Goal: Obtain resource: Download file/media

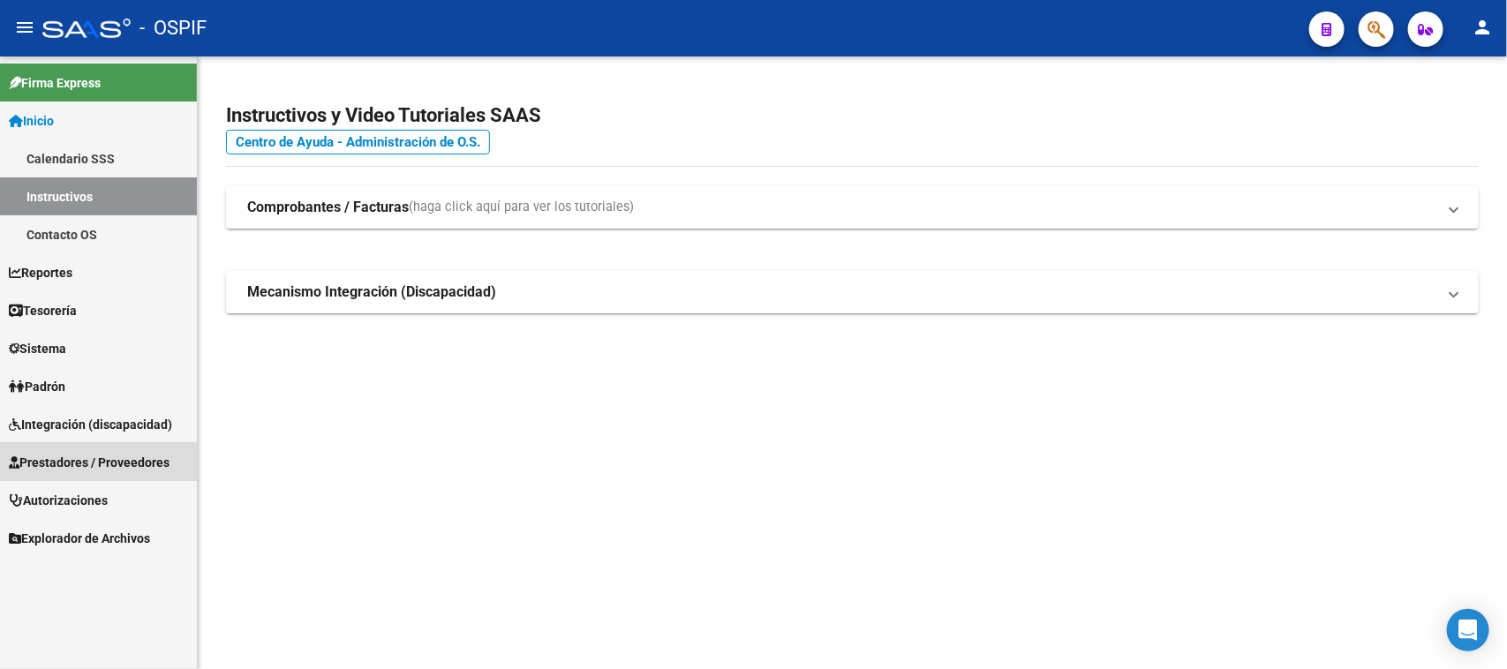
click at [170, 455] on span "Prestadores / Proveedores" at bounding box center [89, 462] width 161 height 19
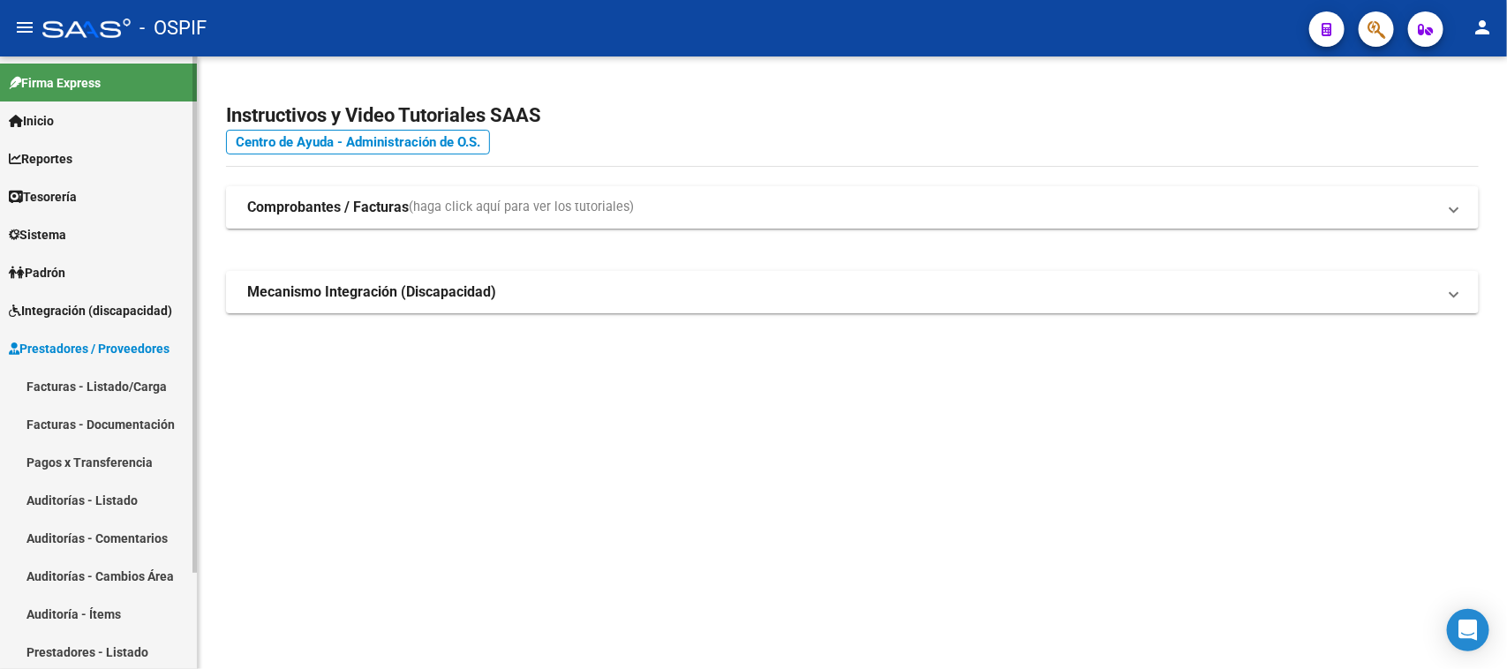
click at [116, 384] on link "Facturas - Listado/Carga" at bounding box center [98, 386] width 197 height 38
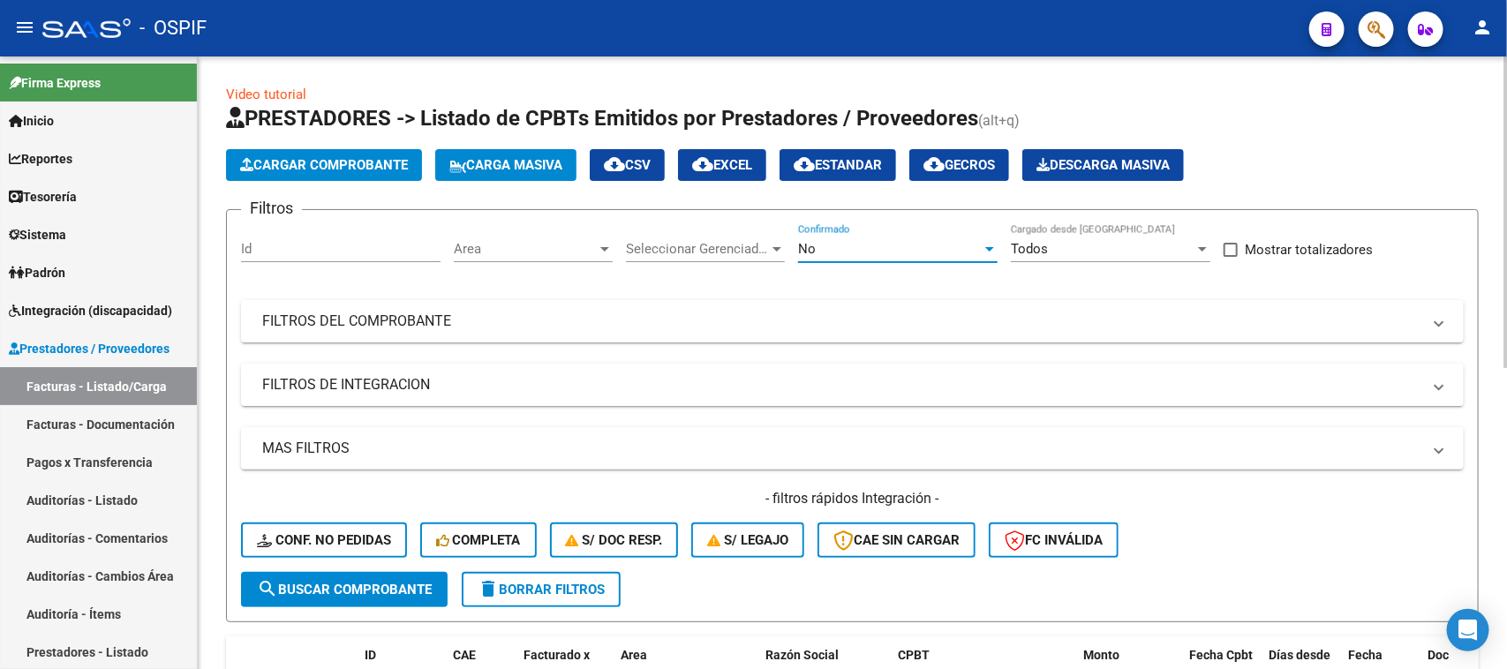
click at [989, 247] on div at bounding box center [989, 249] width 9 height 4
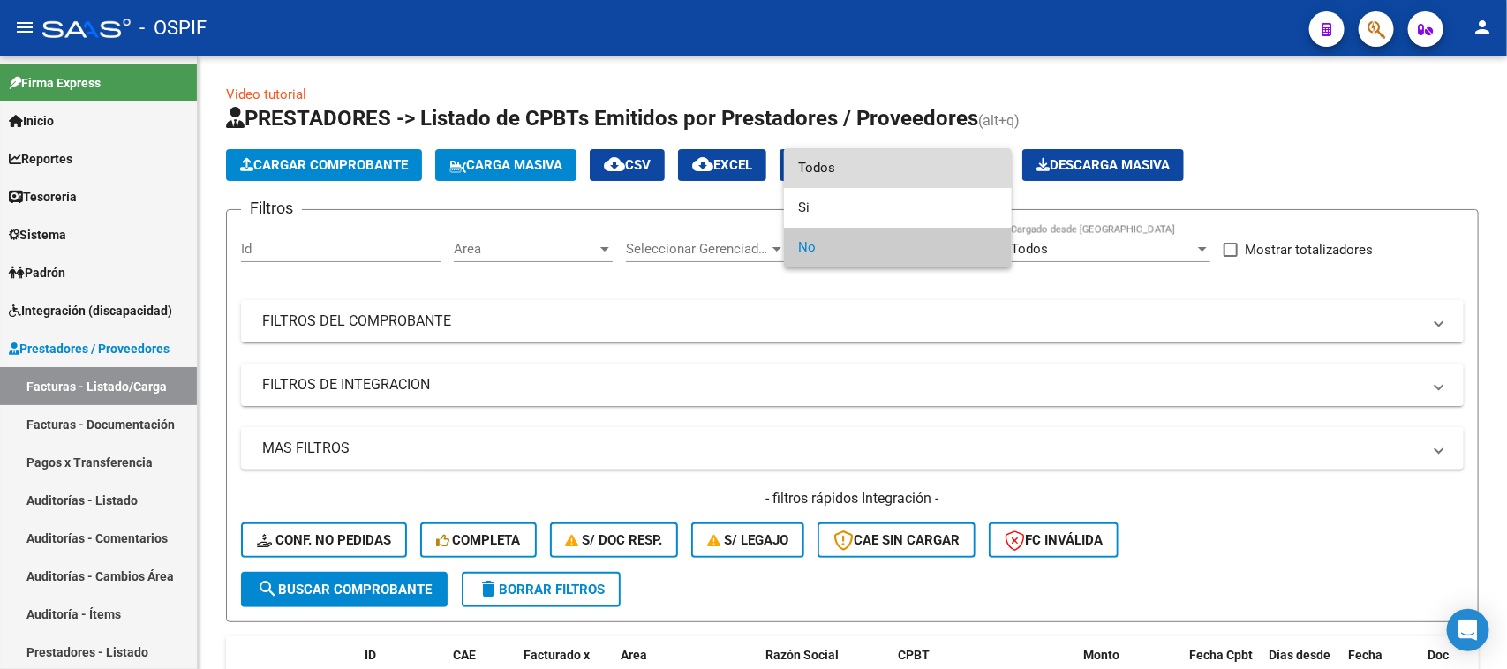
click at [846, 172] on span "Todos" at bounding box center [898, 168] width 200 height 40
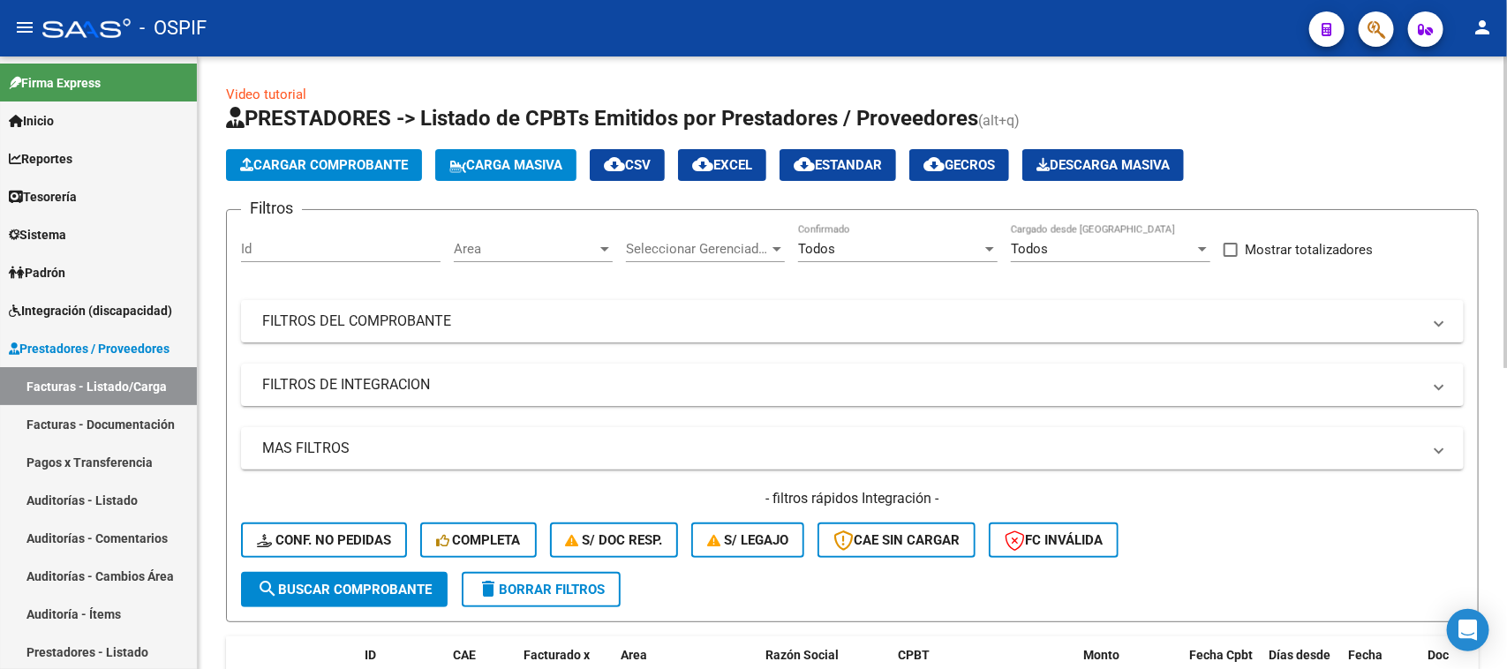
drag, startPoint x: 1502, startPoint y: 245, endPoint x: 1506, endPoint y: 312, distance: 66.4
click at [1506, 312] on div "Video tutorial PRESTADORES -> Listado de CPBTs Emitidos por Prestadores / Prove…" at bounding box center [855, 653] width 1314 height 1193
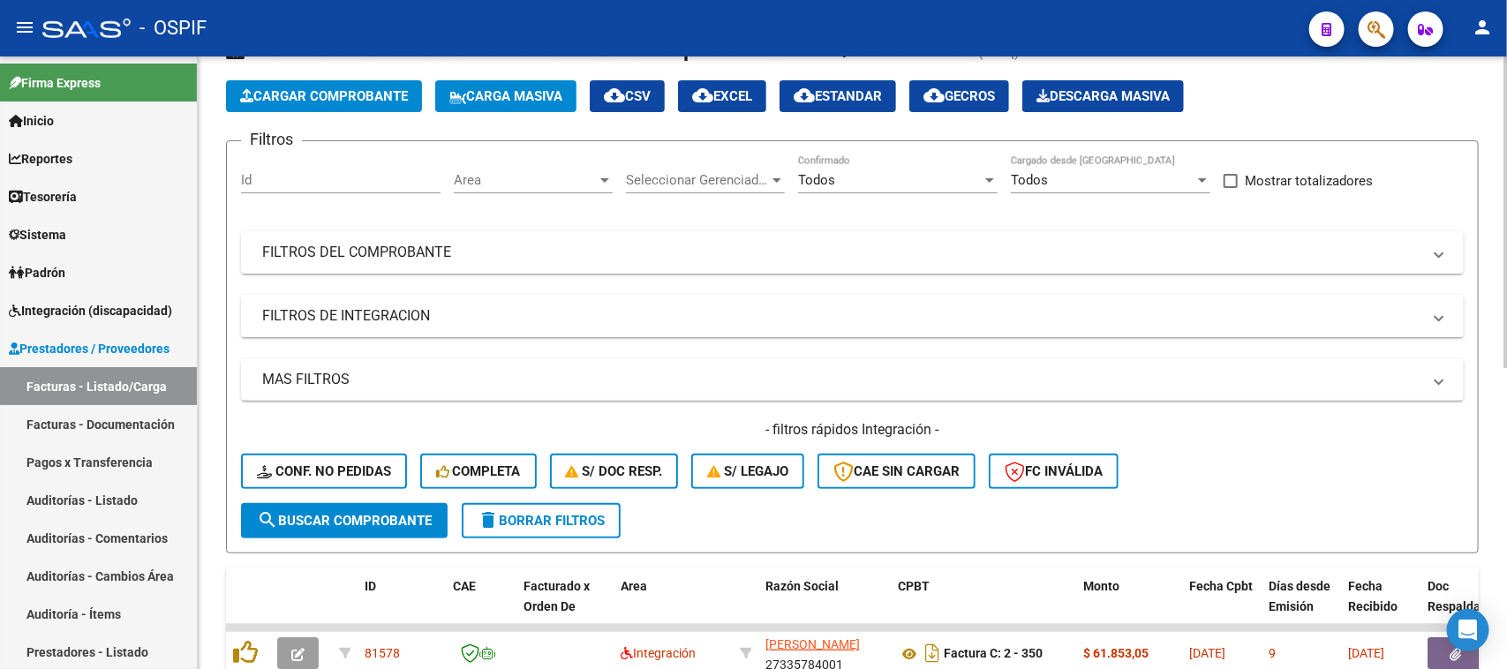
click at [1506, 215] on div at bounding box center [1506, 249] width 4 height 312
click at [712, 265] on mat-expansion-panel-header "FILTROS DEL COMPROBANTE" at bounding box center [852, 252] width 1223 height 42
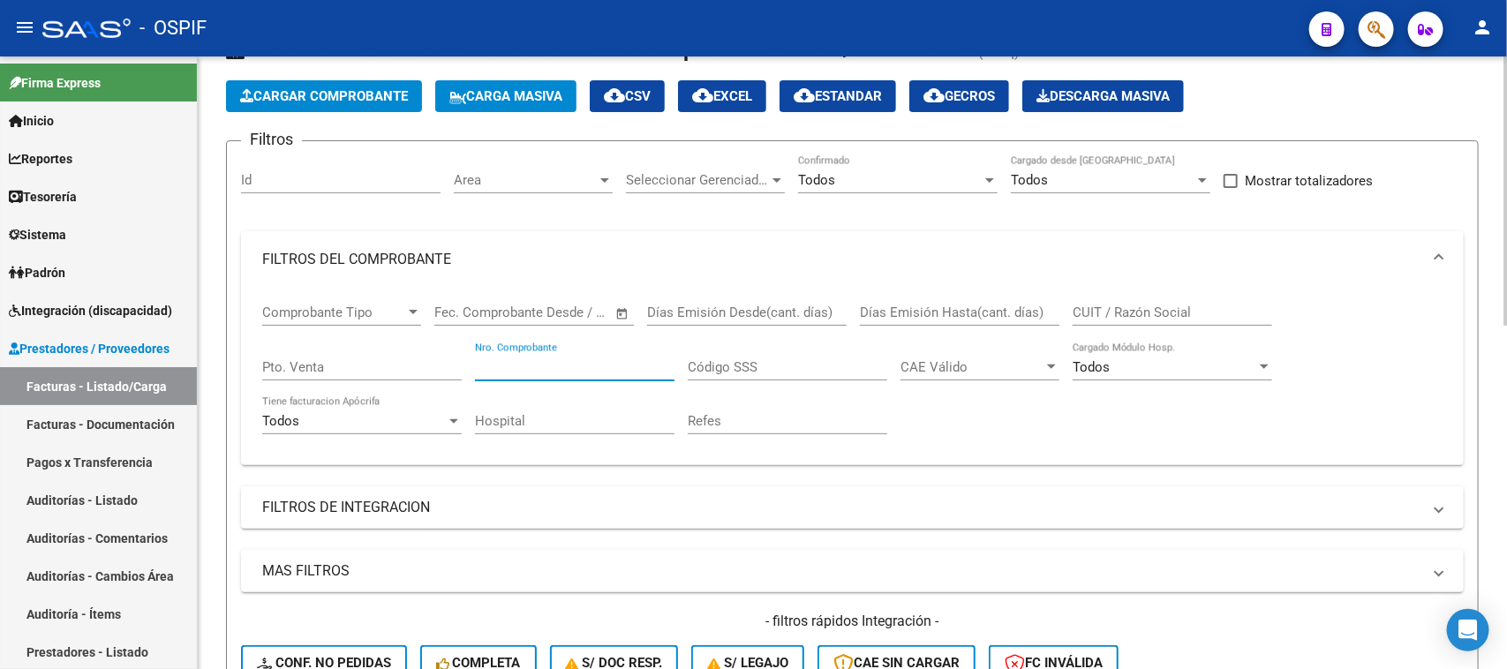
drag, startPoint x: 598, startPoint y: 366, endPoint x: 310, endPoint y: 358, distance: 288.0
click at [310, 358] on div "Comprobante Tipo Comprobante Tipo Fecha inicio – Fecha fin Fec. Comprobante Des…" at bounding box center [852, 369] width 1181 height 163
click at [523, 359] on input "Nro. Comprobante" at bounding box center [575, 367] width 200 height 16
click at [1441, 253] on span at bounding box center [1439, 259] width 7 height 19
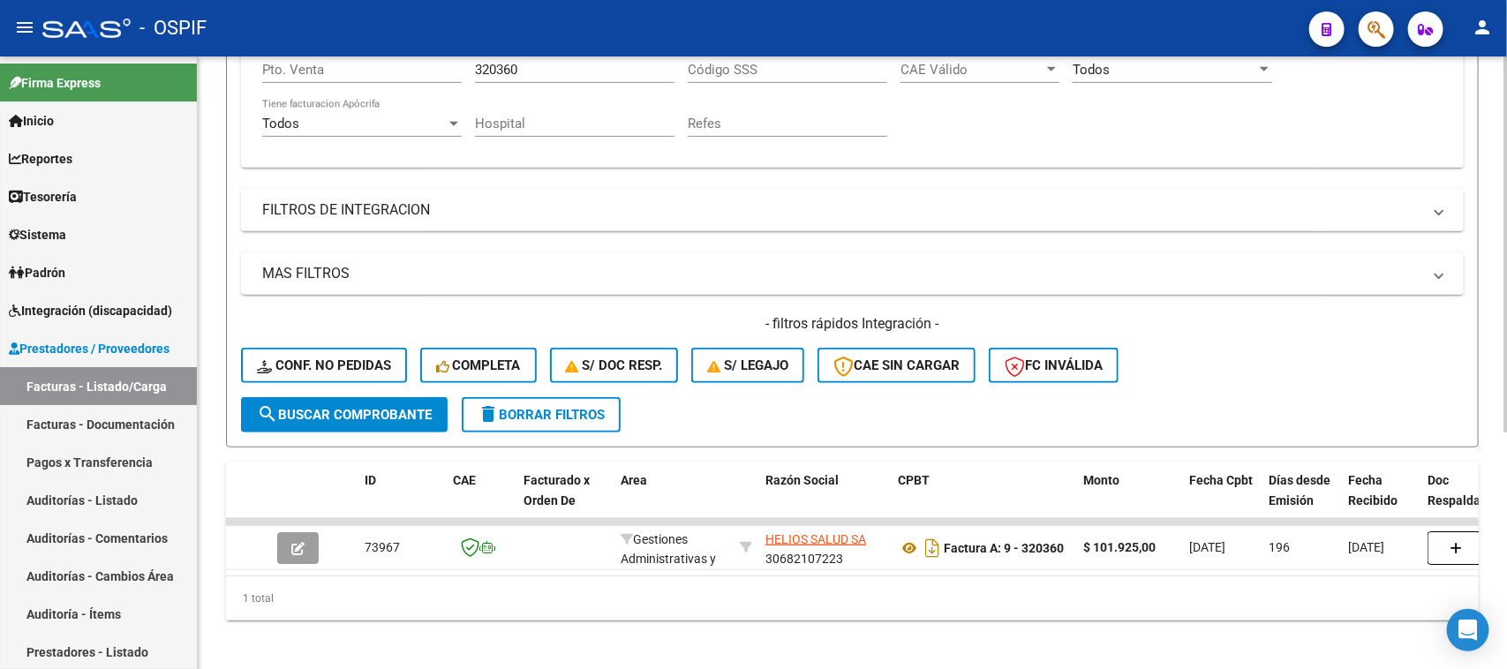
scroll to position [386, 0]
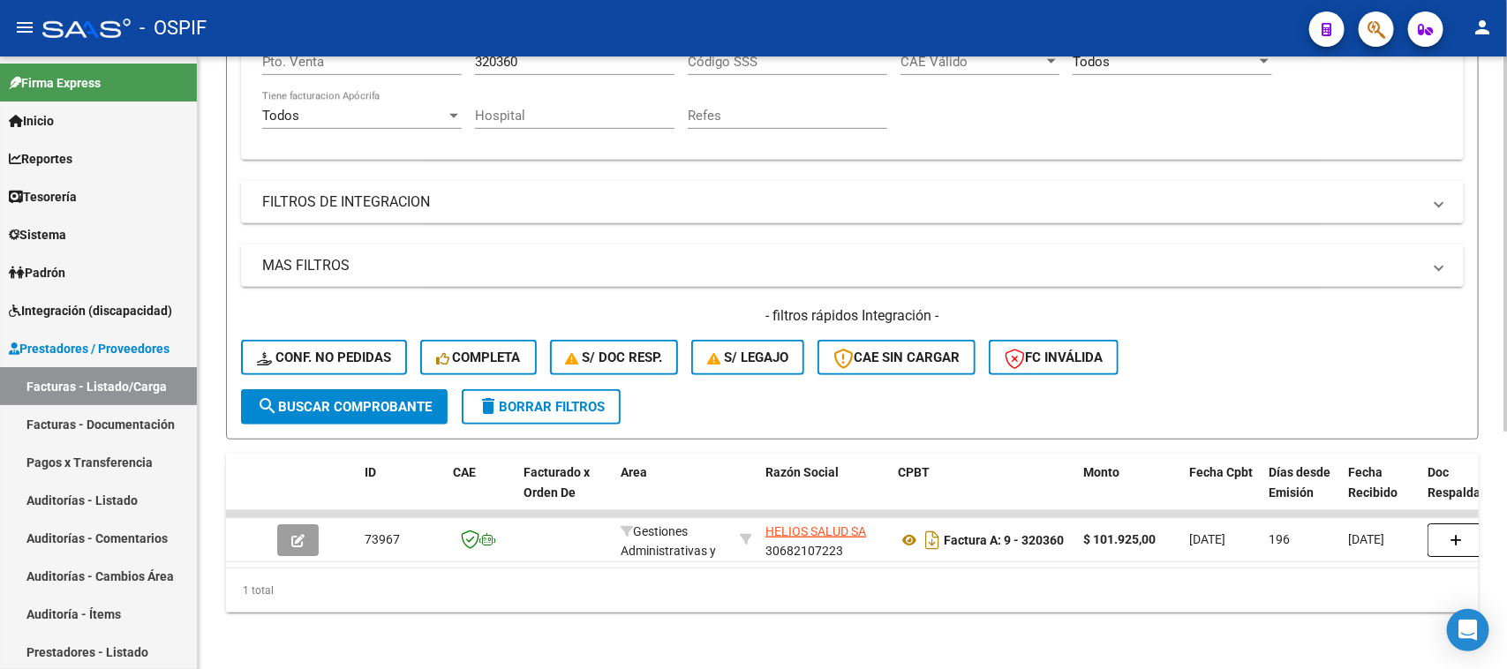
click at [1497, 545] on div "Video tutorial PRESTADORES -> Listado de CPBTs Emitidos por Prestadores / Prove…" at bounding box center [855, 175] width 1314 height 987
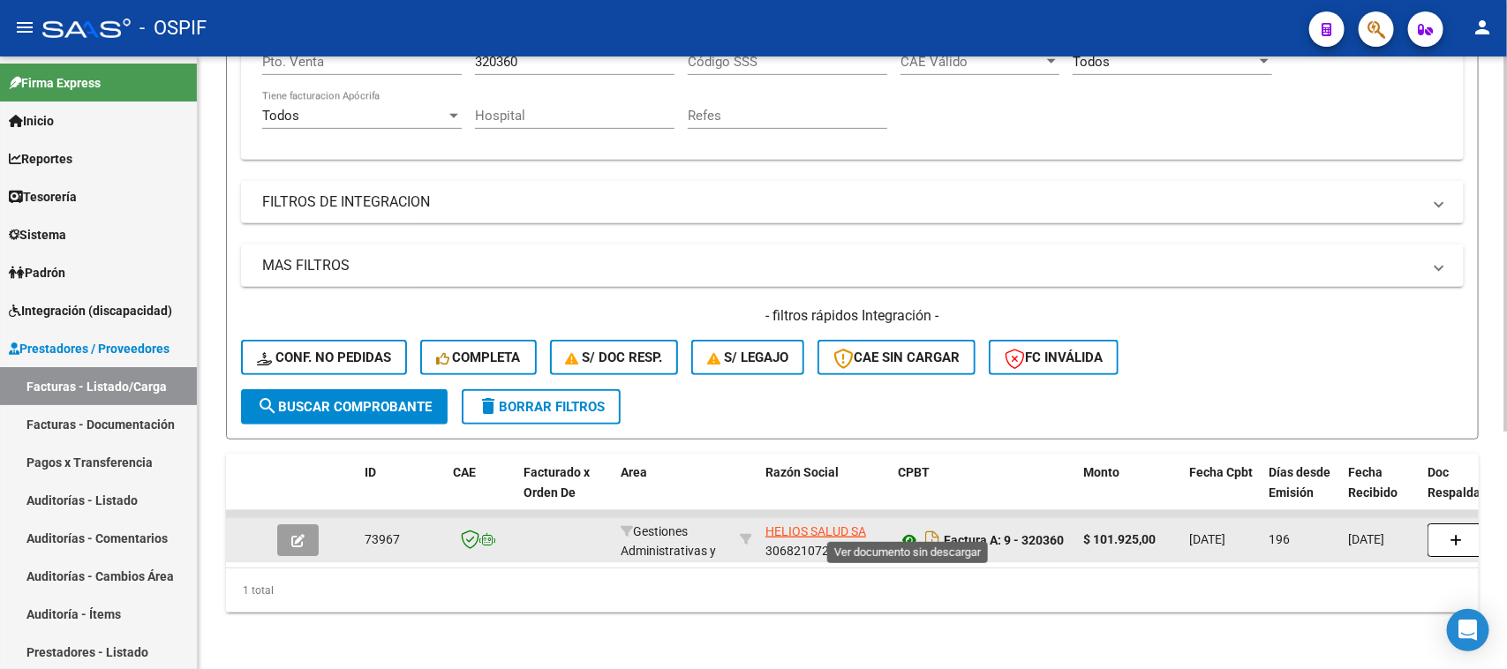
click at [916, 530] on icon at bounding box center [909, 540] width 23 height 21
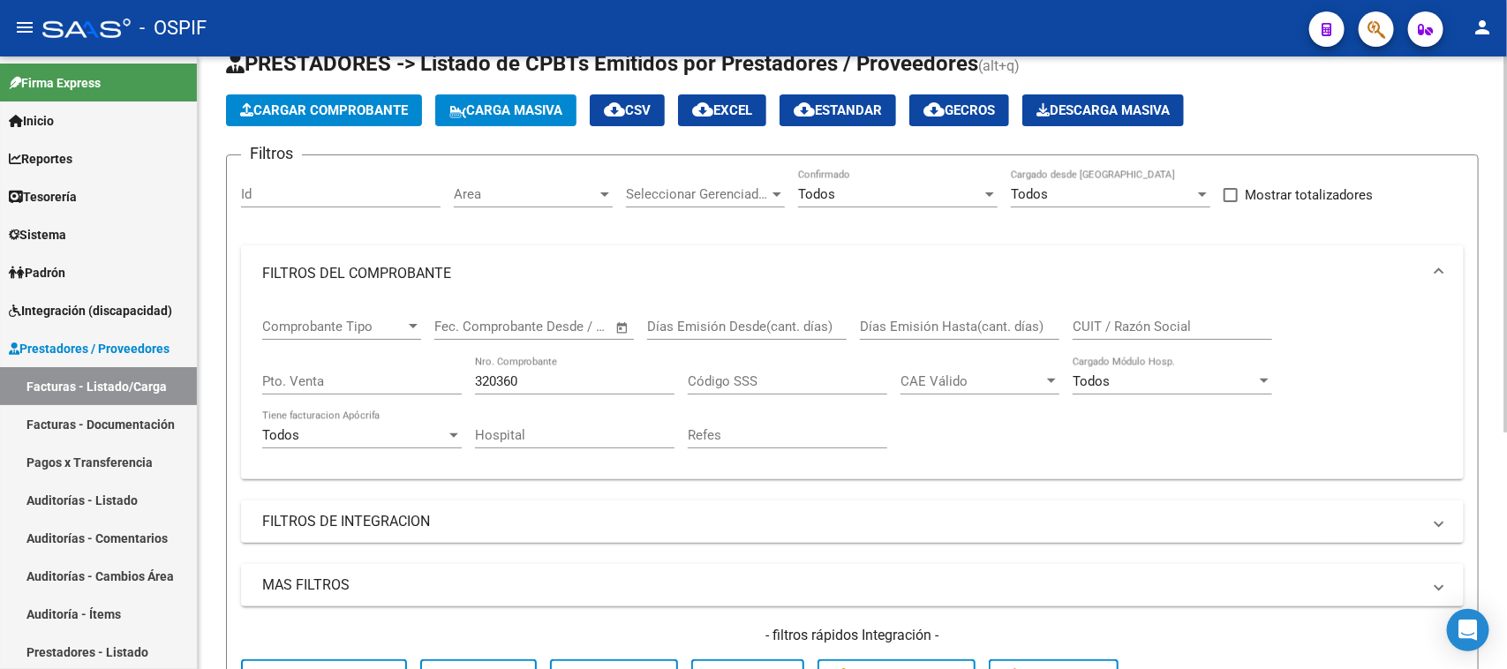
scroll to position [0, 0]
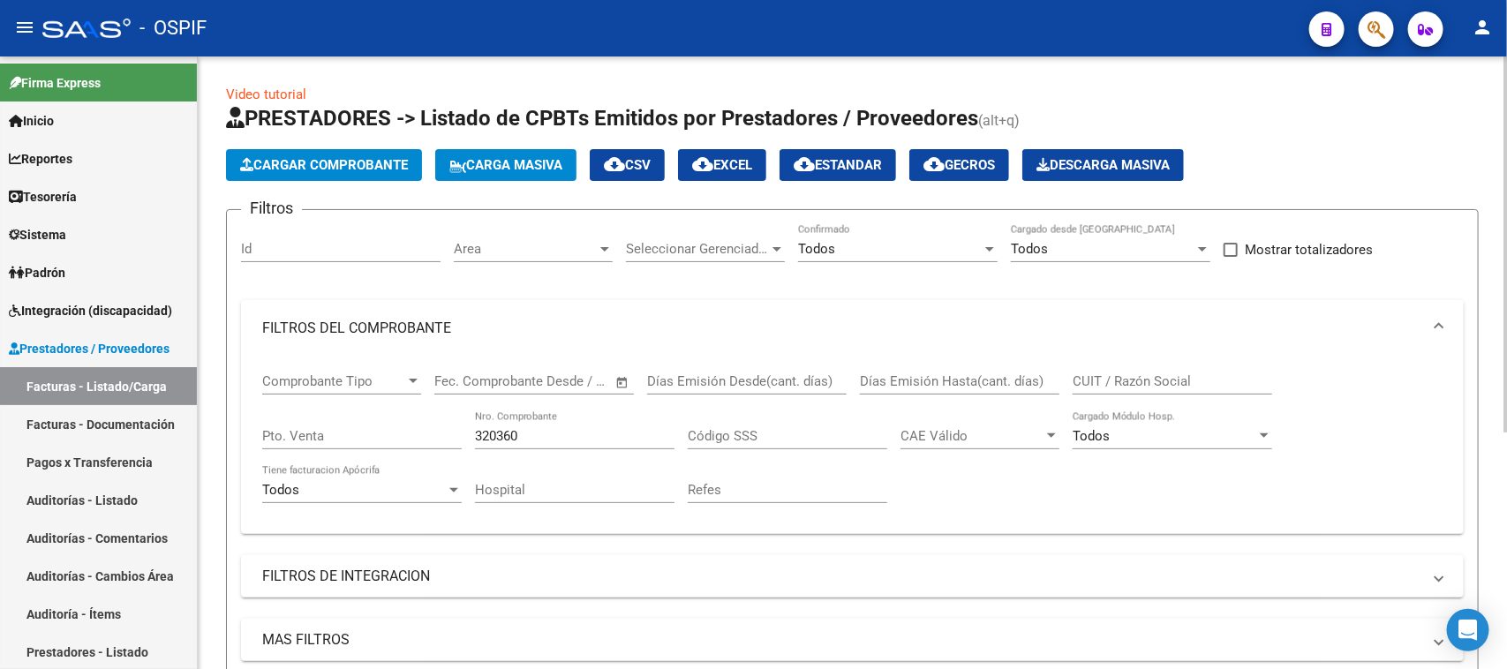
click at [1504, 199] on div at bounding box center [1506, 245] width 4 height 376
drag, startPoint x: 532, startPoint y: 429, endPoint x: 387, endPoint y: 402, distance: 147.4
click at [387, 402] on div "Comprobante Tipo Comprobante Tipo Fecha inicio – Fecha fin Fec. Comprobante Des…" at bounding box center [852, 438] width 1181 height 163
click at [1442, 321] on mat-expansion-panel-header "FILTROS DEL COMPROBANTE" at bounding box center [852, 328] width 1223 height 57
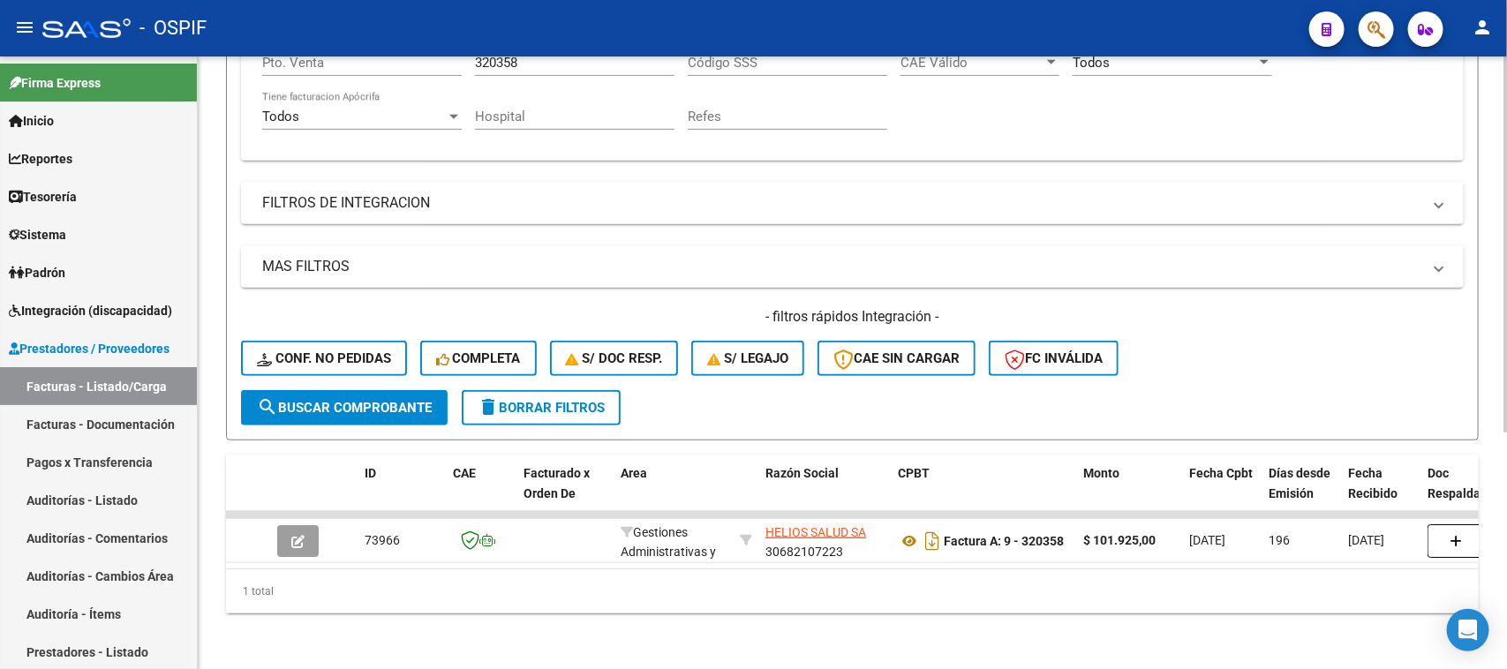
scroll to position [386, 0]
click at [1473, 631] on body "menu - OSPIF person Firma Express Inicio Calendario SSS Instructivos Contacto O…" at bounding box center [753, 334] width 1507 height 669
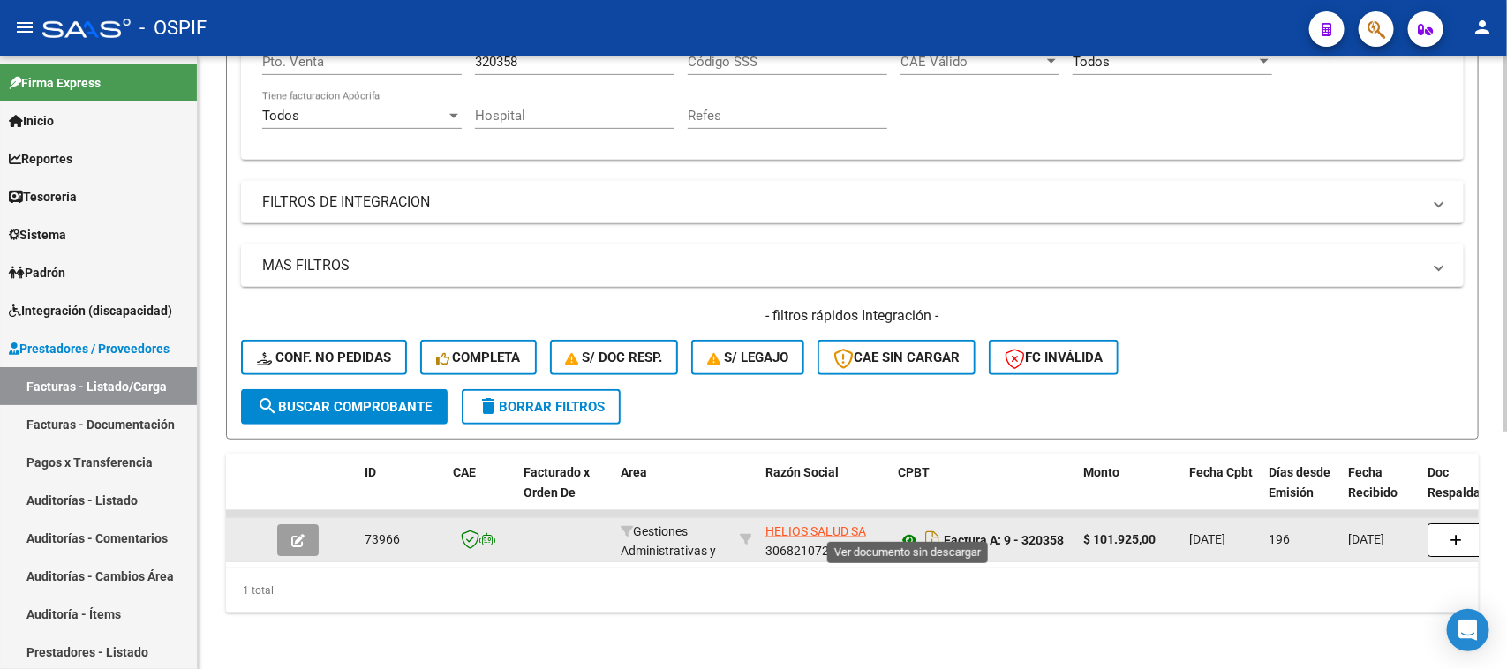
click at [903, 530] on icon at bounding box center [909, 540] width 23 height 21
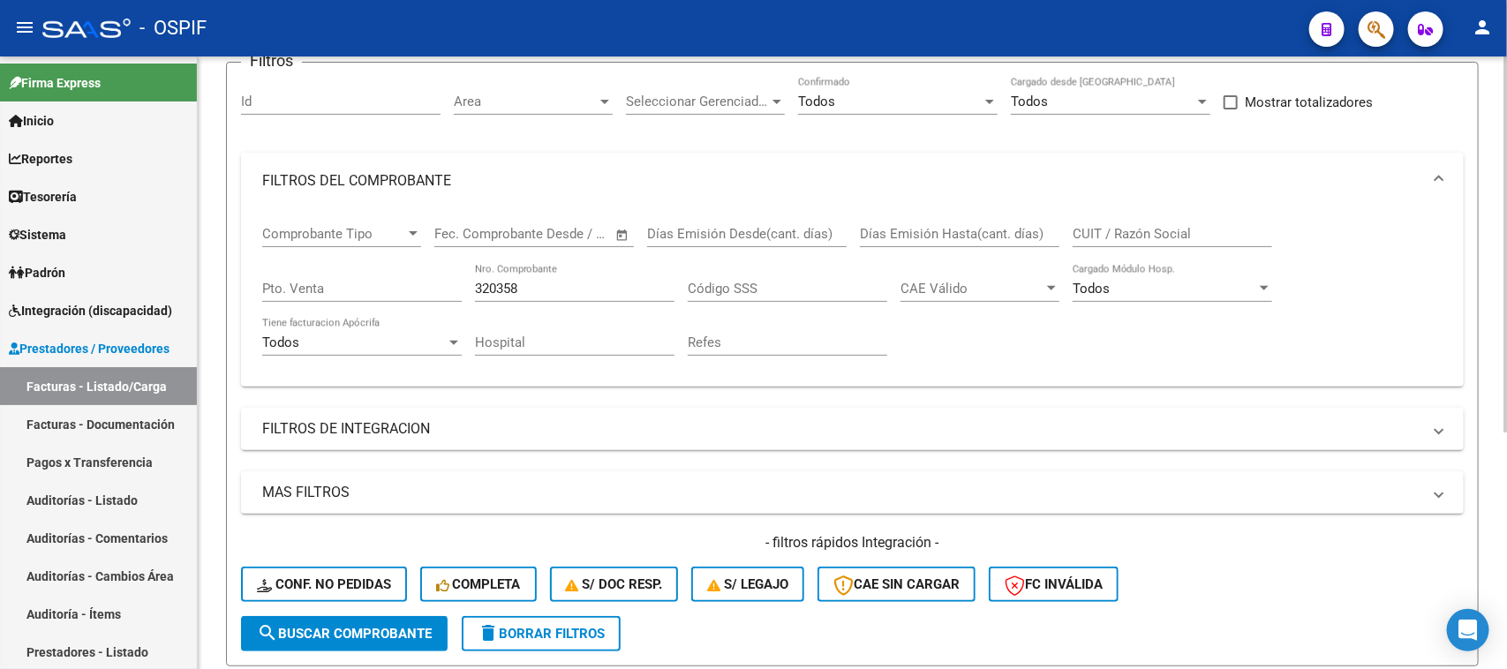
scroll to position [113, 0]
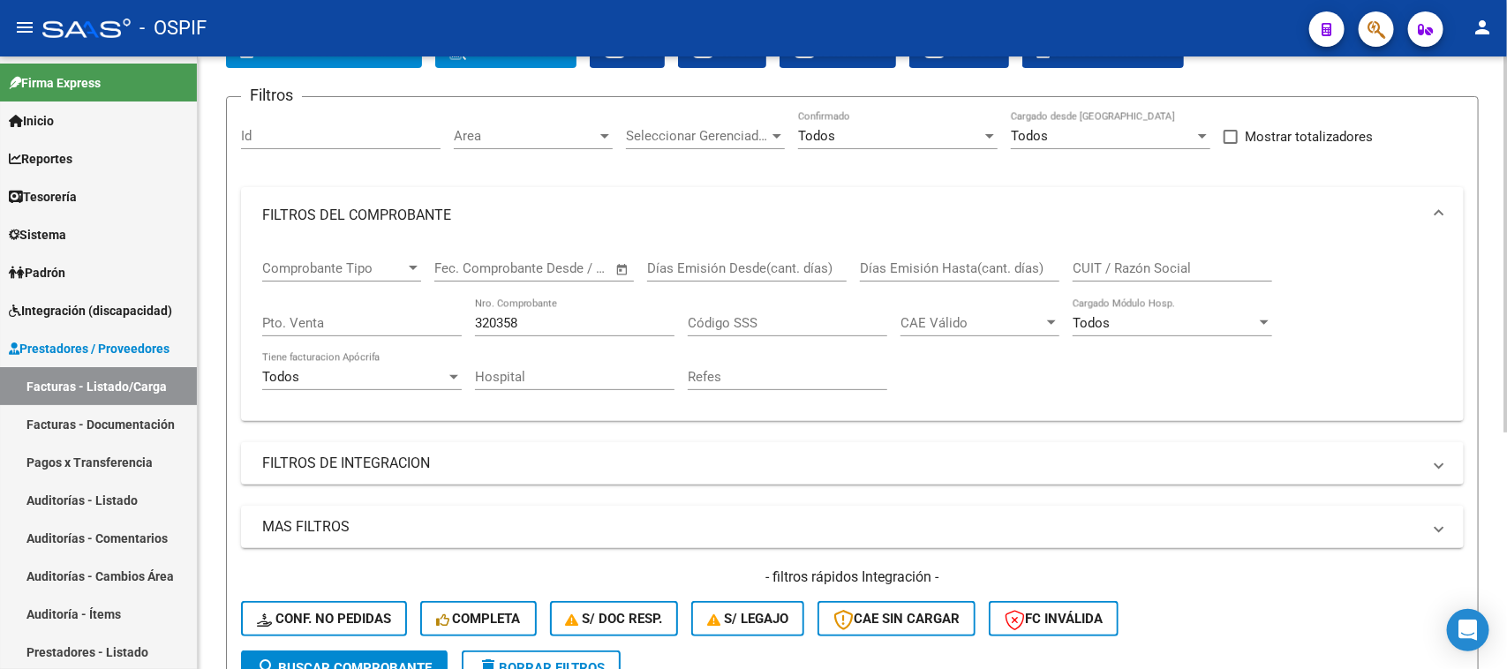
click at [1506, 276] on div at bounding box center [1506, 316] width 4 height 376
drag, startPoint x: 576, startPoint y: 320, endPoint x: 376, endPoint y: 296, distance: 201.0
click at [376, 296] on div "Comprobante Tipo Comprobante Tipo Fecha inicio – Fecha fin Fec. Comprobante Des…" at bounding box center [852, 325] width 1181 height 163
type input "320357"
click at [1440, 210] on span at bounding box center [1439, 215] width 7 height 19
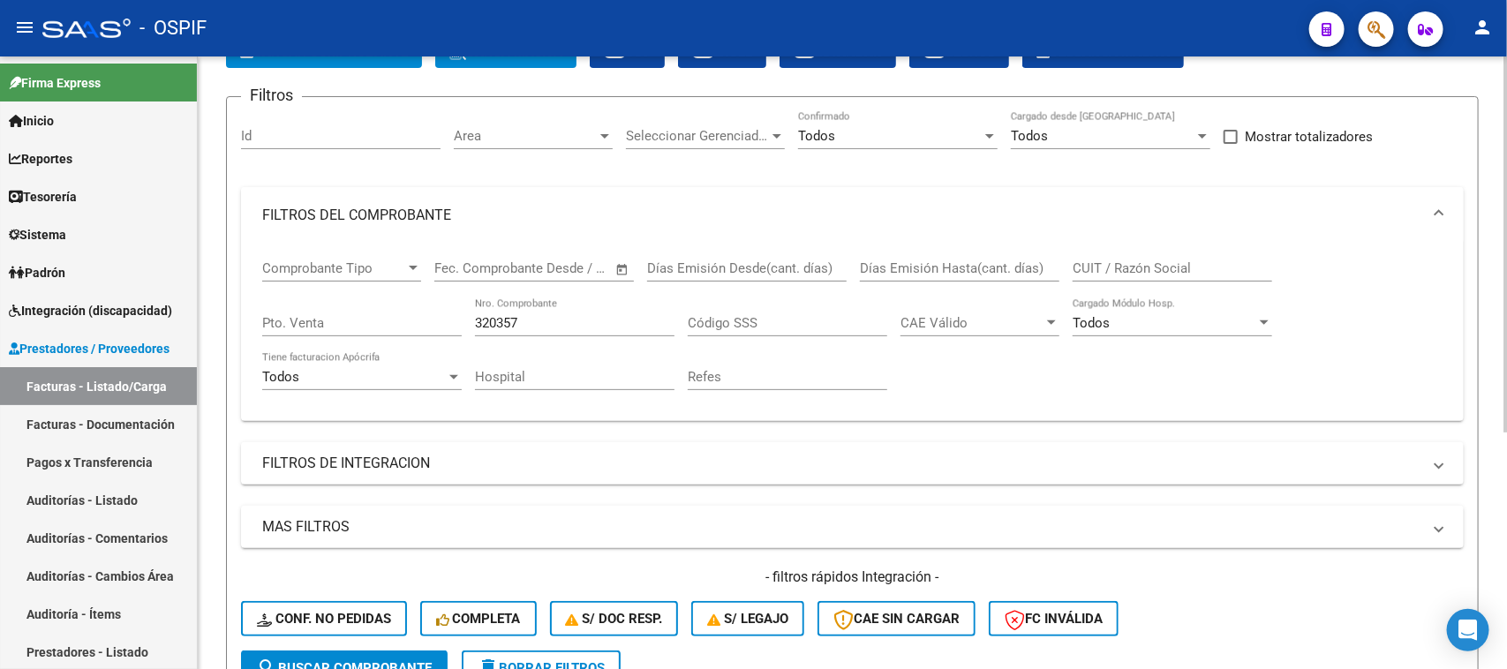
click at [1448, 212] on mat-expansion-panel-header "FILTROS DEL COMPROBANTE" at bounding box center [852, 215] width 1223 height 57
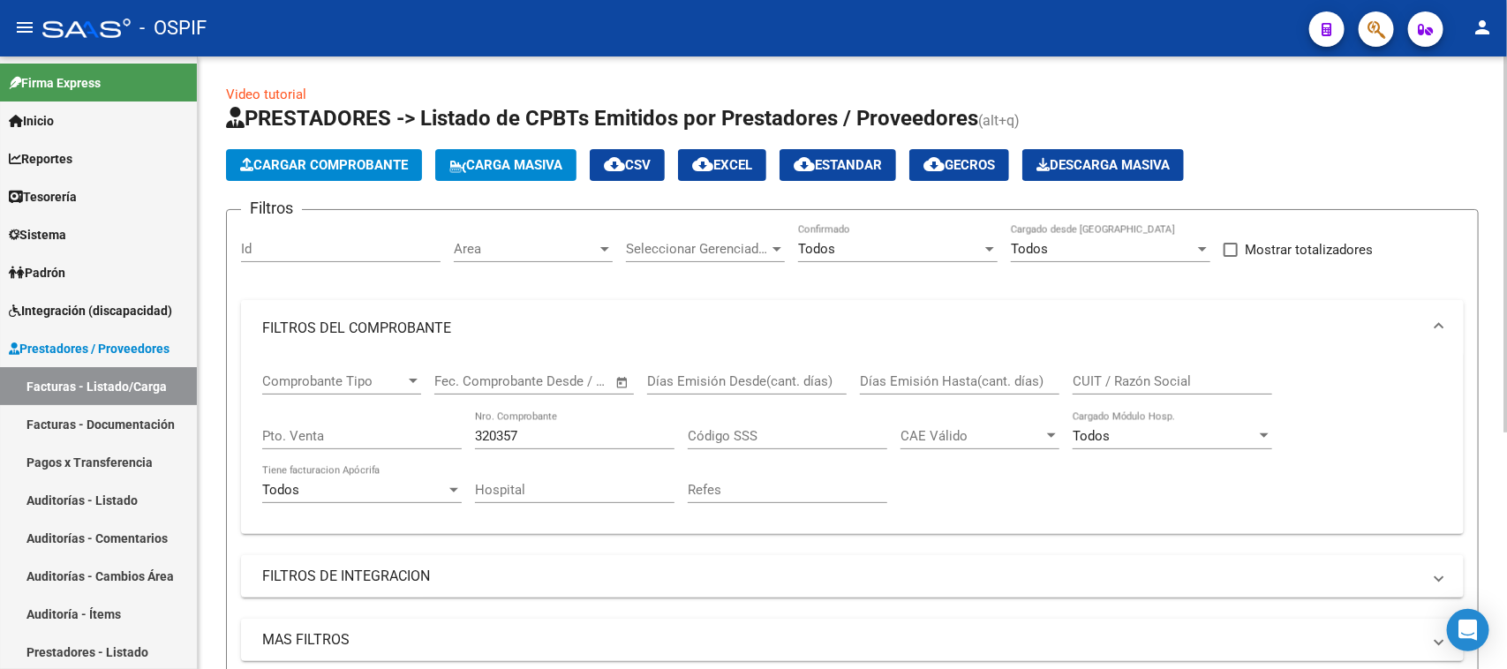
click at [1502, 205] on div "Video tutorial PRESTADORES -> Listado de CPBTs Emitidos por Prestadores / Prove…" at bounding box center [855, 550] width 1314 height 987
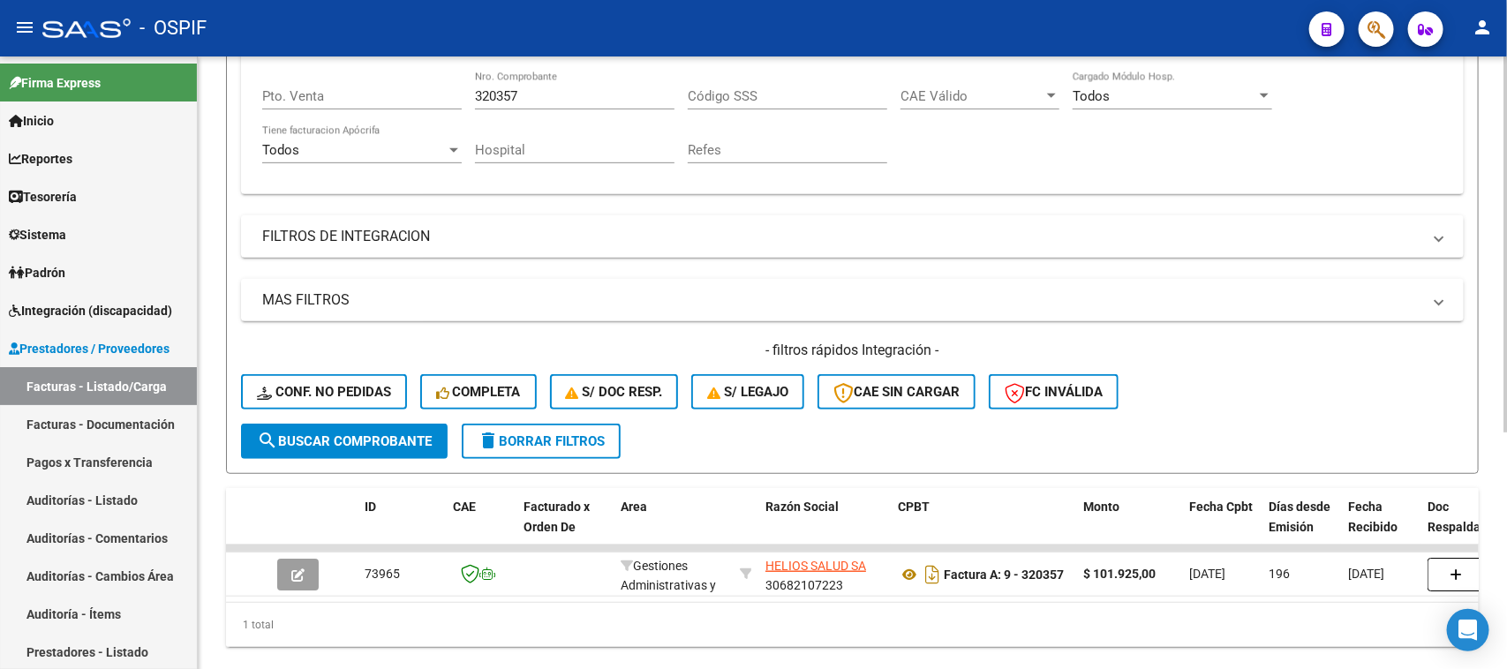
scroll to position [386, 0]
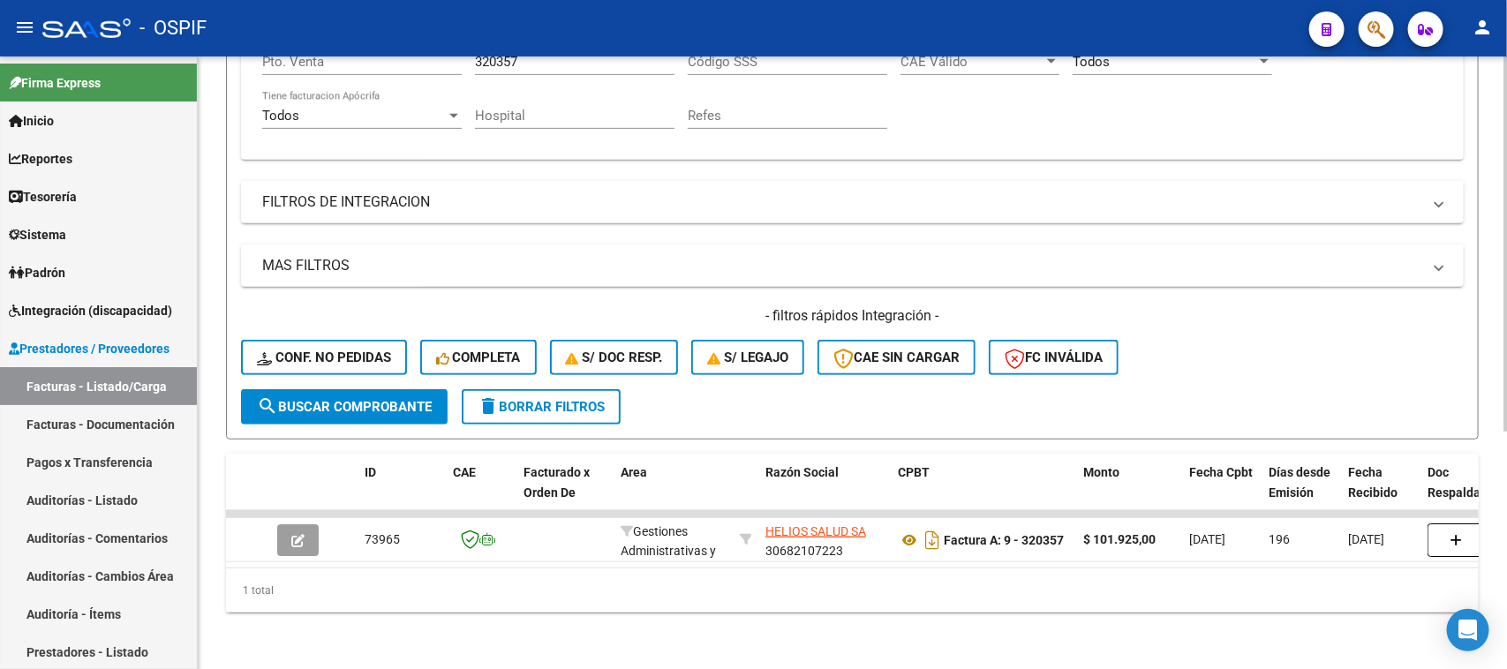
click at [1460, 462] on div "Video tutorial PRESTADORES -> Listado de CPBTs Emitidos por Prestadores / Prove…" at bounding box center [855, 175] width 1314 height 987
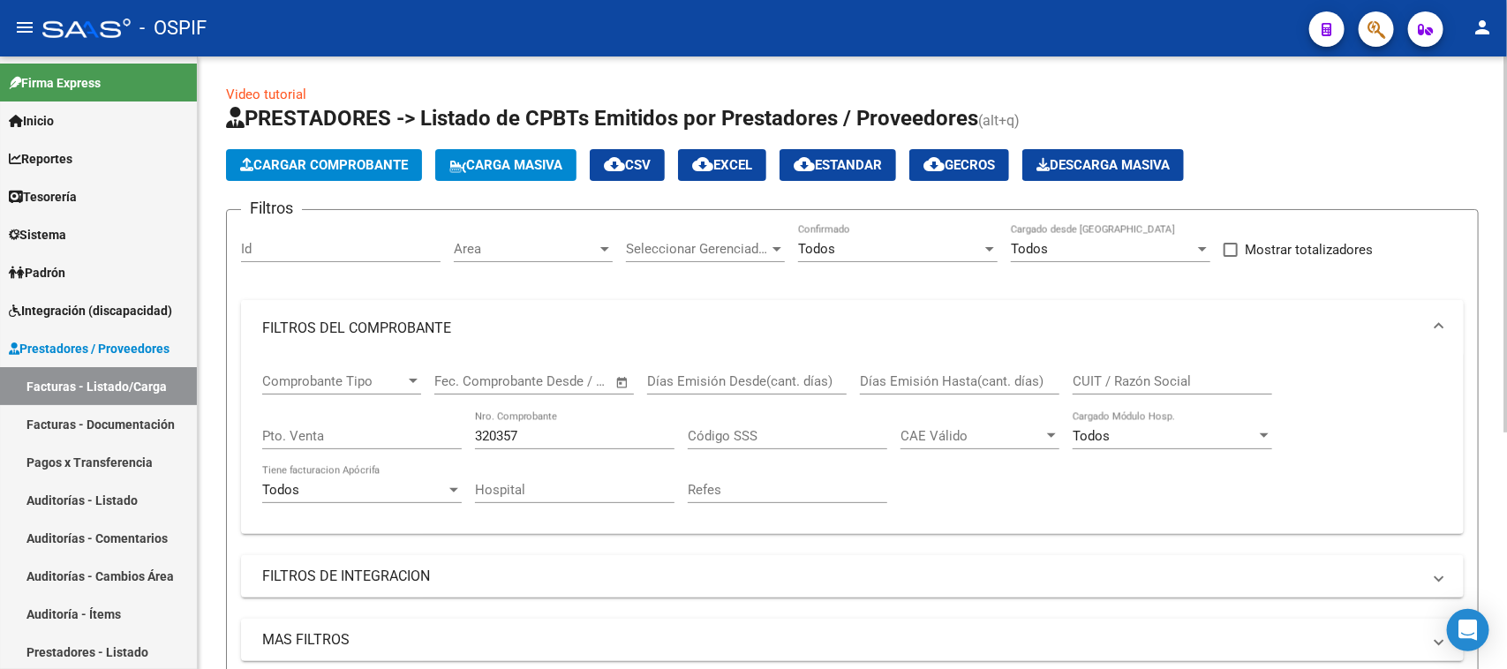
click at [1504, 222] on div at bounding box center [1506, 364] width 4 height 614
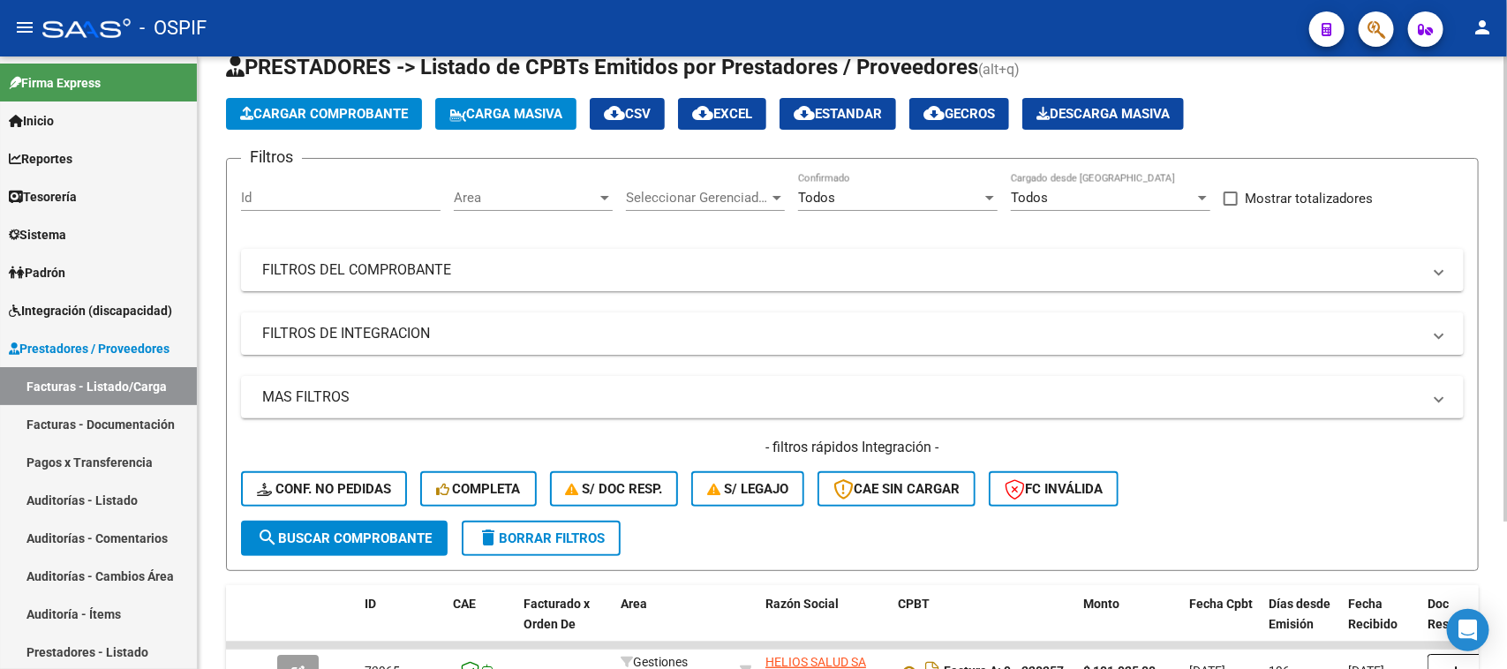
scroll to position [196, 0]
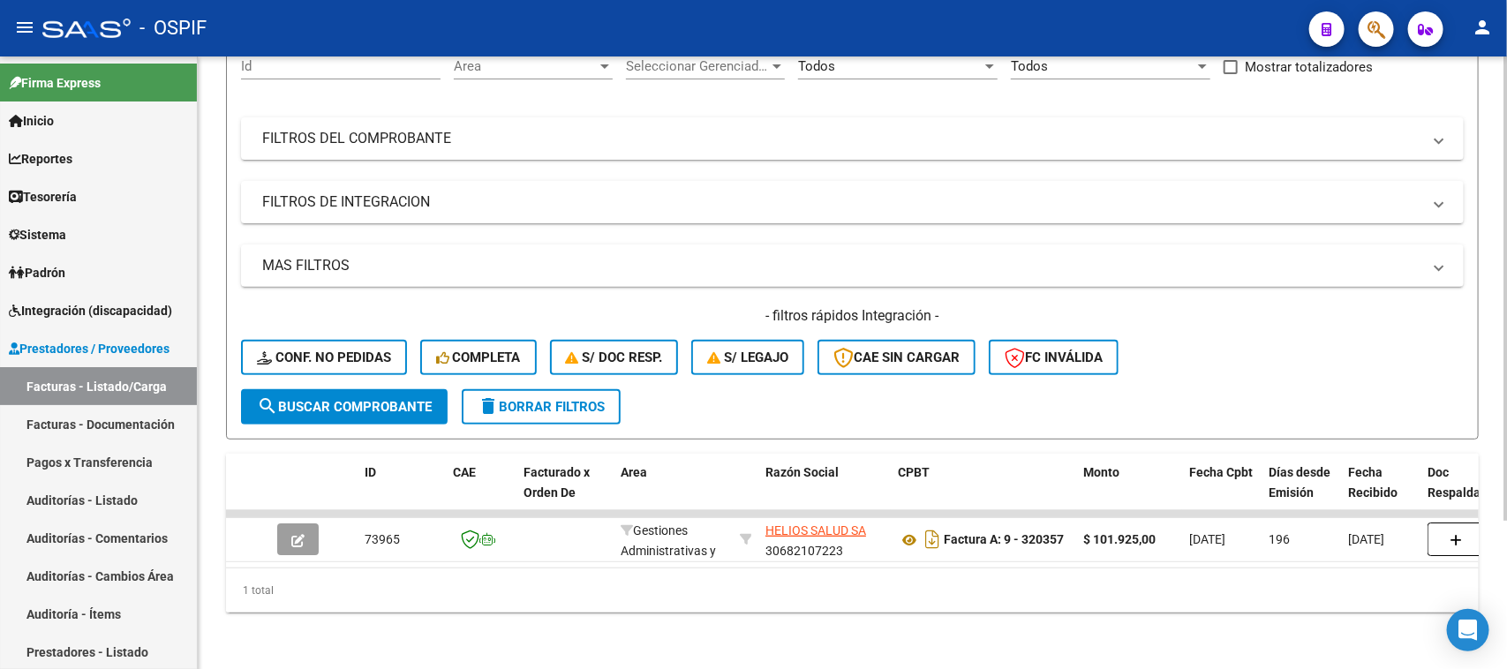
click at [1502, 544] on div "Video tutorial PRESTADORES -> Listado de CPBTs Emitidos por Prestadores / Prove…" at bounding box center [855, 272] width 1314 height 796
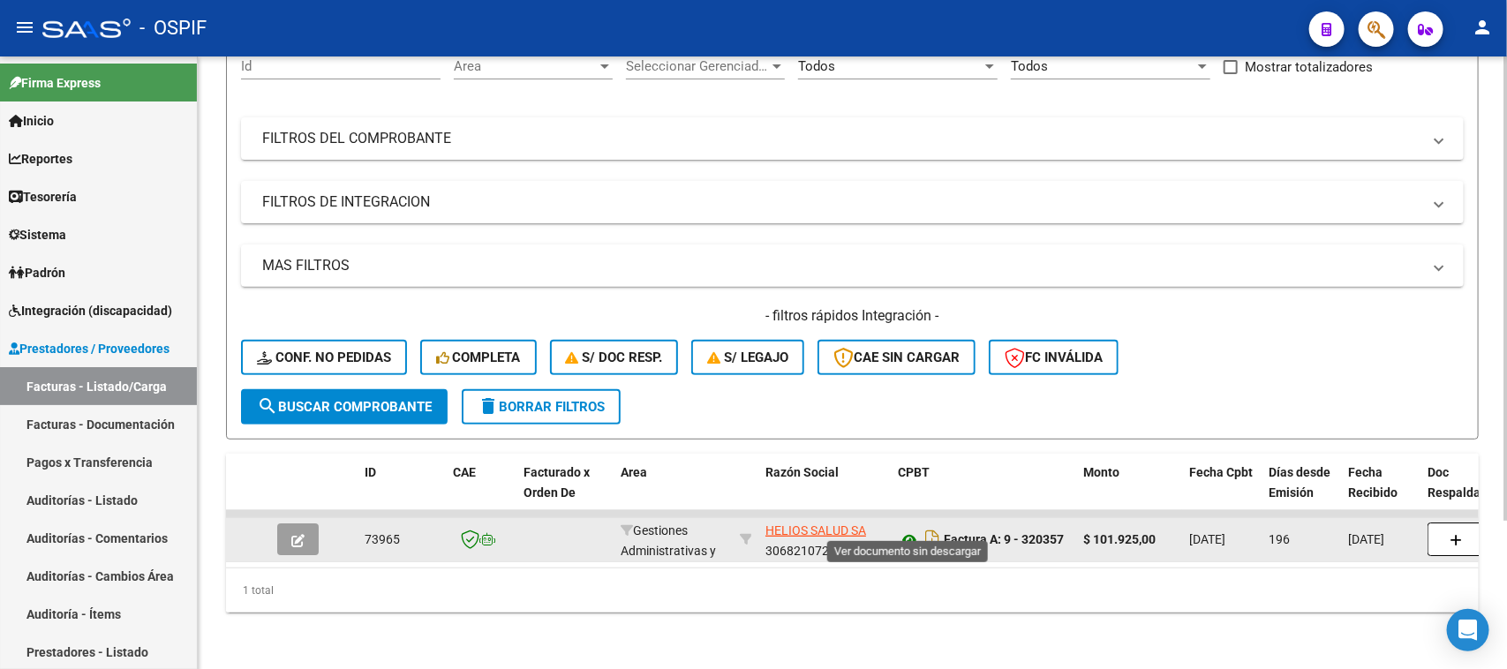
click at [901, 530] on icon at bounding box center [909, 540] width 23 height 21
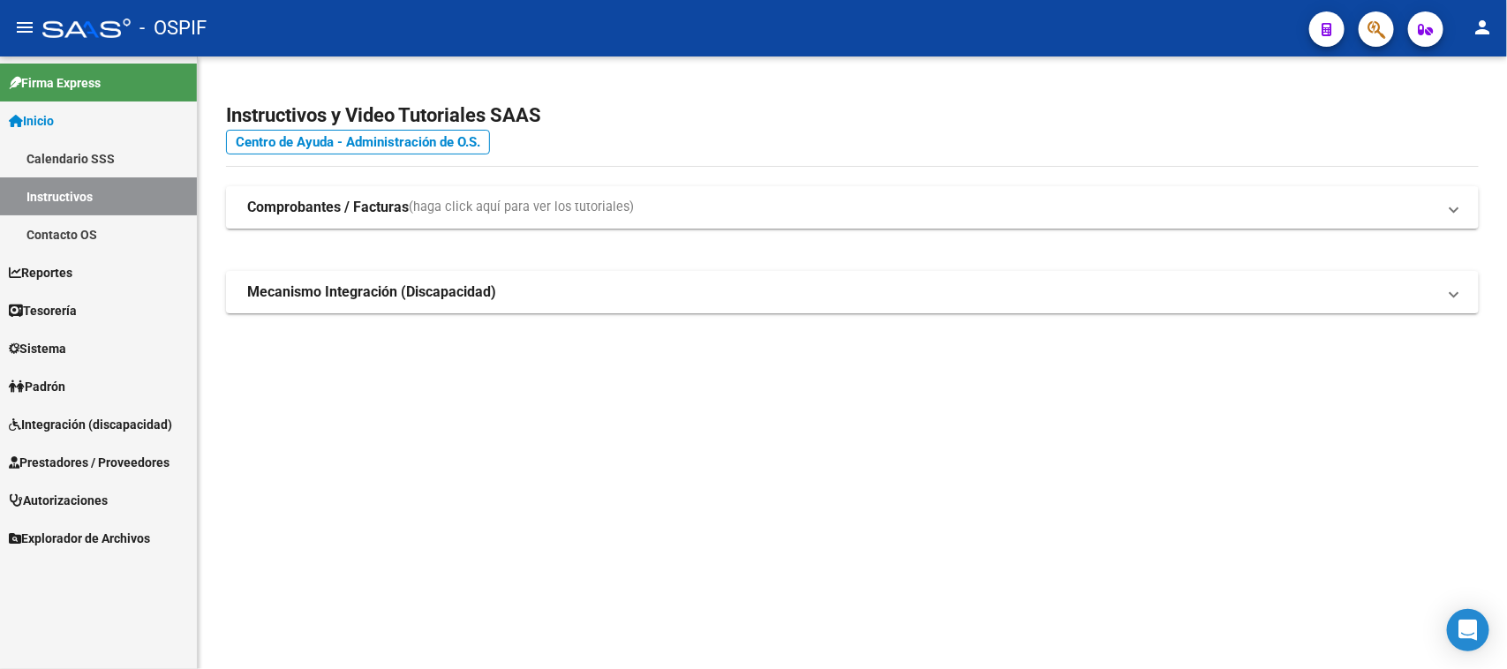
click at [163, 457] on span "Prestadores / Proveedores" at bounding box center [89, 462] width 161 height 19
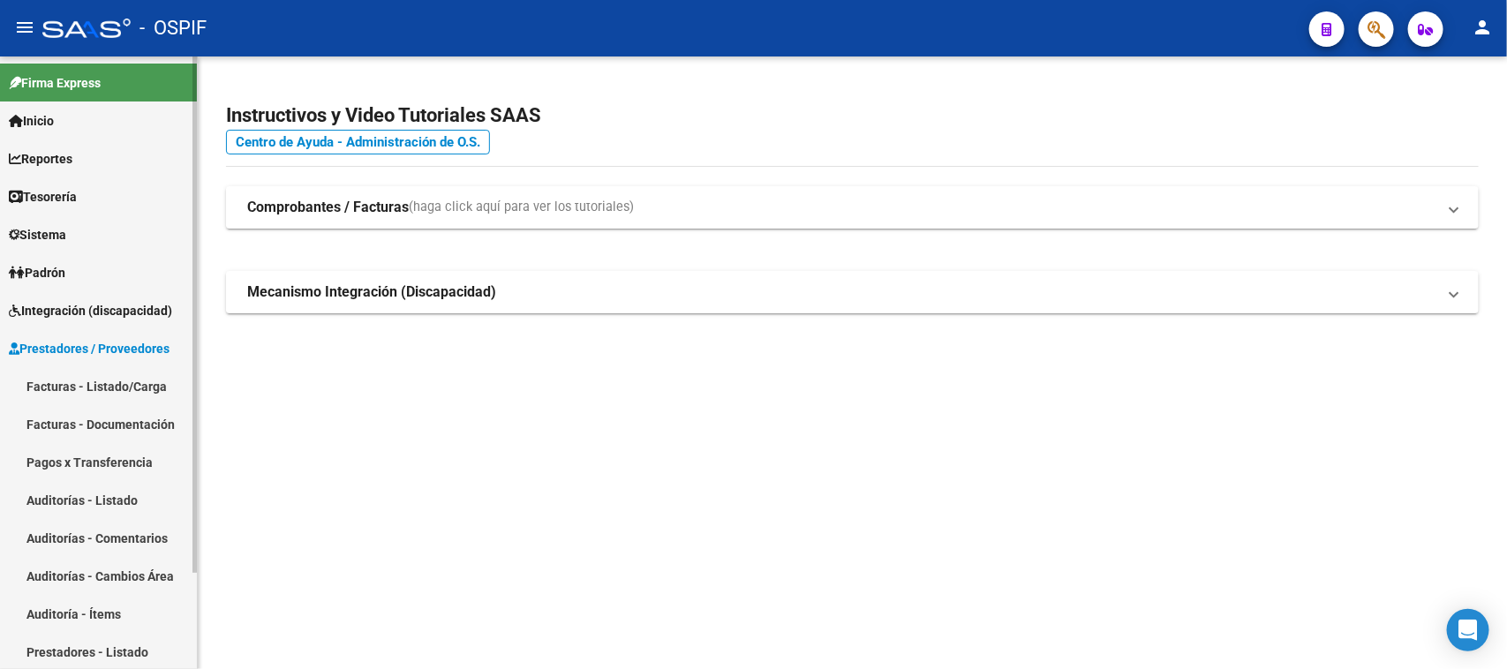
click at [137, 381] on link "Facturas - Listado/Carga" at bounding box center [98, 386] width 197 height 38
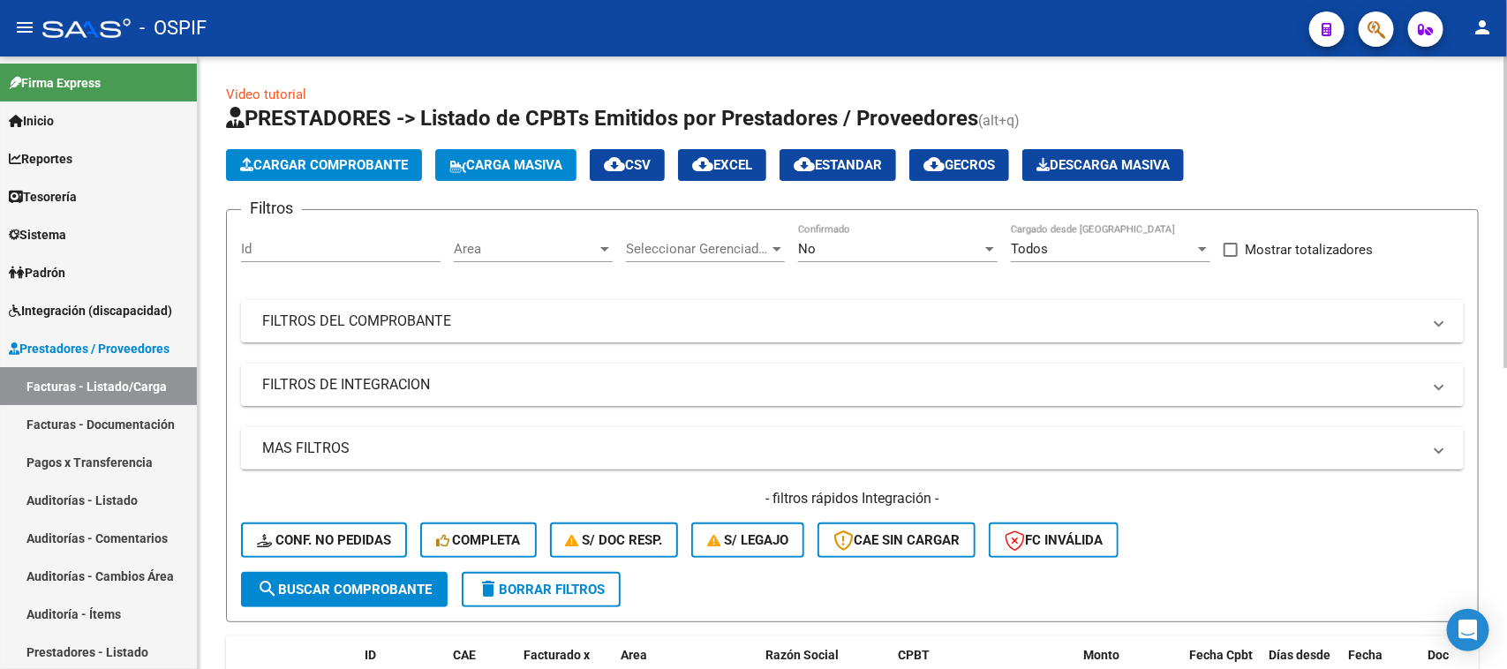
click at [987, 249] on div at bounding box center [989, 249] width 9 height 4
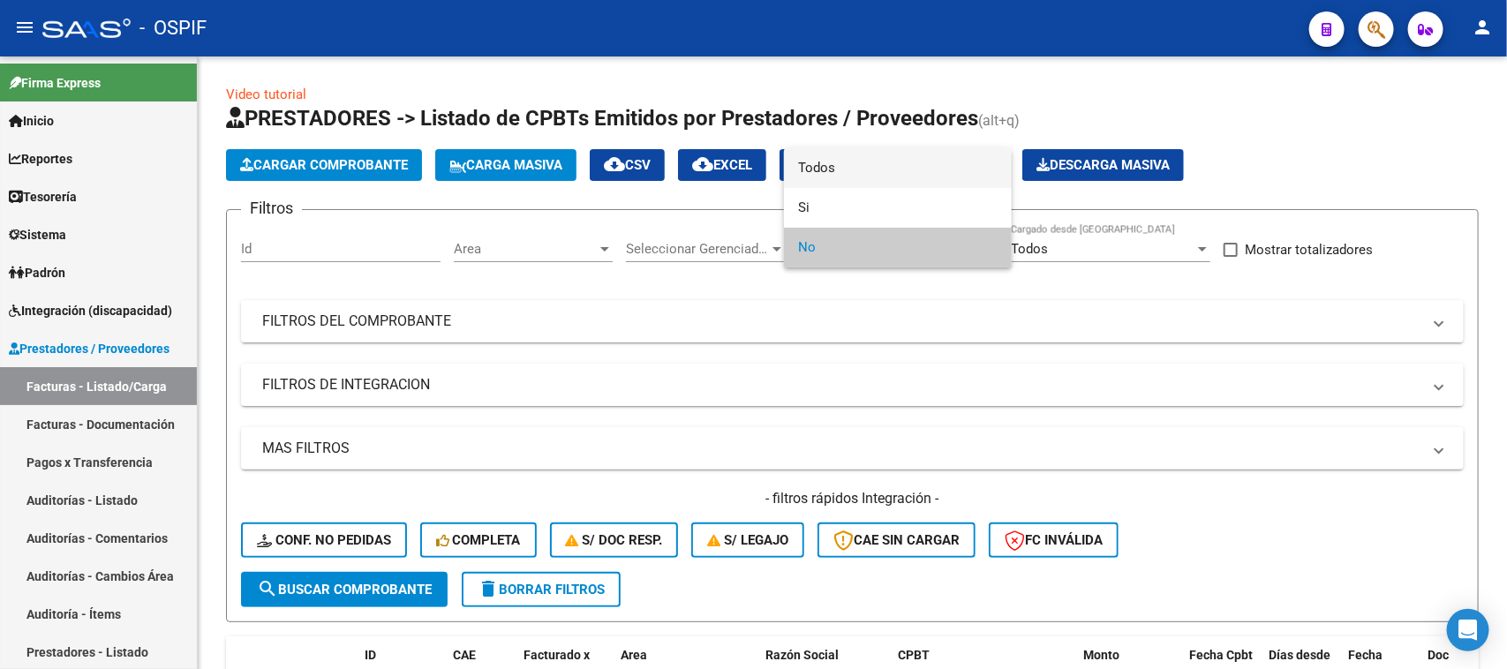
click at [880, 174] on span "Todos" at bounding box center [898, 168] width 200 height 40
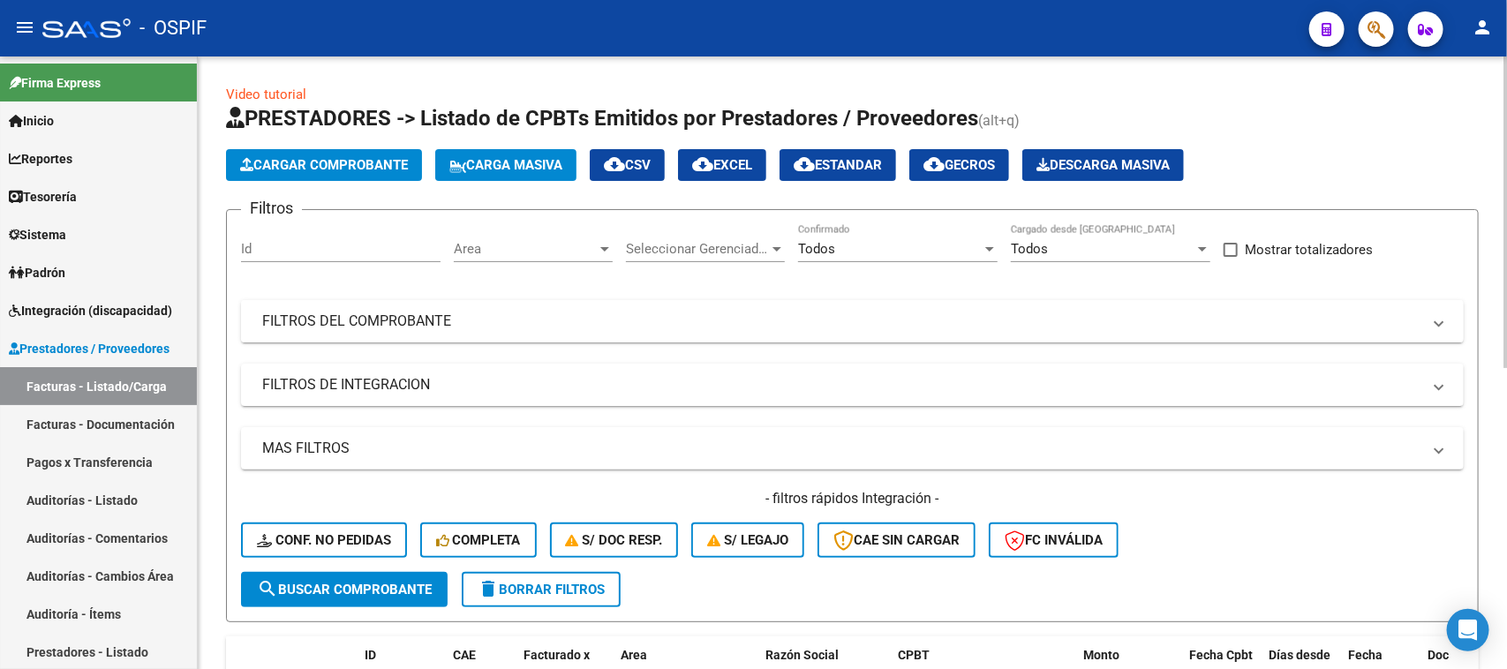
click at [514, 328] on mat-panel-title "FILTROS DEL COMPROBANTE" at bounding box center [841, 321] width 1159 height 19
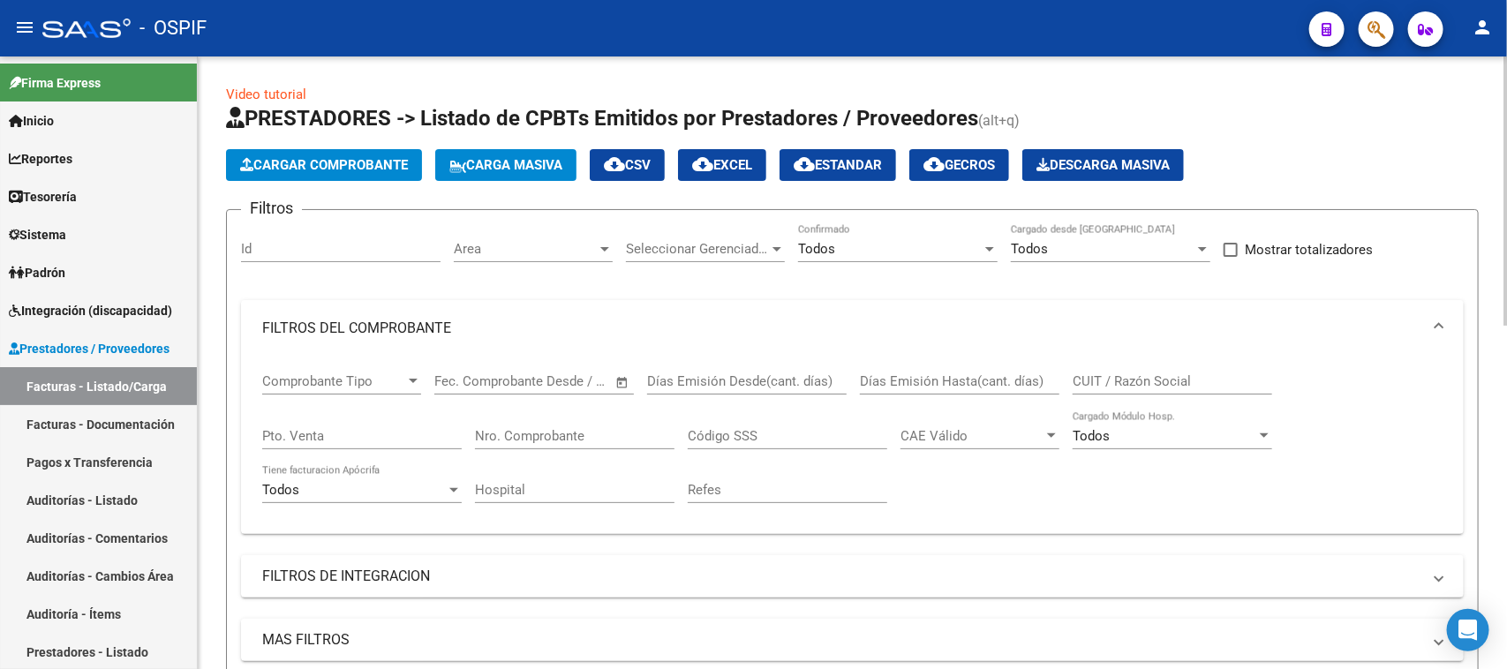
click at [548, 428] on input "Nro. Comprobante" at bounding box center [575, 436] width 200 height 16
click at [1436, 322] on span at bounding box center [1439, 328] width 7 height 19
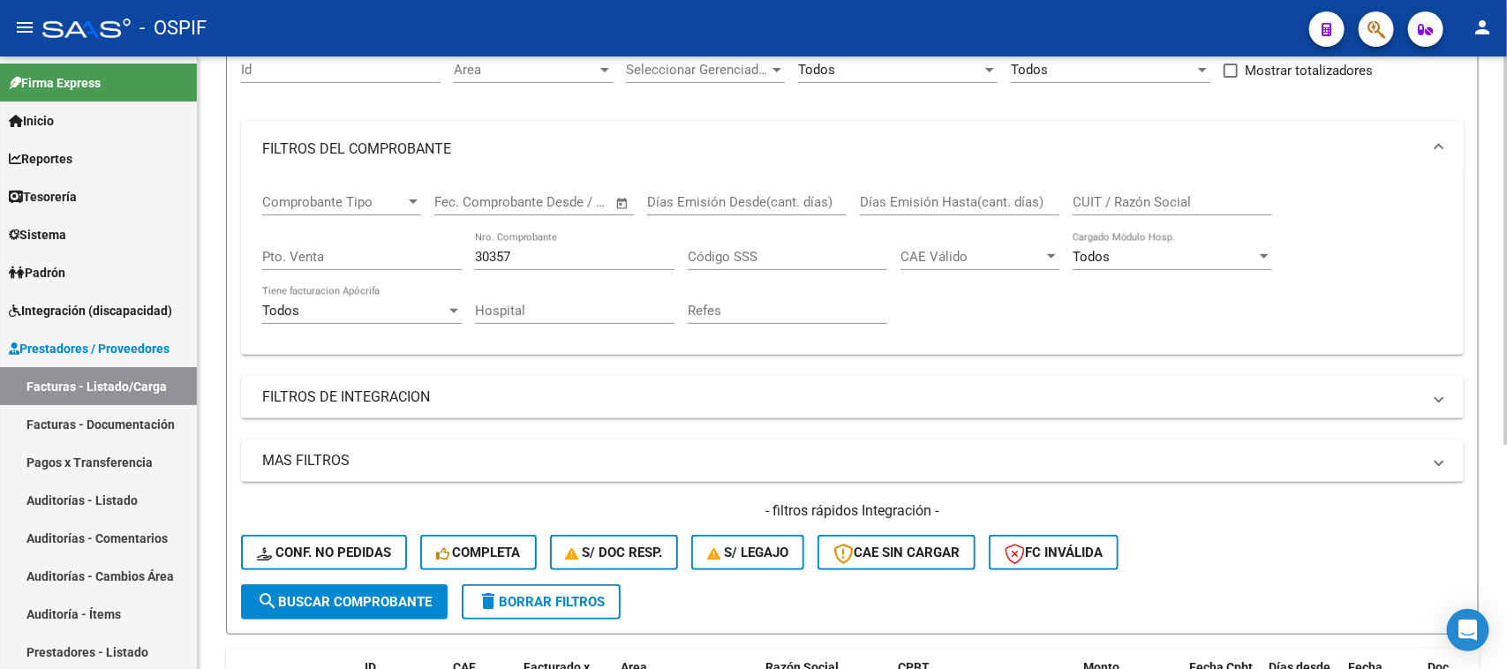
scroll to position [355, 0]
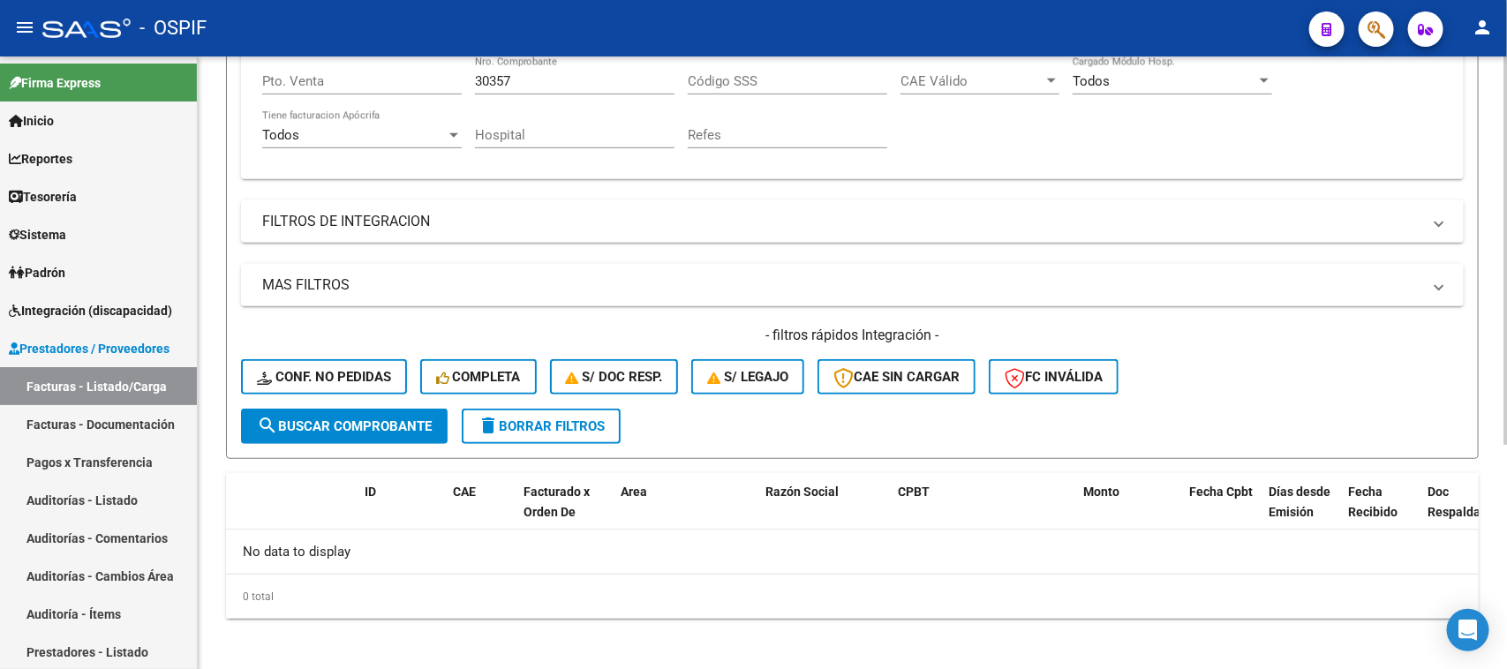
click at [1386, 539] on div "Video tutorial PRESTADORES -> Listado de CPBTs Emitidos por Prestadores / Prove…" at bounding box center [855, 189] width 1314 height 974
click at [1490, 375] on div "Video tutorial PRESTADORES -> Listado de CPBTs Emitidos por Prestadores / Prove…" at bounding box center [855, 189] width 1314 height 974
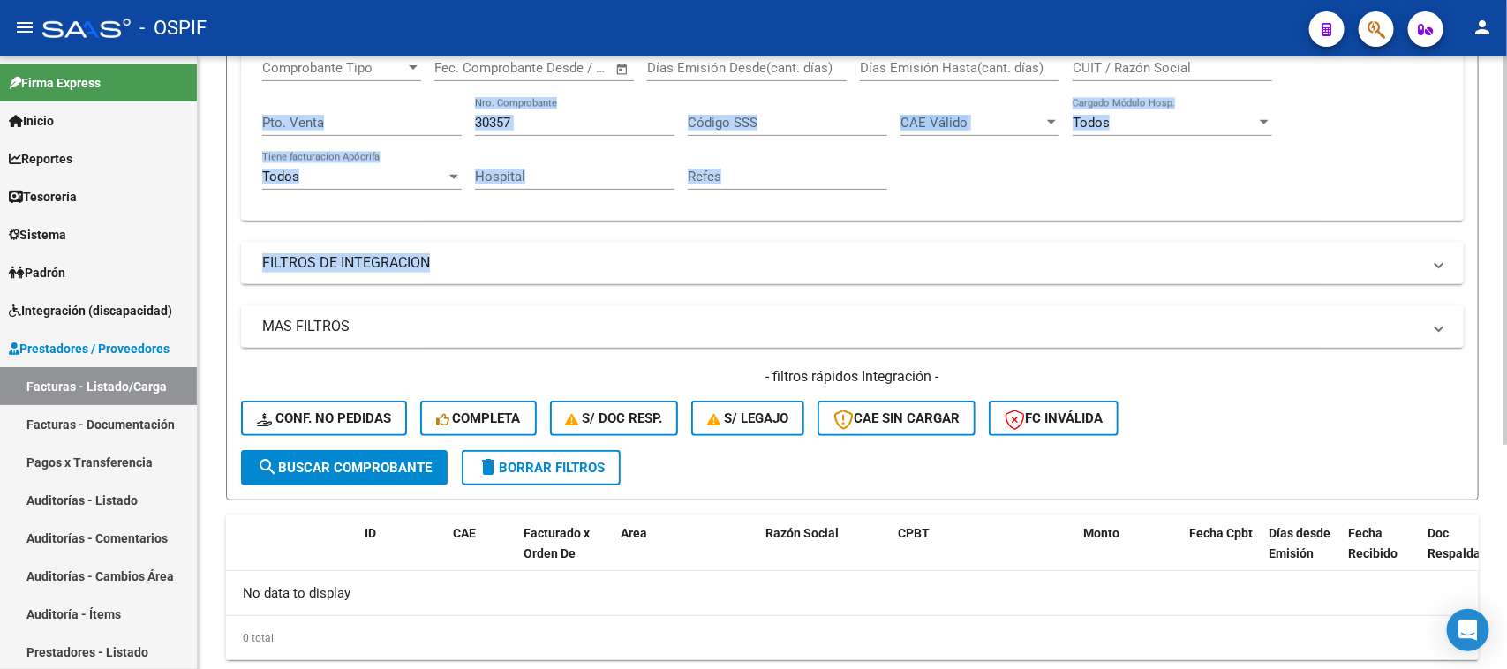
drag, startPoint x: 1458, startPoint y: 310, endPoint x: 1454, endPoint y: 68, distance: 242.0
click at [1454, 68] on div "Filtros Id Area Area Seleccionar Gerenciador Seleccionar Gerenciador Todos Conf…" at bounding box center [852, 181] width 1223 height 540
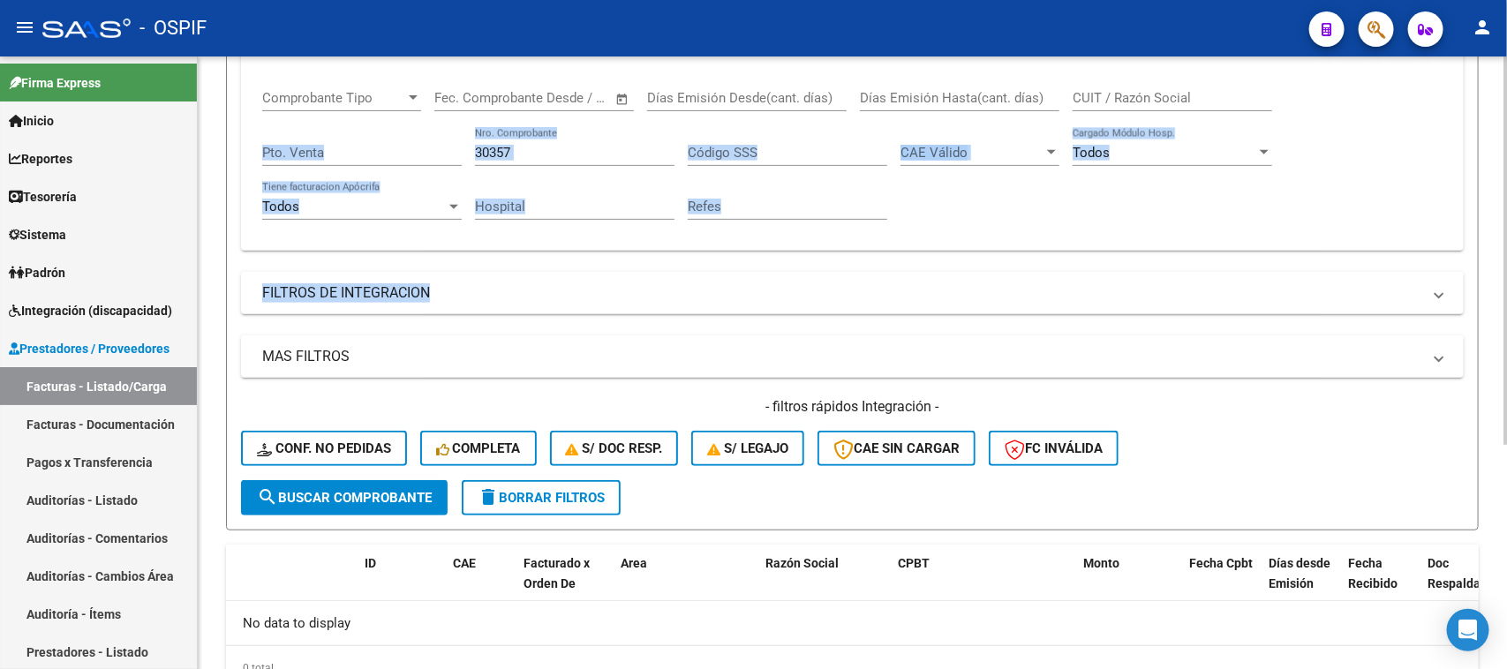
click at [632, 382] on div "MAS FILTROS Todos Con Doc. Respaldatoria Todos Con Trazabilidad Todos Asociado …" at bounding box center [852, 408] width 1223 height 145
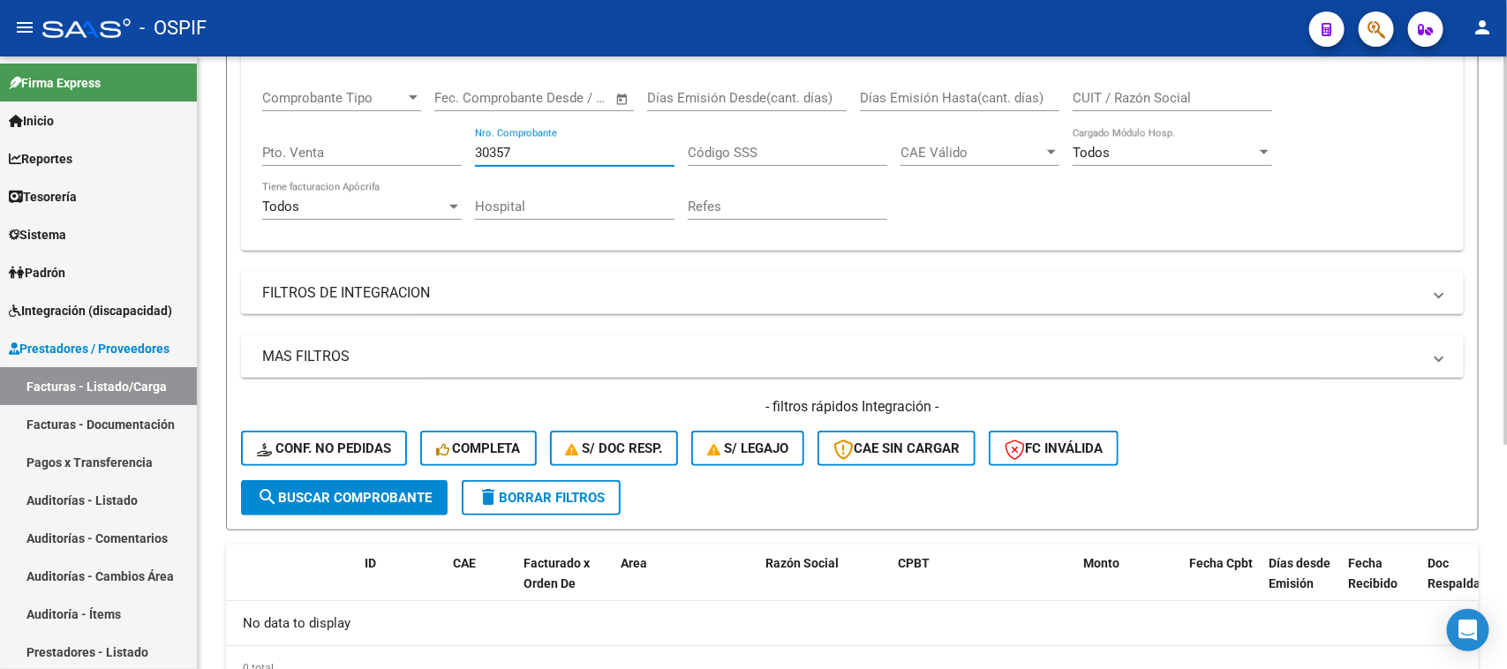
click at [530, 152] on input "30357" at bounding box center [575, 153] width 200 height 16
type input "30357320357"
click at [536, 145] on input "30357320357" at bounding box center [575, 153] width 200 height 16
drag, startPoint x: 563, startPoint y: 148, endPoint x: 248, endPoint y: 117, distance: 316.7
click at [248, 117] on div "Comprobante Tipo Comprobante Tipo Fecha inicio – Fecha fin Fec. Comprobante Des…" at bounding box center [852, 161] width 1223 height 177
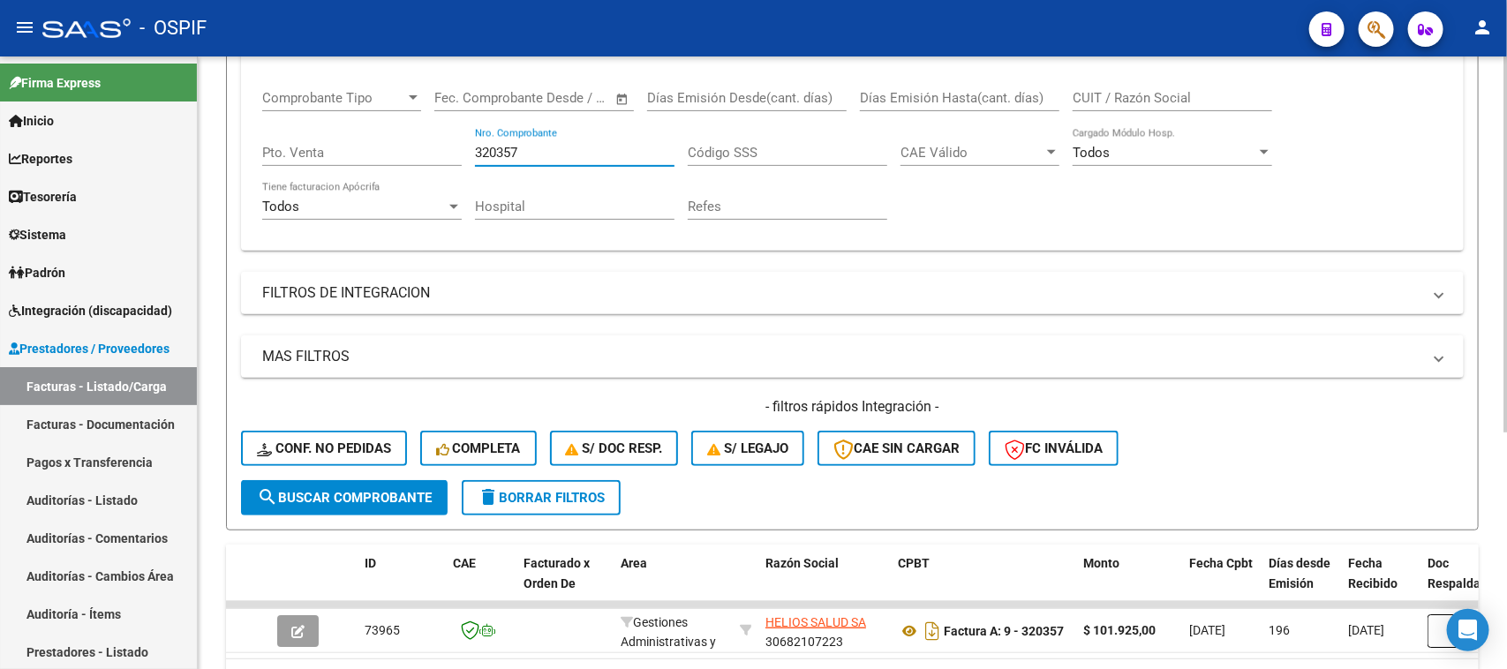
click at [1257, 147] on div at bounding box center [1265, 153] width 16 height 14
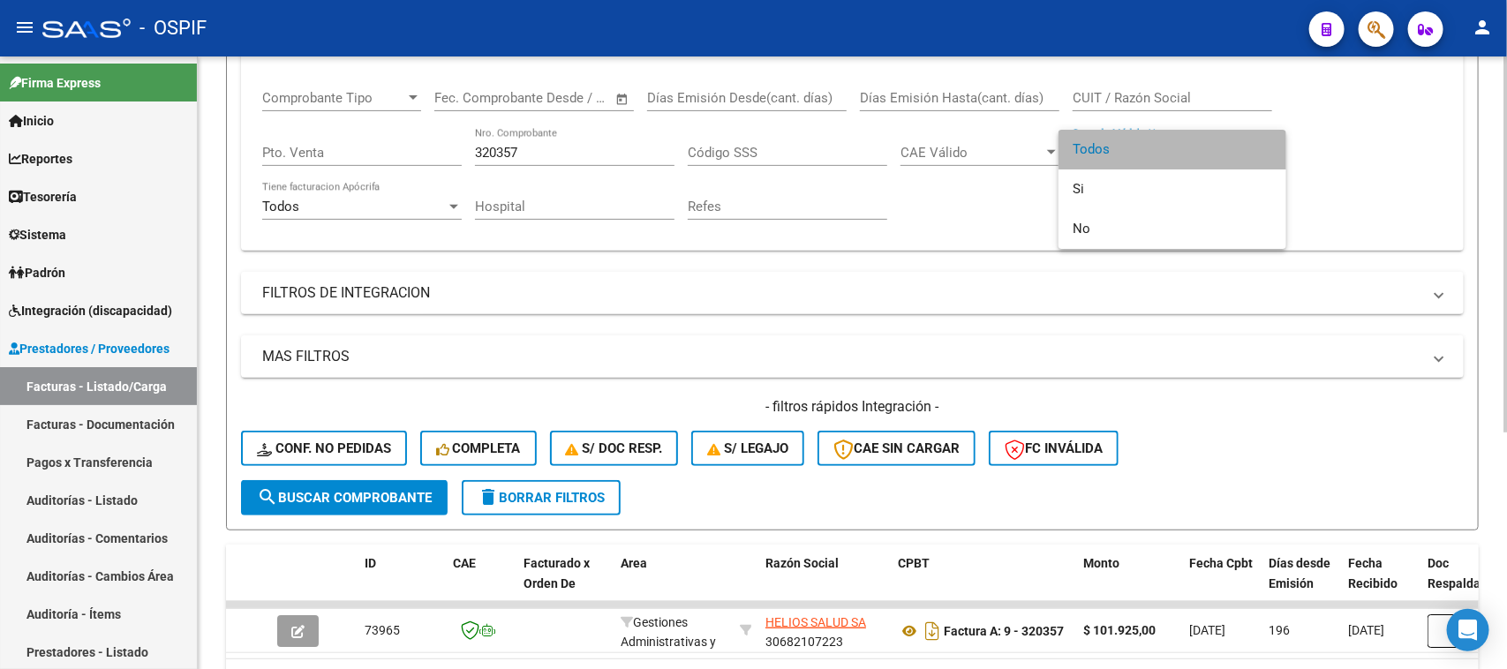
click at [1257, 147] on span "Todos" at bounding box center [1173, 150] width 200 height 40
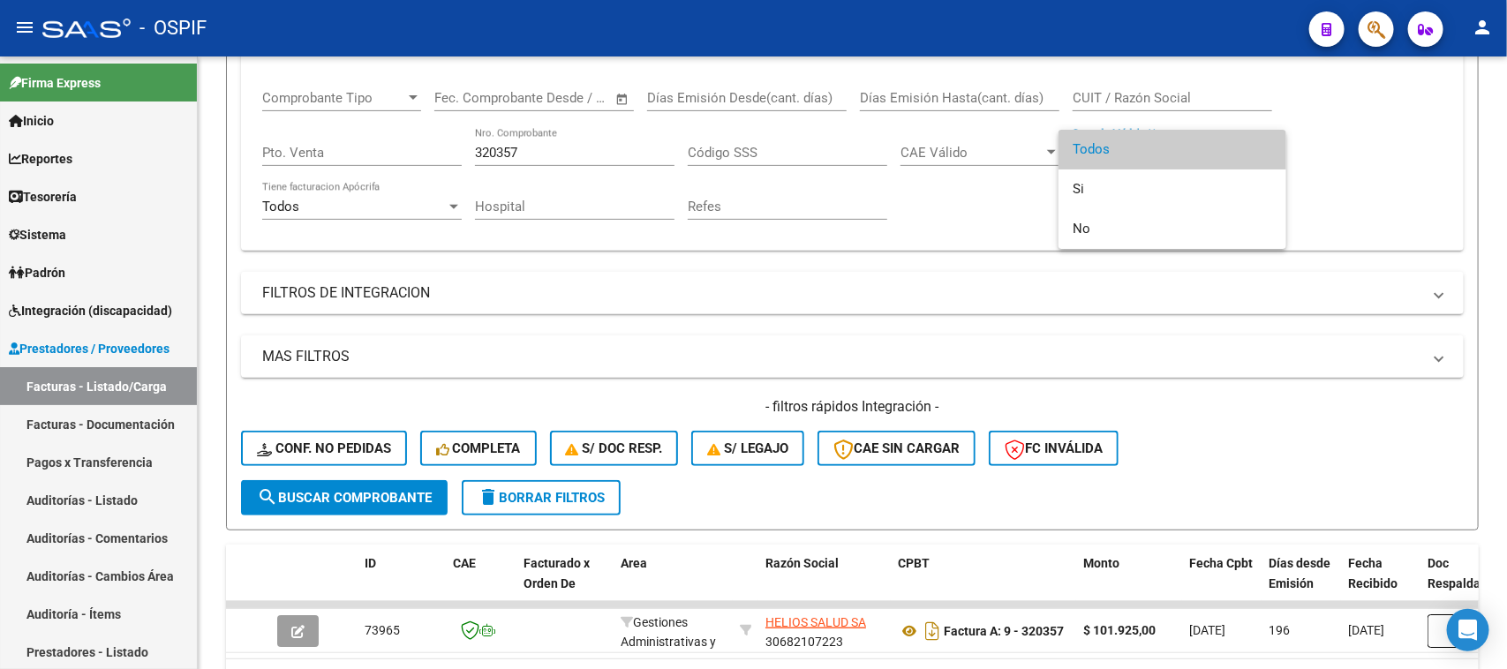
click at [1427, 218] on div at bounding box center [753, 334] width 1507 height 669
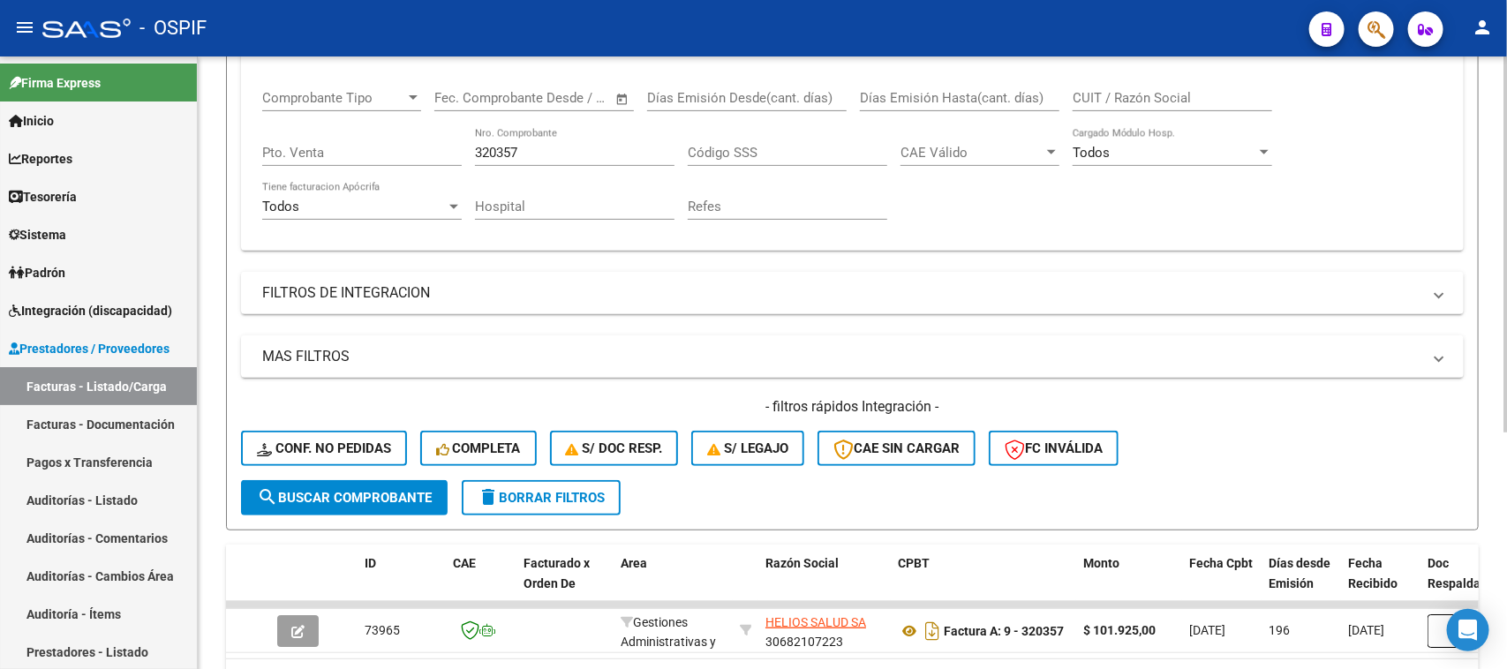
scroll to position [0, 0]
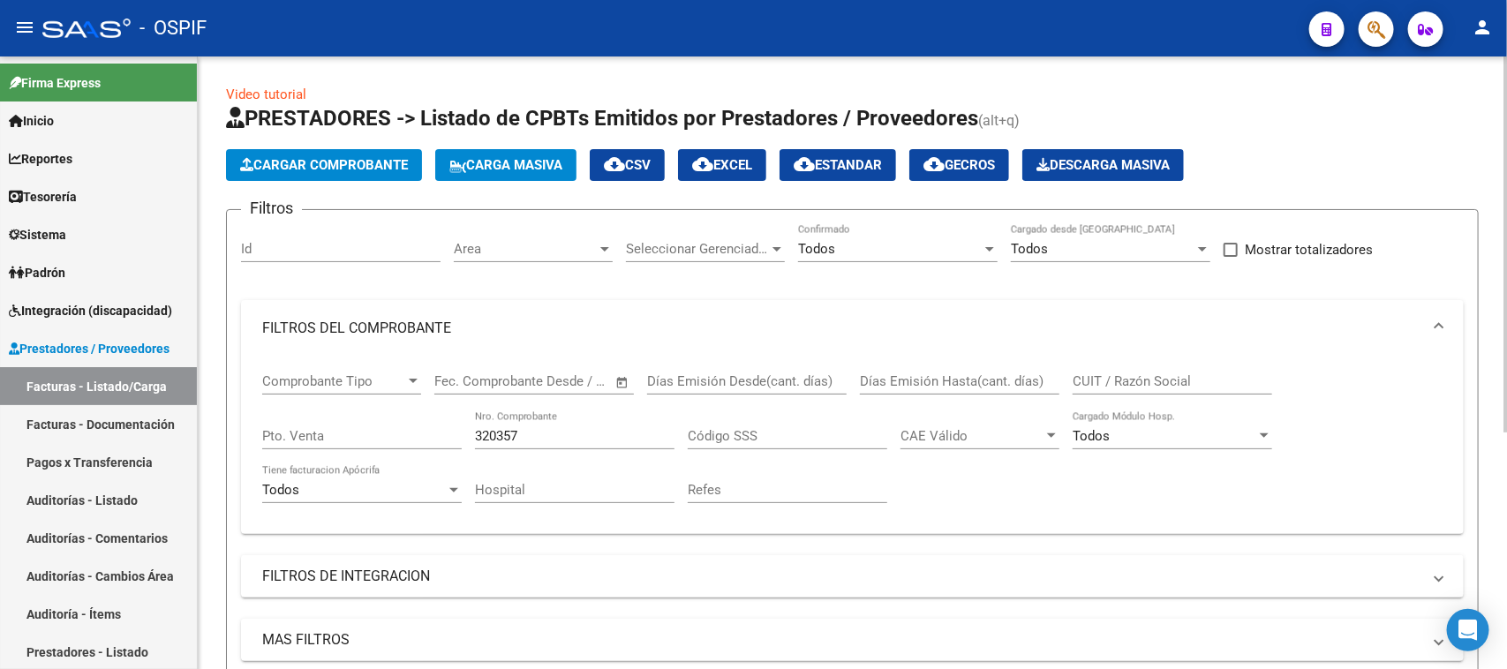
click at [1506, 267] on div at bounding box center [1506, 364] width 4 height 614
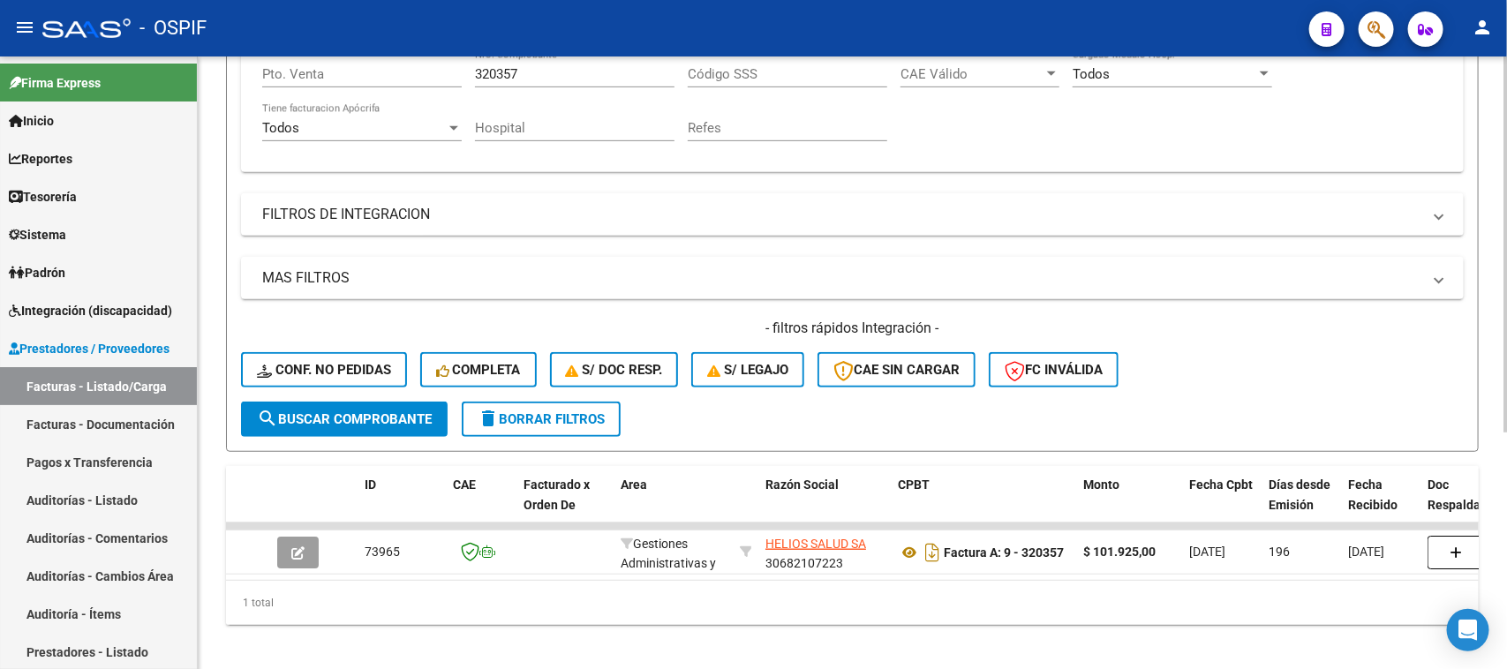
scroll to position [386, 0]
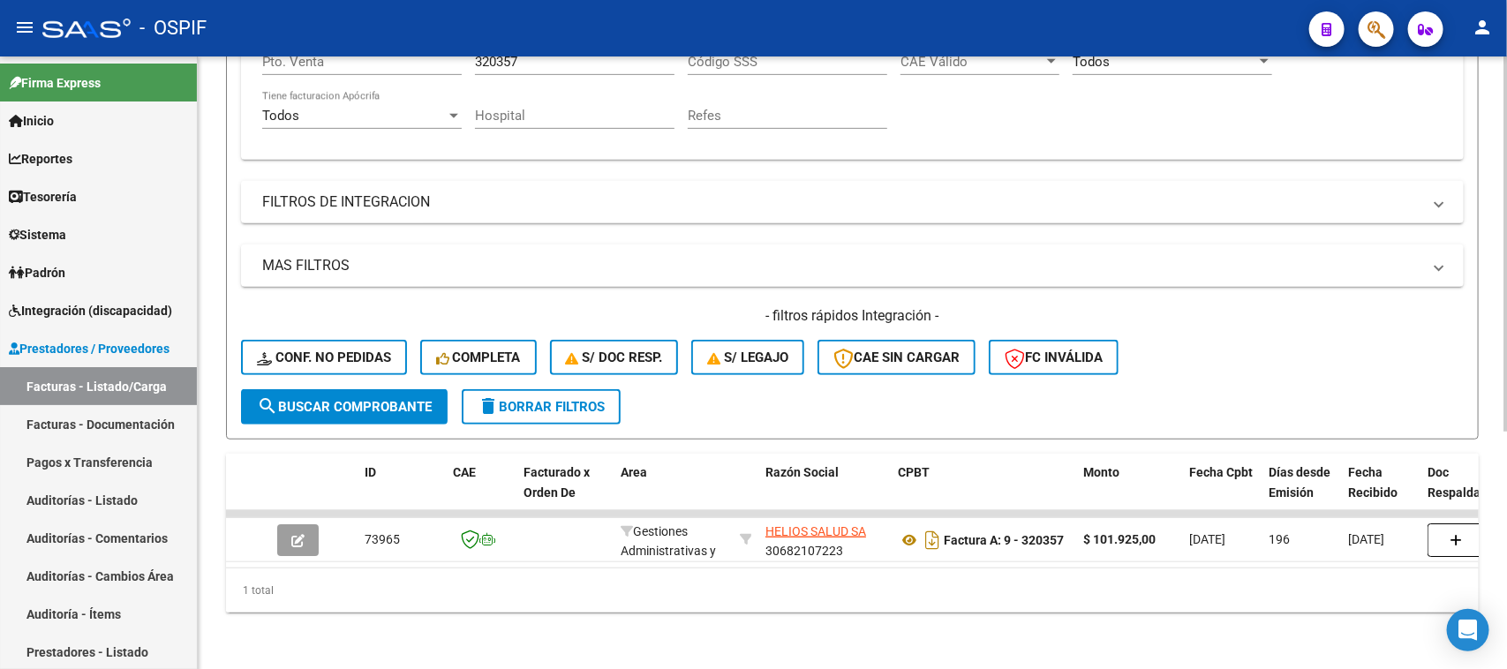
click at [1506, 416] on div at bounding box center [1506, 481] width 4 height 376
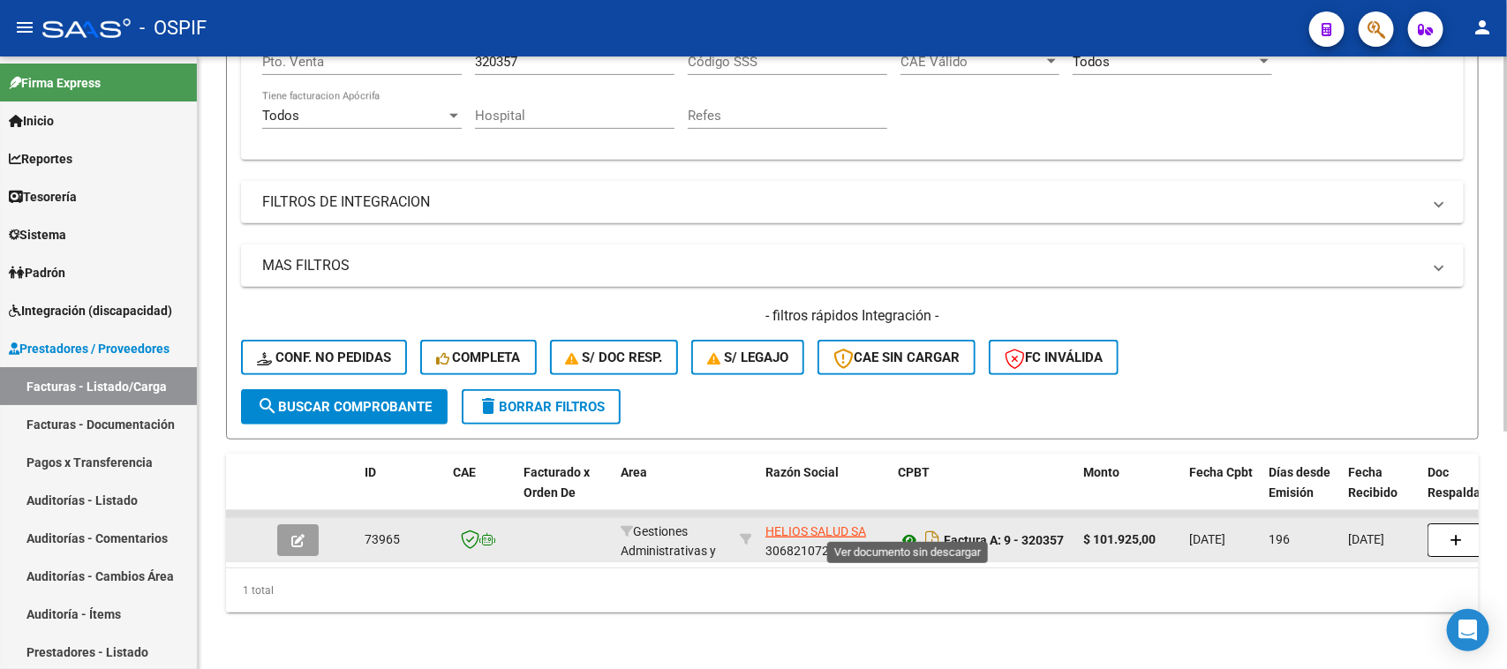
click at [910, 530] on icon at bounding box center [909, 540] width 23 height 21
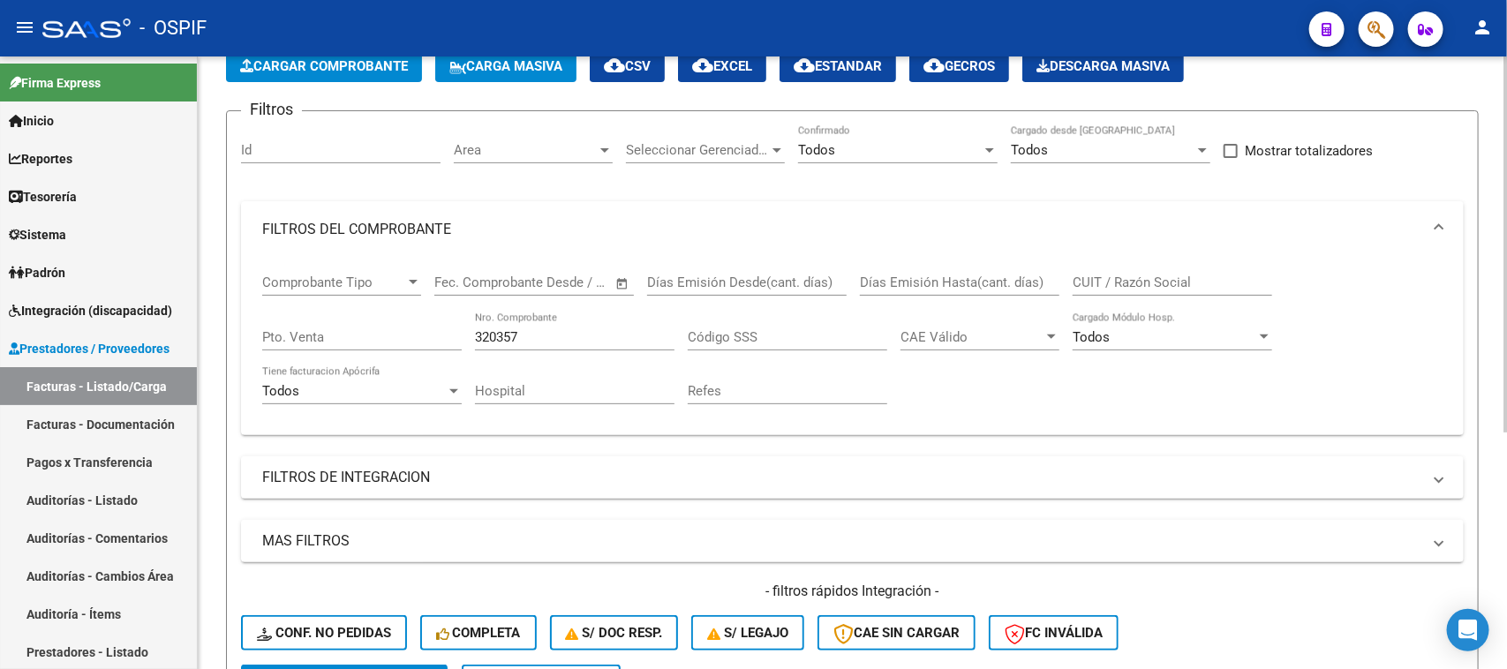
scroll to position [28, 0]
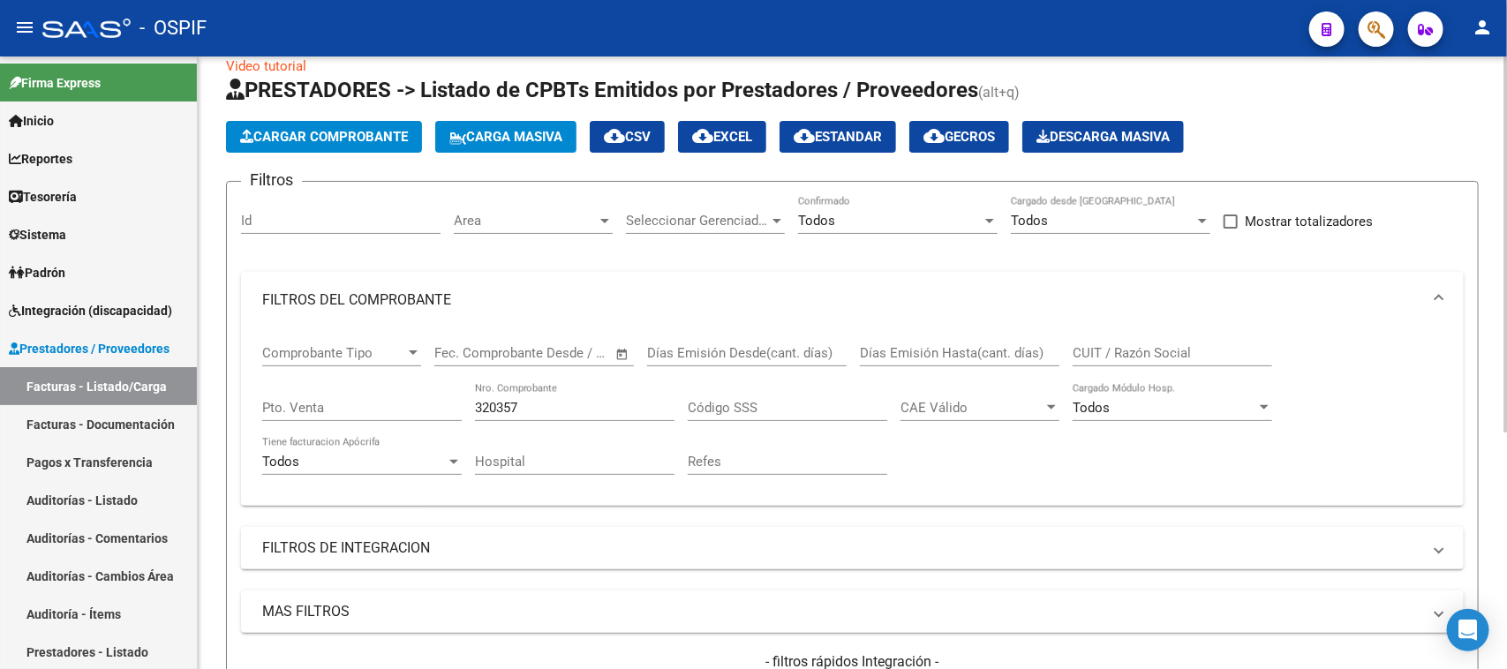
click at [1506, 112] on div at bounding box center [1506, 262] width 4 height 376
drag, startPoint x: 535, startPoint y: 400, endPoint x: 287, endPoint y: 364, distance: 250.7
click at [287, 364] on div "Comprobante Tipo Comprobante Tipo Fecha inicio – Fecha fin Fec. Comprobante Des…" at bounding box center [852, 409] width 1181 height 163
type input "320362"
click at [1435, 292] on span "FILTROS DEL COMPROBANTE" at bounding box center [848, 300] width 1173 height 19
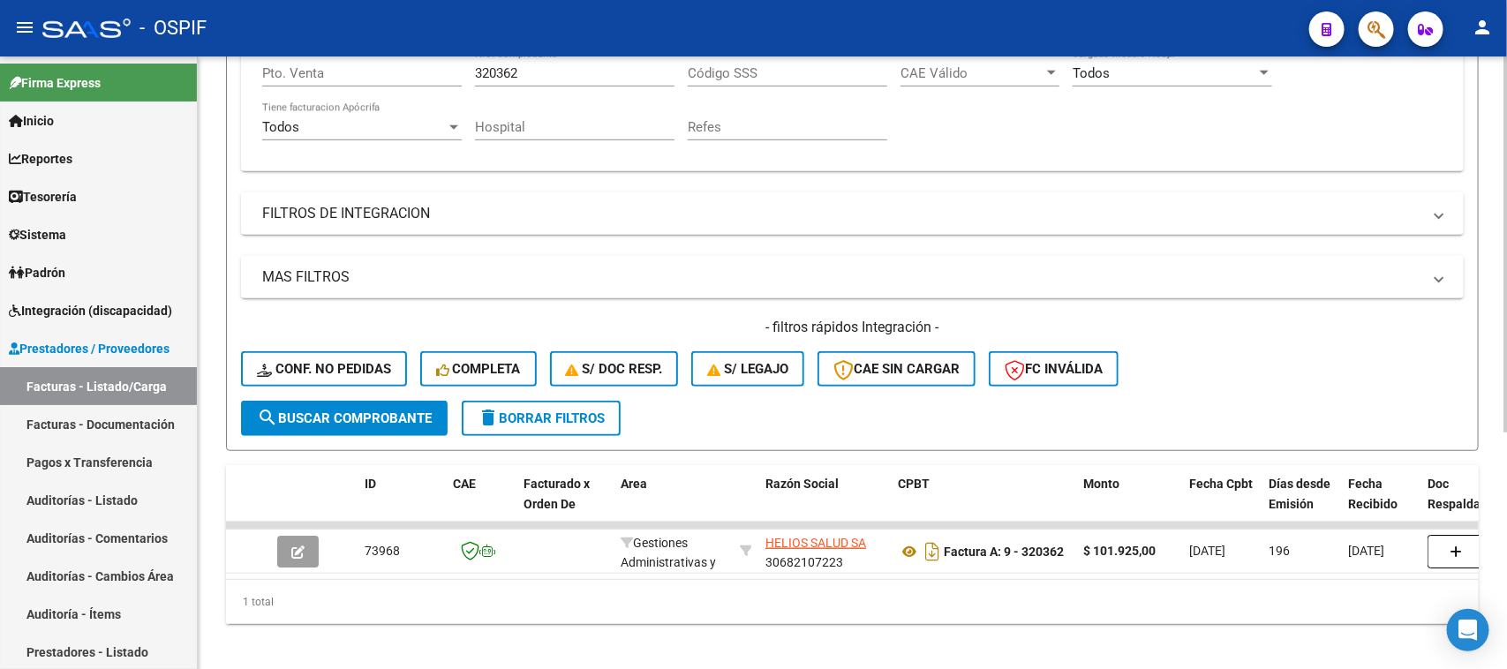
scroll to position [386, 0]
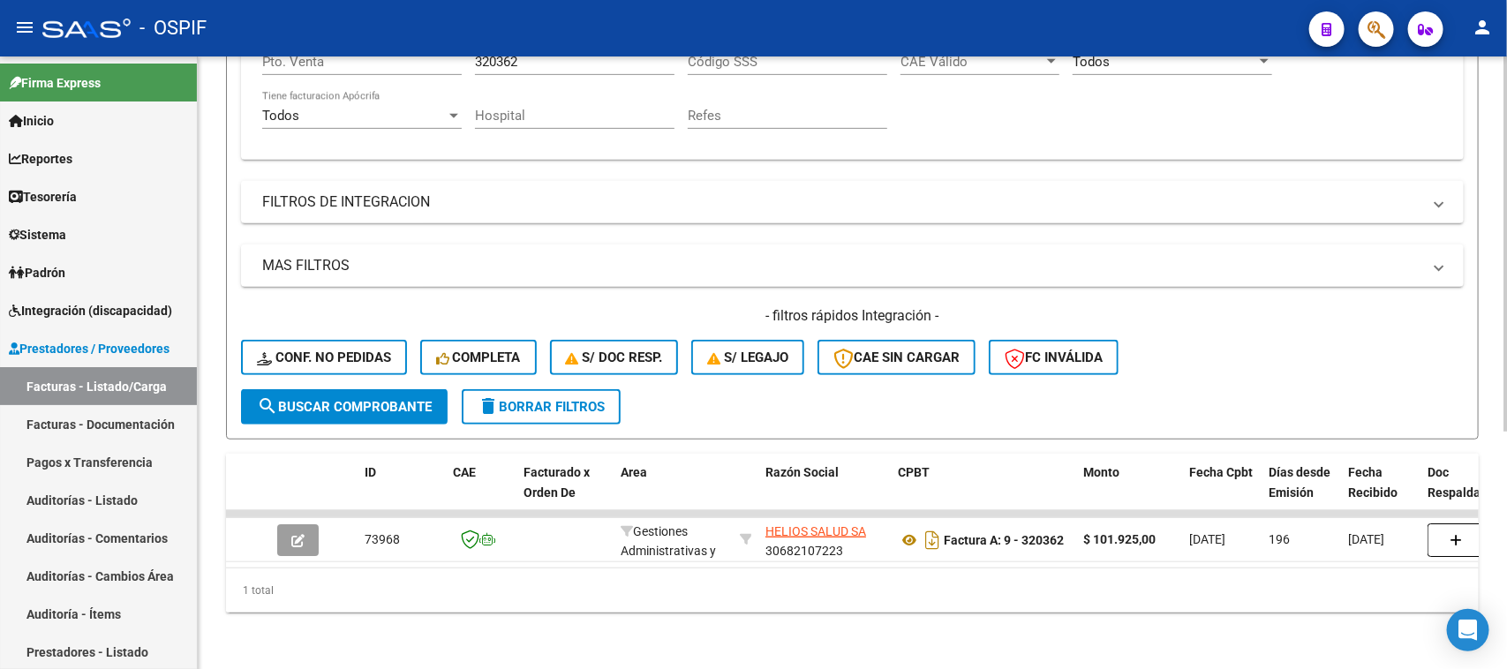
click at [1423, 537] on div "Video tutorial PRESTADORES -> Listado de CPBTs Emitidos por Prestadores / Prove…" at bounding box center [855, 175] width 1314 height 987
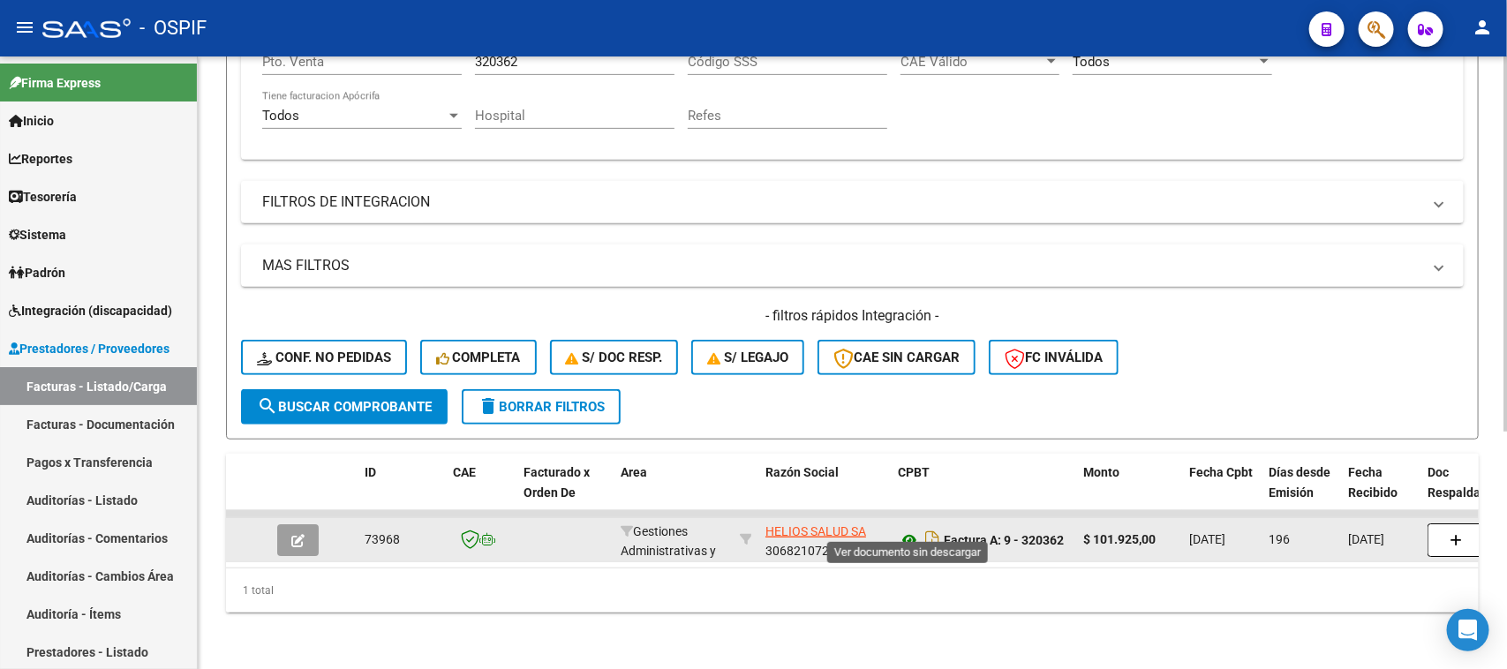
click at [916, 530] on icon at bounding box center [909, 540] width 23 height 21
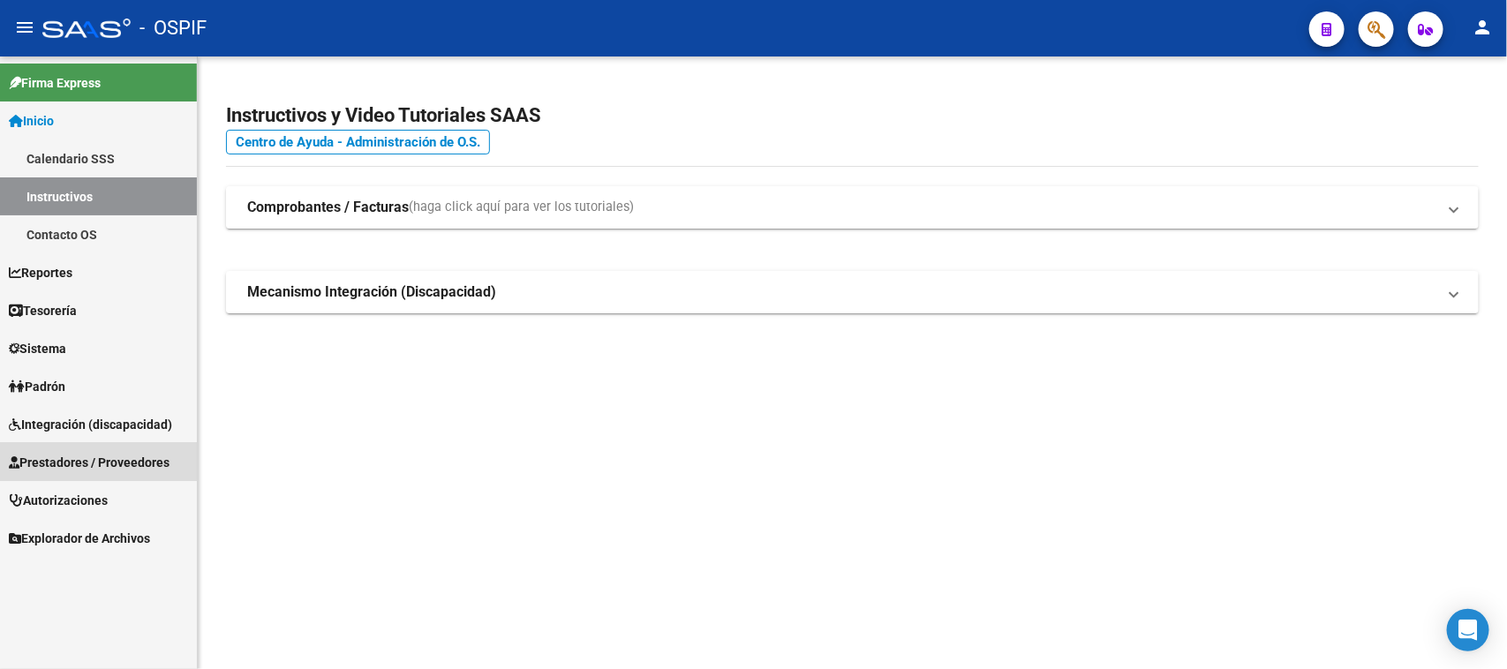
click at [84, 457] on span "Prestadores / Proveedores" at bounding box center [89, 462] width 161 height 19
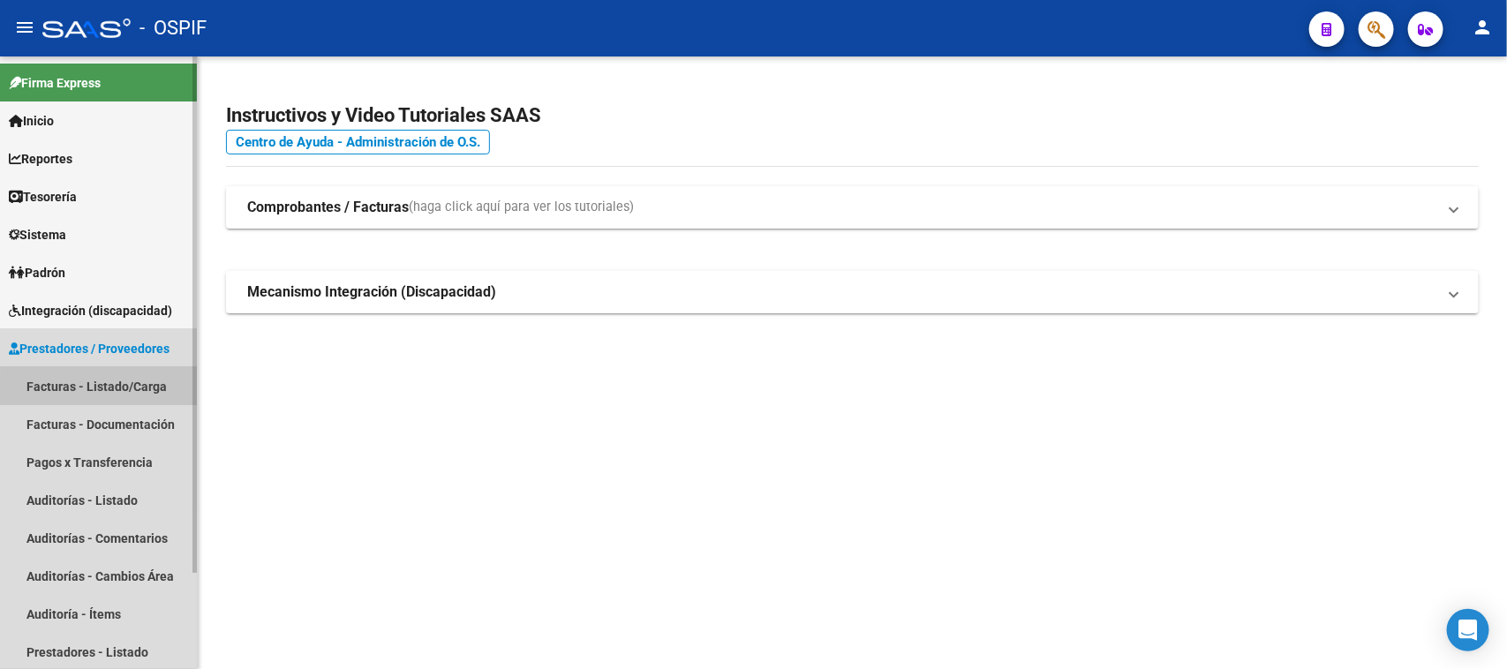
click at [165, 391] on link "Facturas - Listado/Carga" at bounding box center [98, 386] width 197 height 38
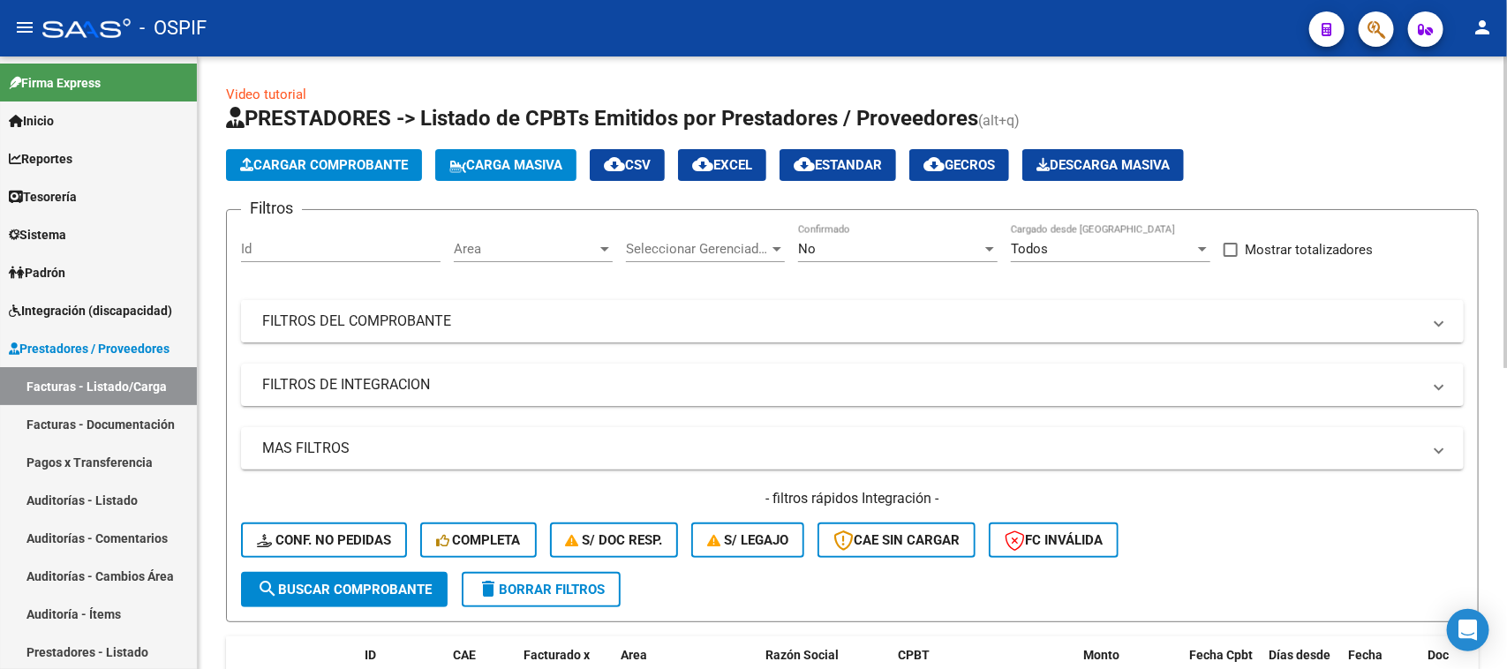
click at [566, 318] on mat-panel-title "FILTROS DEL COMPROBANTE" at bounding box center [841, 321] width 1159 height 19
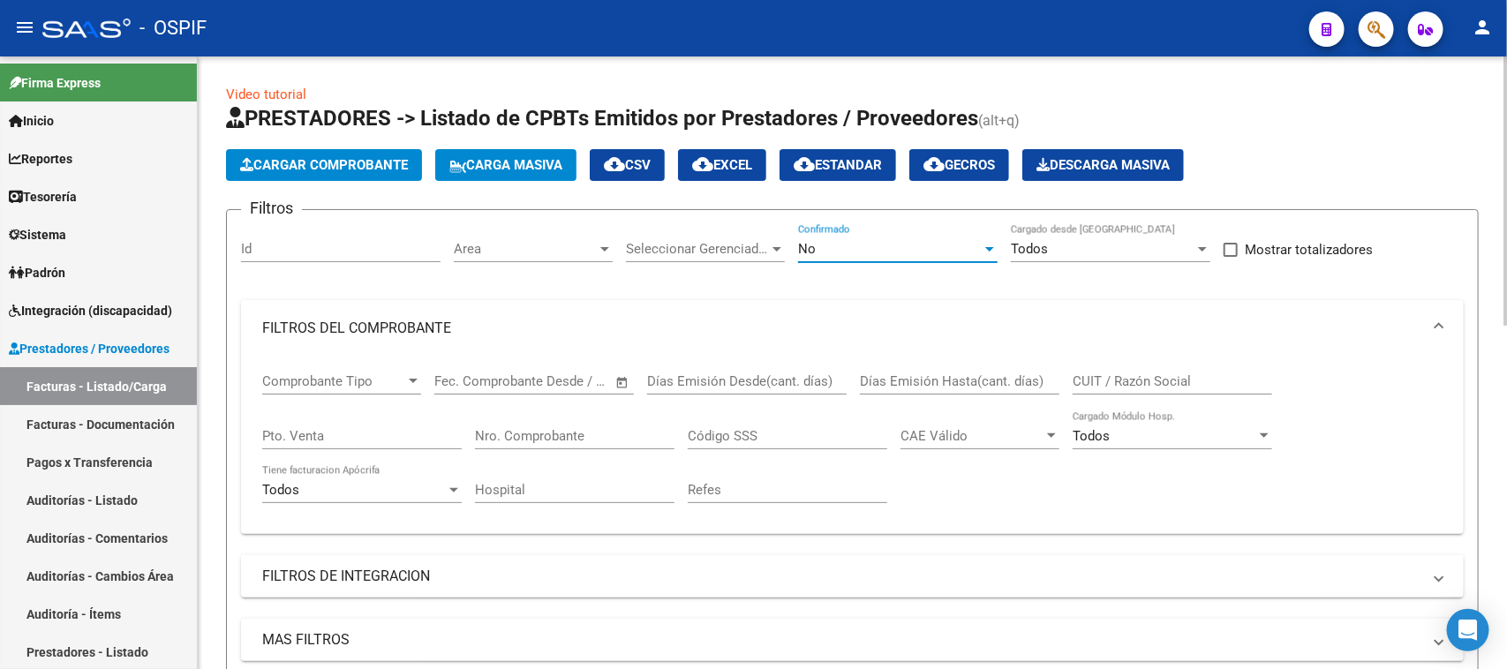
click at [930, 249] on div "No" at bounding box center [890, 249] width 184 height 16
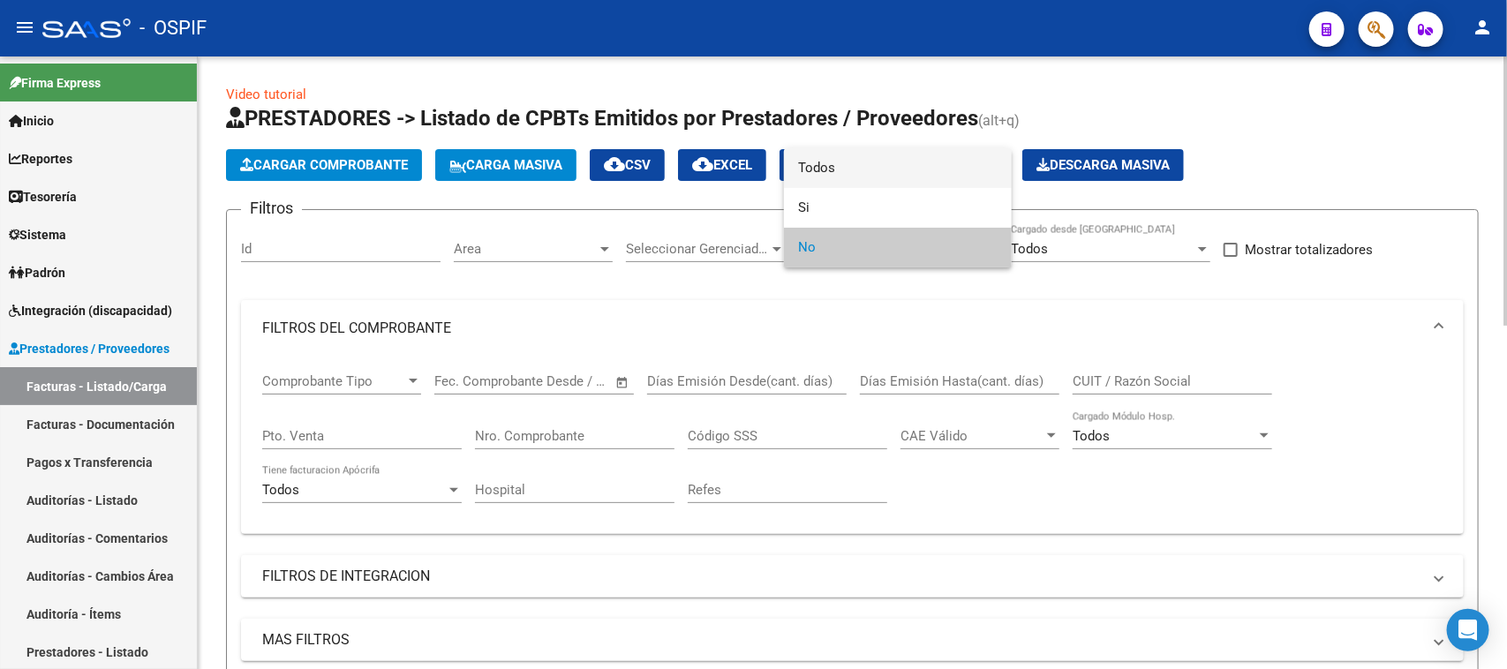
click at [879, 177] on span "Todos" at bounding box center [898, 168] width 200 height 40
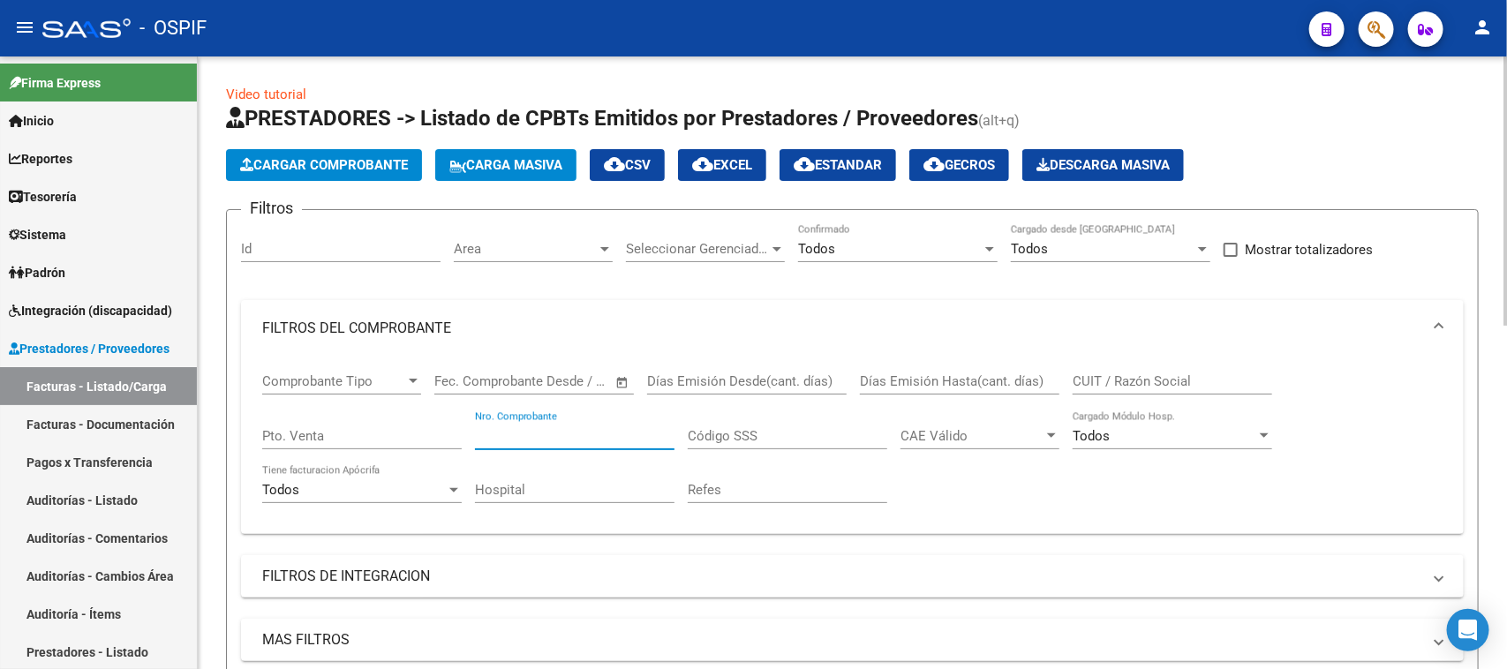
click at [600, 439] on input "Nro. Comprobante" at bounding box center [575, 436] width 200 height 16
click at [1436, 328] on span at bounding box center [1439, 328] width 7 height 19
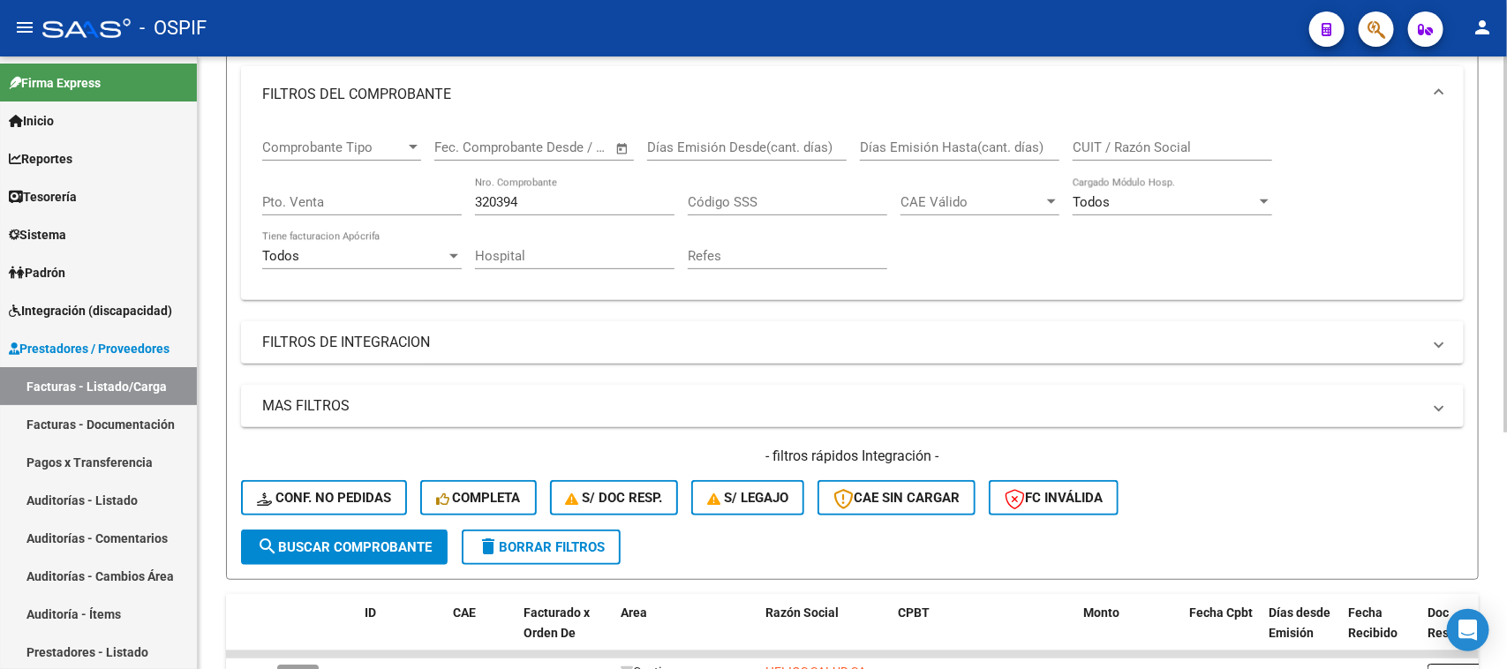
scroll to position [386, 0]
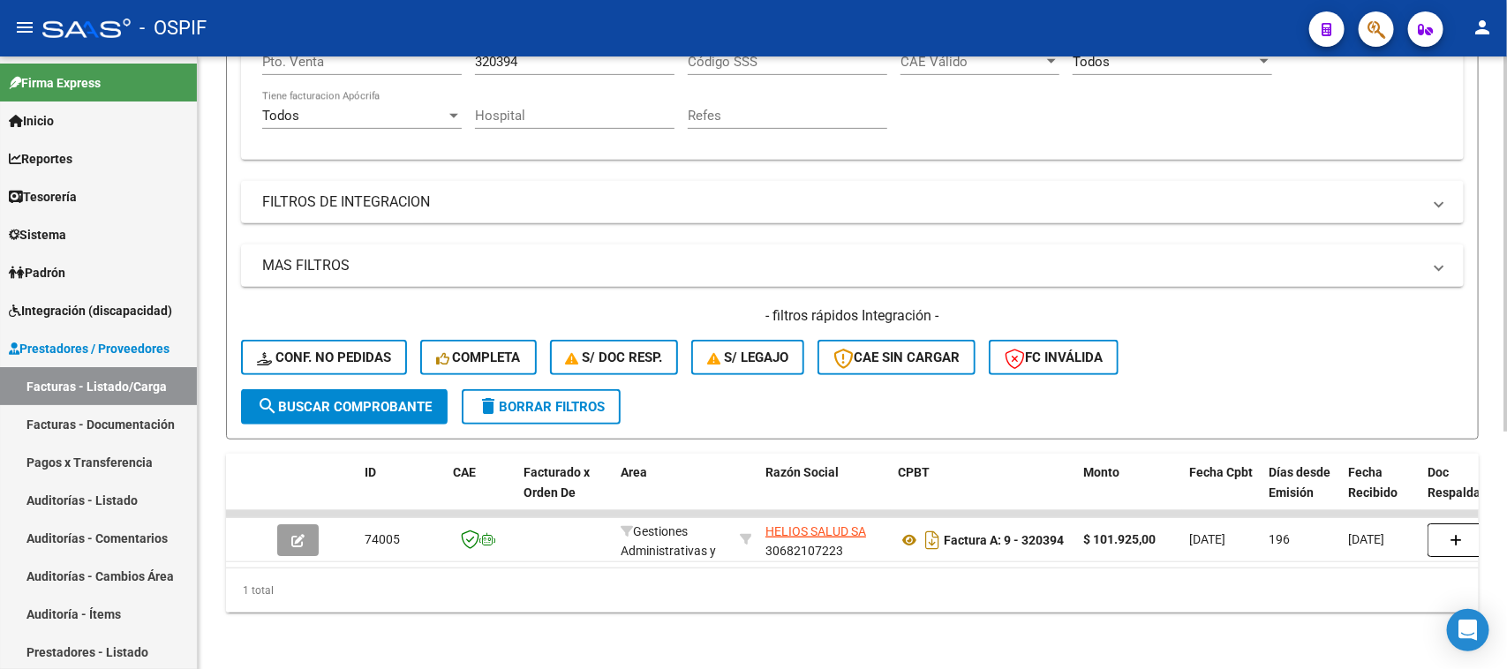
click at [1506, 632] on div at bounding box center [1506, 481] width 4 height 376
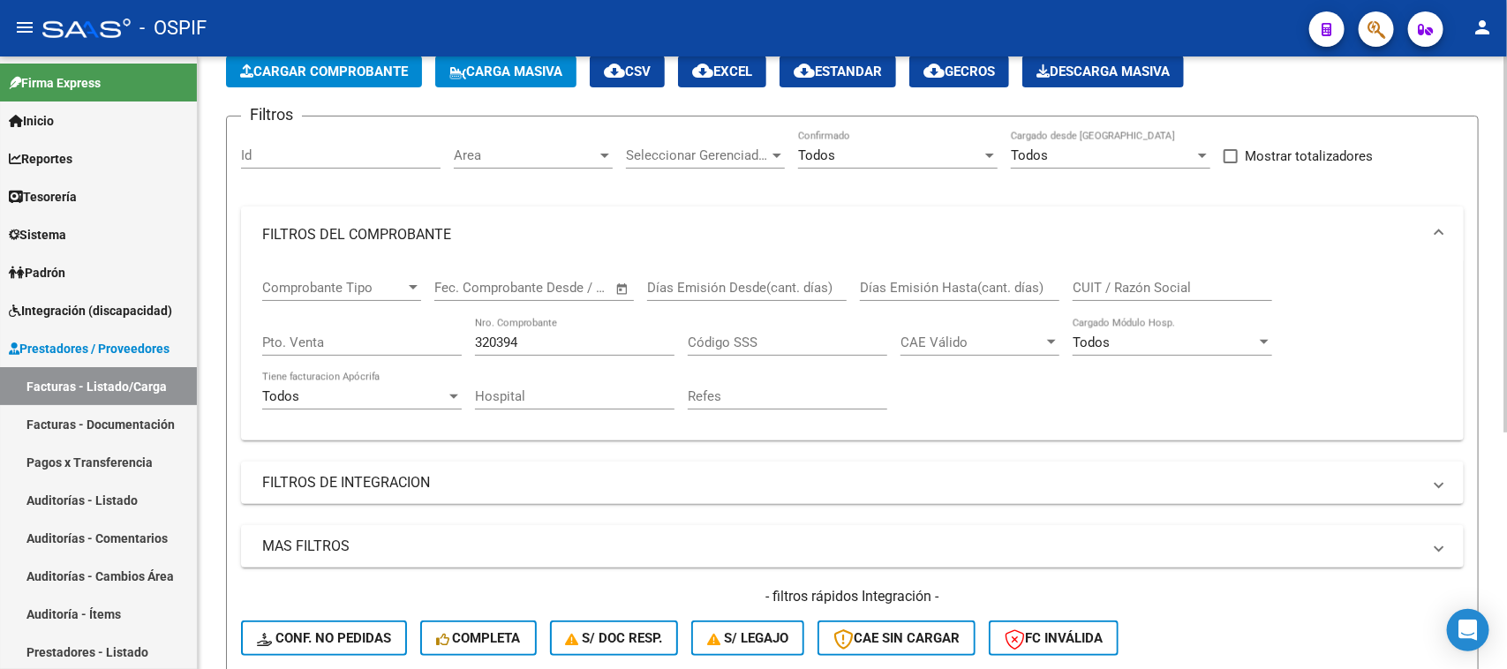
click at [1506, 138] on div at bounding box center [1506, 304] width 4 height 376
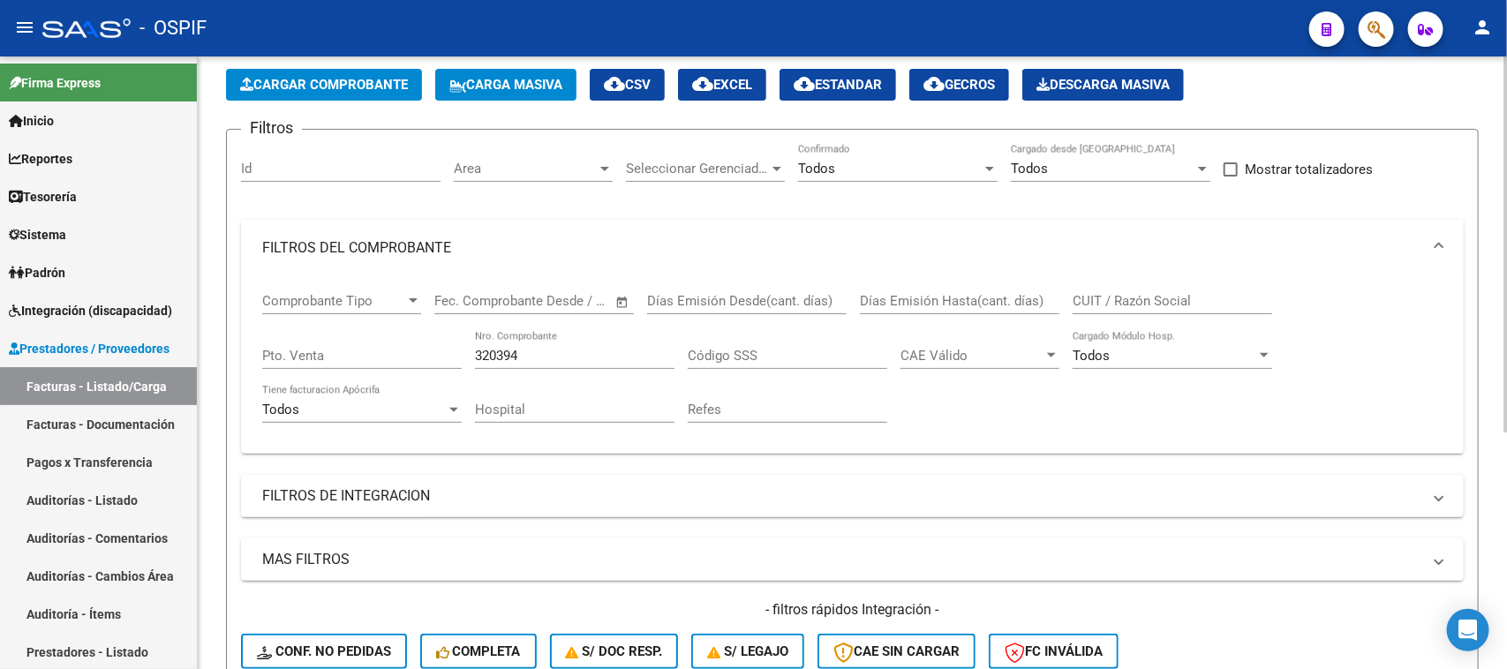
click at [1435, 241] on span "FILTROS DEL COMPROBANTE" at bounding box center [848, 247] width 1173 height 19
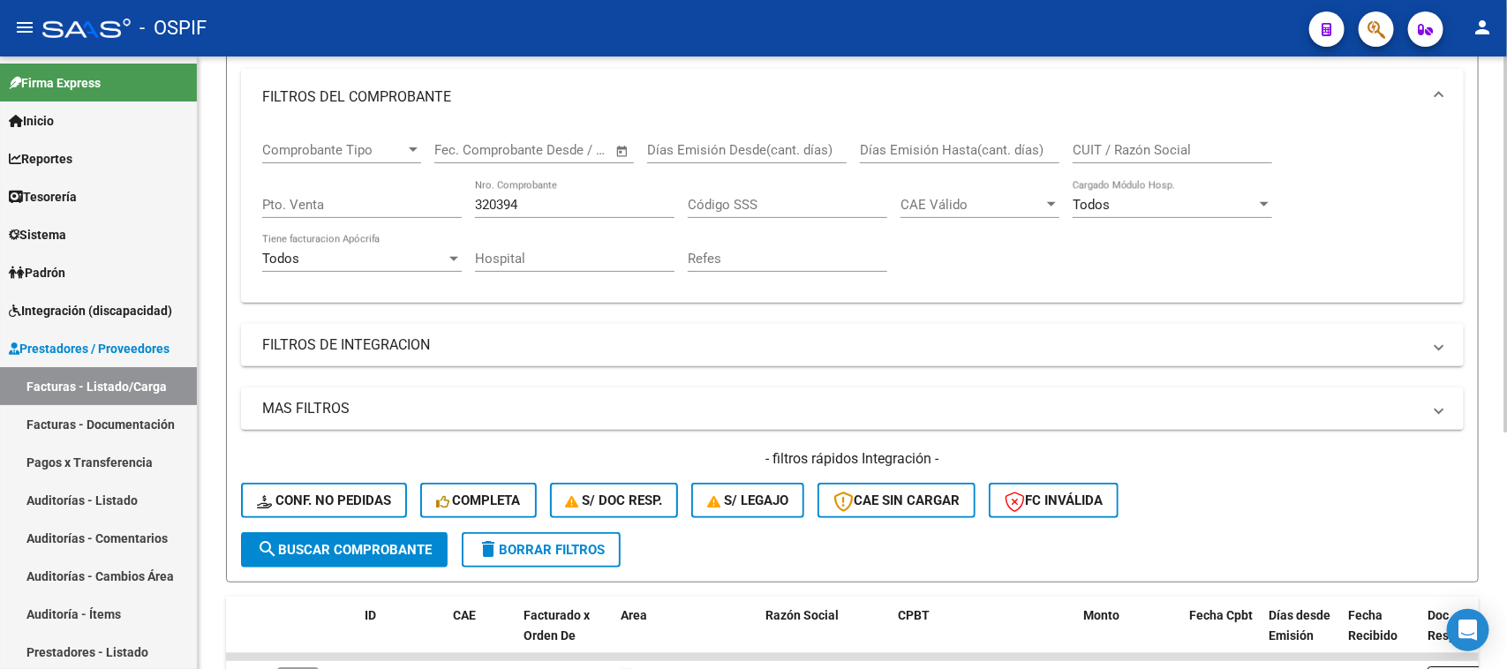
scroll to position [386, 0]
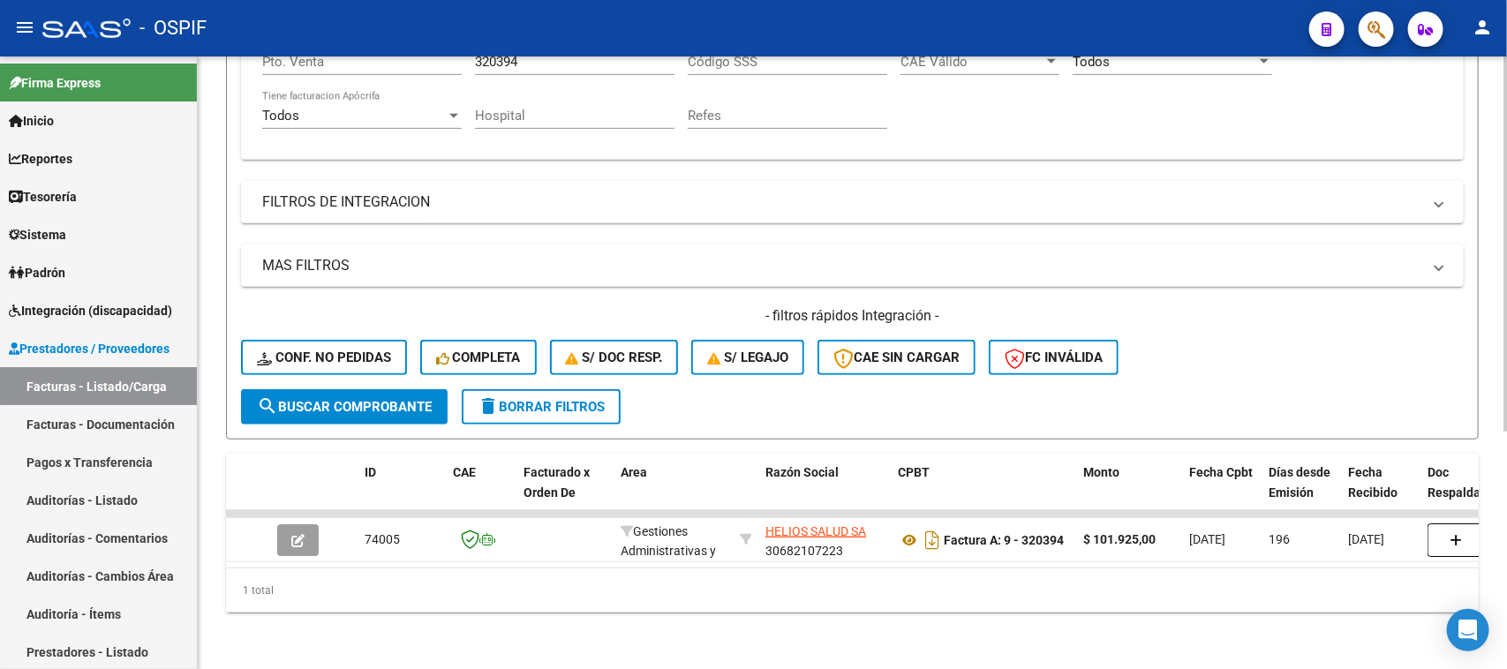
click at [1501, 470] on div "Video tutorial PRESTADORES -> Listado de CPBTs Emitidos por Prestadores / Prove…" at bounding box center [855, 175] width 1314 height 987
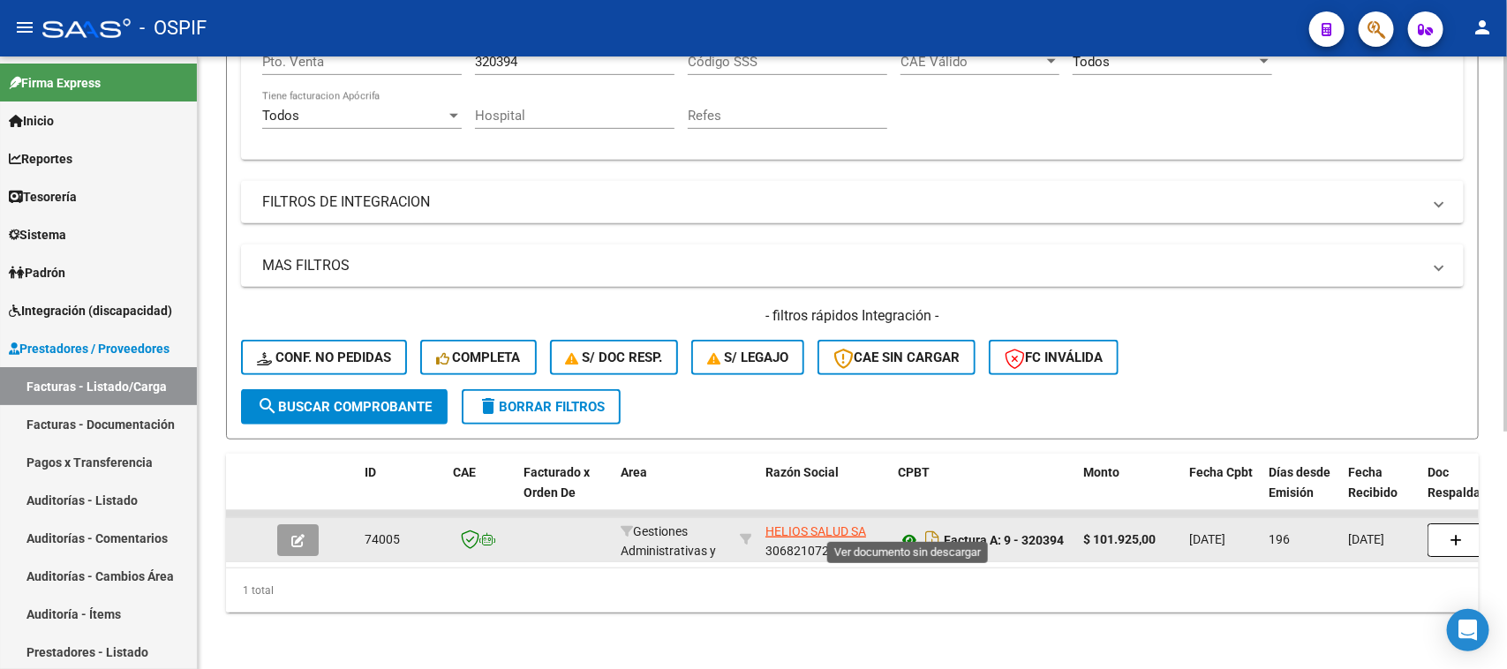
click at [907, 530] on icon at bounding box center [909, 540] width 23 height 21
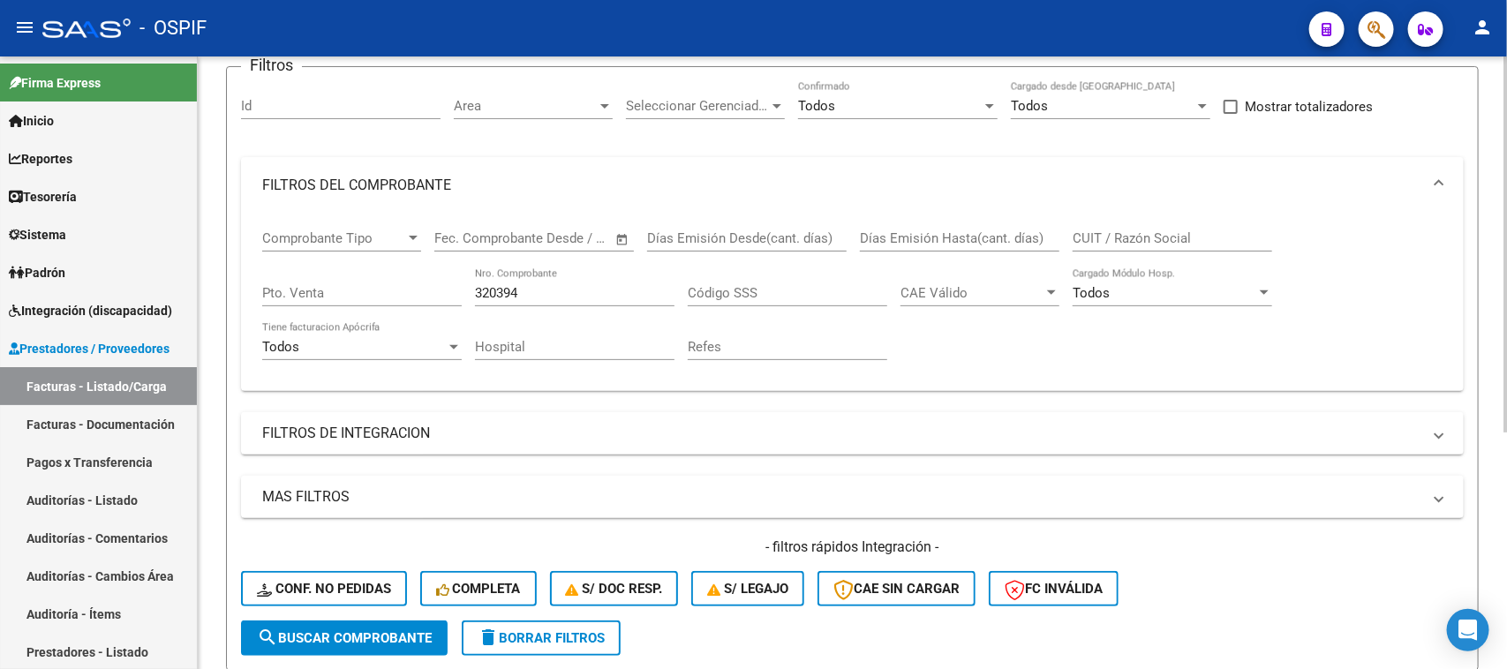
click at [1497, 170] on div "Video tutorial PRESTADORES -> Listado de CPBTs Emitidos por Prestadores / Prove…" at bounding box center [855, 406] width 1314 height 987
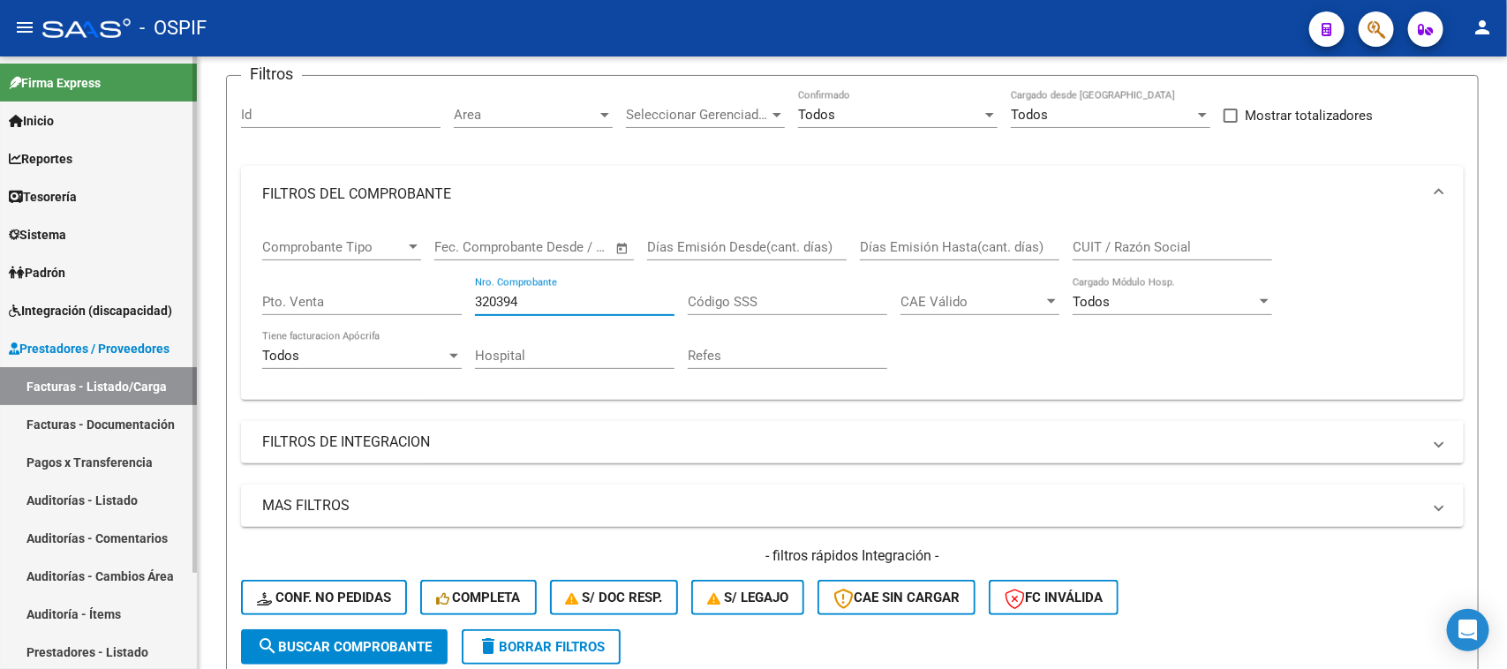
drag, startPoint x: 444, startPoint y: 281, endPoint x: 93, endPoint y: 210, distance: 358.5
click at [93, 210] on mat-sidenav-container "Firma Express Inicio Calendario SSS Instructivos Contacto OS Reportes Egresos D…" at bounding box center [753, 363] width 1507 height 613
type input "320389"
click at [1428, 196] on span "FILTROS DEL COMPROBANTE" at bounding box center [848, 194] width 1173 height 19
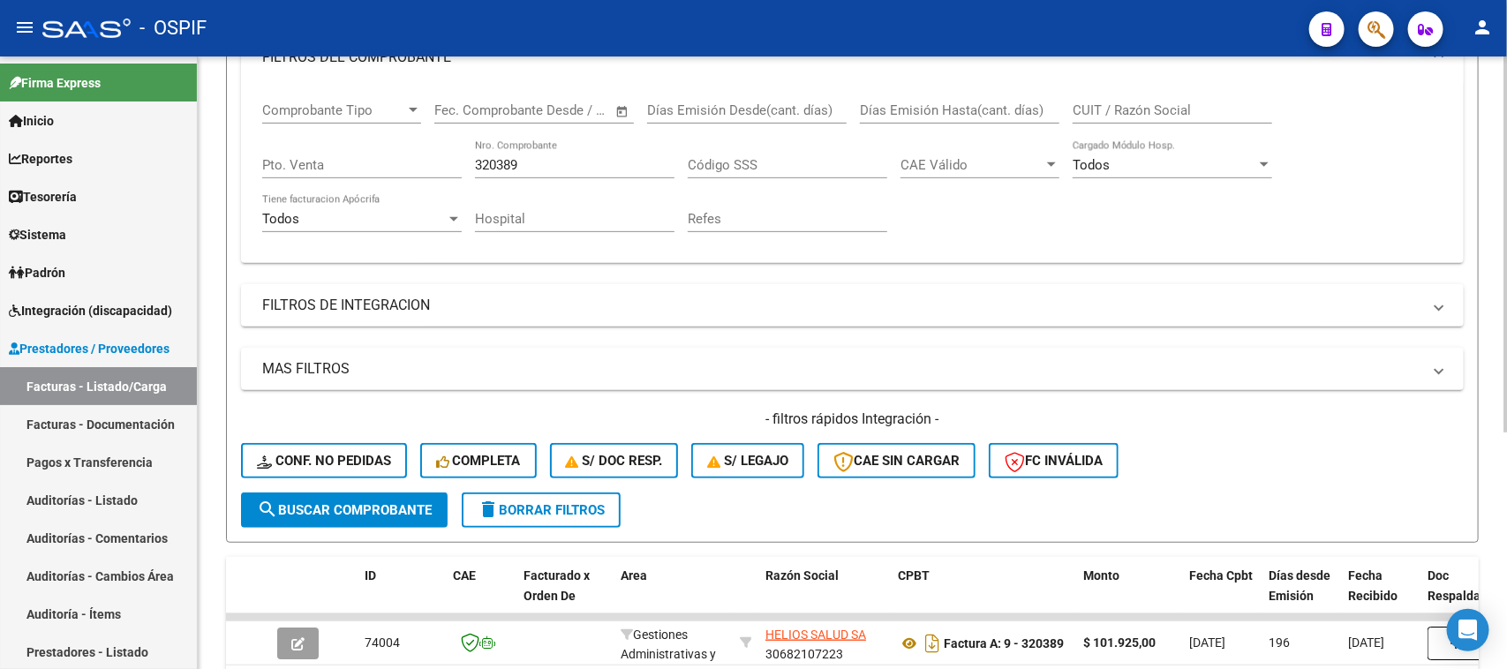
scroll to position [386, 0]
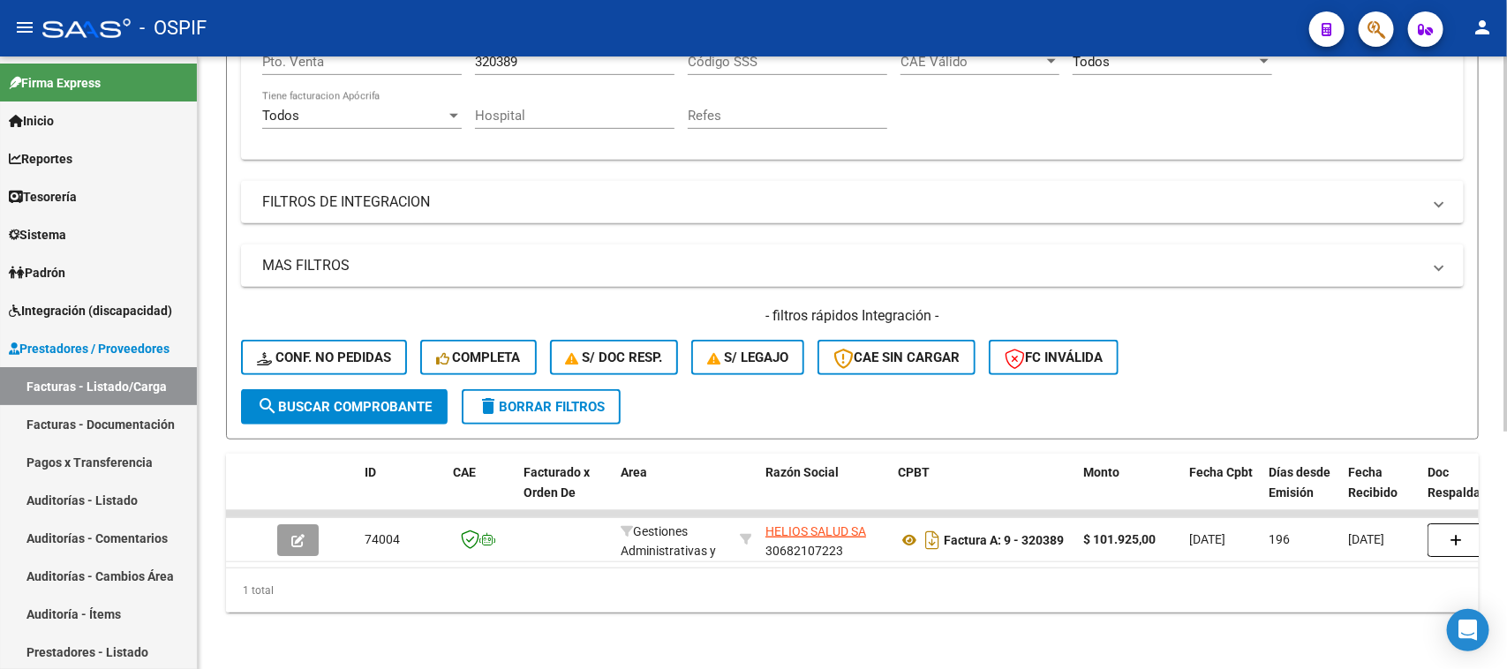
click at [1506, 470] on div at bounding box center [1506, 481] width 4 height 376
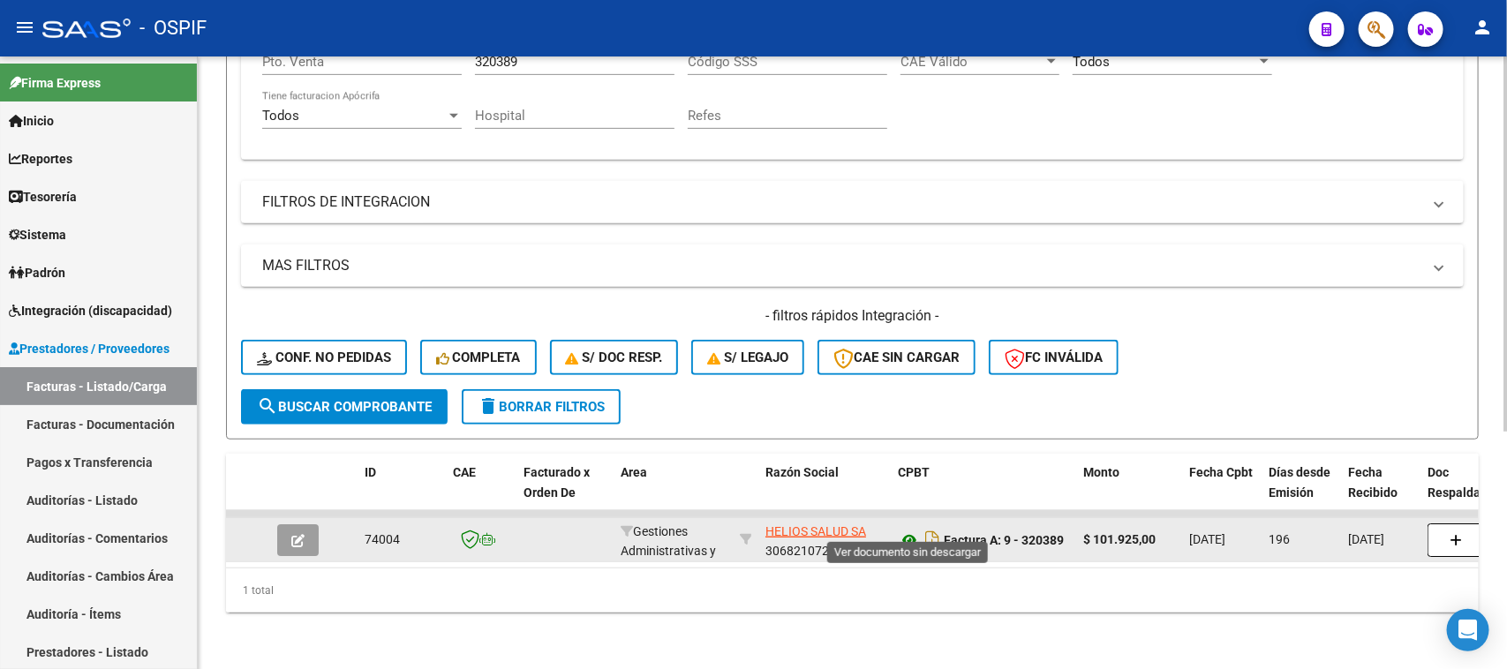
click at [914, 530] on icon at bounding box center [909, 540] width 23 height 21
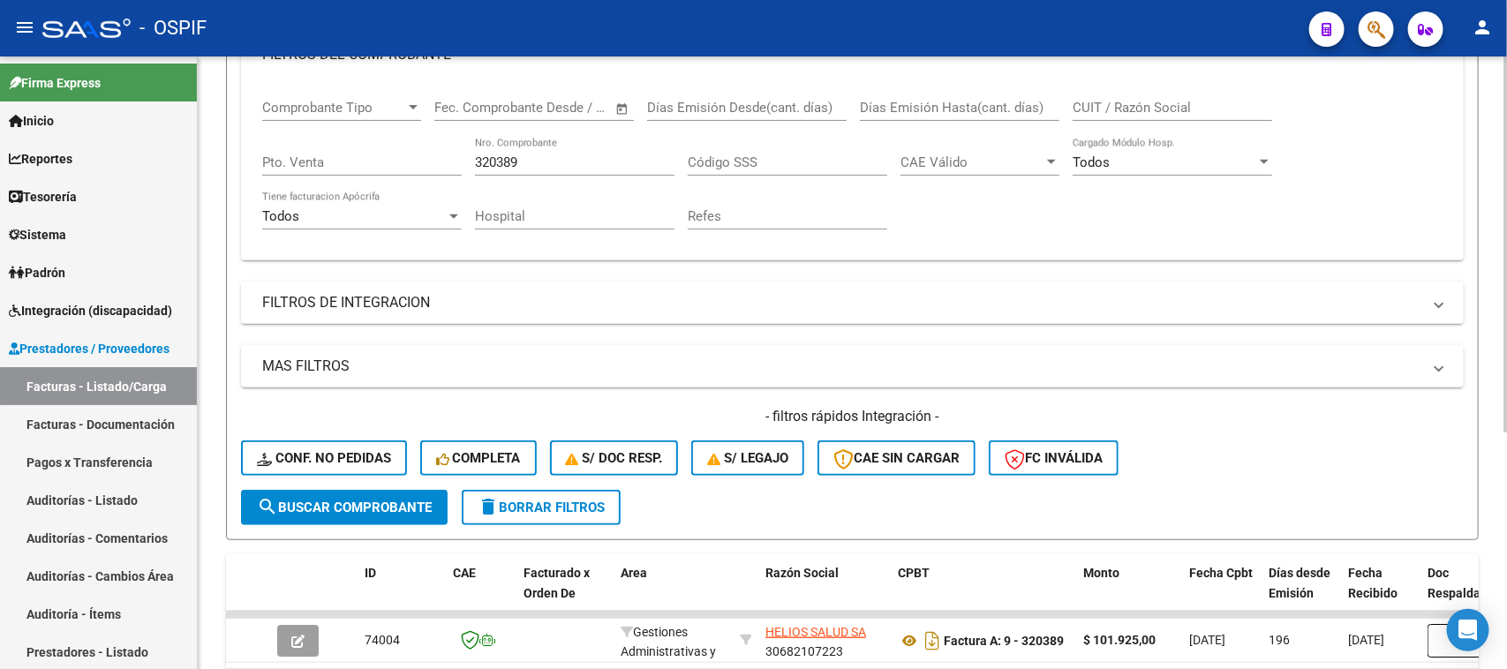
scroll to position [163, 0]
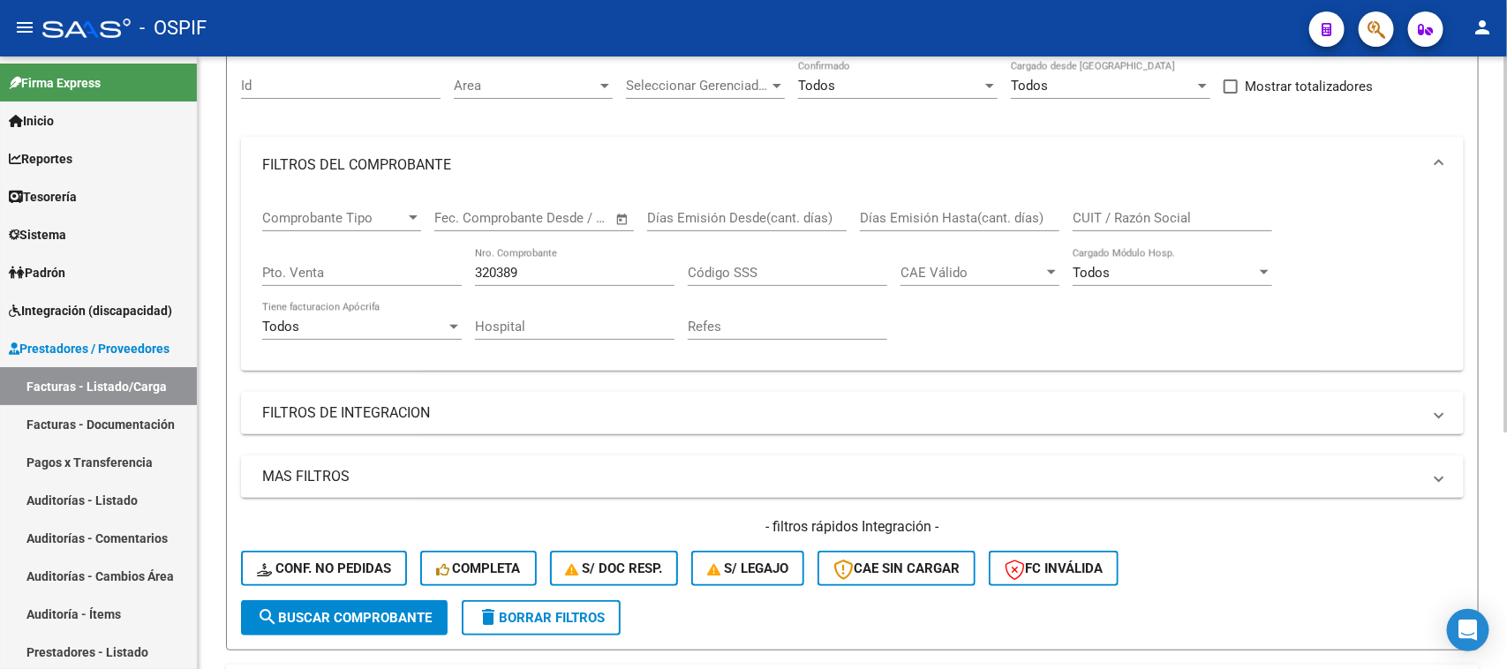
click at [1506, 340] on div at bounding box center [1506, 348] width 4 height 376
drag, startPoint x: 517, startPoint y: 272, endPoint x: 293, endPoint y: 215, distance: 231.5
click at [293, 215] on div "Comprobante Tipo Comprobante Tipo Fecha inicio – Fecha fin Fec. Comprobante Des…" at bounding box center [852, 274] width 1181 height 163
click at [1441, 162] on span at bounding box center [1439, 164] width 7 height 19
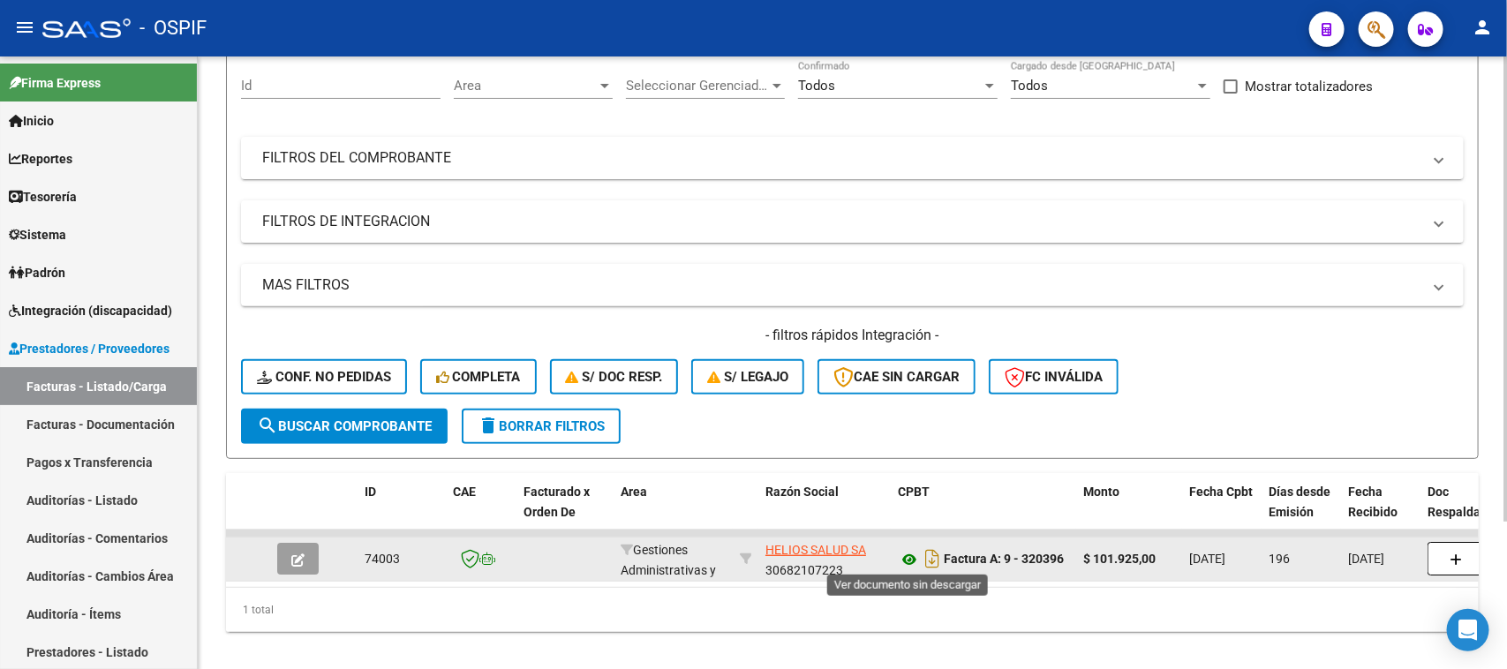
click at [910, 553] on icon at bounding box center [909, 559] width 23 height 21
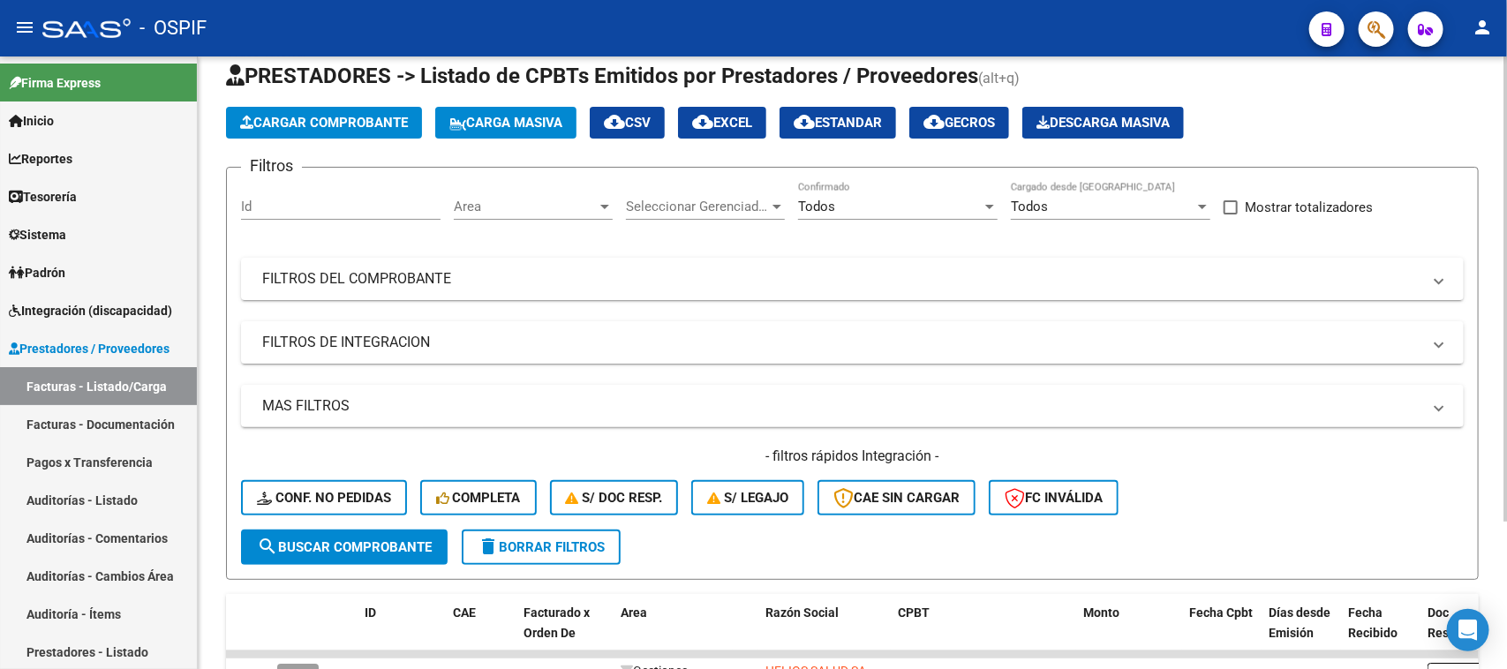
scroll to position [0, 0]
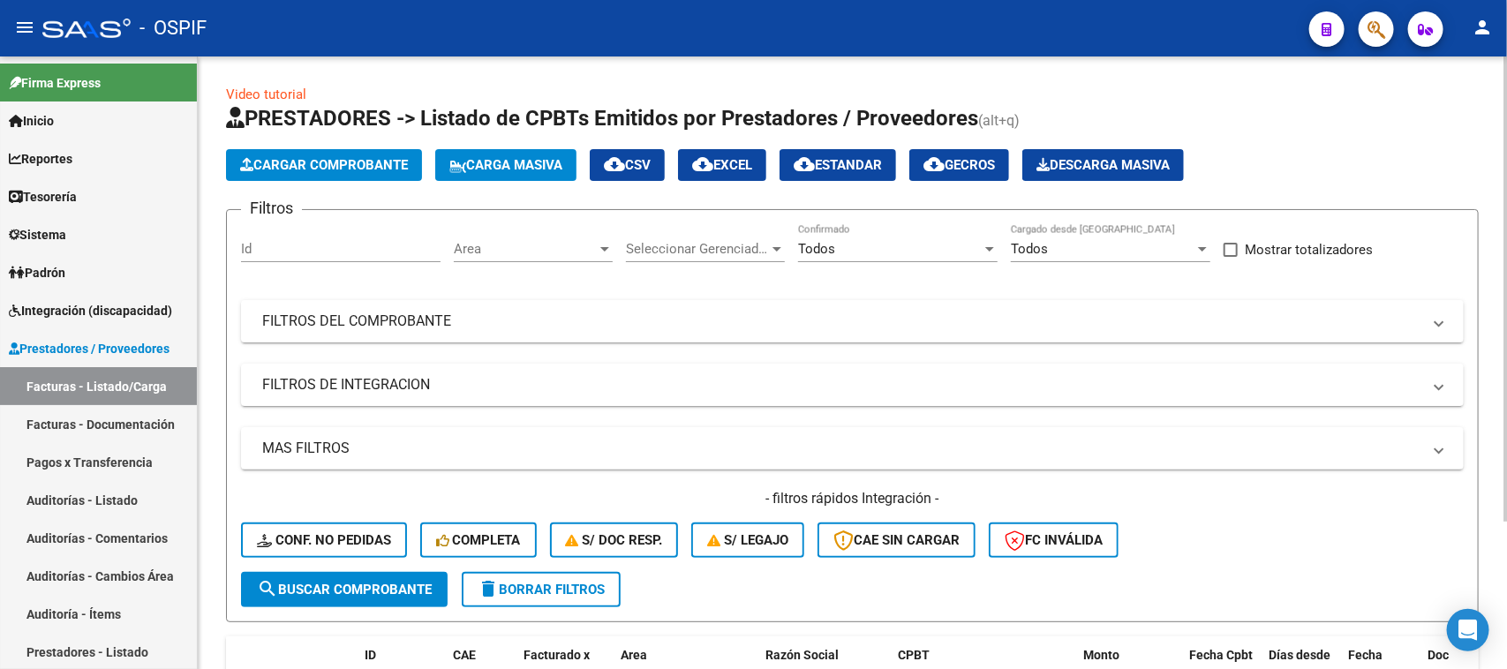
click at [1483, 292] on div "Video tutorial PRESTADORES -> Listado de CPBTs Emitidos por Prestadores / Prove…" at bounding box center [855, 455] width 1314 height 796
click at [448, 316] on mat-panel-title "FILTROS DEL COMPROBANTE" at bounding box center [841, 321] width 1159 height 19
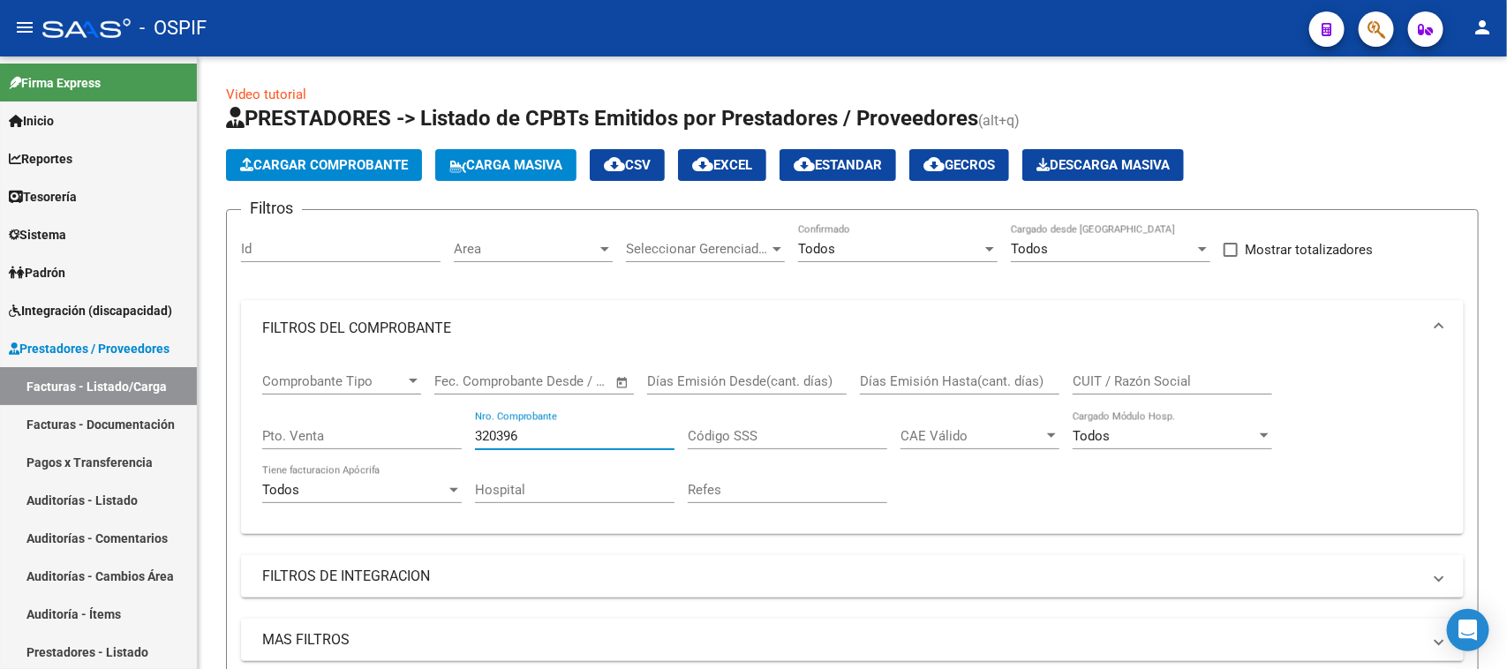
drag, startPoint x: 531, startPoint y: 426, endPoint x: 197, endPoint y: 390, distance: 335.6
click at [197, 390] on mat-sidenav-container "Firma Express Inicio Calendario SSS Instructivos Contacto OS Reportes Egresos D…" at bounding box center [753, 363] width 1507 height 613
click at [1445, 323] on mat-expansion-panel-header "FILTROS DEL COMPROBANTE" at bounding box center [852, 328] width 1223 height 57
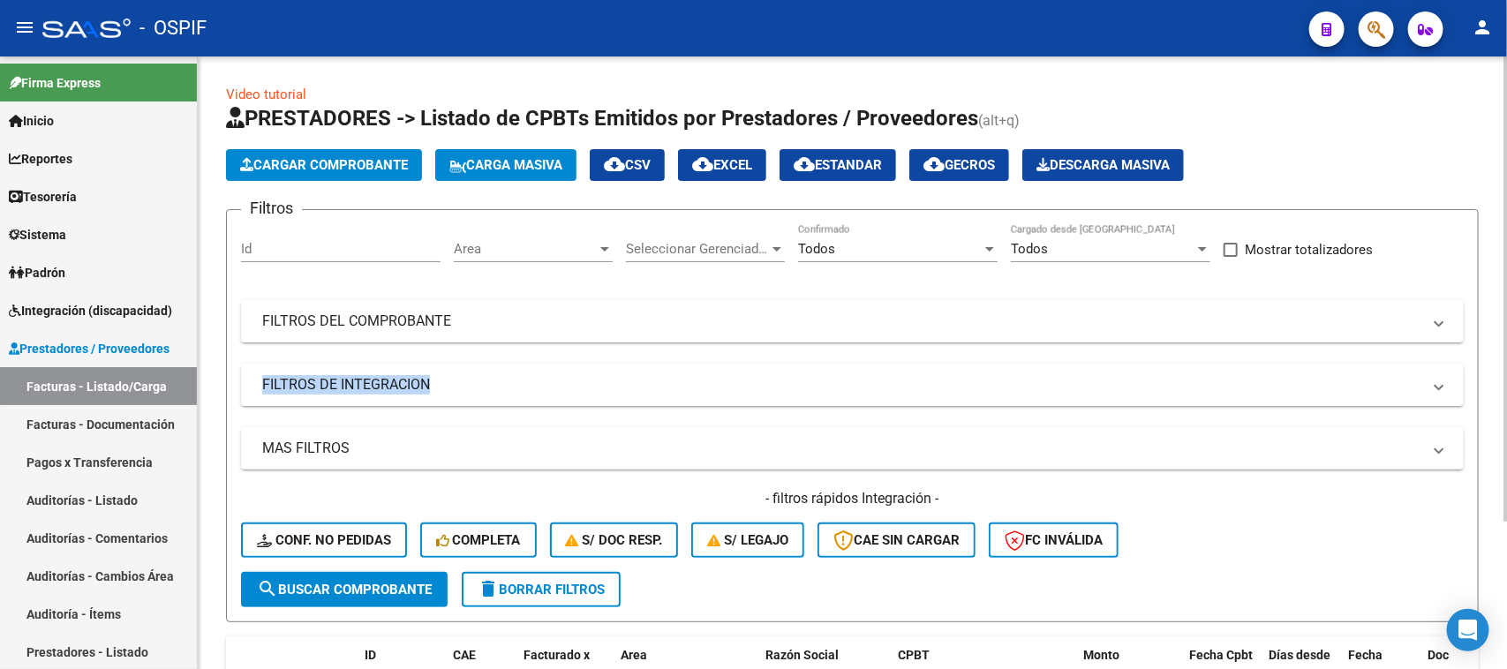
drag, startPoint x: 1498, startPoint y: 283, endPoint x: 1498, endPoint y: 402, distance: 118.3
click at [1498, 402] on div "Video tutorial PRESTADORES -> Listado de CPBTs Emitidos por Prestadores / Prove…" at bounding box center [852, 455] width 1309 height 796
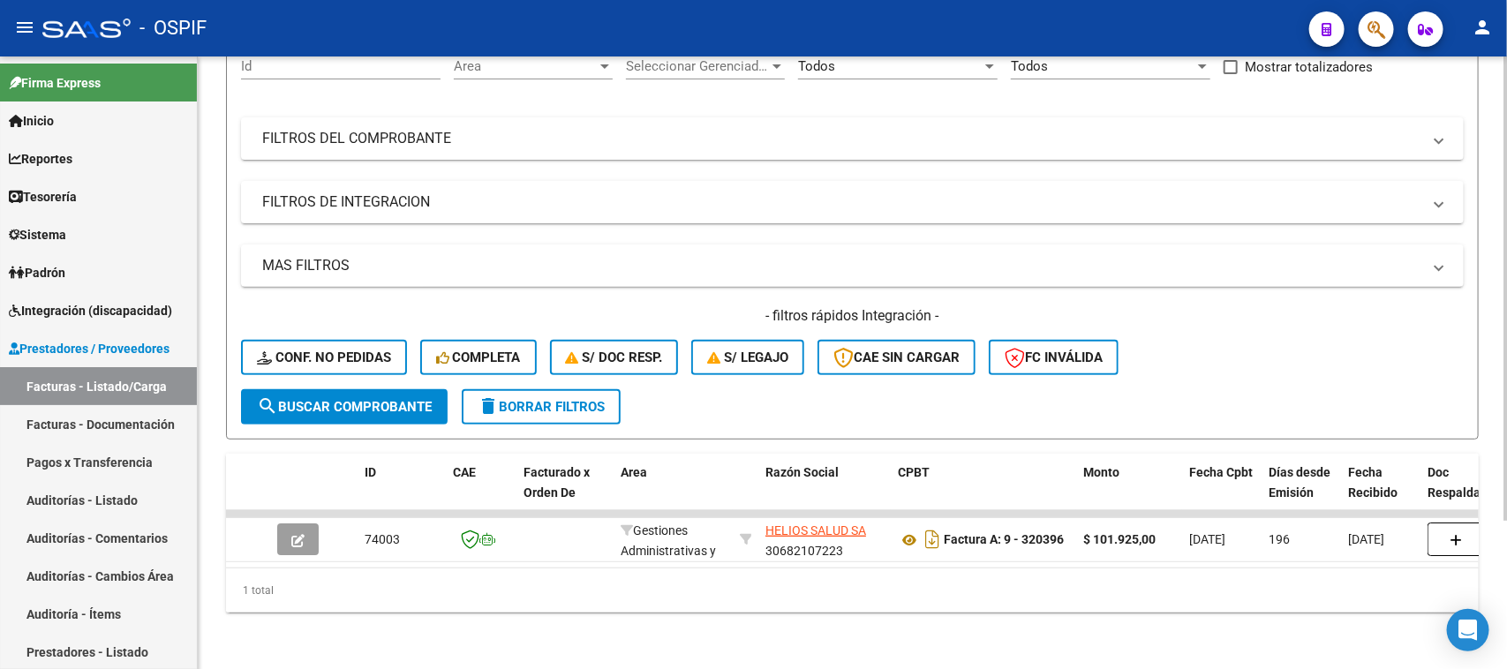
scroll to position [196, 0]
click at [1466, 394] on div "Video tutorial PRESTADORES -> Listado de CPBTs Emitidos por Prestadores / Prove…" at bounding box center [855, 272] width 1314 height 796
click at [1495, 382] on div "Video tutorial PRESTADORES -> Listado de CPBTs Emitidos por Prestadores / Prove…" at bounding box center [852, 272] width 1309 height 796
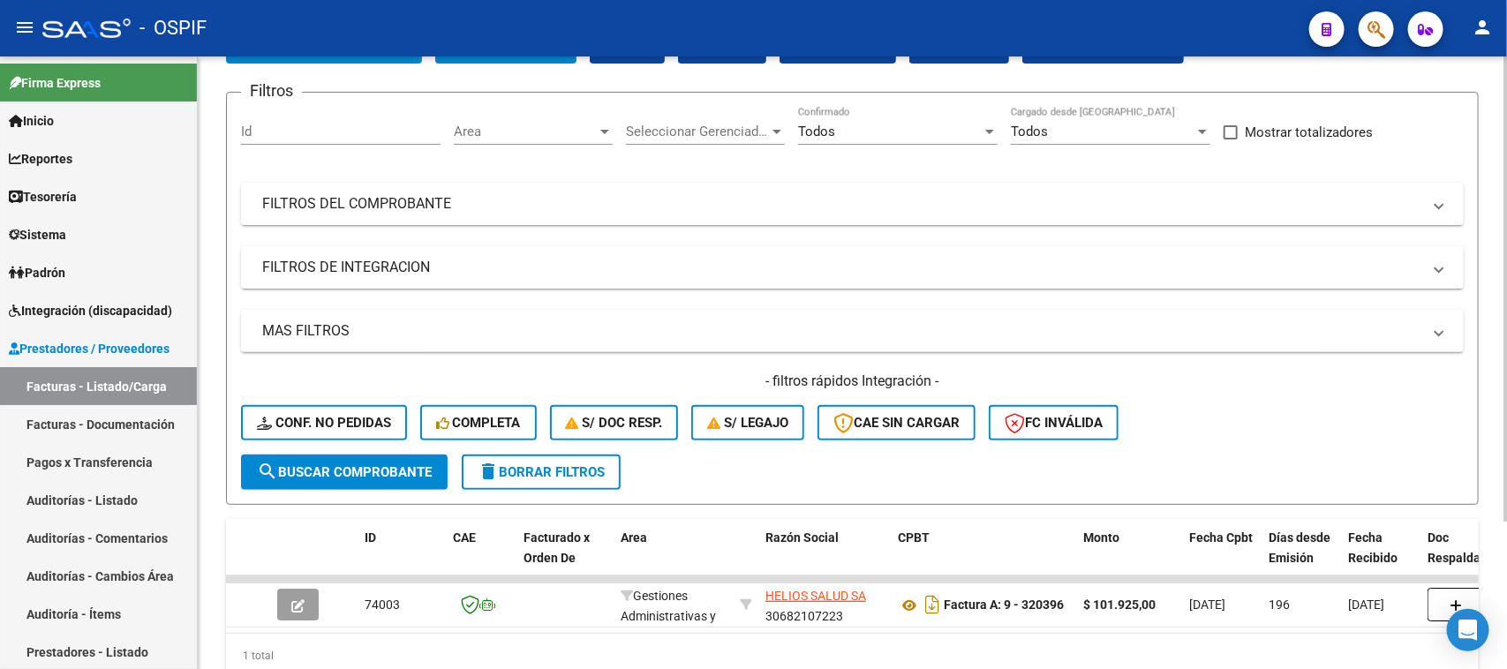
scroll to position [0, 0]
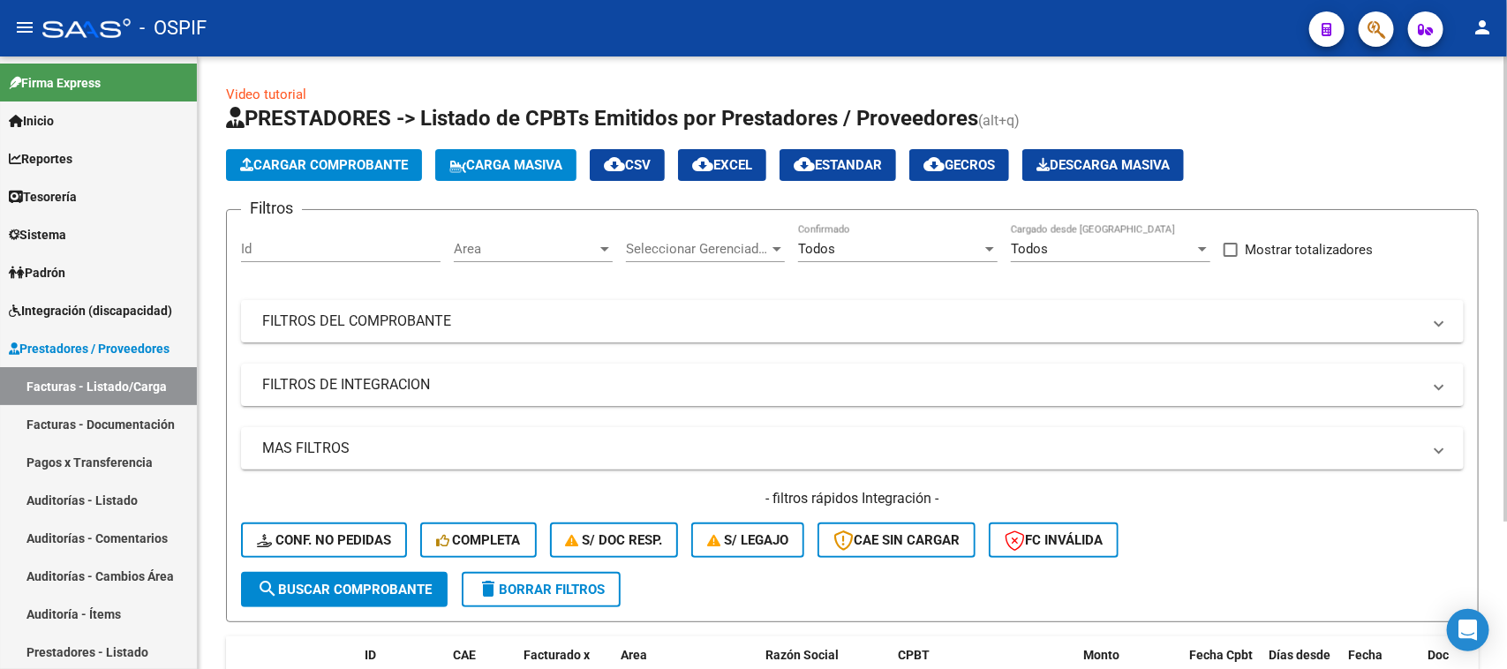
click at [1409, 0] on html "menu - OSPIF person Firma Express Inicio Calendario SSS Instructivos Contacto O…" at bounding box center [753, 334] width 1507 height 669
click at [440, 303] on mat-expansion-panel-header "FILTROS DEL COMPROBANTE" at bounding box center [852, 321] width 1223 height 42
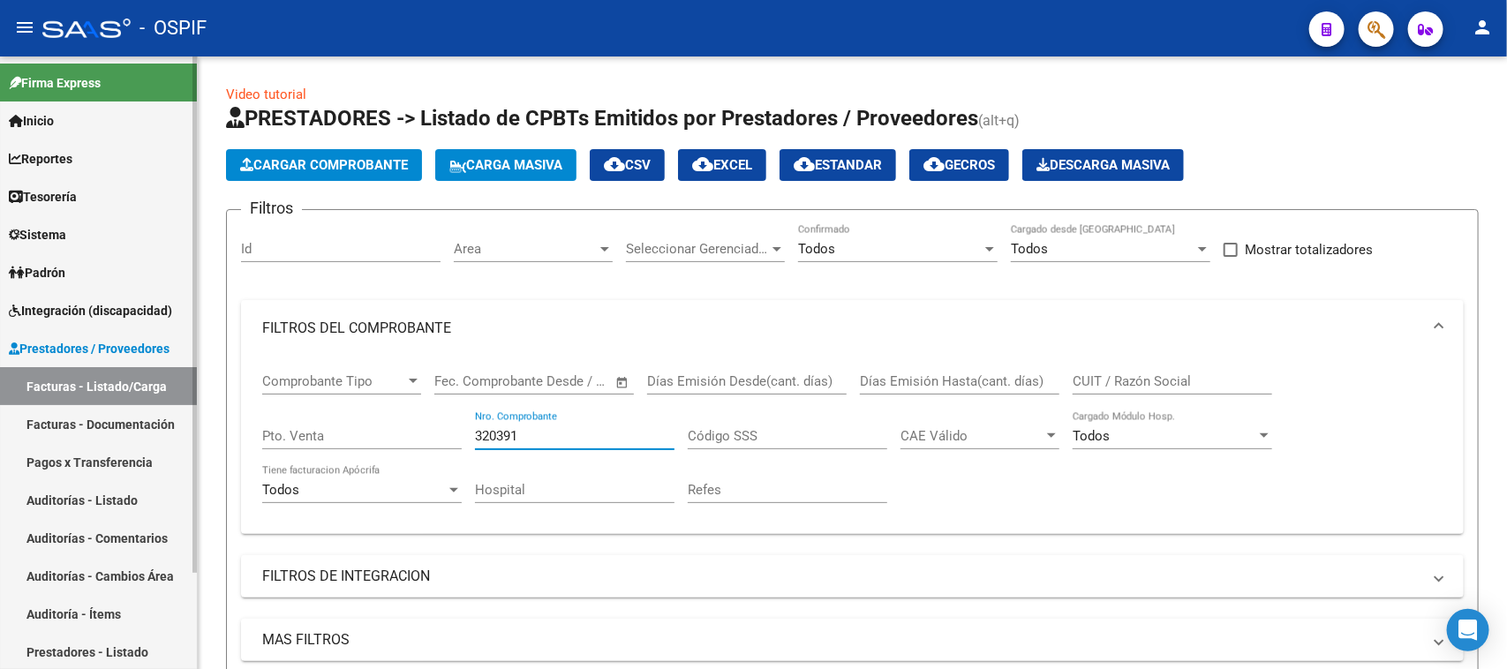
drag, startPoint x: 549, startPoint y: 434, endPoint x: 0, endPoint y: 192, distance: 600.2
click at [0, 192] on mat-sidenav-container "Firma Express Inicio Calendario SSS Instructivos Contacto OS Reportes Egresos D…" at bounding box center [753, 363] width 1507 height 613
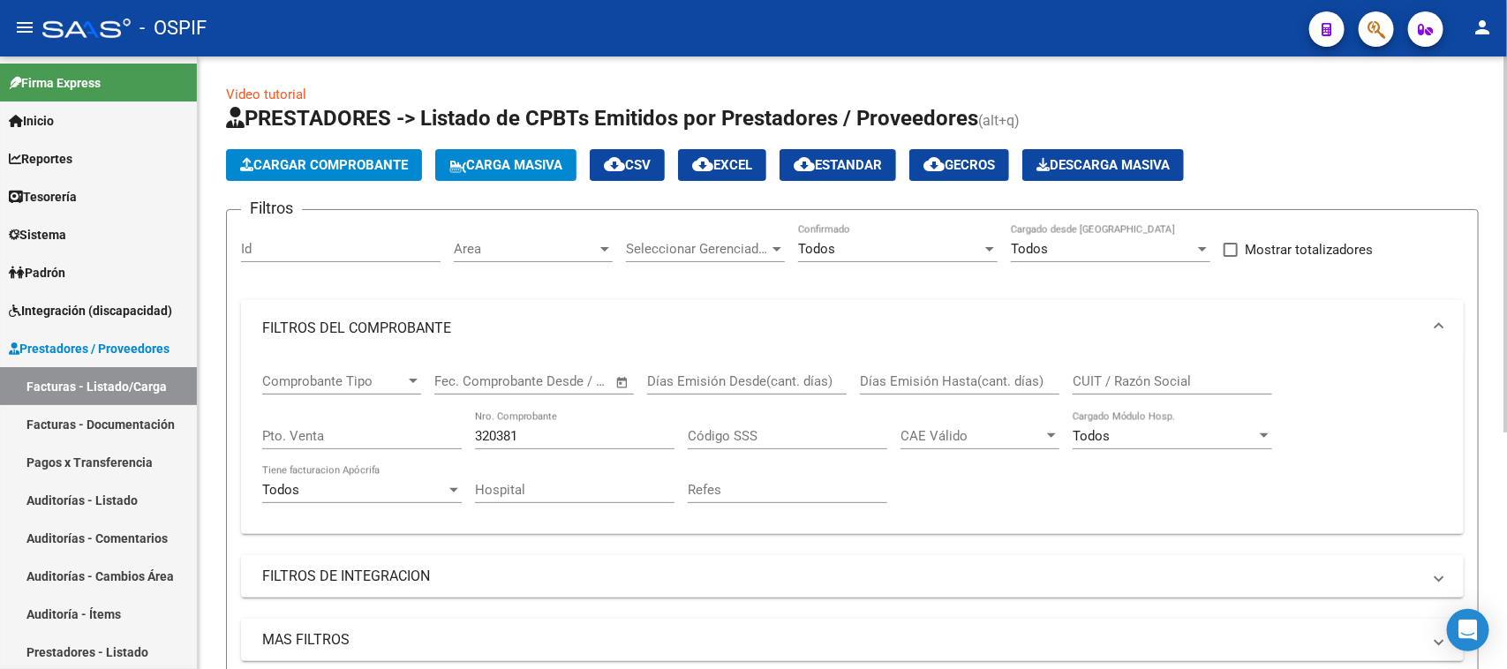
click at [1445, 327] on mat-expansion-panel-header "FILTROS DEL COMPROBANTE" at bounding box center [852, 328] width 1223 height 57
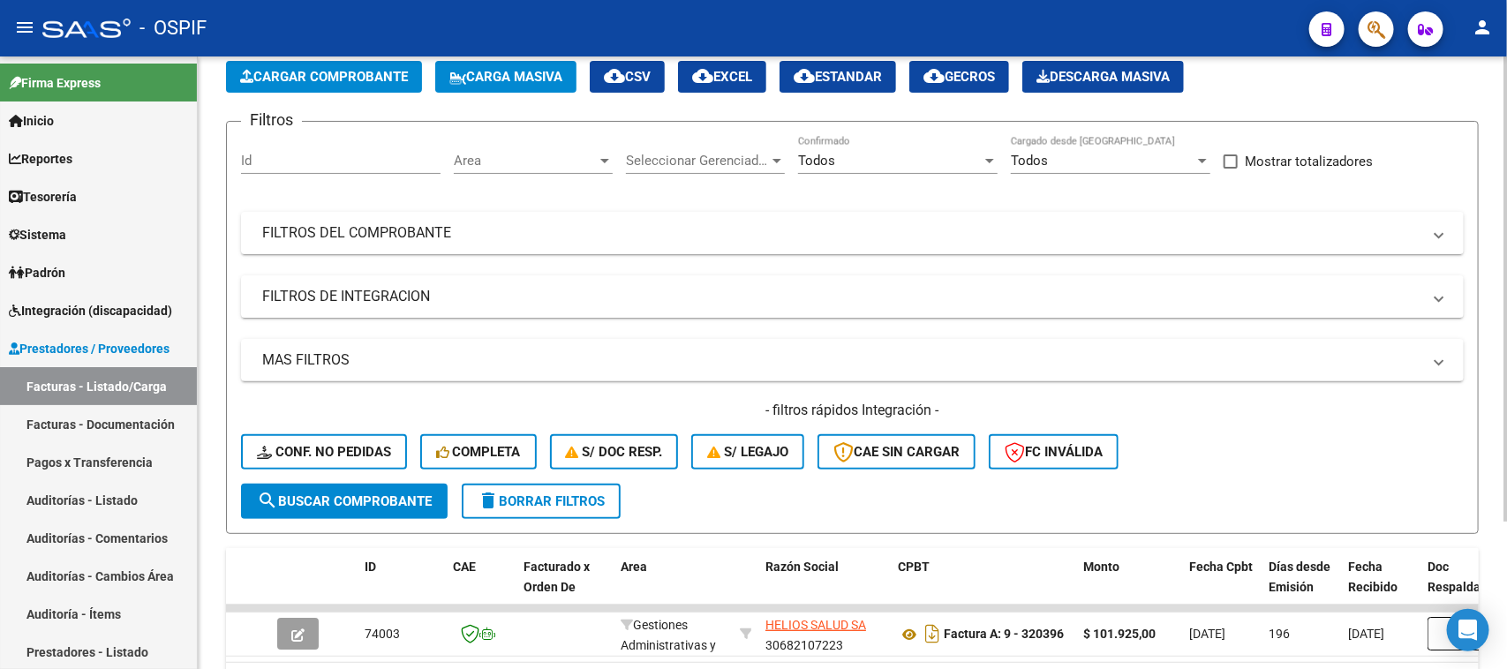
scroll to position [196, 0]
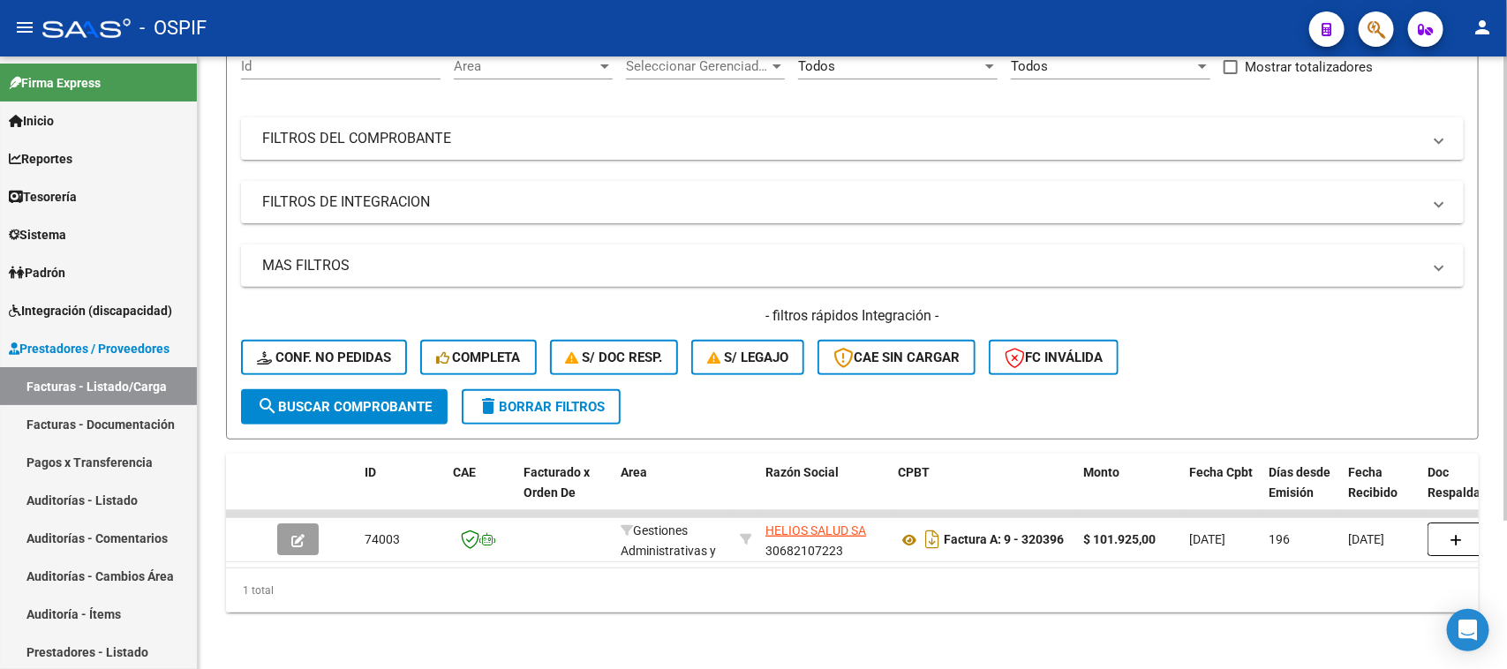
click at [1501, 527] on div "Video tutorial PRESTADORES -> Listado de CPBTs Emitidos por Prestadores / Prove…" at bounding box center [855, 272] width 1314 height 796
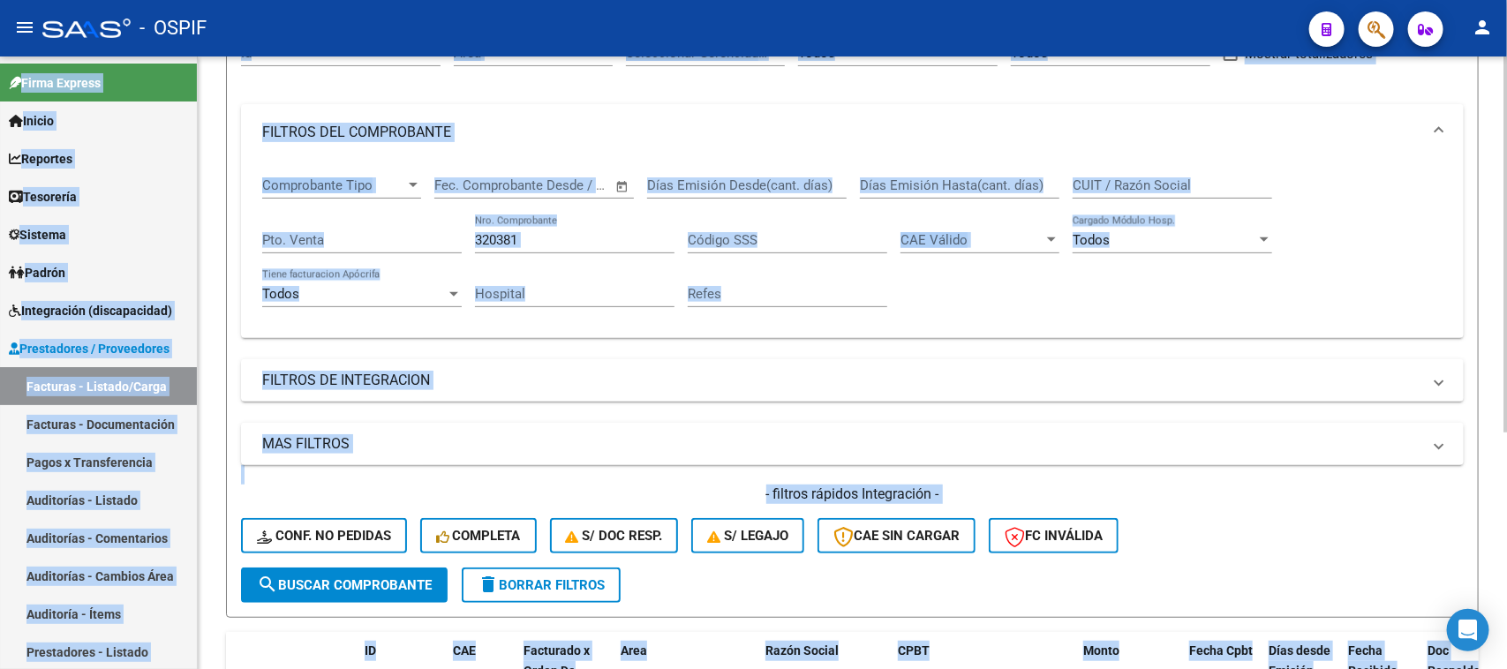
drag, startPoint x: 1506, startPoint y: 31, endPoint x: 1506, endPoint y: 248, distance: 217.2
click at [1506, 248] on div "menu - OSPIF person Firma Express Inicio Calendario SSS Instructivos Contacto O…" at bounding box center [753, 334] width 1507 height 669
click at [1506, 192] on div at bounding box center [1506, 369] width 4 height 376
click at [1091, 294] on div "Comprobante Tipo Comprobante Tipo Fecha inicio – Fecha fin Fec. Comprobante Des…" at bounding box center [852, 242] width 1181 height 163
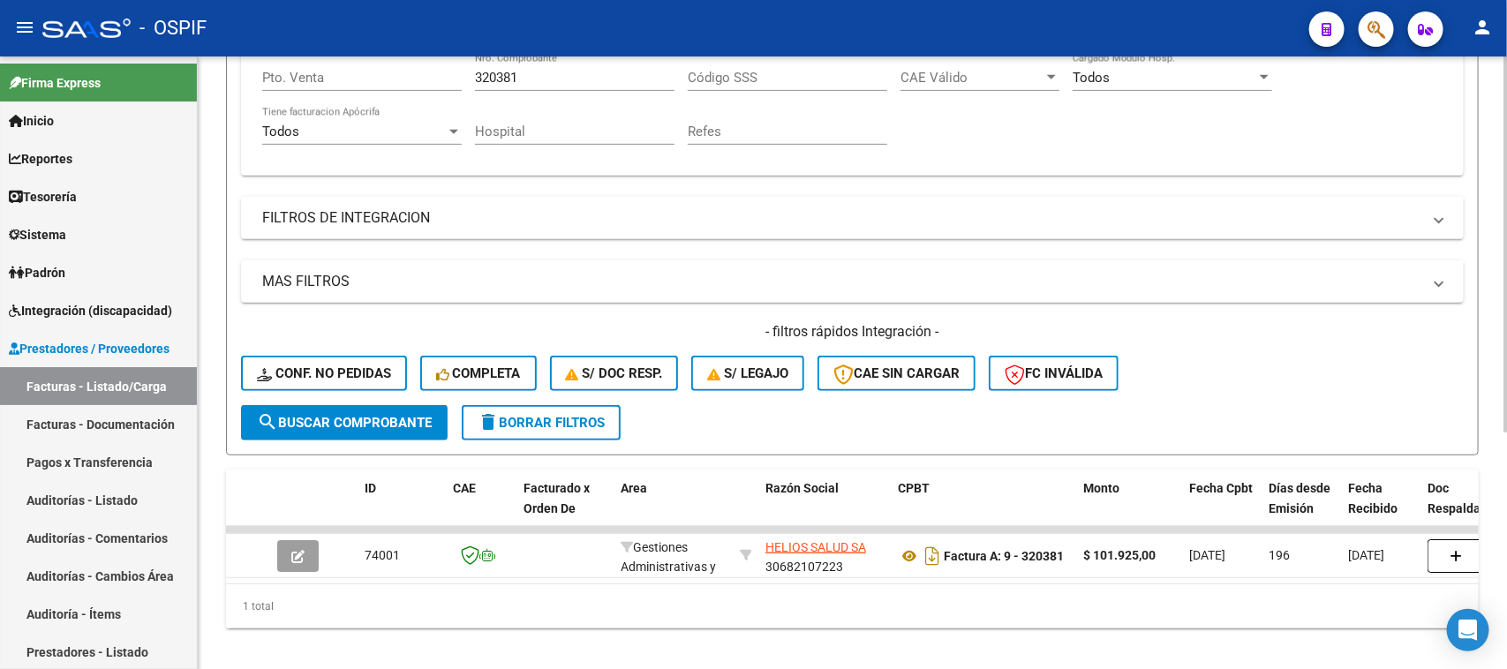
scroll to position [362, 0]
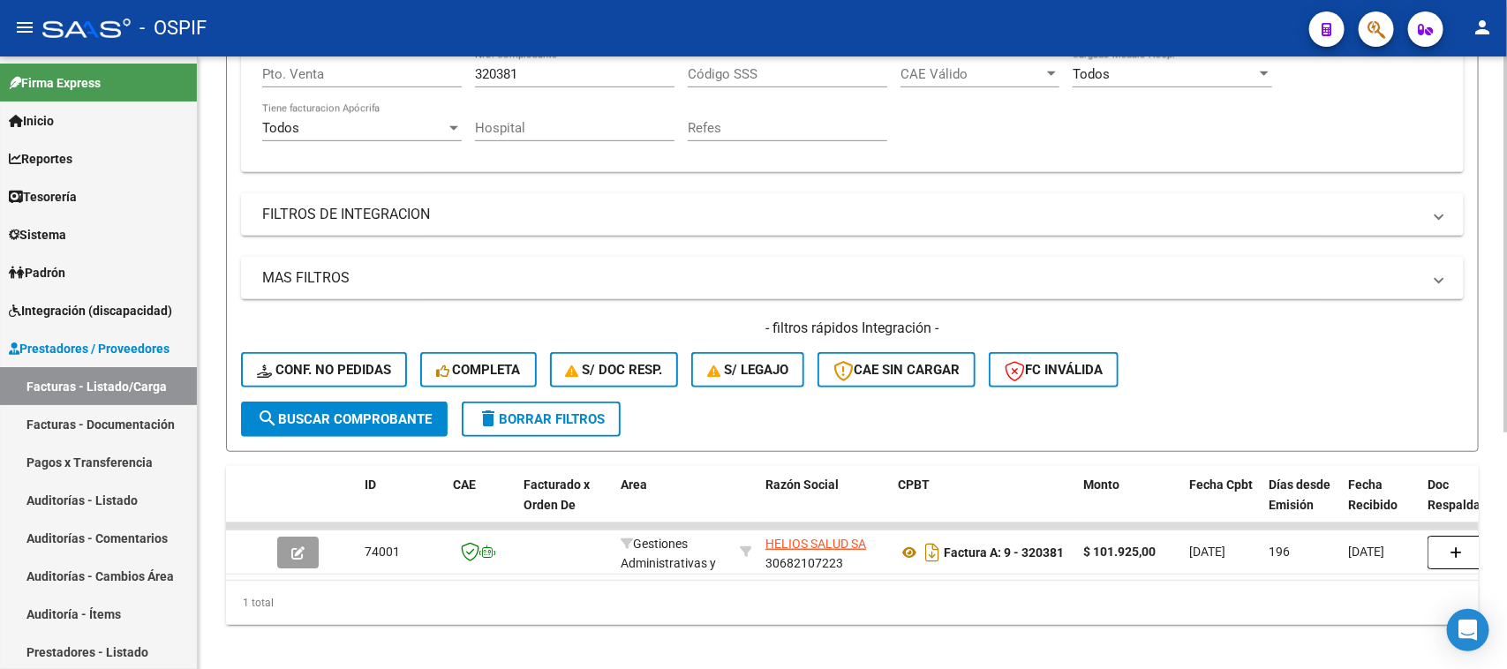
click at [1506, 390] on div at bounding box center [1506, 474] width 4 height 376
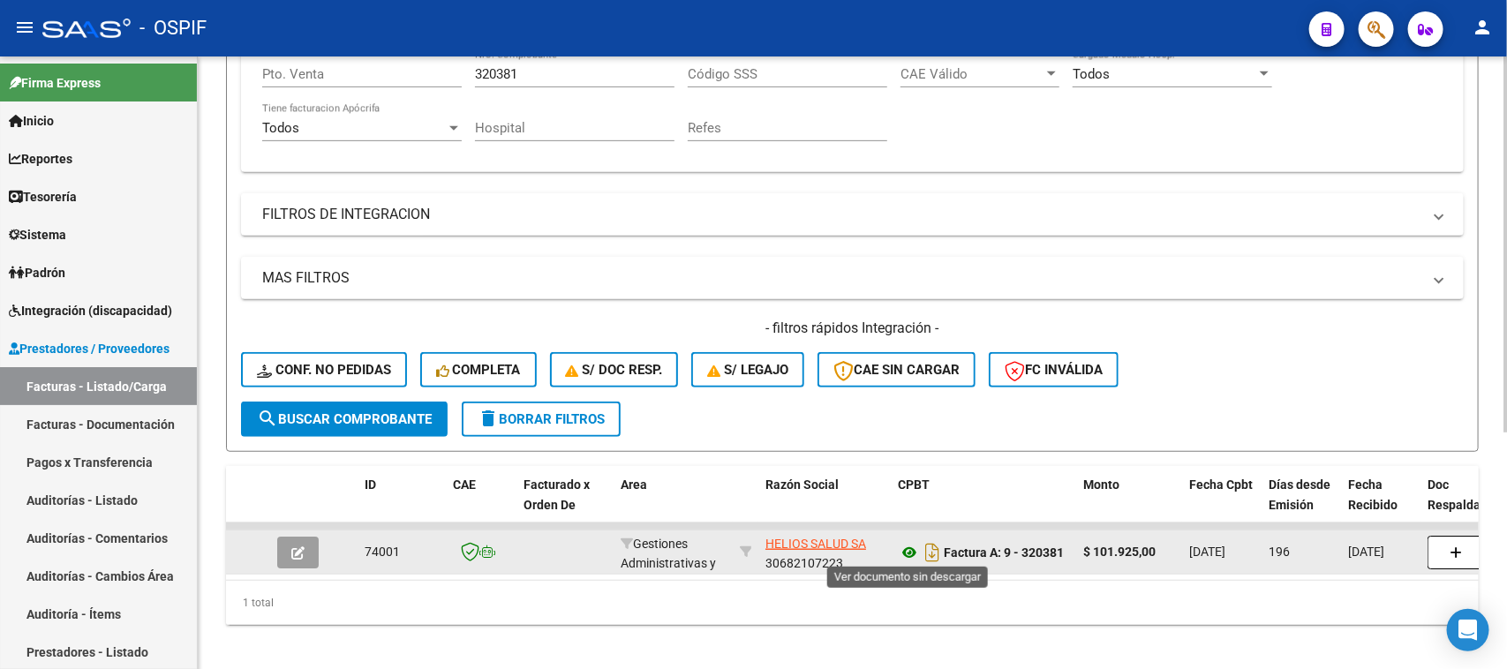
click at [908, 549] on icon at bounding box center [909, 552] width 23 height 21
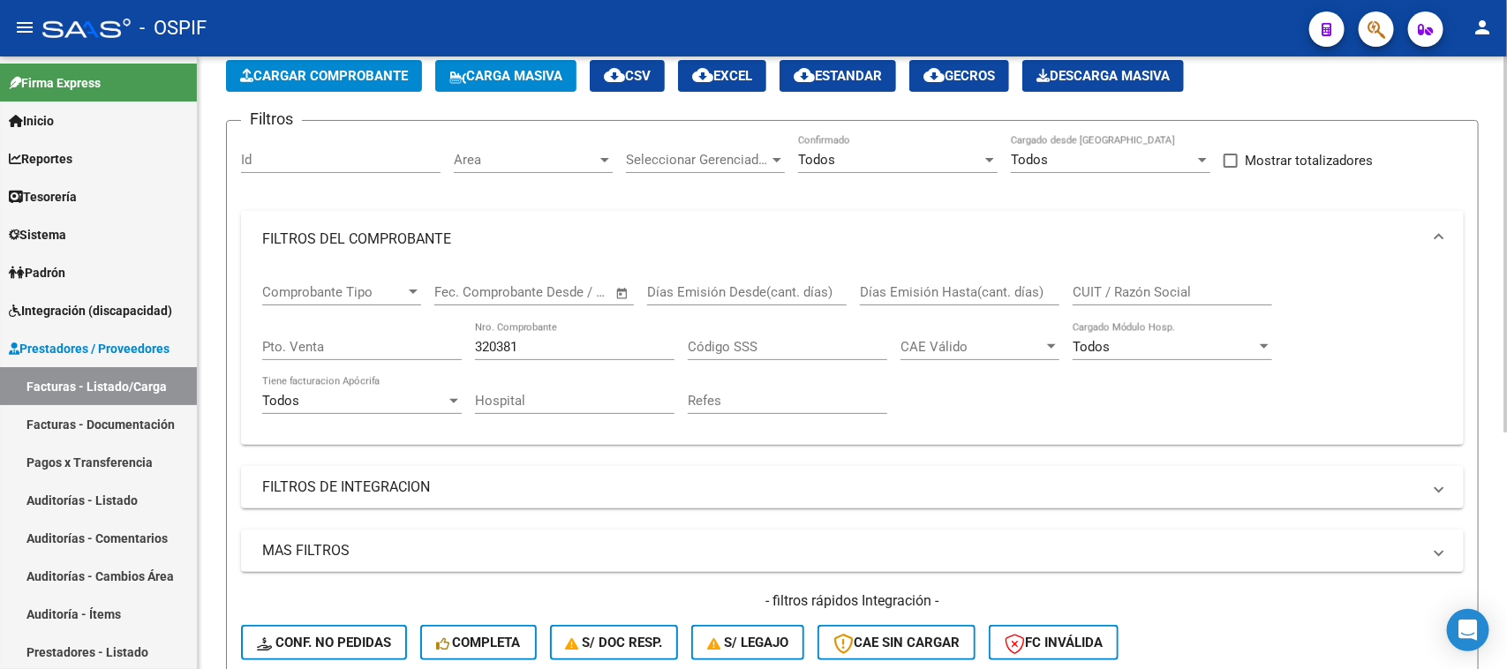
scroll to position [0, 0]
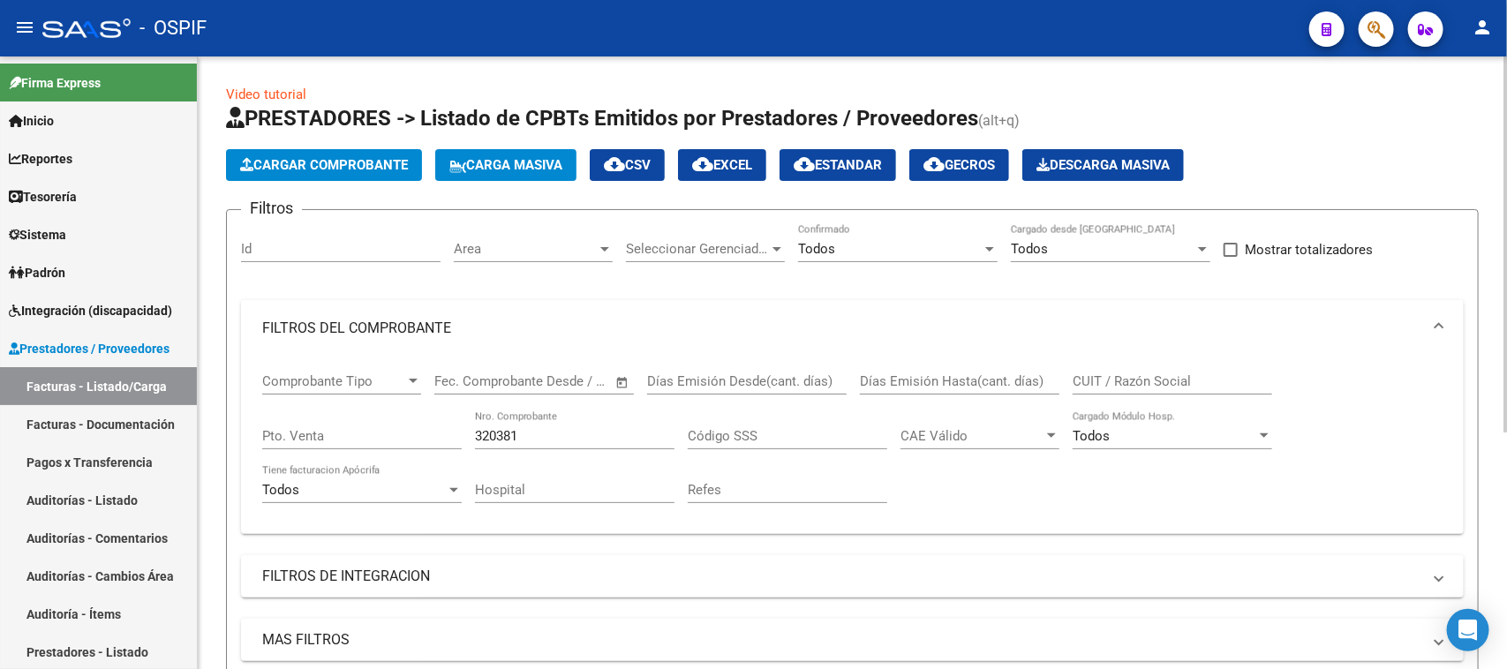
click at [1490, 147] on div "Video tutorial PRESTADORES -> Listado de CPBTs Emitidos por Prestadores / Prove…" at bounding box center [855, 550] width 1314 height 987
click at [576, 425] on div "320381 Nro. Comprobante" at bounding box center [575, 430] width 200 height 38
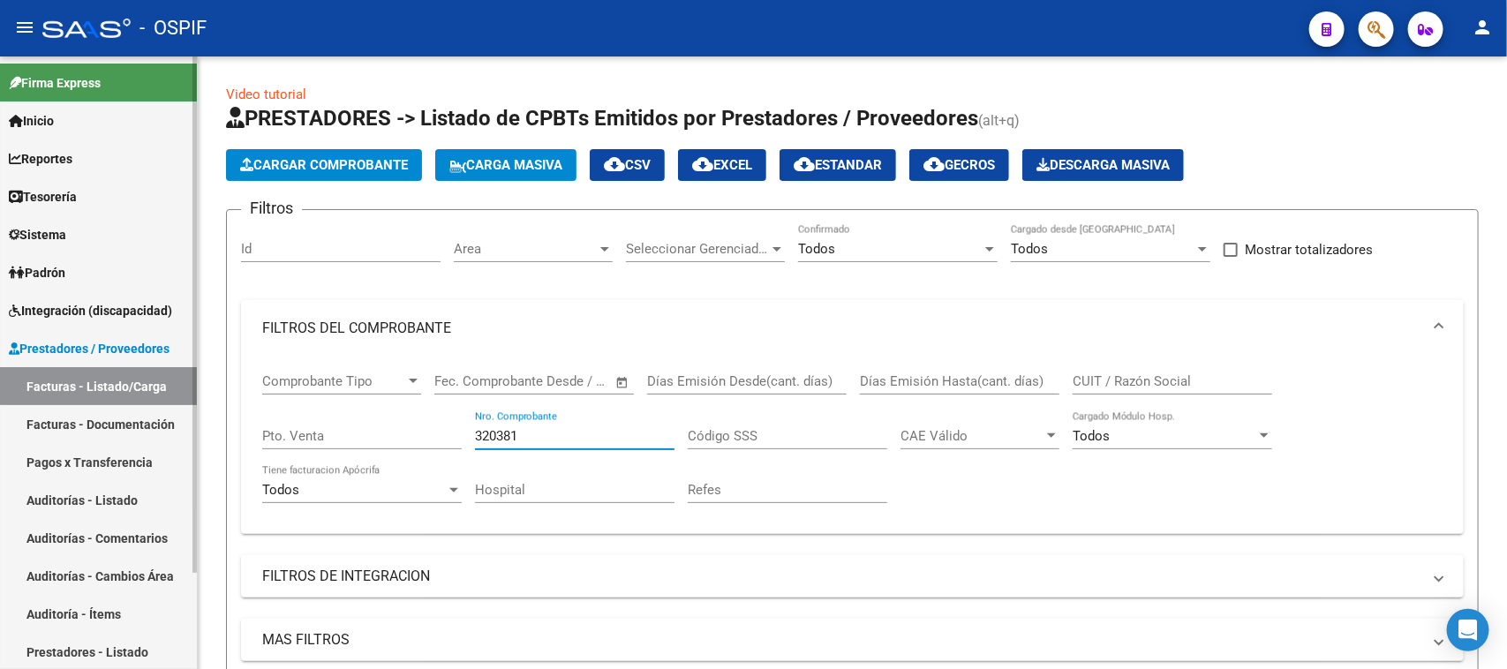
drag, startPoint x: 575, startPoint y: 425, endPoint x: 140, endPoint y: 389, distance: 436.7
click at [140, 389] on mat-sidenav-container "Firma Express Inicio Calendario SSS Instructivos Contacto OS Reportes Egresos D…" at bounding box center [753, 363] width 1507 height 613
type input "320391"
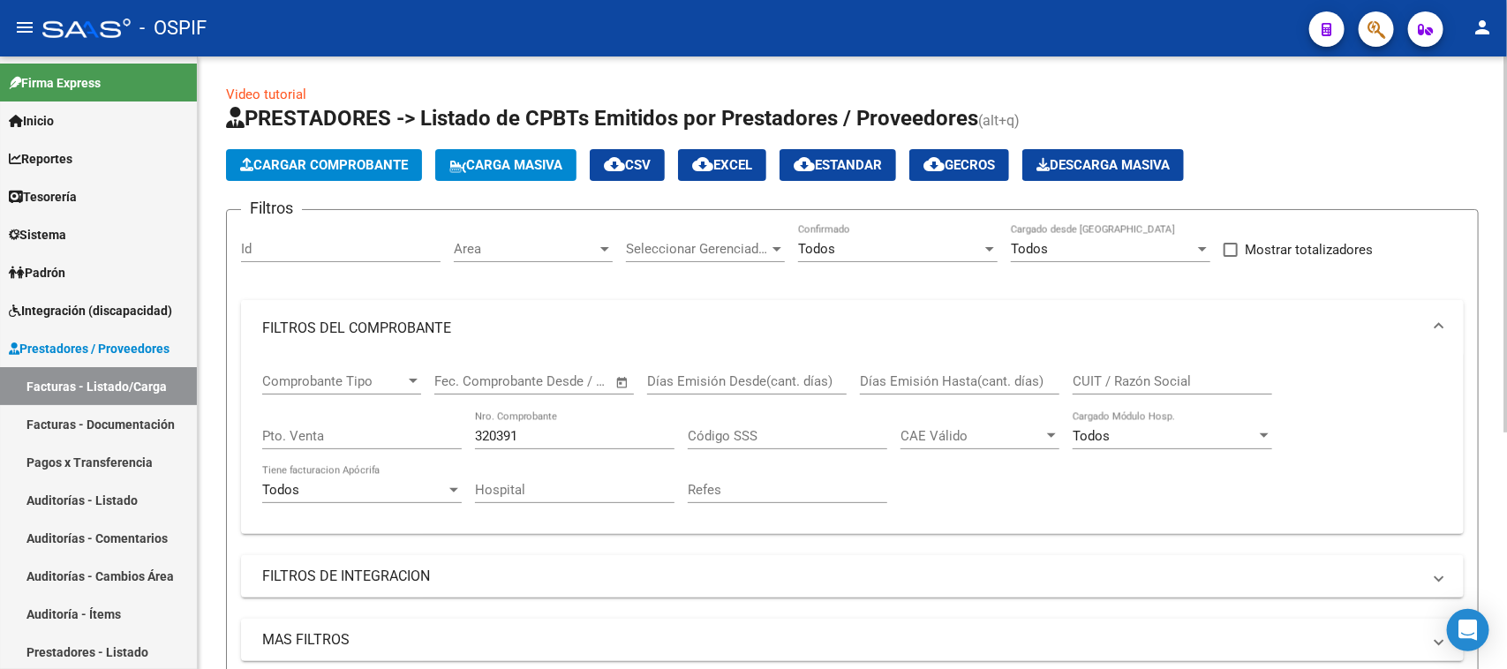
click at [1442, 327] on span at bounding box center [1439, 328] width 7 height 19
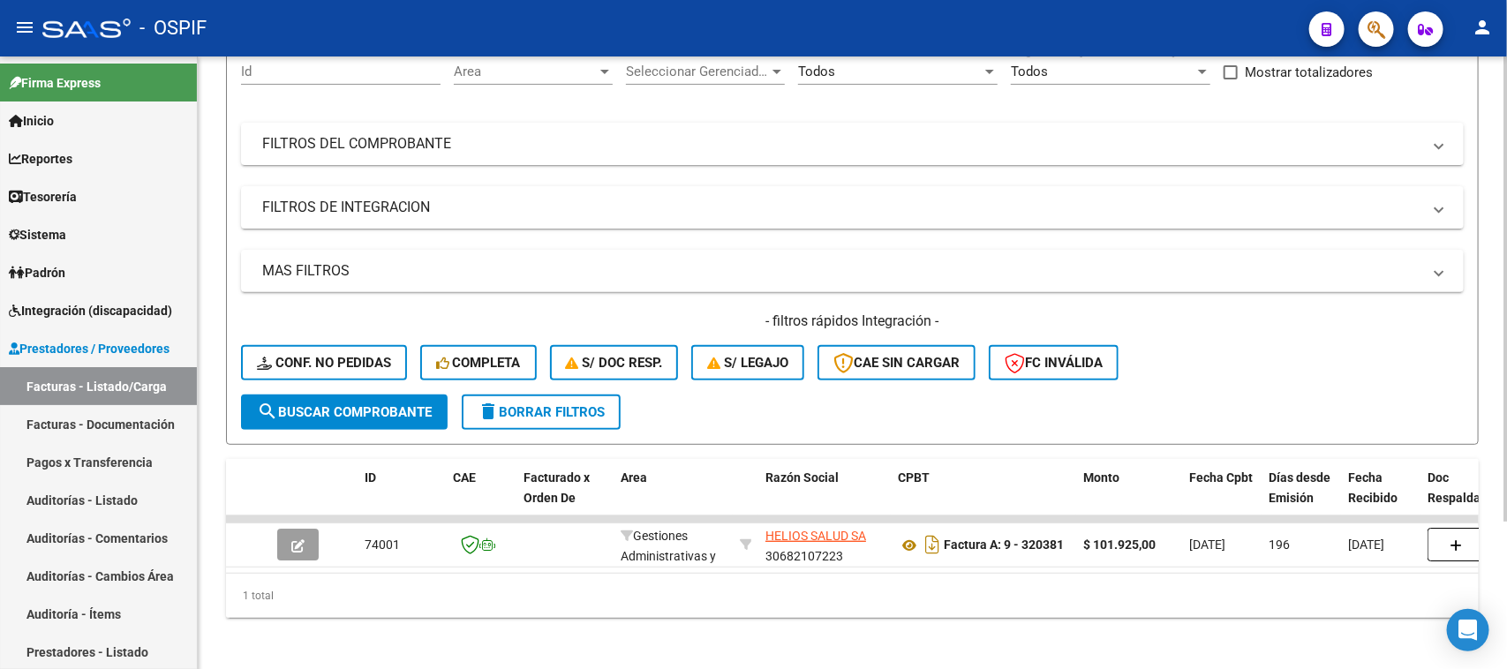
scroll to position [178, 0]
click at [1506, 493] on div at bounding box center [1506, 433] width 4 height 465
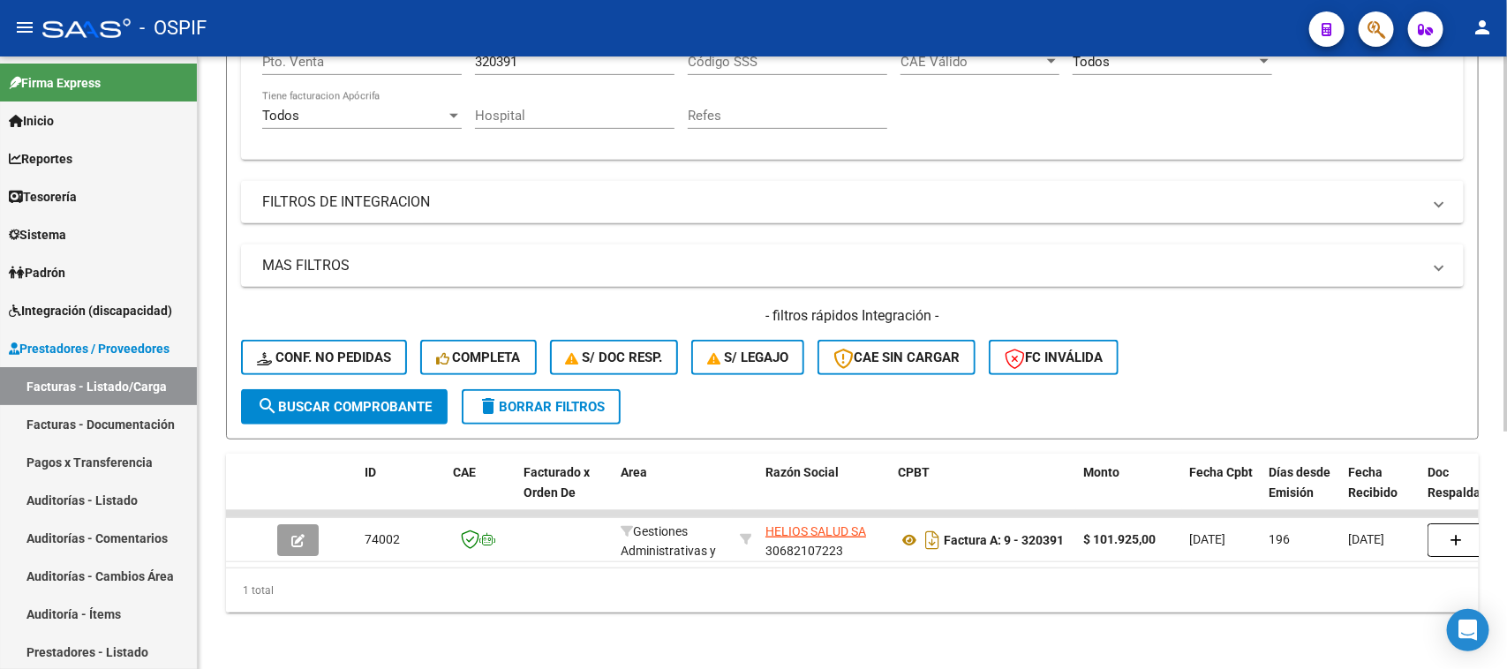
scroll to position [378, 0]
click at [1506, 371] on div at bounding box center [1506, 481] width 4 height 376
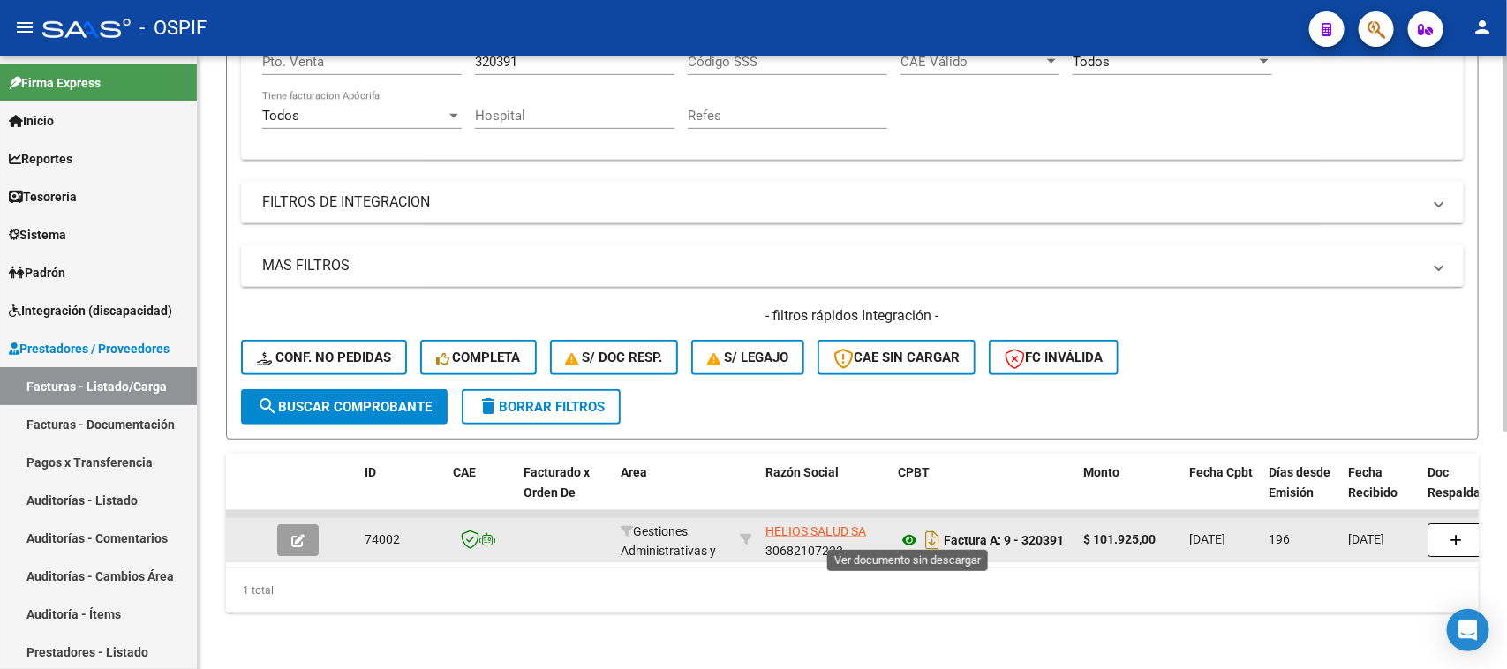
click at [902, 536] on icon at bounding box center [909, 540] width 23 height 21
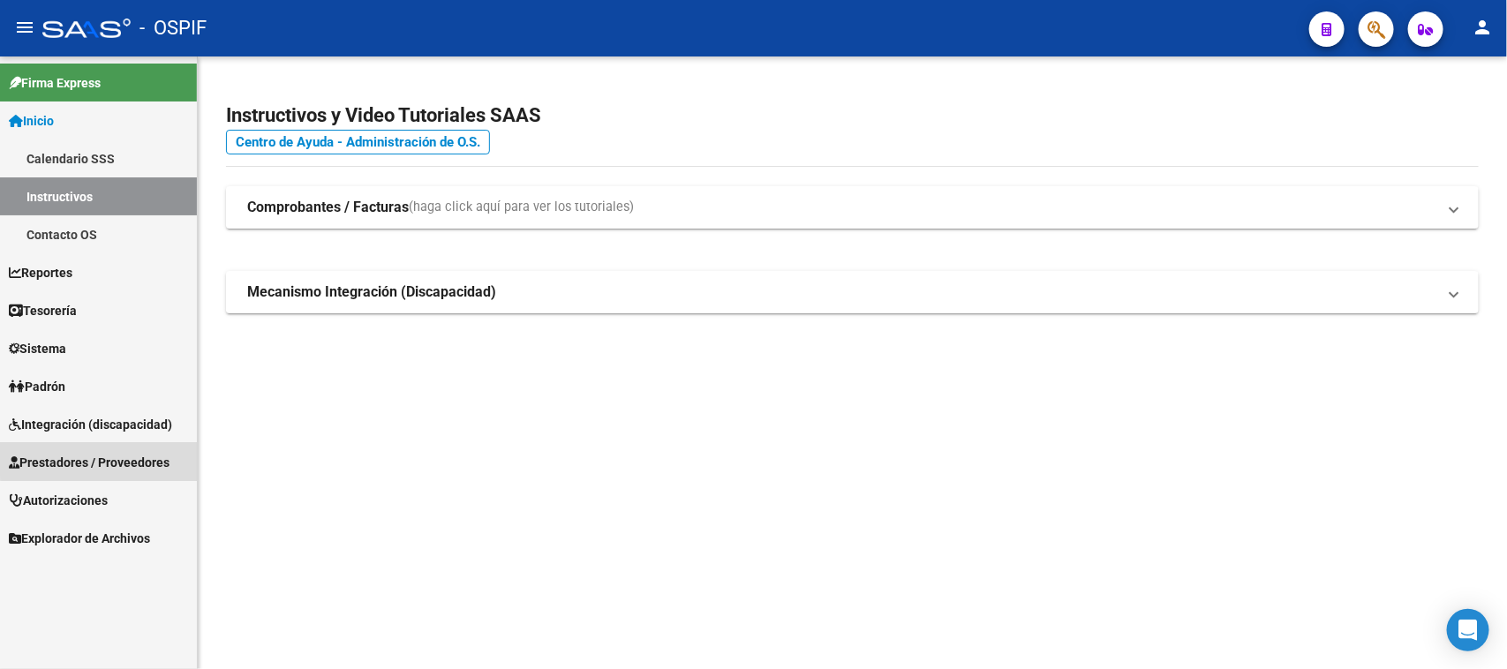
click at [125, 453] on span "Prestadores / Proveedores" at bounding box center [89, 462] width 161 height 19
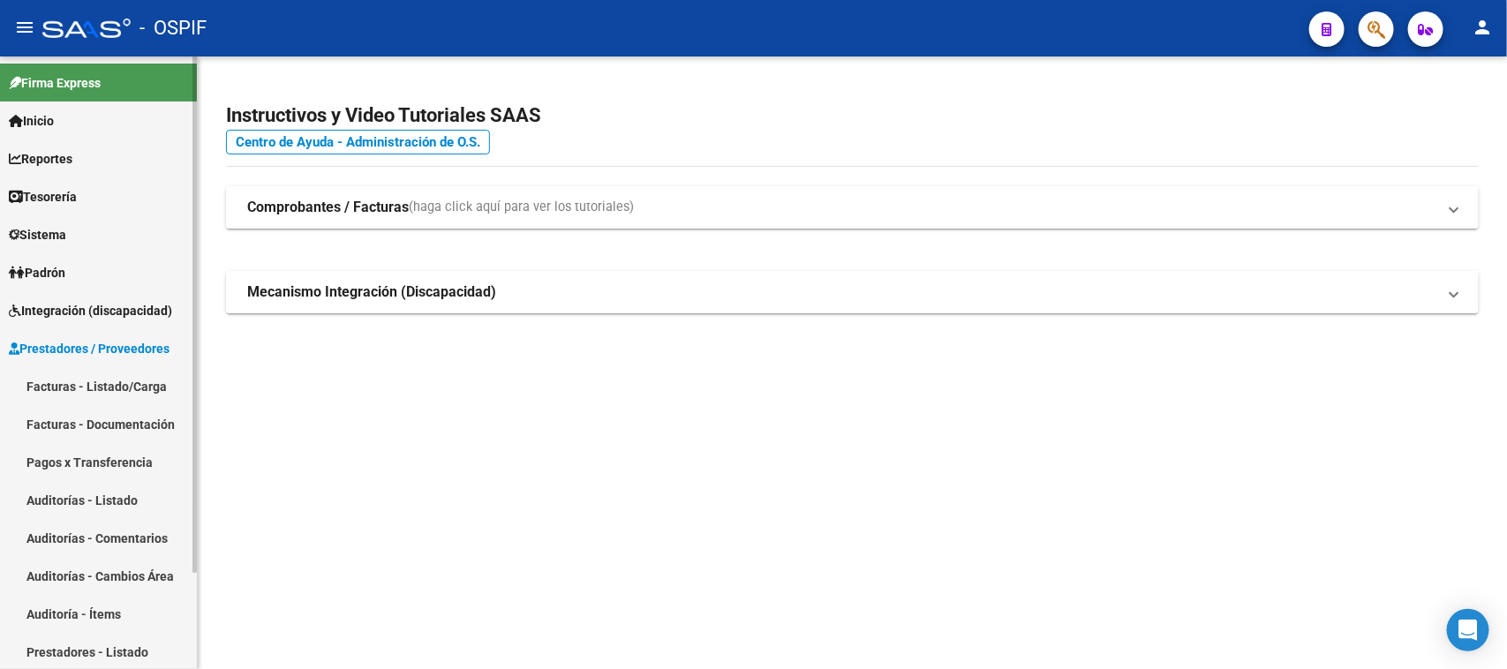
click at [133, 381] on link "Facturas - Listado/Carga" at bounding box center [98, 386] width 197 height 38
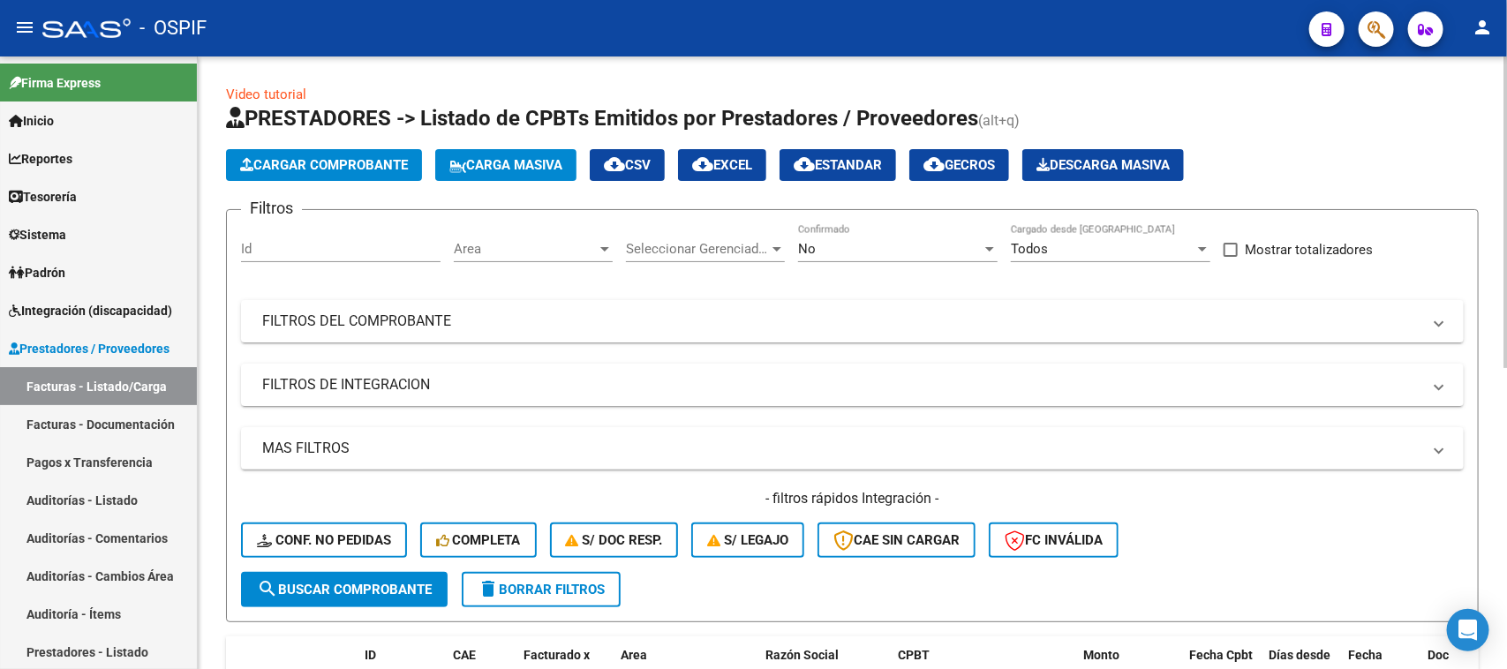
click at [991, 243] on div at bounding box center [990, 249] width 16 height 14
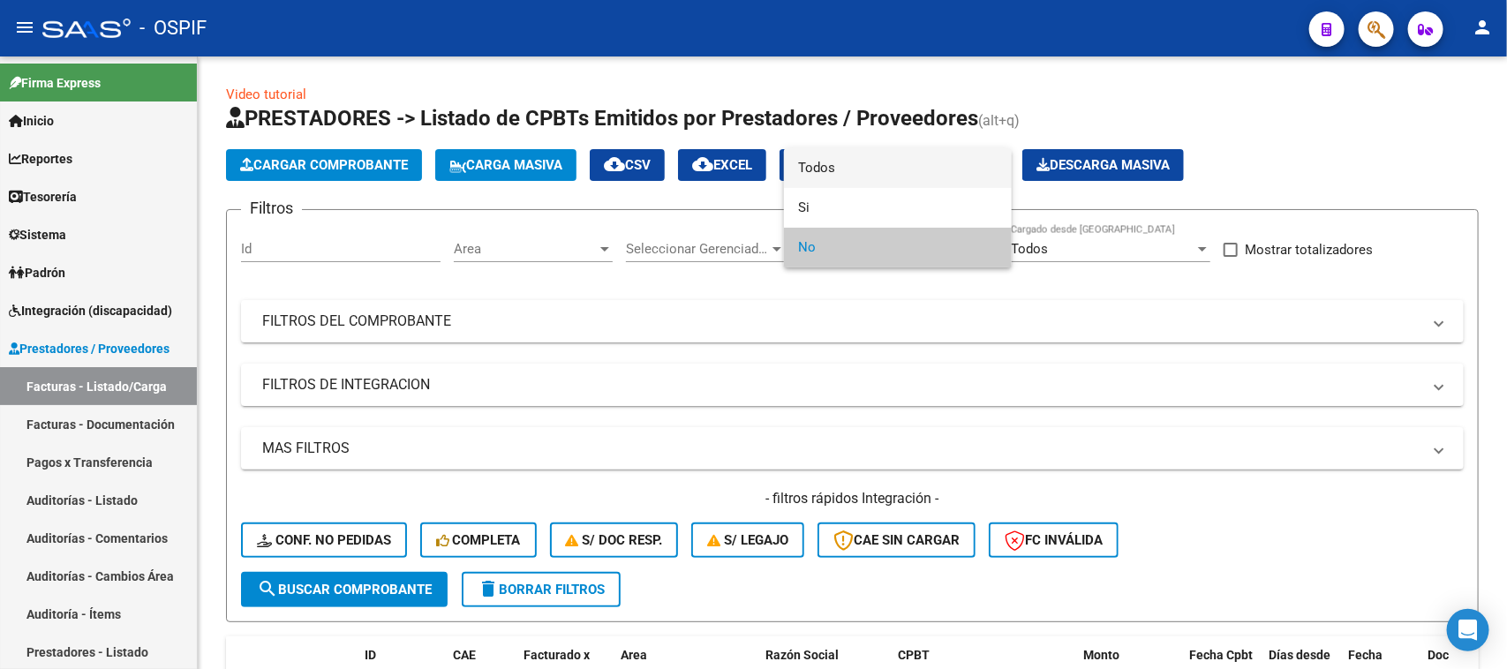
click at [801, 165] on span "Todos" at bounding box center [898, 168] width 200 height 40
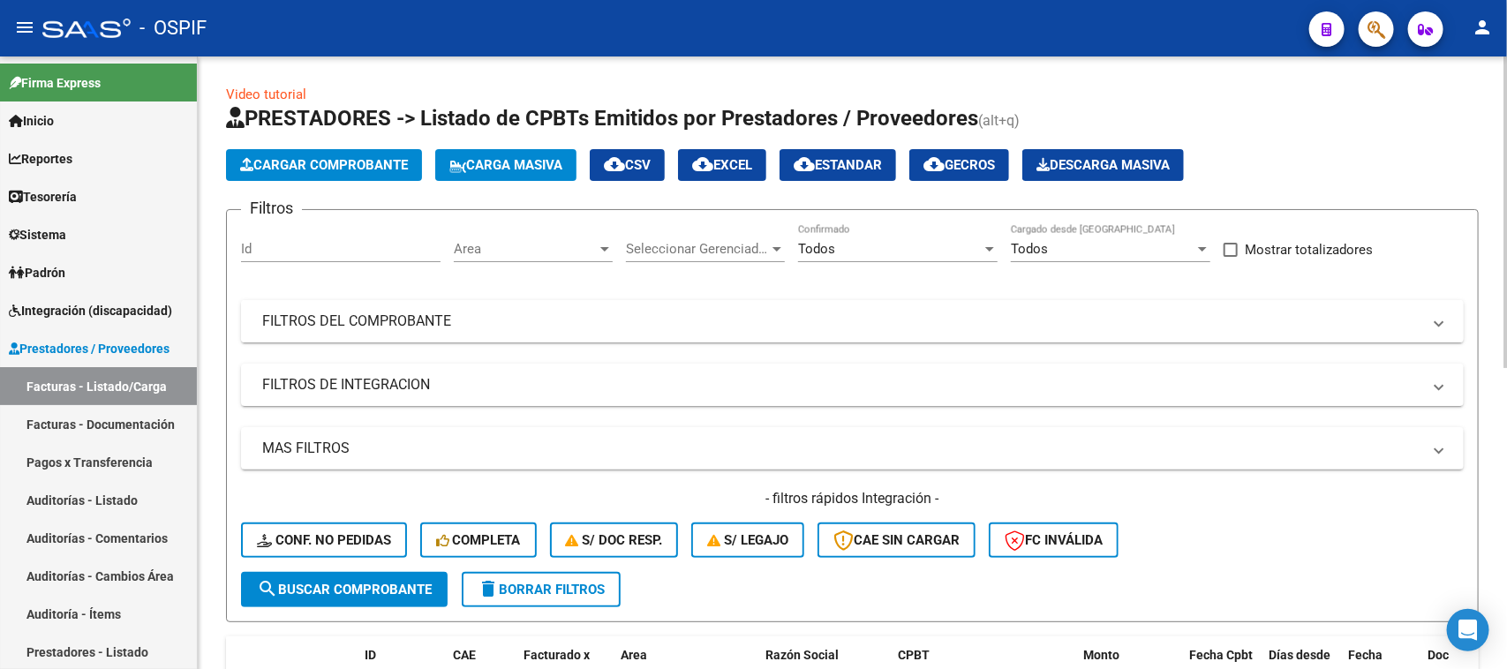
click at [494, 320] on mat-panel-title "FILTROS DEL COMPROBANTE" at bounding box center [841, 321] width 1159 height 19
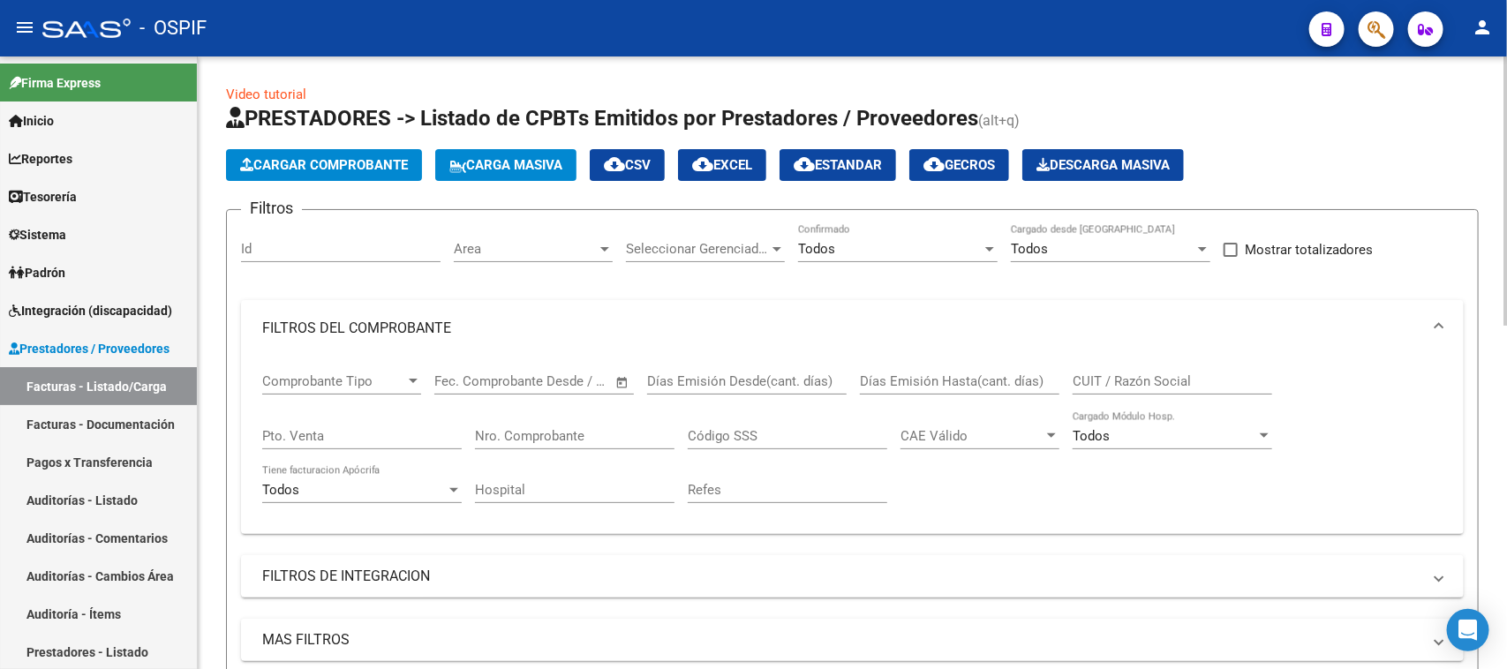
click at [526, 421] on div "Nro. Comprobante" at bounding box center [575, 430] width 200 height 38
click at [1445, 325] on mat-expansion-panel-header "FILTROS DEL COMPROBANTE" at bounding box center [852, 328] width 1223 height 57
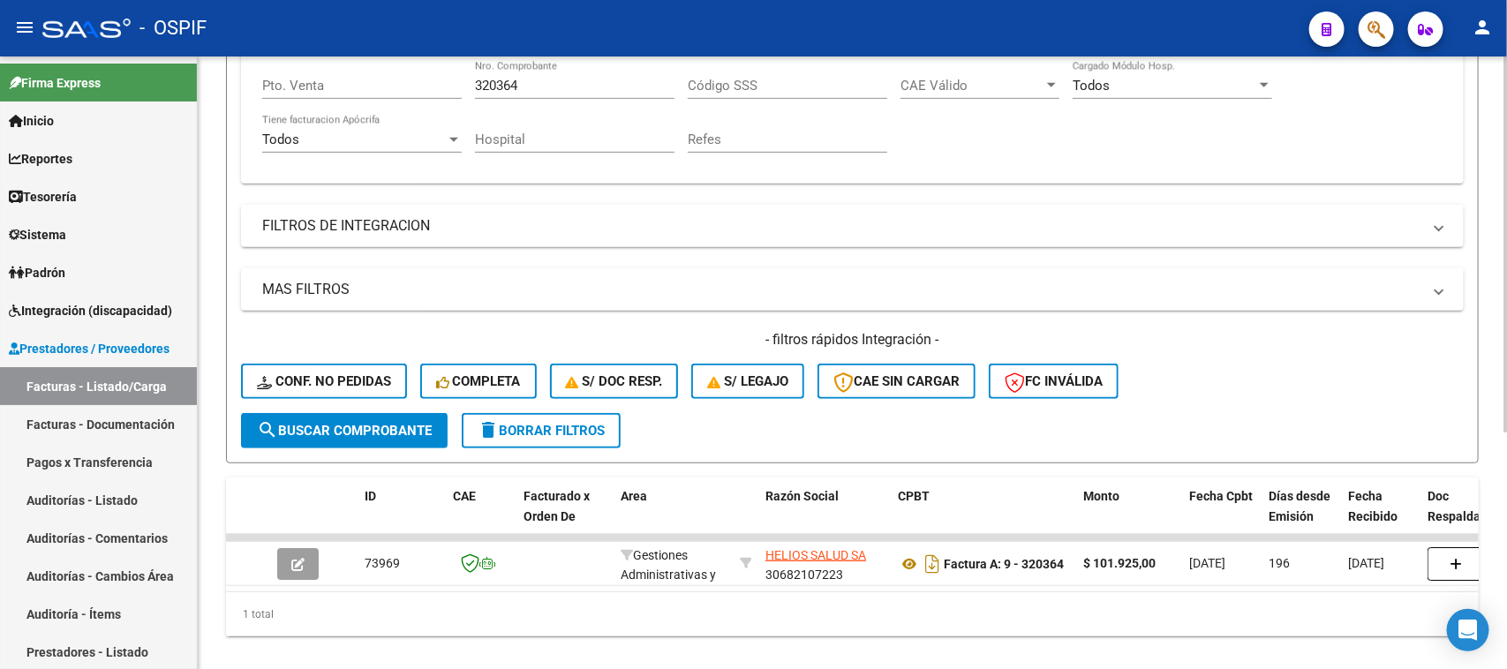
scroll to position [386, 0]
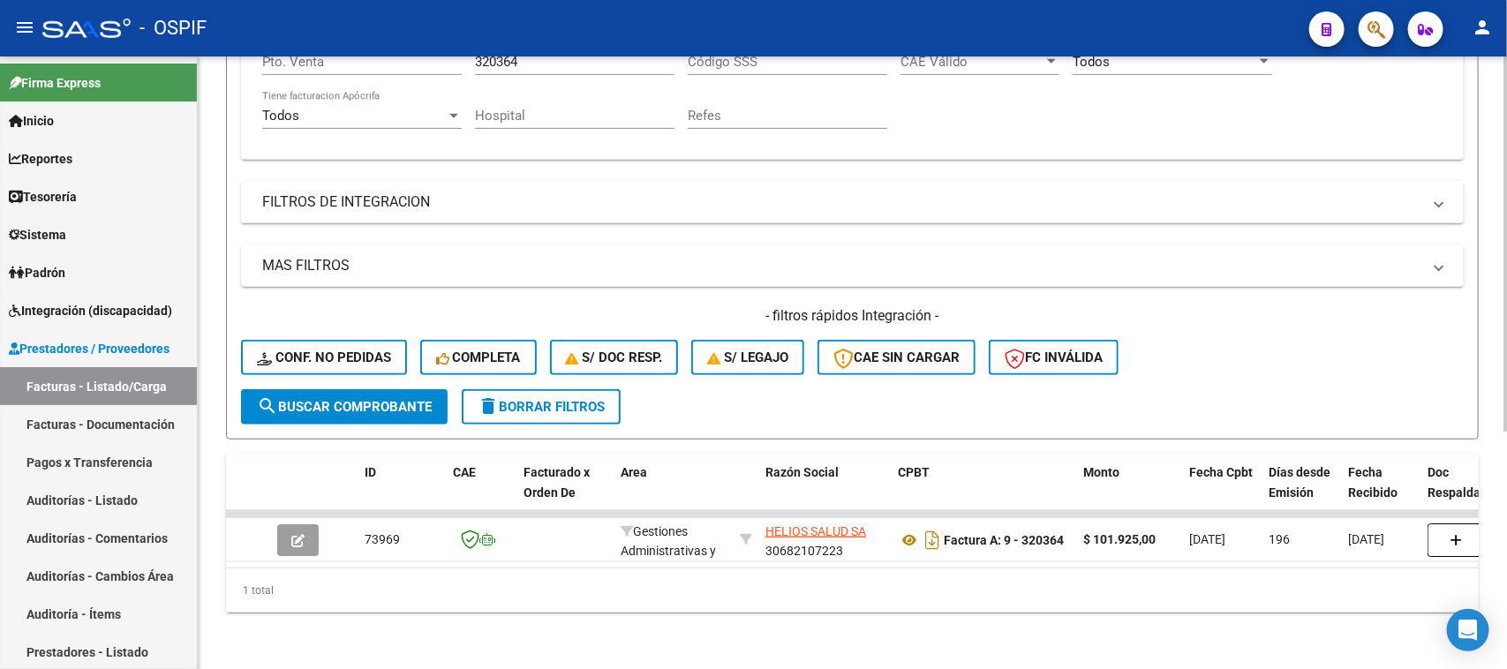
click at [1506, 509] on div at bounding box center [1506, 481] width 4 height 376
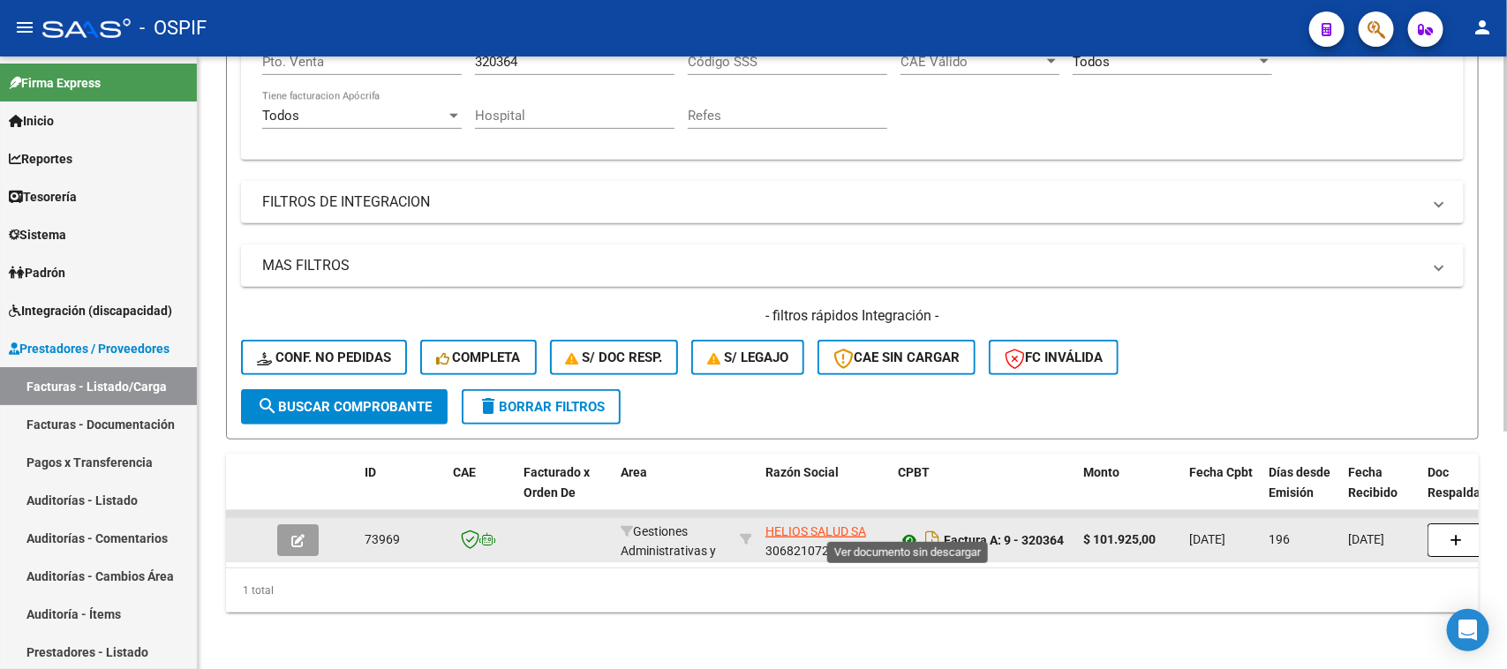
click at [914, 530] on icon at bounding box center [909, 540] width 23 height 21
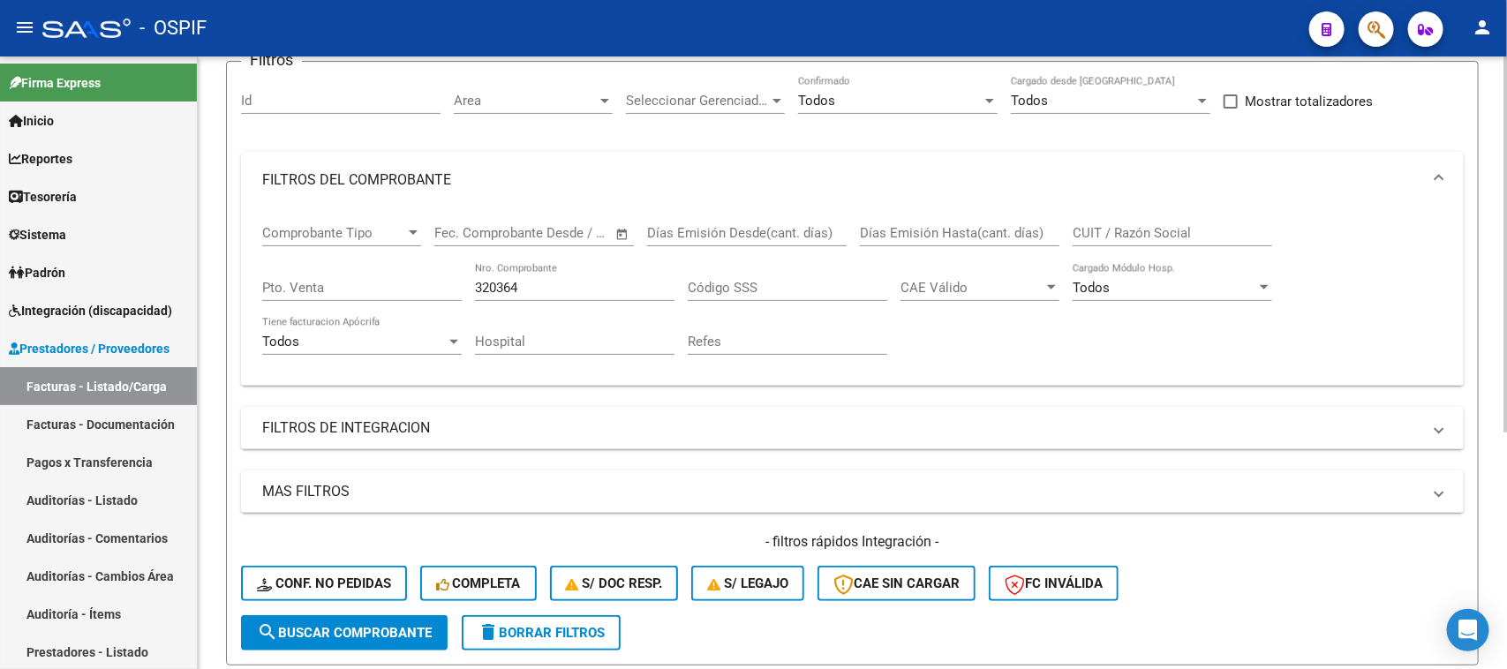
scroll to position [129, 0]
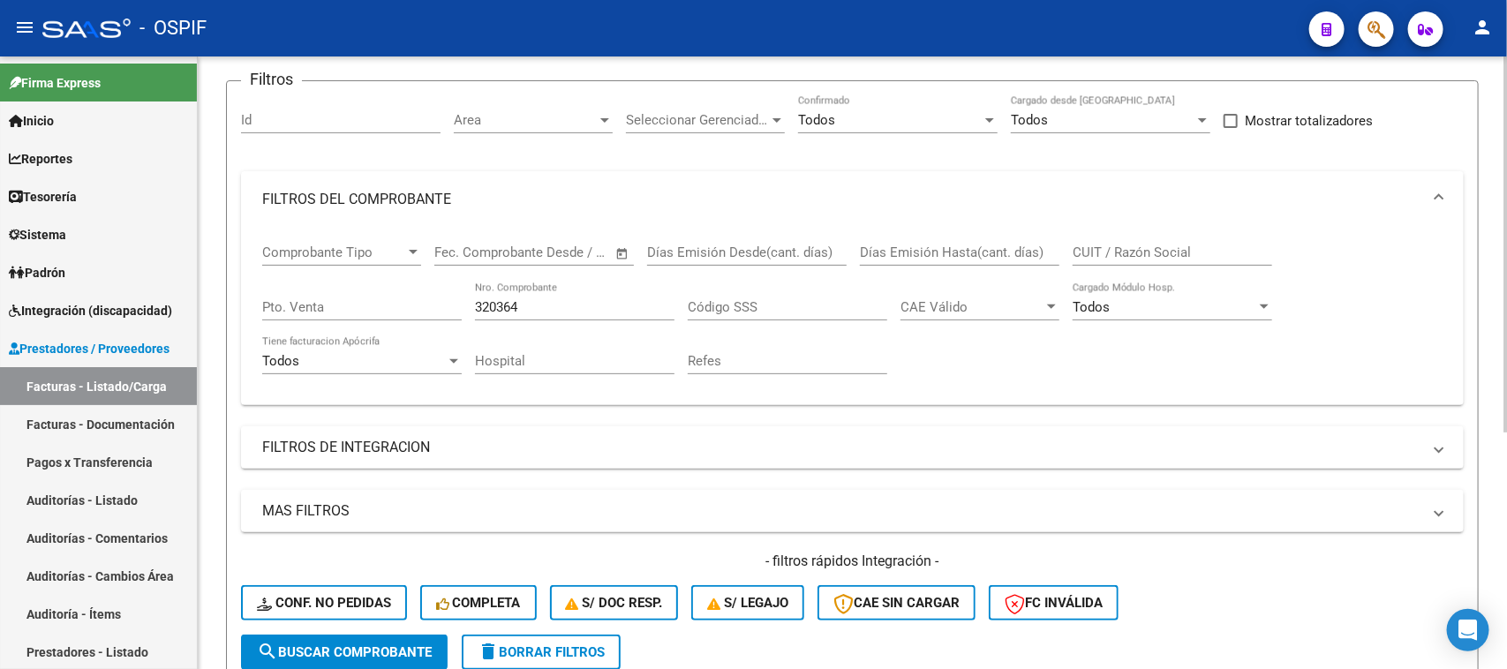
click at [1506, 331] on div at bounding box center [1506, 327] width 4 height 376
drag, startPoint x: 527, startPoint y: 310, endPoint x: 393, endPoint y: 247, distance: 148.1
click at [393, 247] on div "Comprobante Tipo Comprobante Tipo Fecha inicio – Fecha fin Fec. Comprobante Des…" at bounding box center [852, 309] width 1181 height 163
click at [1440, 190] on span at bounding box center [1439, 199] width 7 height 19
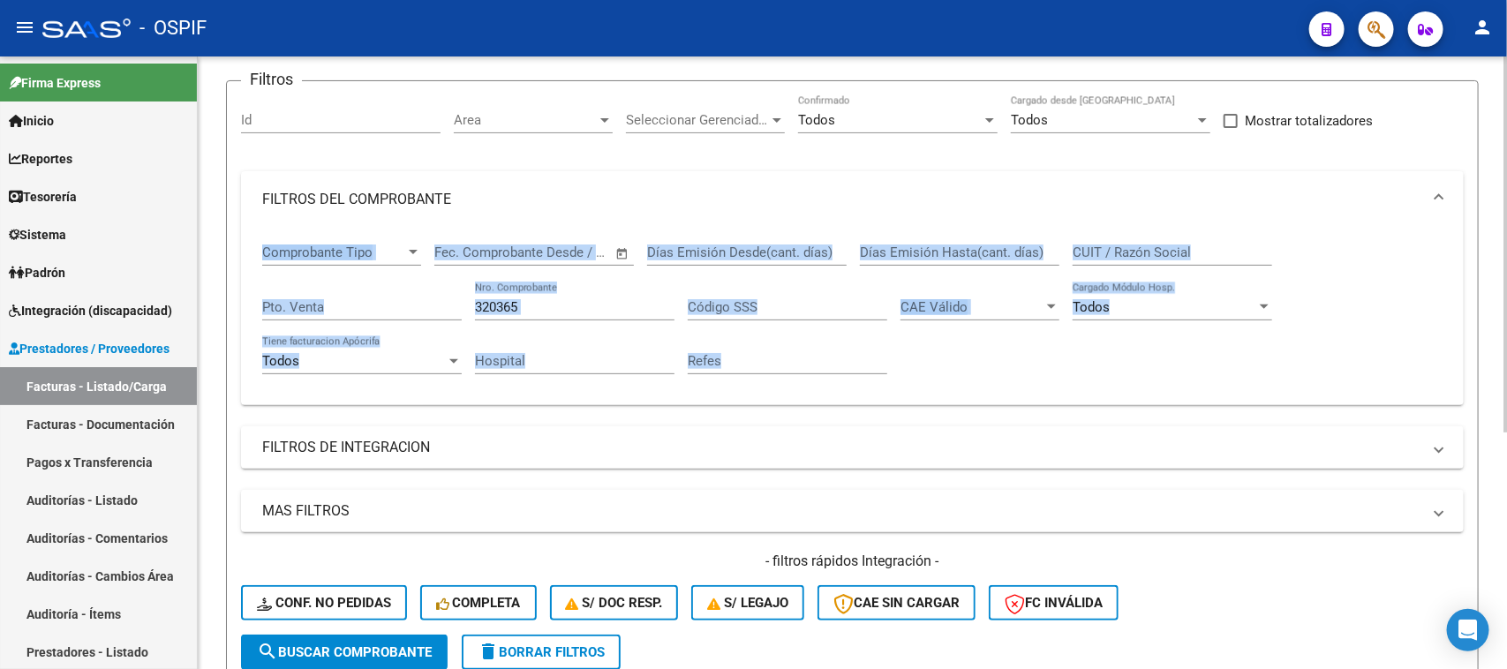
drag, startPoint x: 1499, startPoint y: 209, endPoint x: 1460, endPoint y: 396, distance: 190.5
click at [1460, 396] on div "Video tutorial PRESTADORES -> Listado de CPBTs Emitidos por Prestadores / Prove…" at bounding box center [852, 421] width 1309 height 987
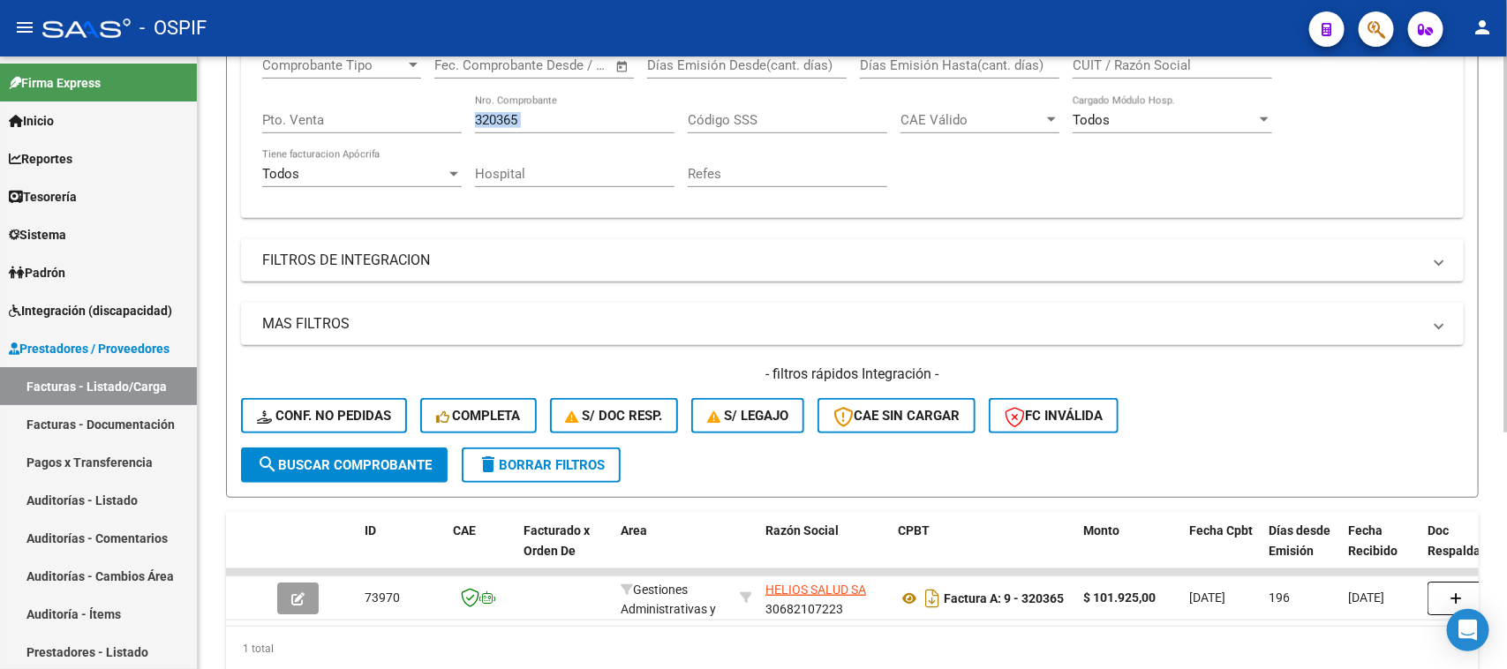
scroll to position [386, 0]
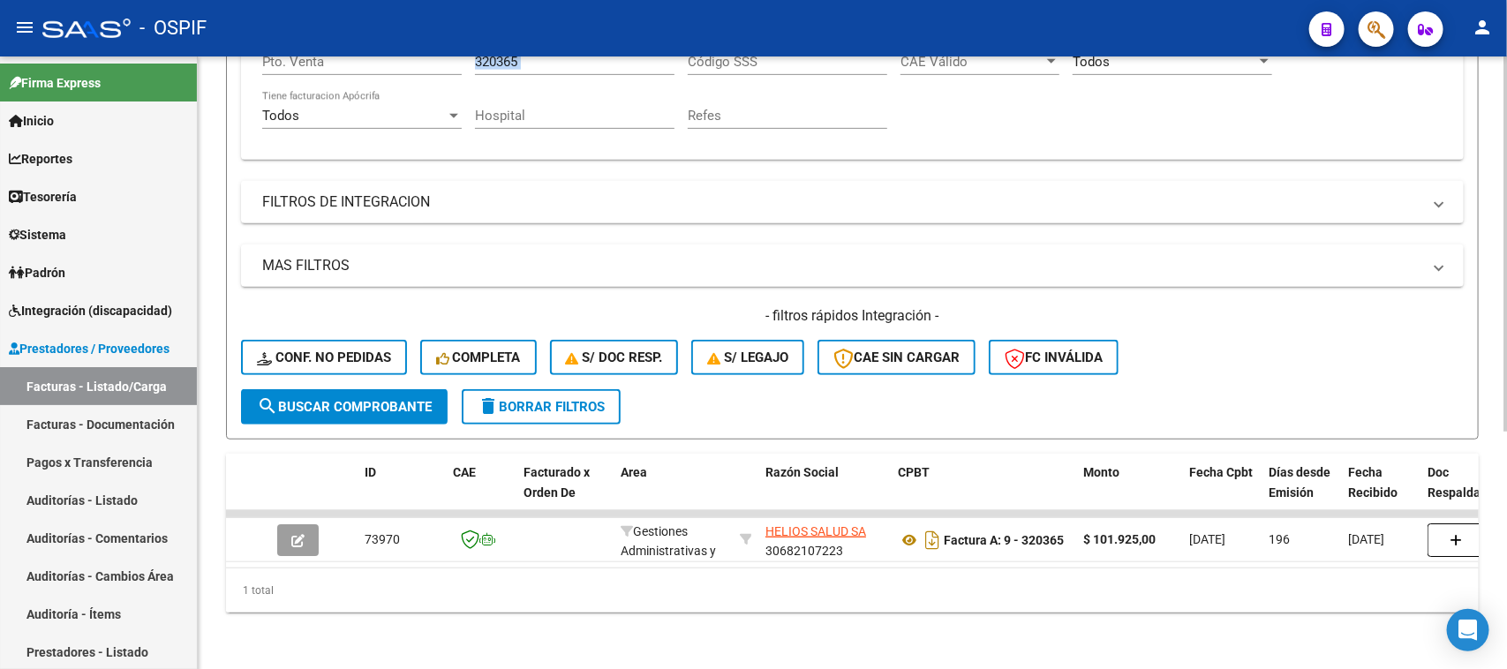
click at [1455, 421] on div "Video tutorial PRESTADORES -> Listado de CPBTs Emitidos por Prestadores / Prove…" at bounding box center [855, 175] width 1314 height 987
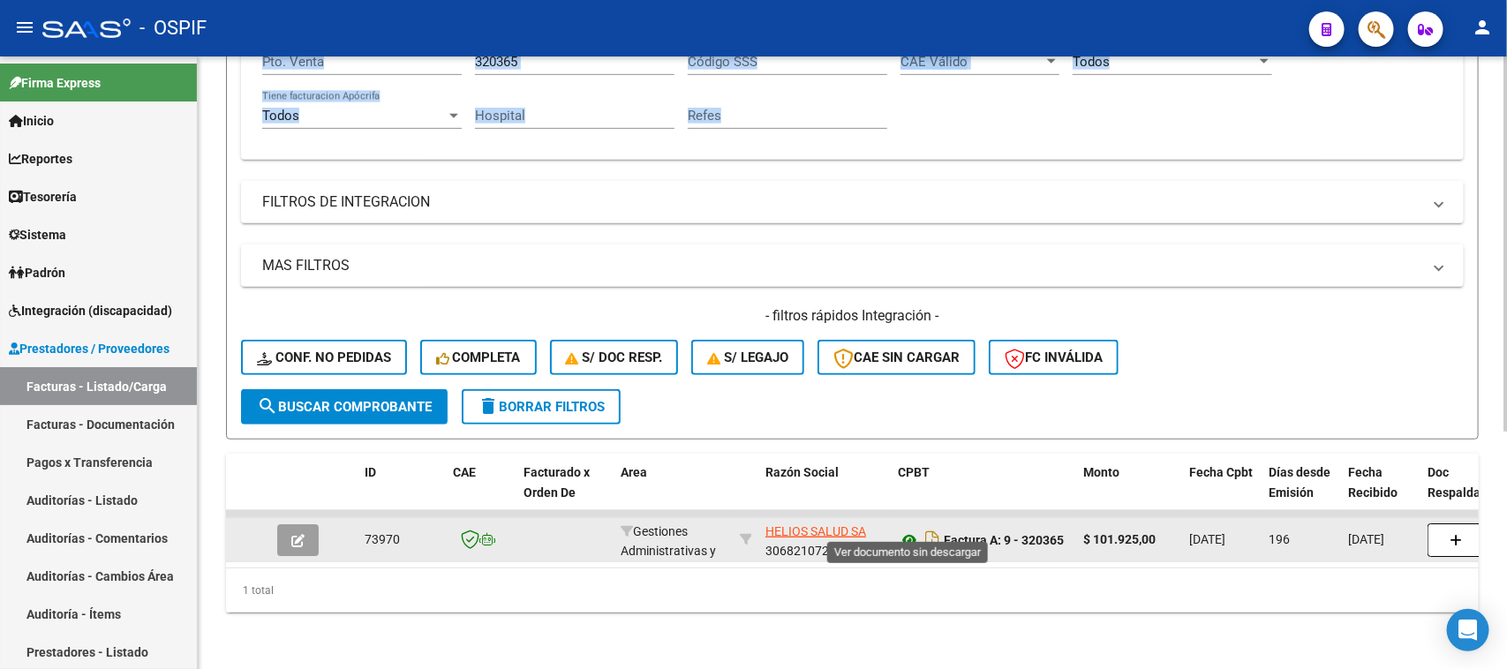
click at [903, 530] on icon at bounding box center [909, 540] width 23 height 21
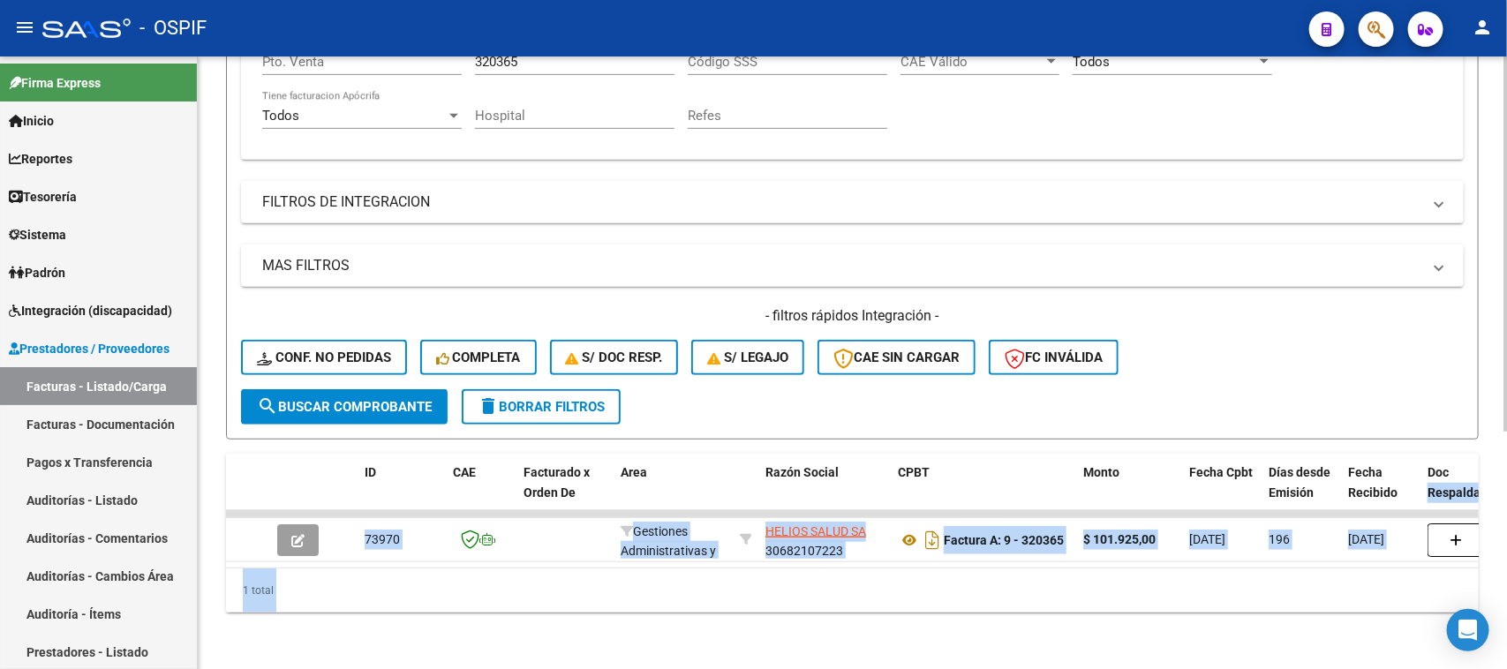
drag, startPoint x: 1502, startPoint y: 464, endPoint x: 1506, endPoint y: 391, distance: 72.5
click at [1506, 391] on div "Video tutorial PRESTADORES -> Listado de CPBTs Emitidos por Prestadores / Prove…" at bounding box center [855, 175] width 1314 height 987
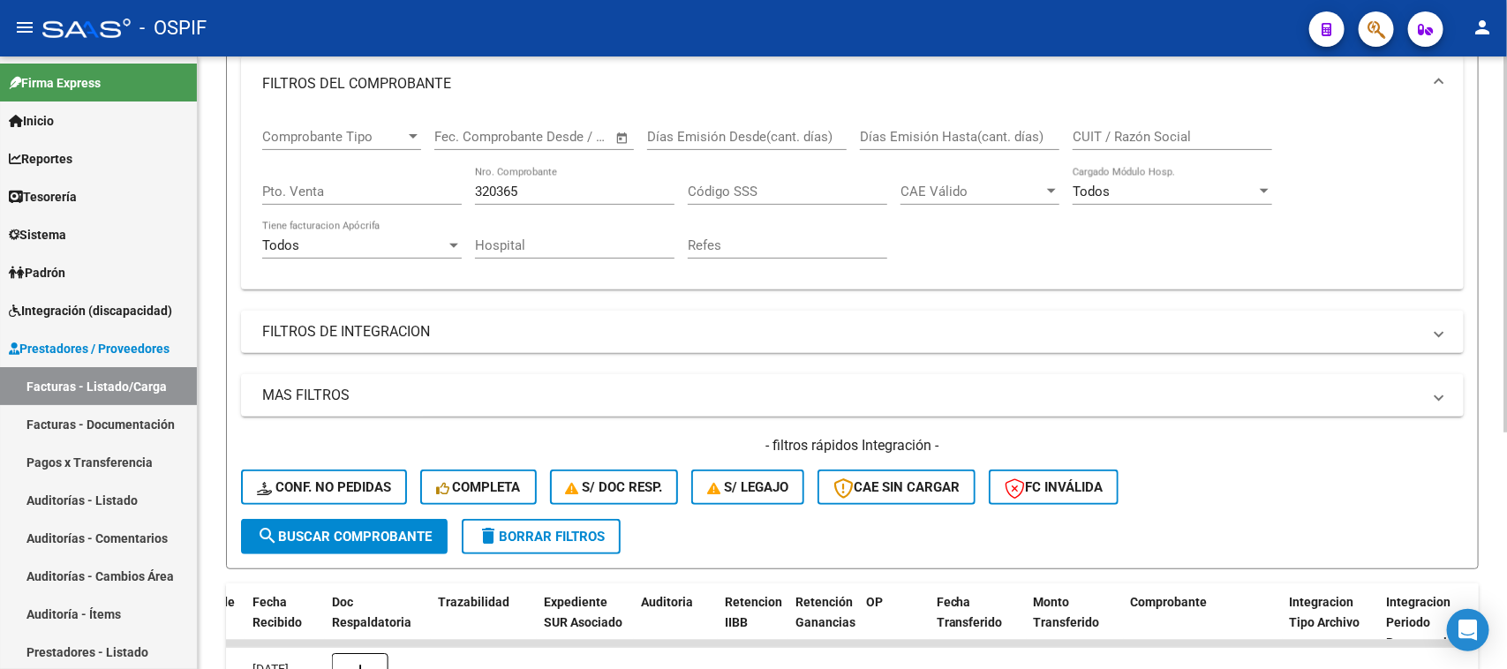
scroll to position [206, 0]
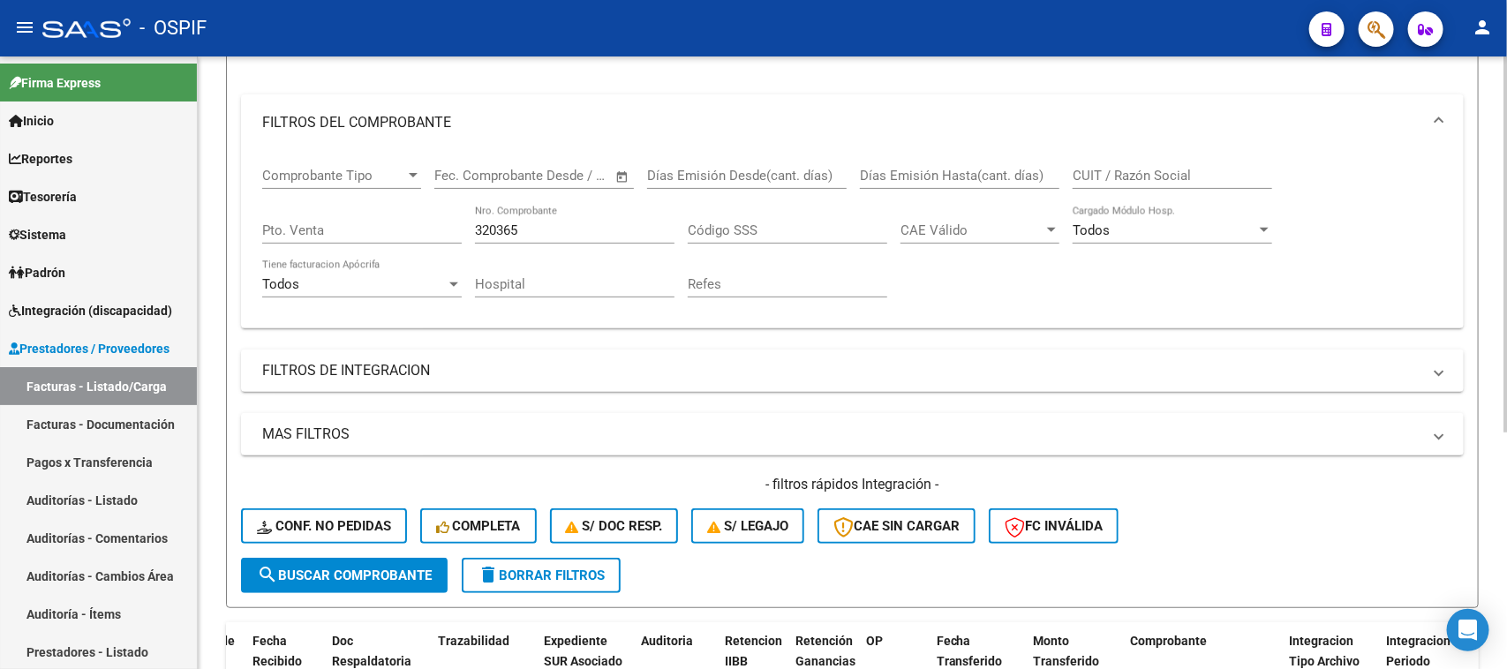
click at [1506, 396] on div at bounding box center [1506, 375] width 4 height 376
drag, startPoint x: 546, startPoint y: 226, endPoint x: 362, endPoint y: 170, distance: 192.2
click at [362, 170] on div "Comprobante Tipo Comprobante Tipo Fecha inicio – Fecha fin Fec. Comprobante Des…" at bounding box center [852, 232] width 1181 height 163
click at [1441, 113] on span at bounding box center [1439, 122] width 7 height 19
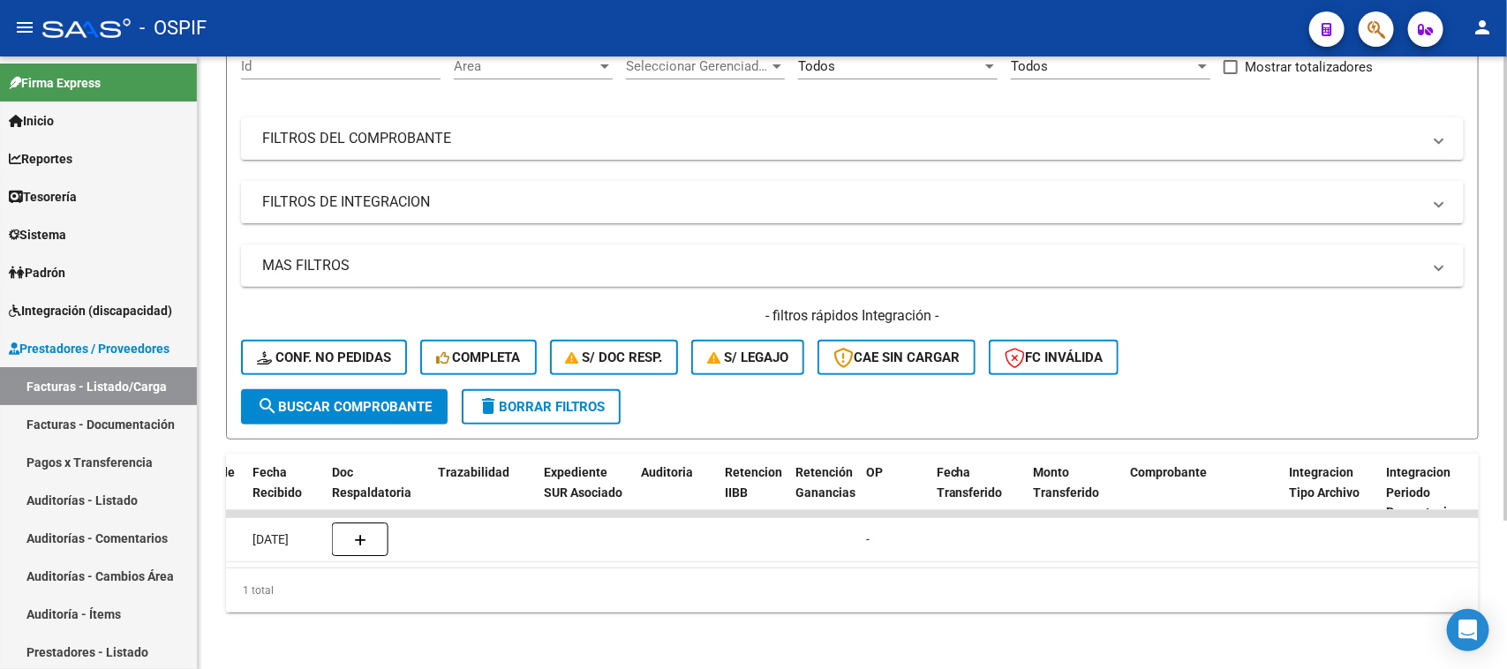
scroll to position [0, 0]
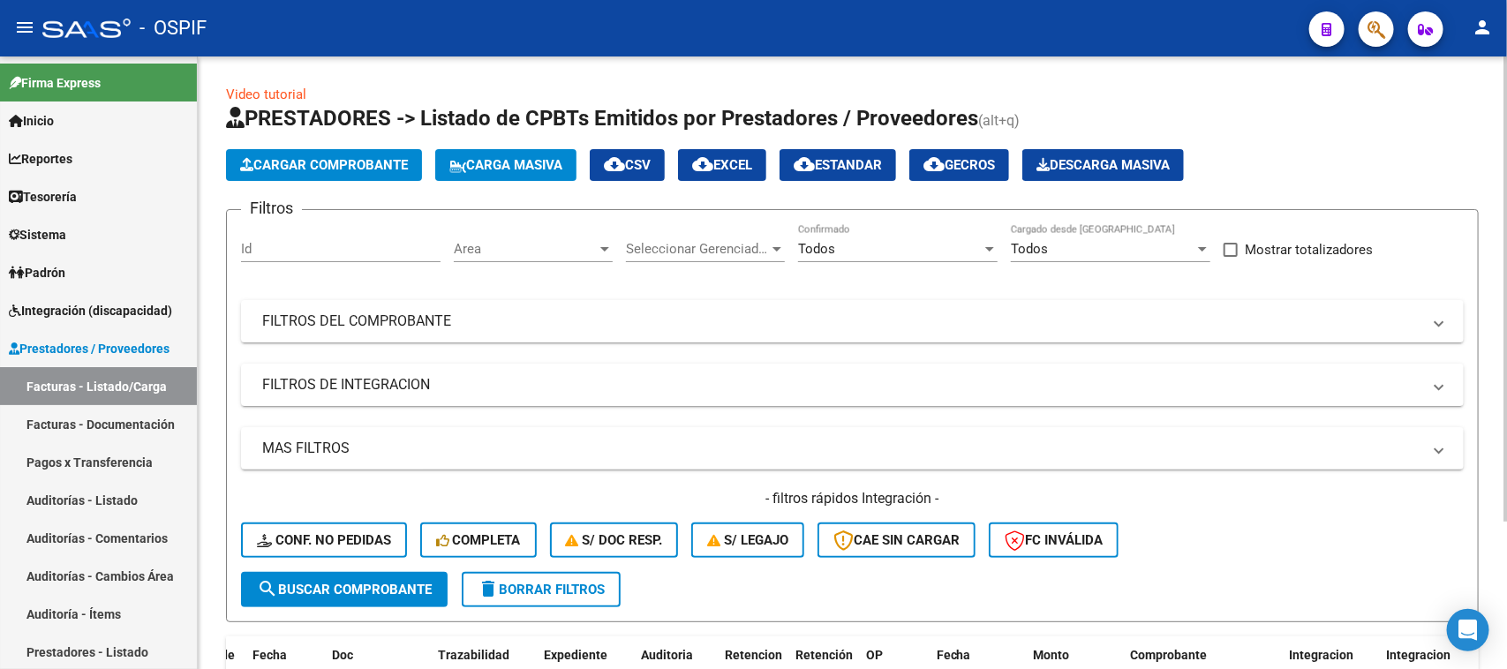
click at [1482, 337] on div "Video tutorial PRESTADORES -> Listado de CPBTs Emitidos por Prestadores / Prove…" at bounding box center [855, 455] width 1314 height 796
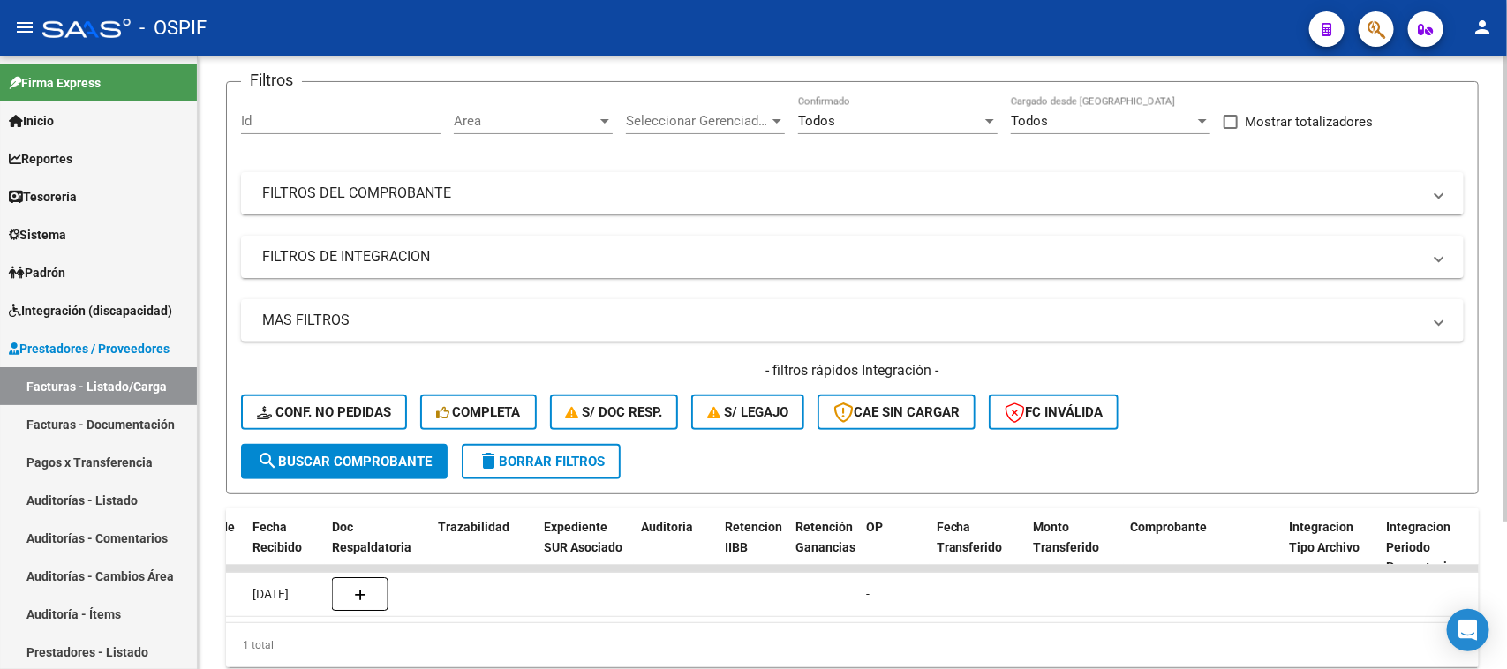
scroll to position [196, 0]
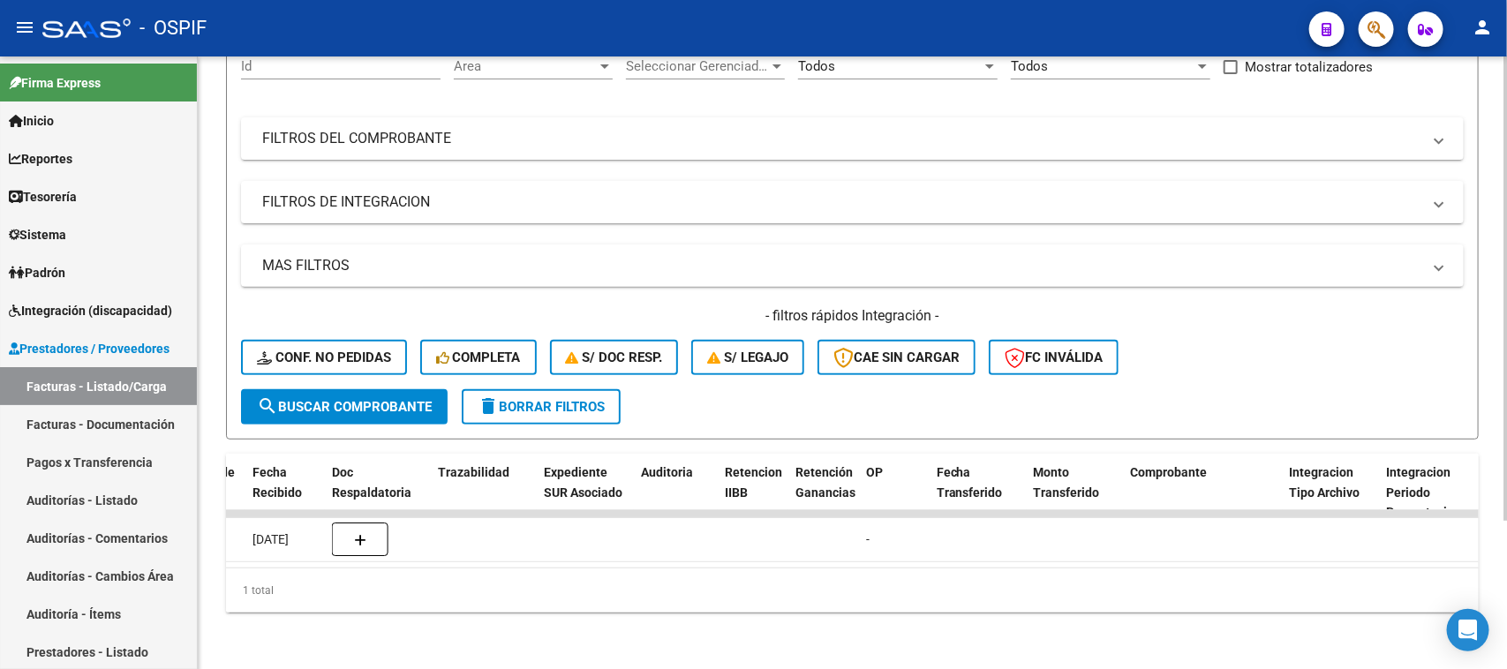
click at [1486, 555] on div "Video tutorial PRESTADORES -> Listado de CPBTs Emitidos por Prestadores / Prove…" at bounding box center [855, 272] width 1314 height 796
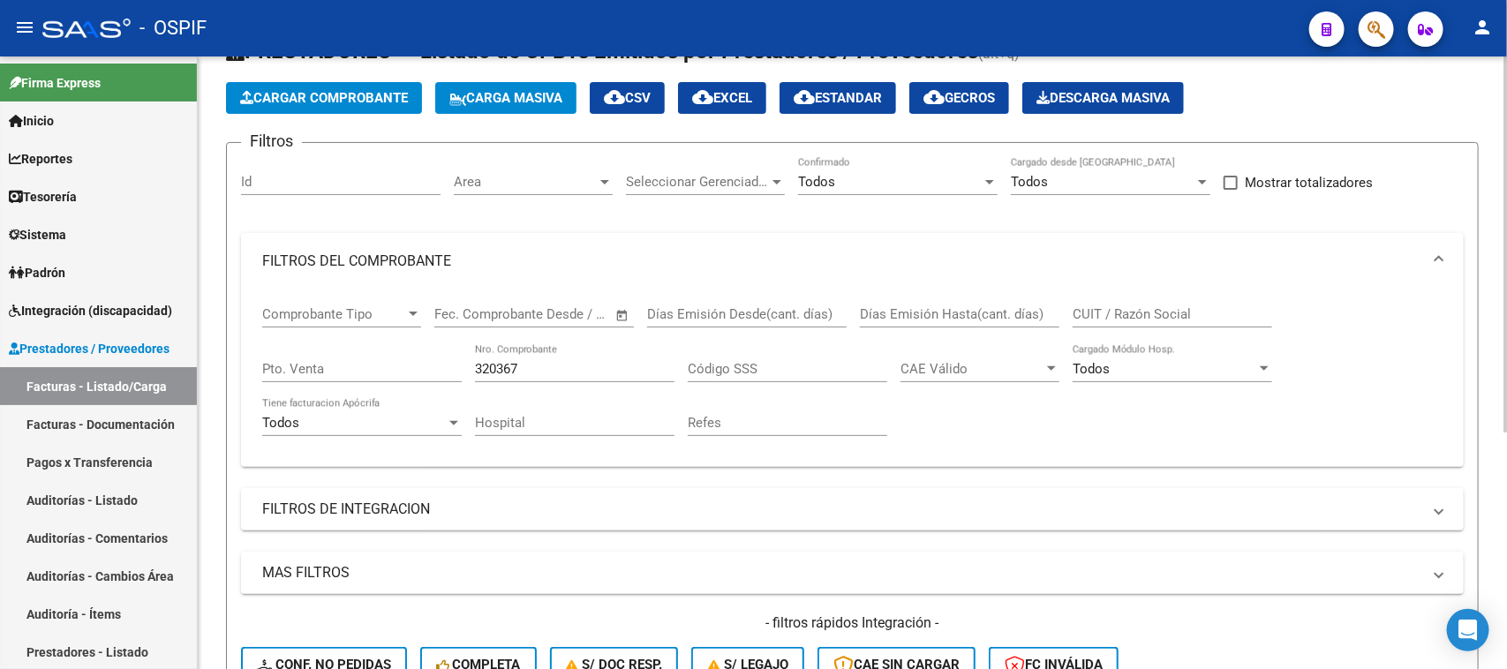
scroll to position [1, 0]
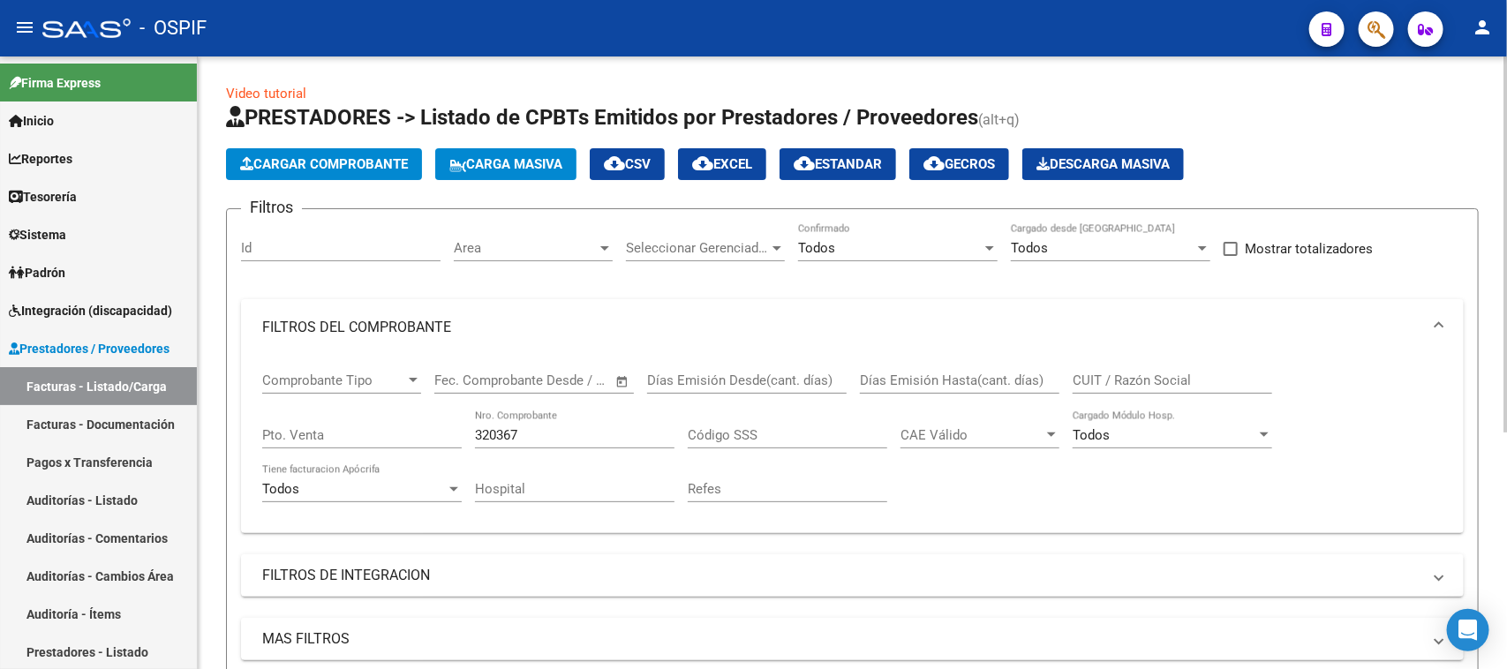
click at [1477, 128] on div "Video tutorial PRESTADORES -> Listado de CPBTs Emitidos por Prestadores / Prove…" at bounding box center [855, 549] width 1314 height 987
click at [544, 433] on input "320367" at bounding box center [575, 435] width 200 height 16
click at [1437, 324] on span at bounding box center [1439, 327] width 7 height 19
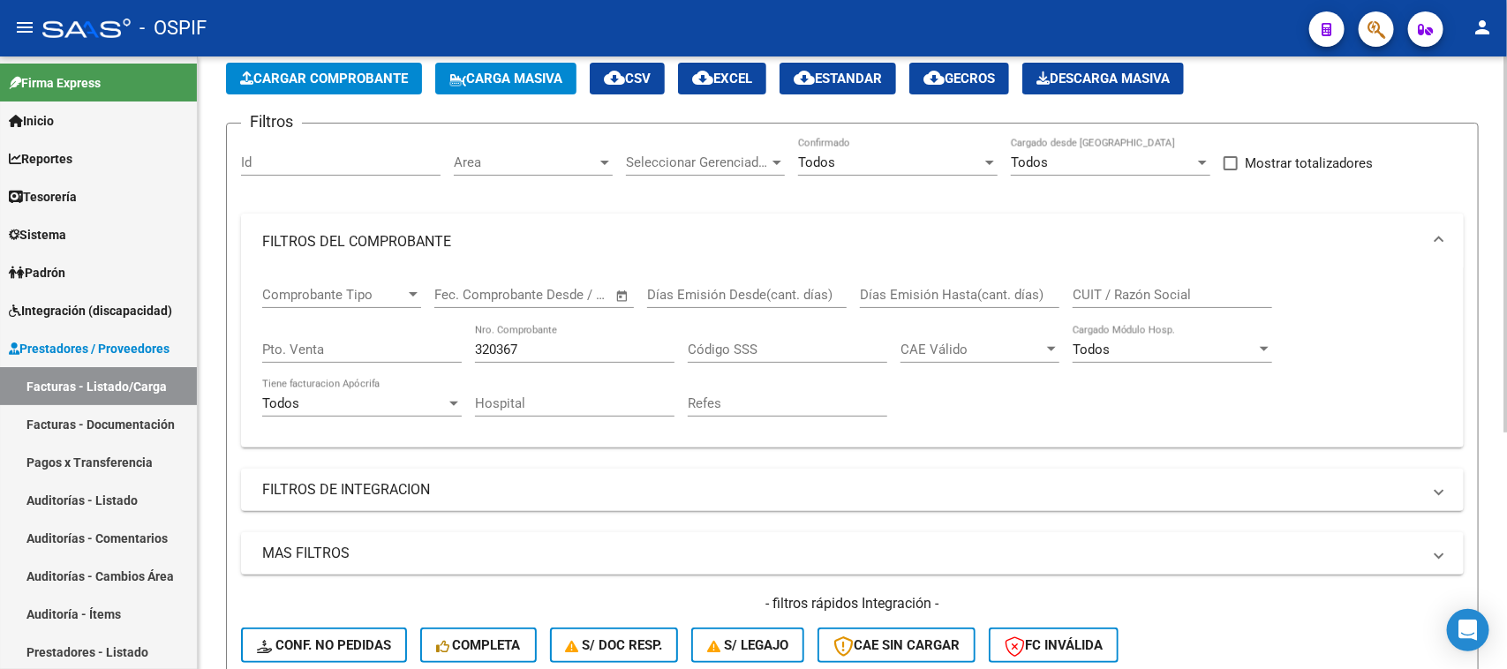
scroll to position [0, 0]
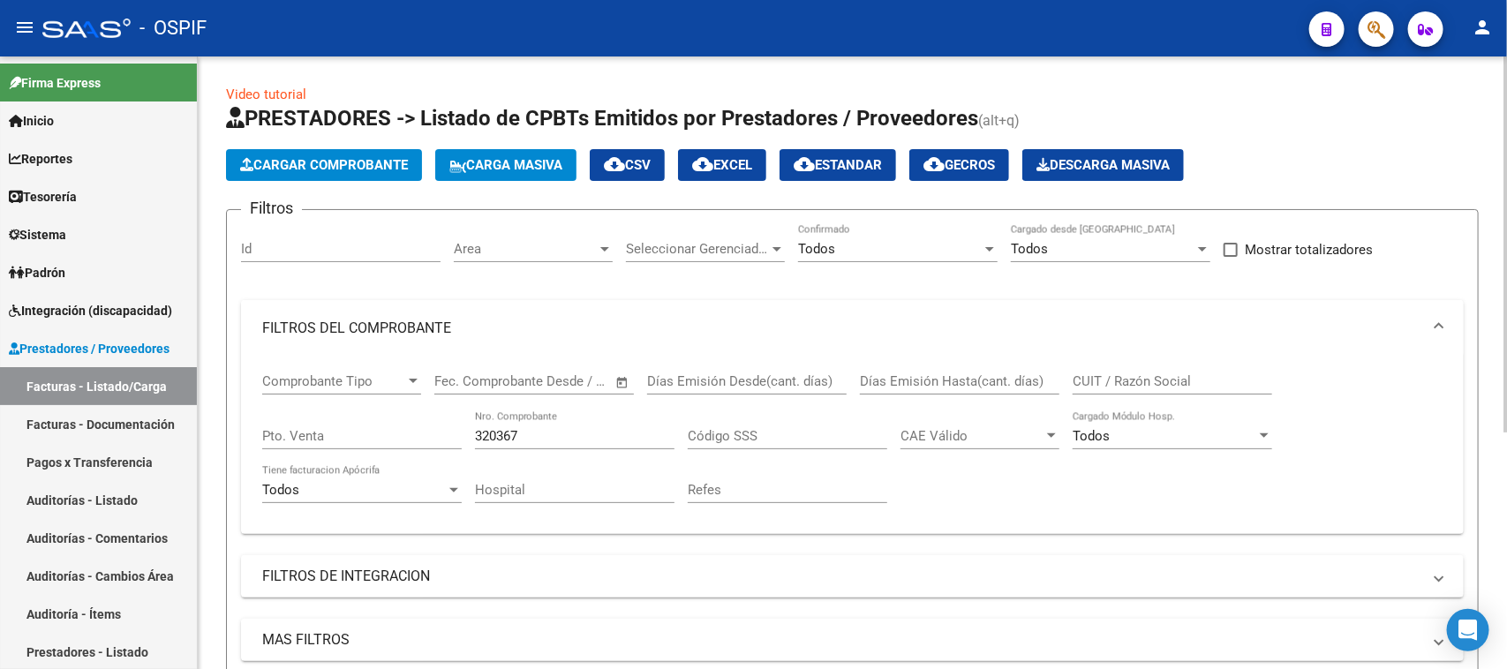
click at [1448, 117] on div "Video tutorial PRESTADORES -> Listado de CPBTs Emitidos por Prestadores / Prove…" at bounding box center [855, 550] width 1314 height 987
drag, startPoint x: 534, startPoint y: 431, endPoint x: 312, endPoint y: 402, distance: 224.4
click at [312, 402] on div "Comprobante Tipo Comprobante Tipo Fecha inicio – Fecha fin Fec. Comprobante Des…" at bounding box center [852, 438] width 1181 height 163
click at [1444, 324] on mat-expansion-panel-header "FILTROS DEL COMPROBANTE" at bounding box center [852, 328] width 1223 height 57
click at [1506, 288] on div at bounding box center [1506, 245] width 4 height 376
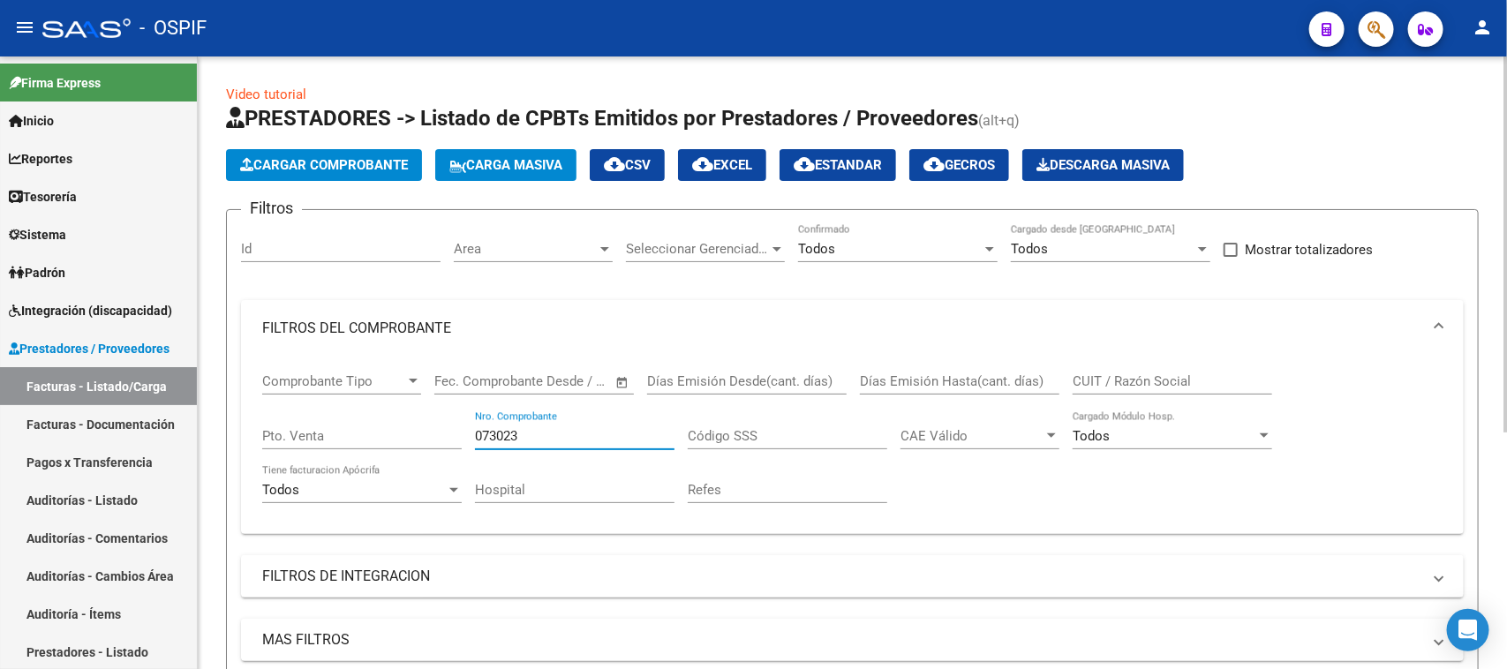
drag, startPoint x: 543, startPoint y: 434, endPoint x: 457, endPoint y: 479, distance: 96.4
click at [385, 434] on div "Comprobante Tipo Comprobante Tipo Fecha inicio – Fecha fin Fec. Comprobante Des…" at bounding box center [852, 438] width 1181 height 163
drag, startPoint x: 536, startPoint y: 433, endPoint x: 85, endPoint y: 311, distance: 467.4
click at [85, 311] on mat-sidenav-container "Firma Express Inicio Calendario SSS Instructivos Contacto OS Reportes Egresos D…" at bounding box center [753, 363] width 1507 height 613
type input "320370"
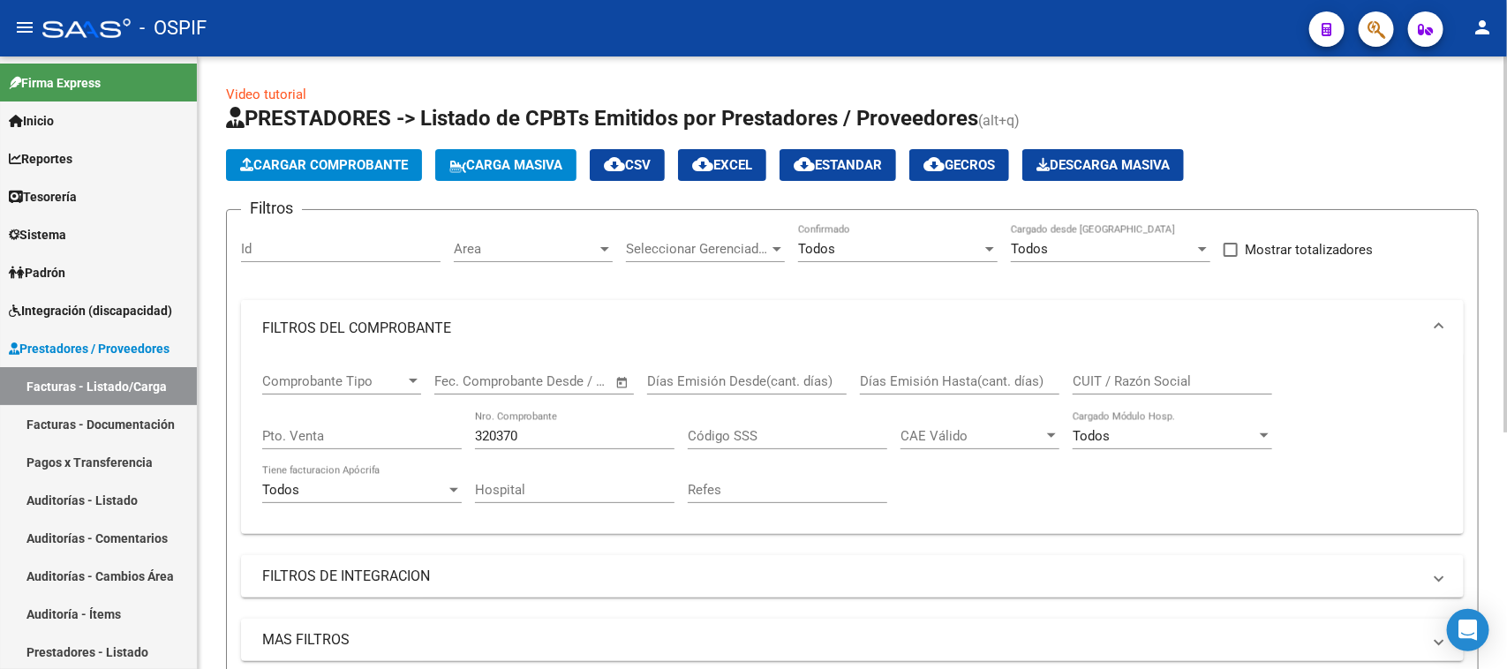
click at [1436, 324] on span at bounding box center [1439, 328] width 7 height 19
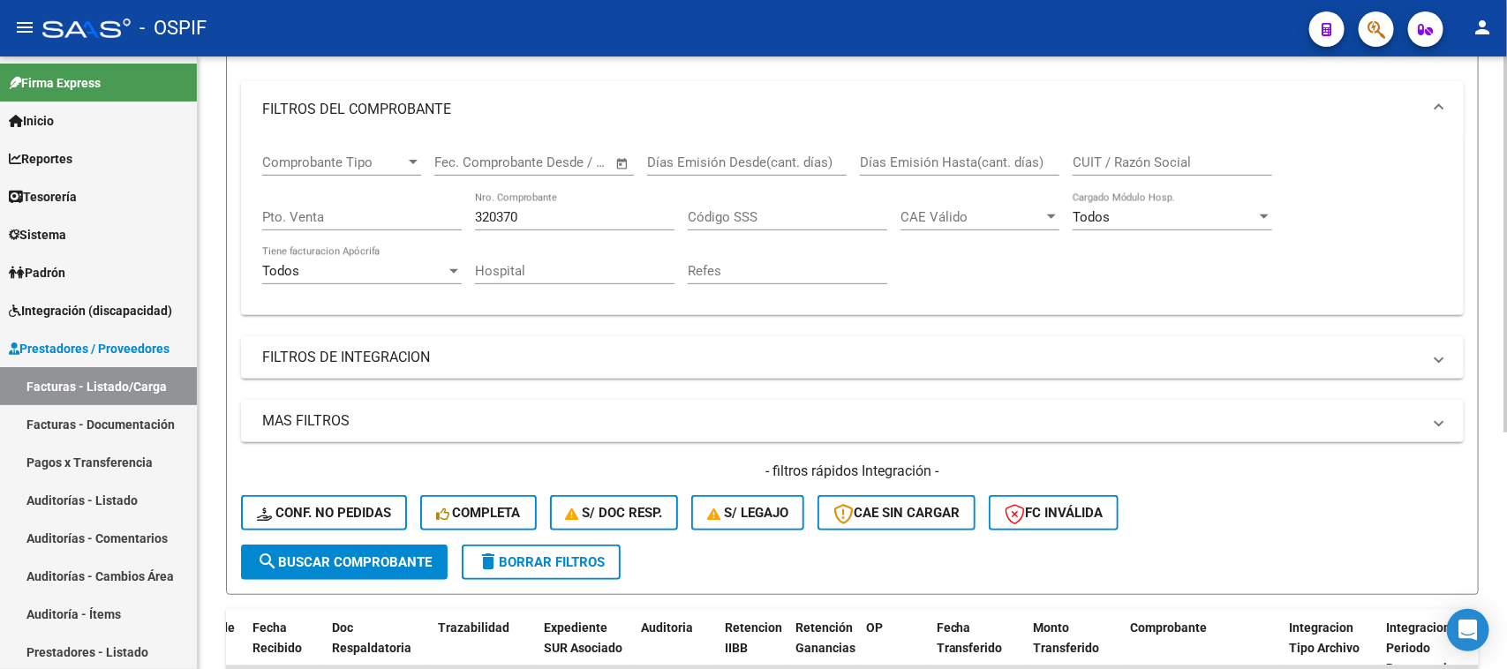
scroll to position [239, 0]
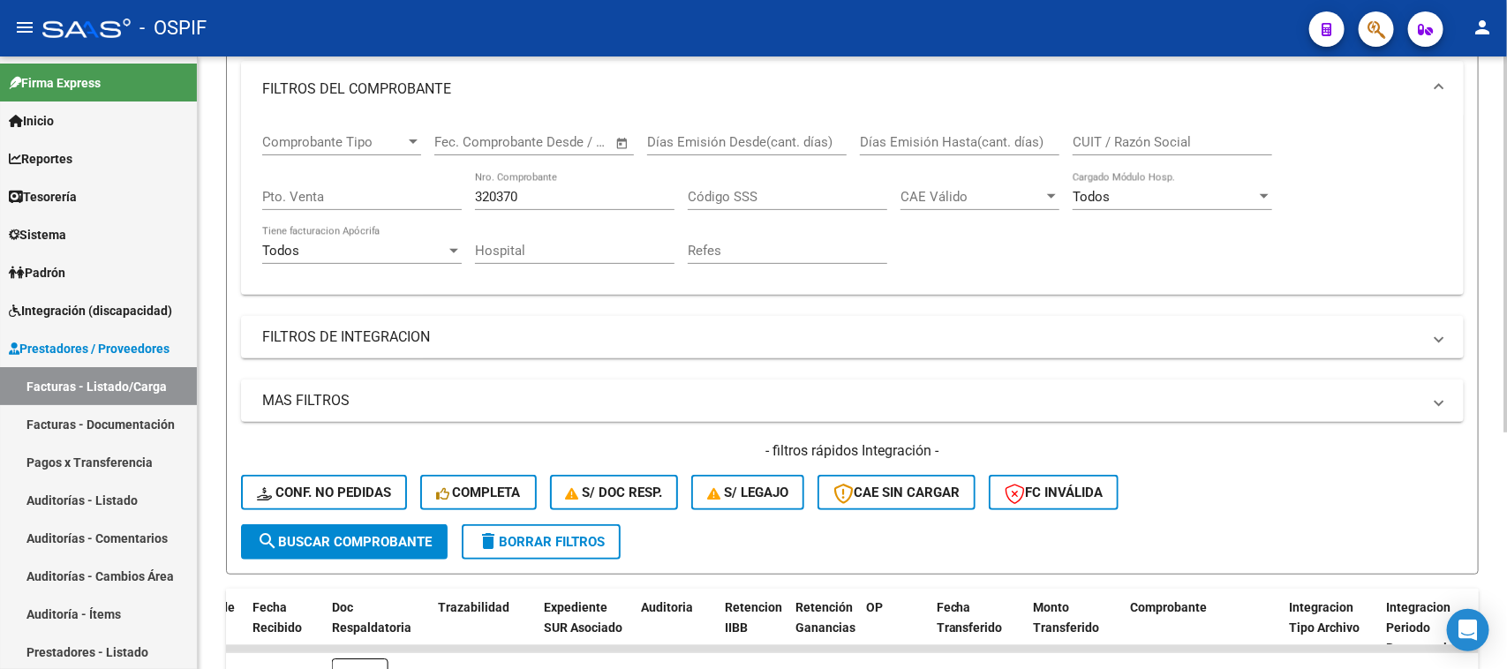
click at [1497, 438] on div "Video tutorial PRESTADORES -> Listado de CPBTs Emitidos por Prestadores / Prove…" at bounding box center [855, 310] width 1314 height 987
click at [1497, 438] on div "Video tutorial PRESTADORES -> Listado de CPBTs Emitidos por Prestadores / Prove…" at bounding box center [852, 310] width 1309 height 987
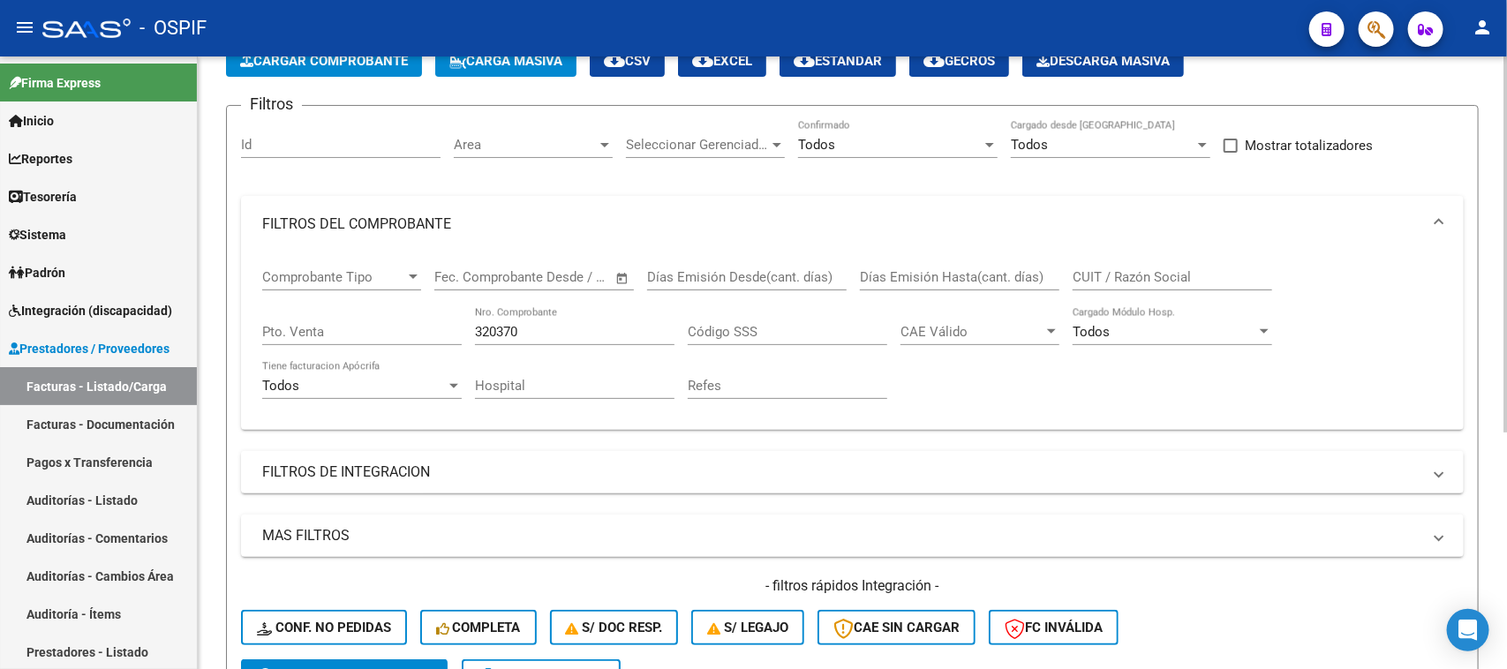
scroll to position [0, 0]
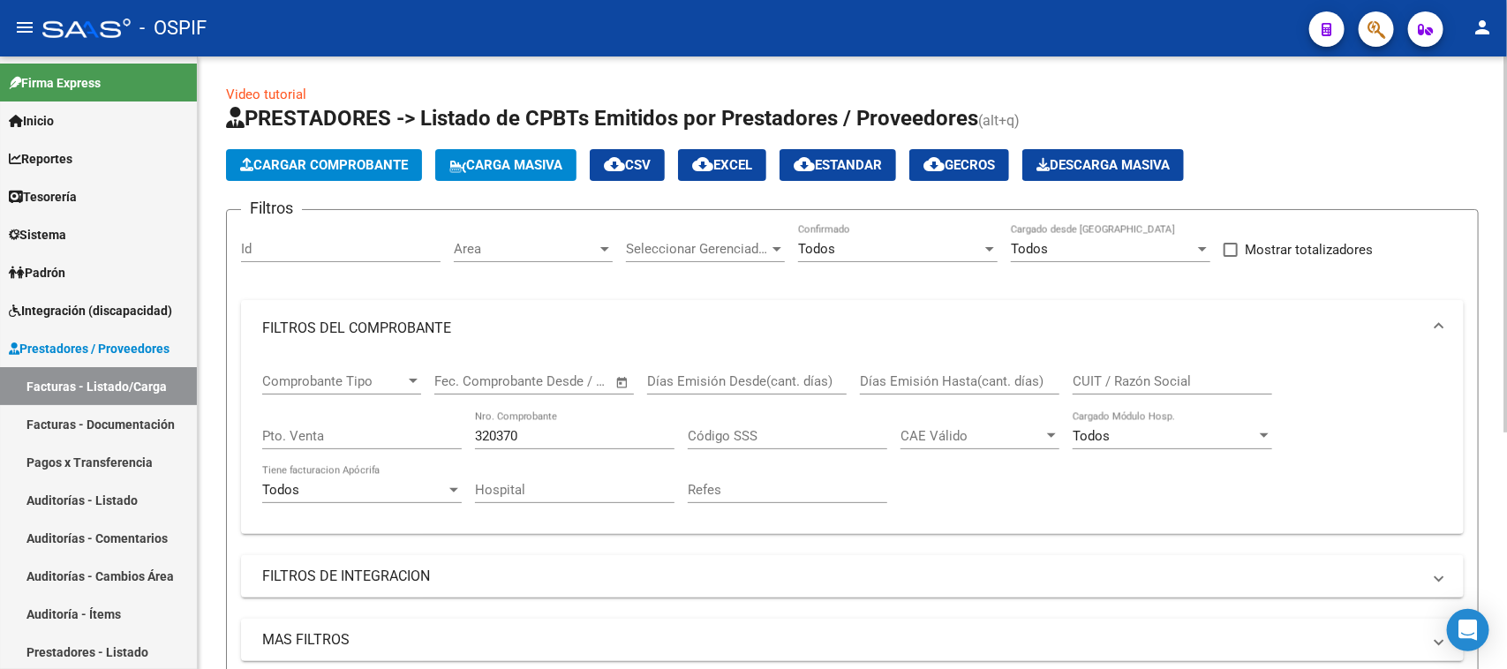
click at [1493, 223] on div "Video tutorial PRESTADORES -> Listado de CPBTs Emitidos por Prestadores / Prove…" at bounding box center [855, 550] width 1314 height 987
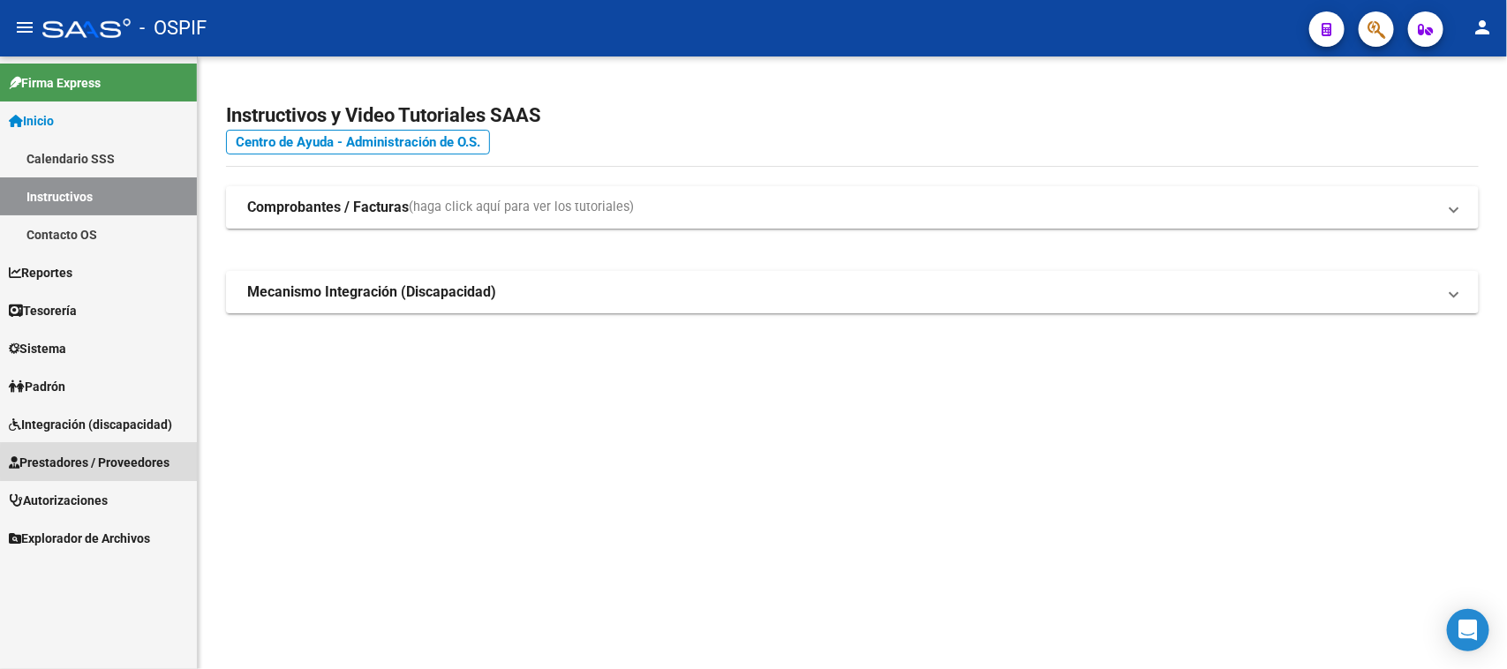
click at [132, 464] on span "Prestadores / Proveedores" at bounding box center [89, 462] width 161 height 19
click at [137, 459] on span "Prestadores / Proveedores" at bounding box center [89, 462] width 161 height 19
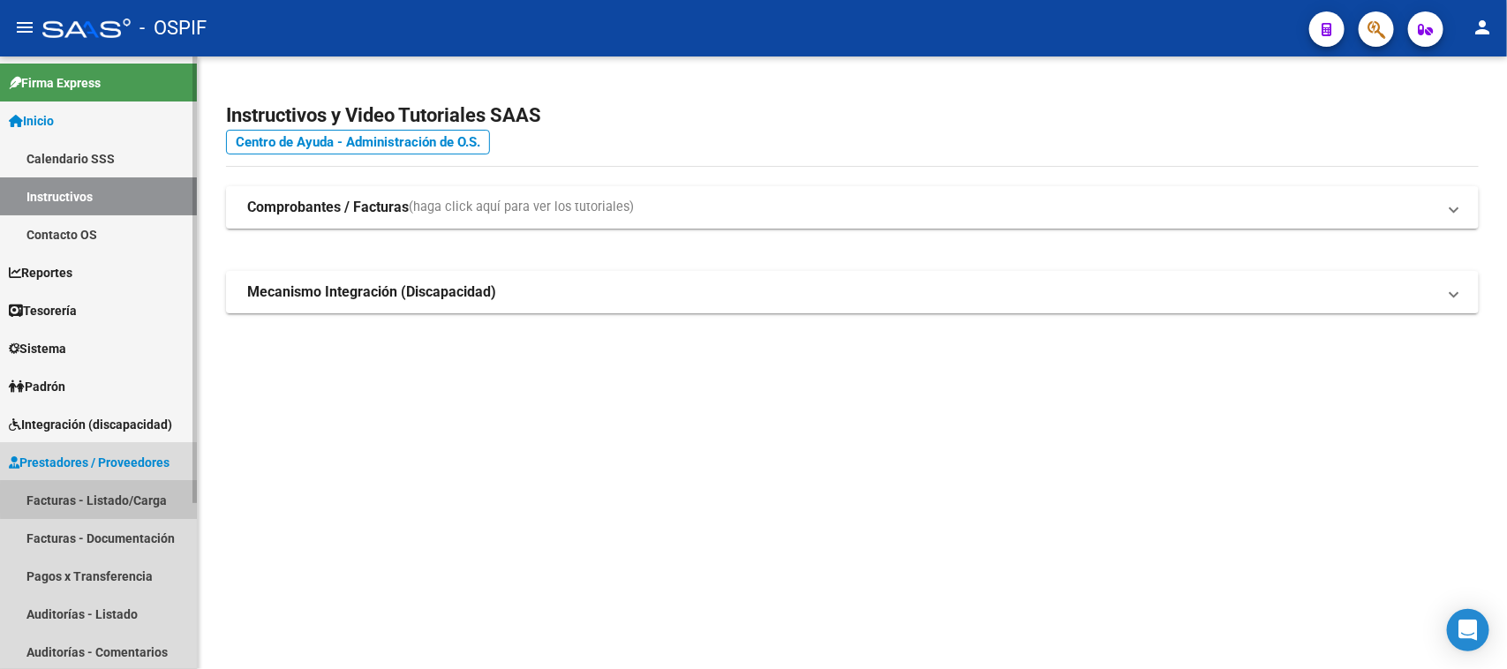
click at [139, 499] on link "Facturas - Listado/Carga" at bounding box center [98, 500] width 197 height 38
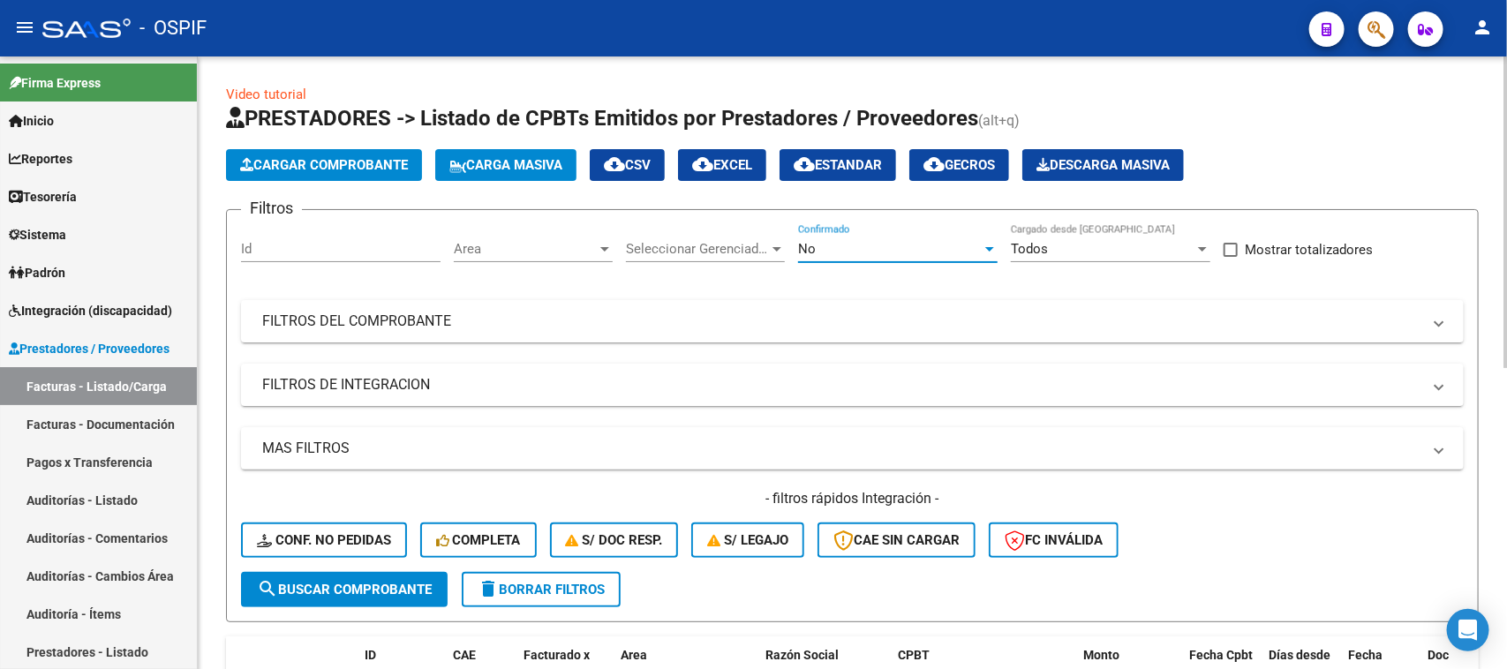
click at [990, 249] on div at bounding box center [989, 249] width 9 height 4
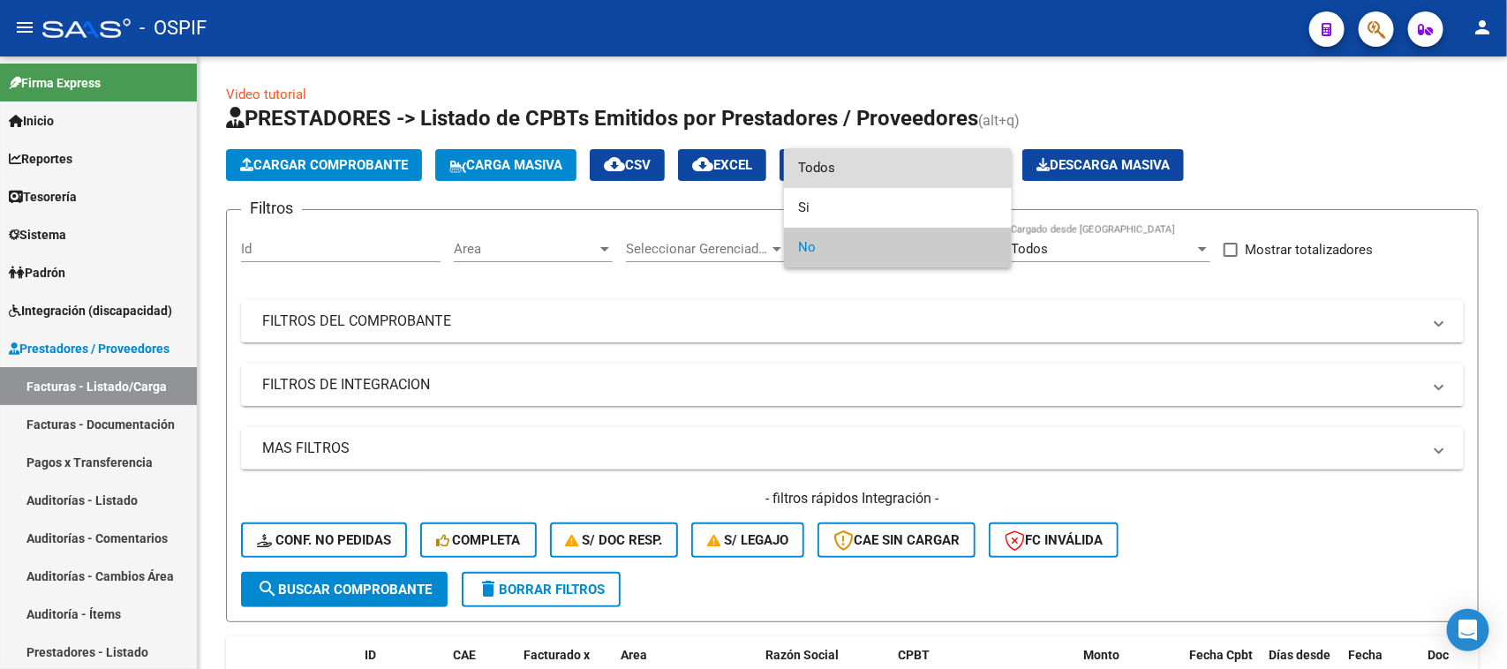
click at [905, 174] on span "Todos" at bounding box center [898, 168] width 200 height 40
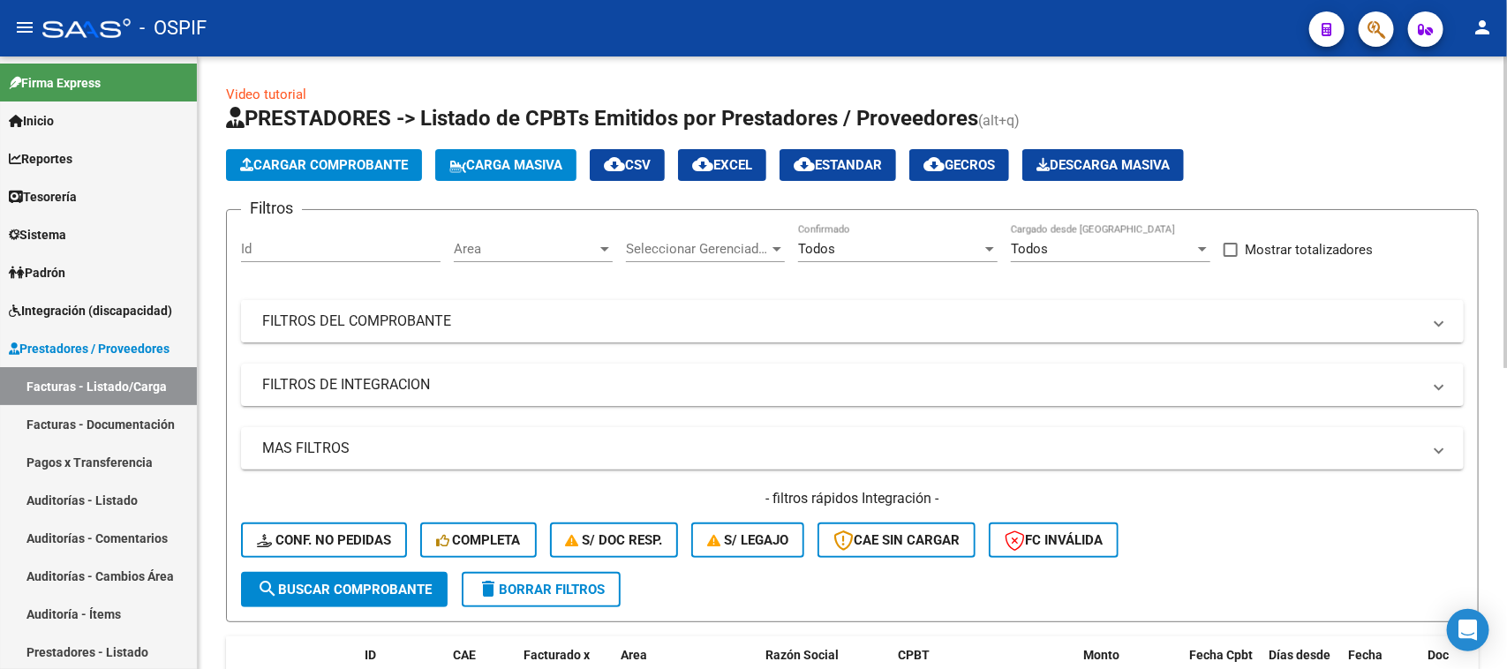
click at [481, 328] on mat-panel-title "FILTROS DEL COMPROBANTE" at bounding box center [841, 321] width 1159 height 19
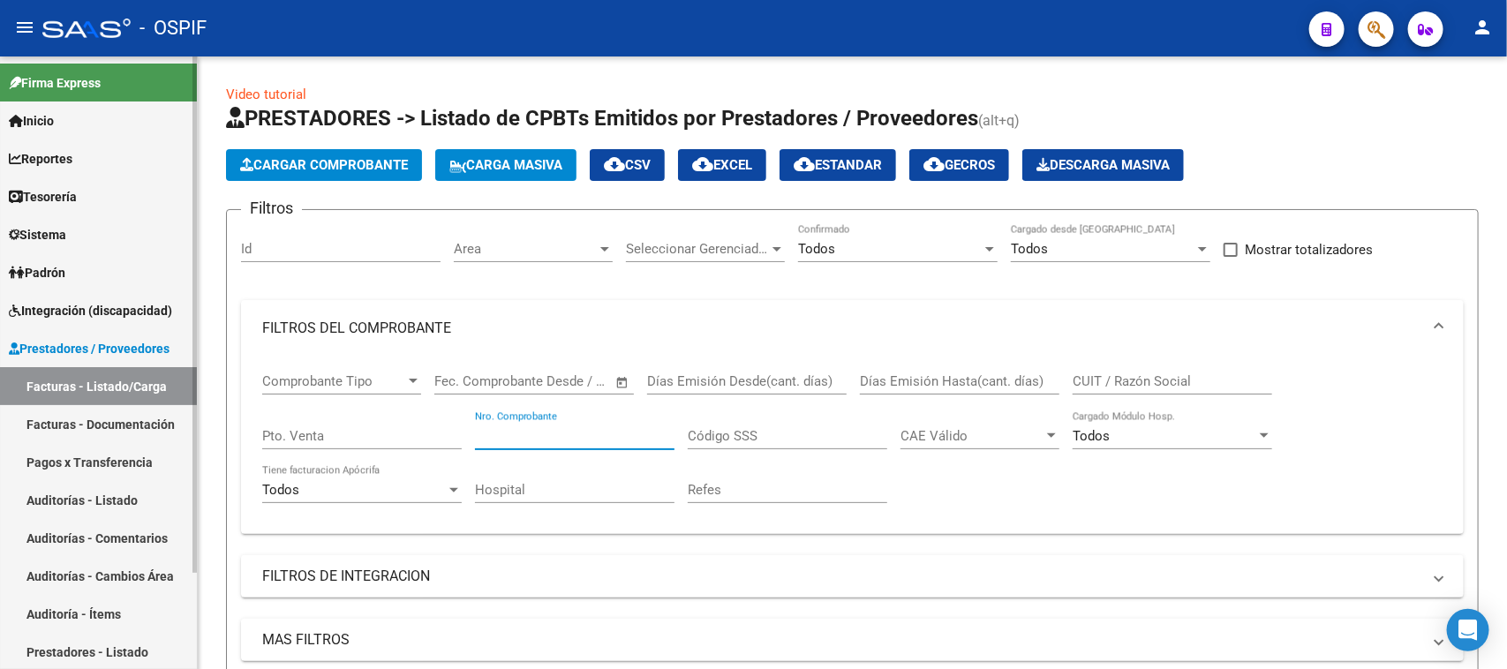
drag, startPoint x: 592, startPoint y: 428, endPoint x: 60, endPoint y: 285, distance: 550.5
click at [60, 285] on mat-sidenav-container "Firma Express Inicio Calendario SSS Instructivos Contacto OS Reportes Egresos D…" at bounding box center [753, 363] width 1507 height 613
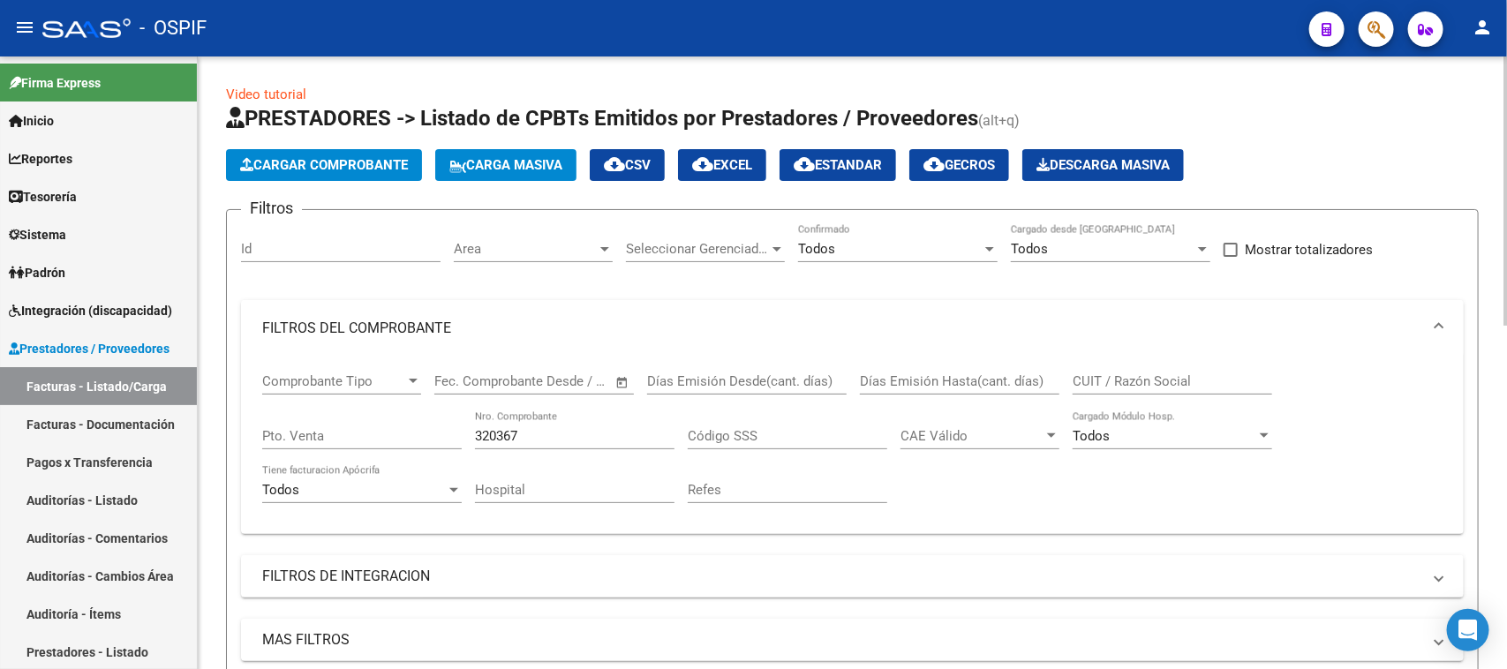
click at [1440, 332] on span at bounding box center [1439, 328] width 7 height 19
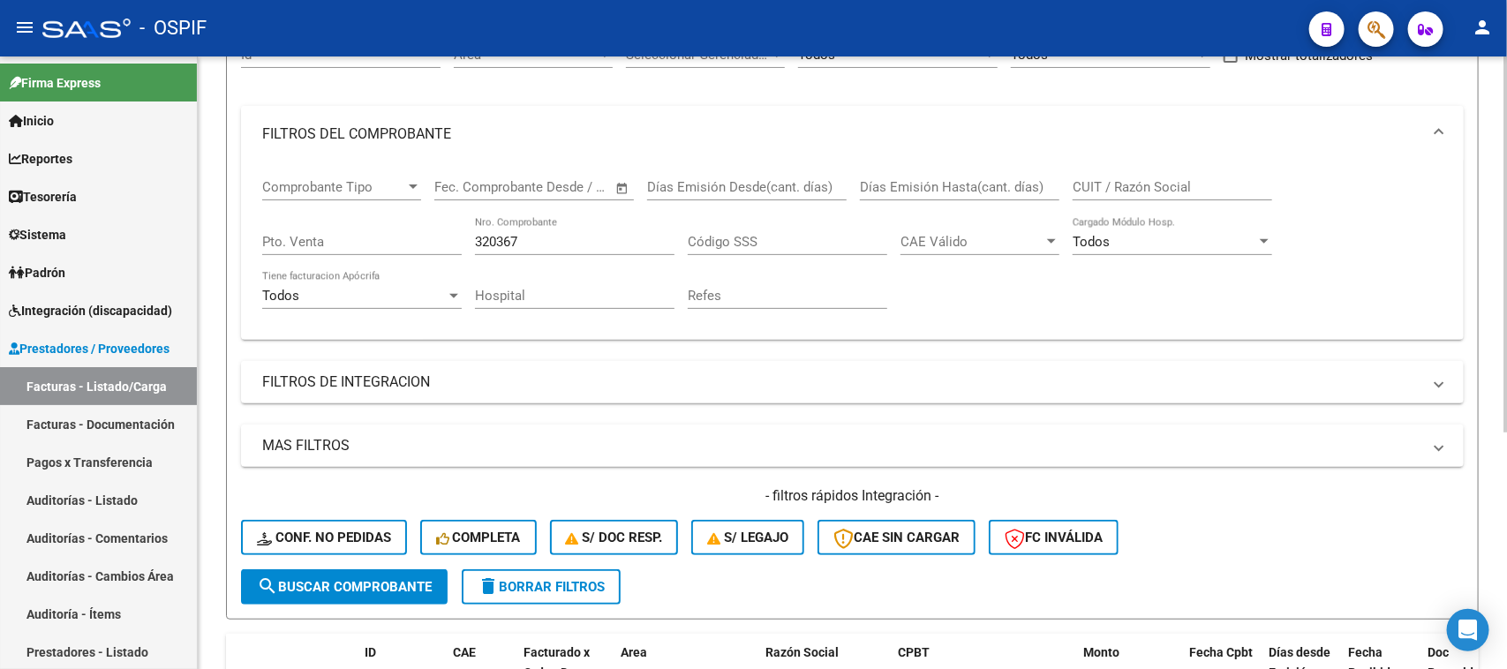
scroll to position [386, 0]
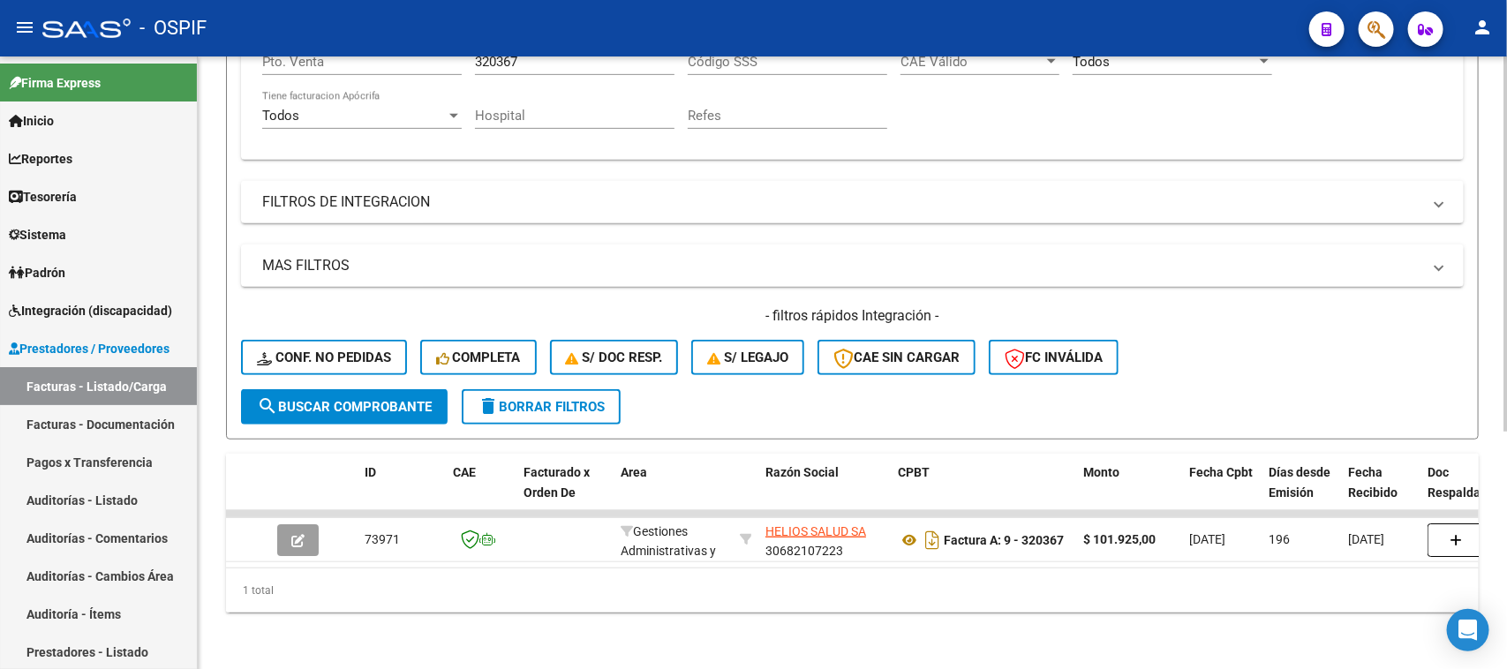
click at [1461, 667] on div "Video tutorial PRESTADORES -> Listado de CPBTs Emitidos por Prestadores / Prove…" at bounding box center [855, 175] width 1314 height 987
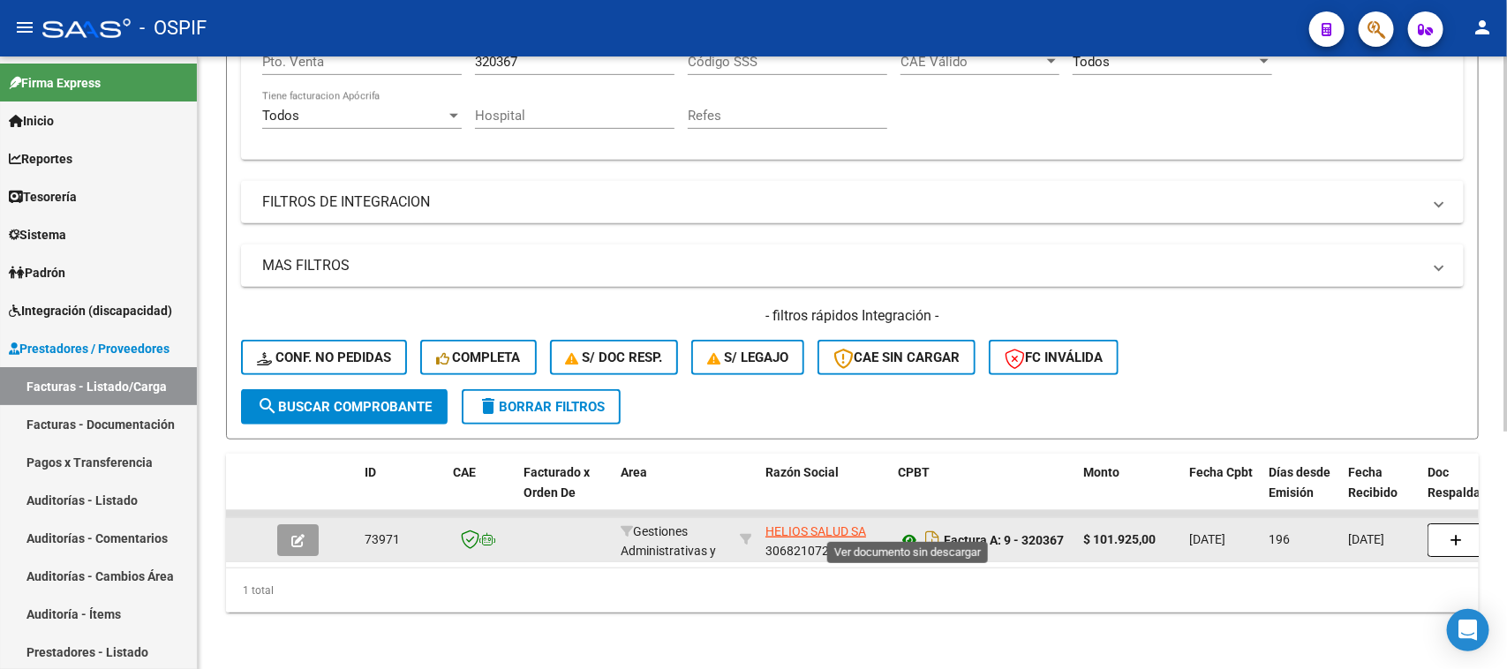
click at [902, 530] on icon at bounding box center [909, 540] width 23 height 21
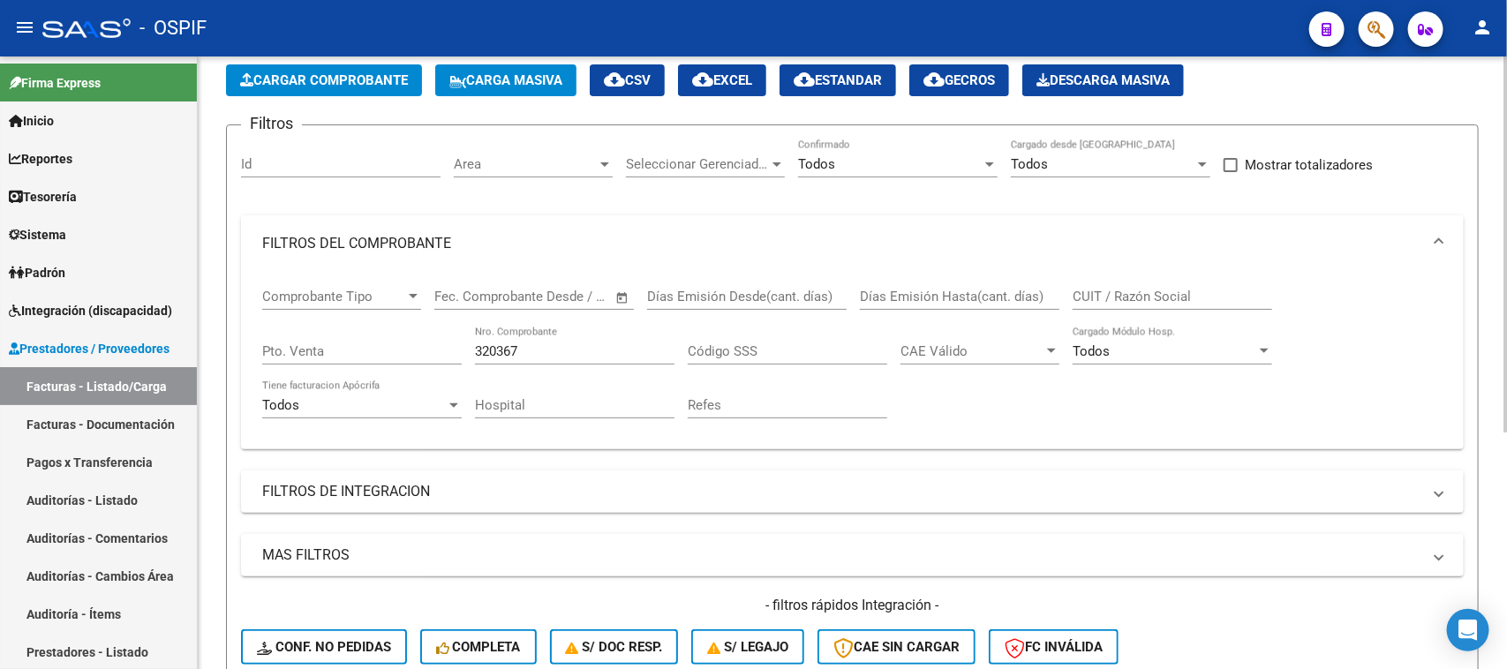
scroll to position [26, 0]
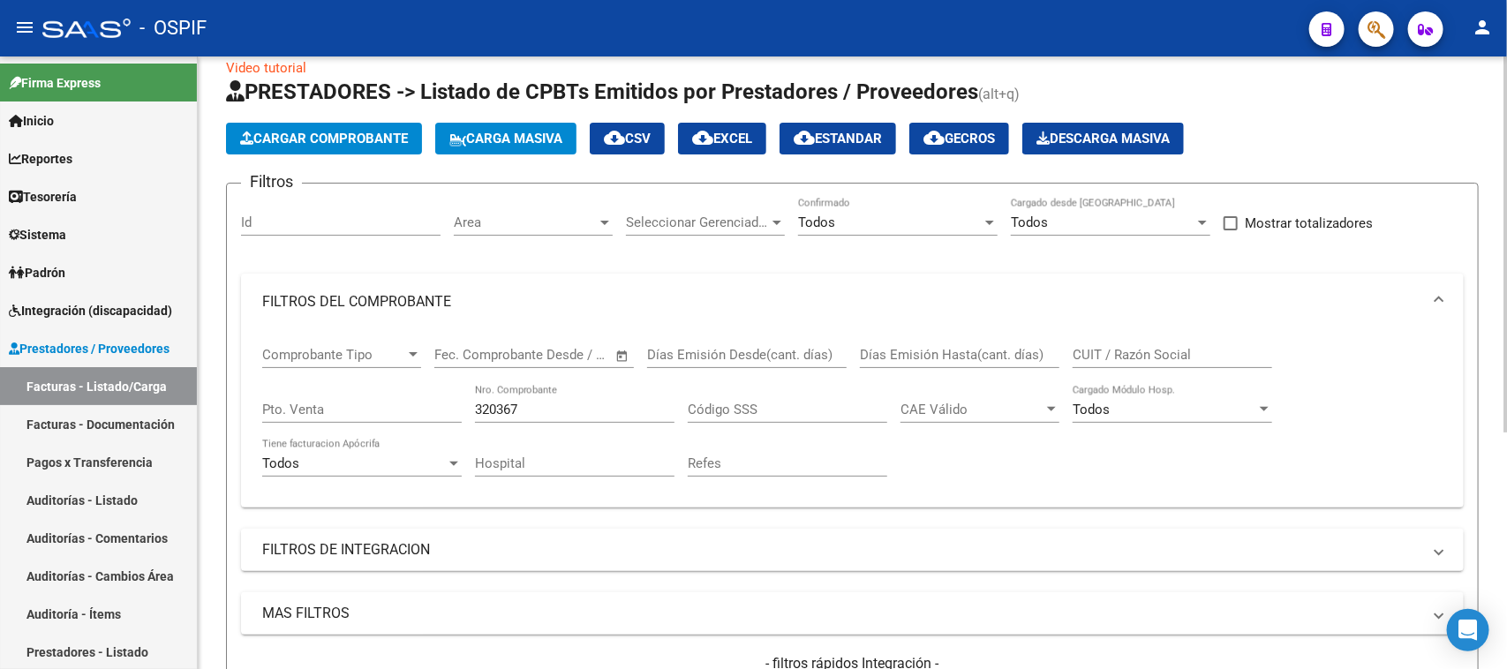
click at [1498, 89] on div "Video tutorial PRESTADORES -> Listado de CPBTs Emitidos por Prestadores / Prove…" at bounding box center [855, 523] width 1314 height 987
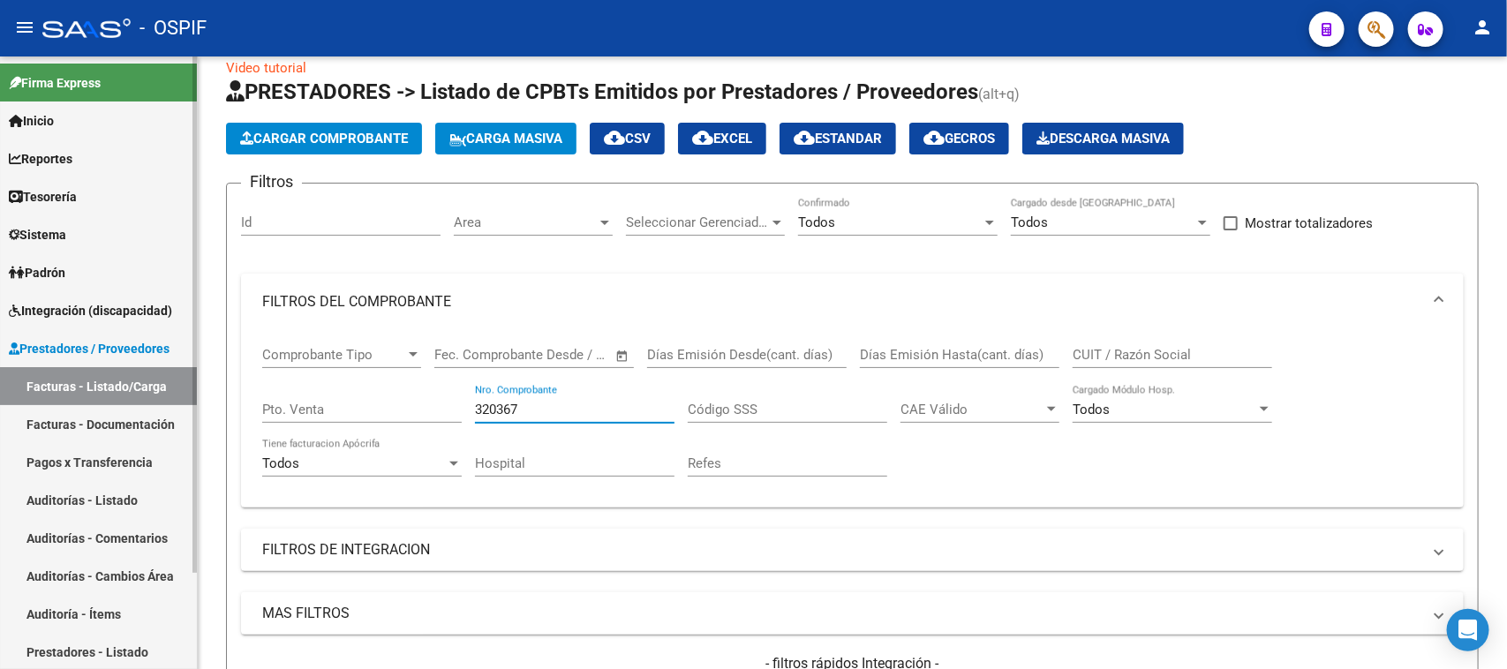
drag, startPoint x: 528, startPoint y: 411, endPoint x: 0, endPoint y: 212, distance: 564.5
click at [0, 212] on mat-sidenav-container "Firma Express Inicio Calendario SSS Instructivos Contacto OS Reportes Egresos D…" at bounding box center [753, 363] width 1507 height 613
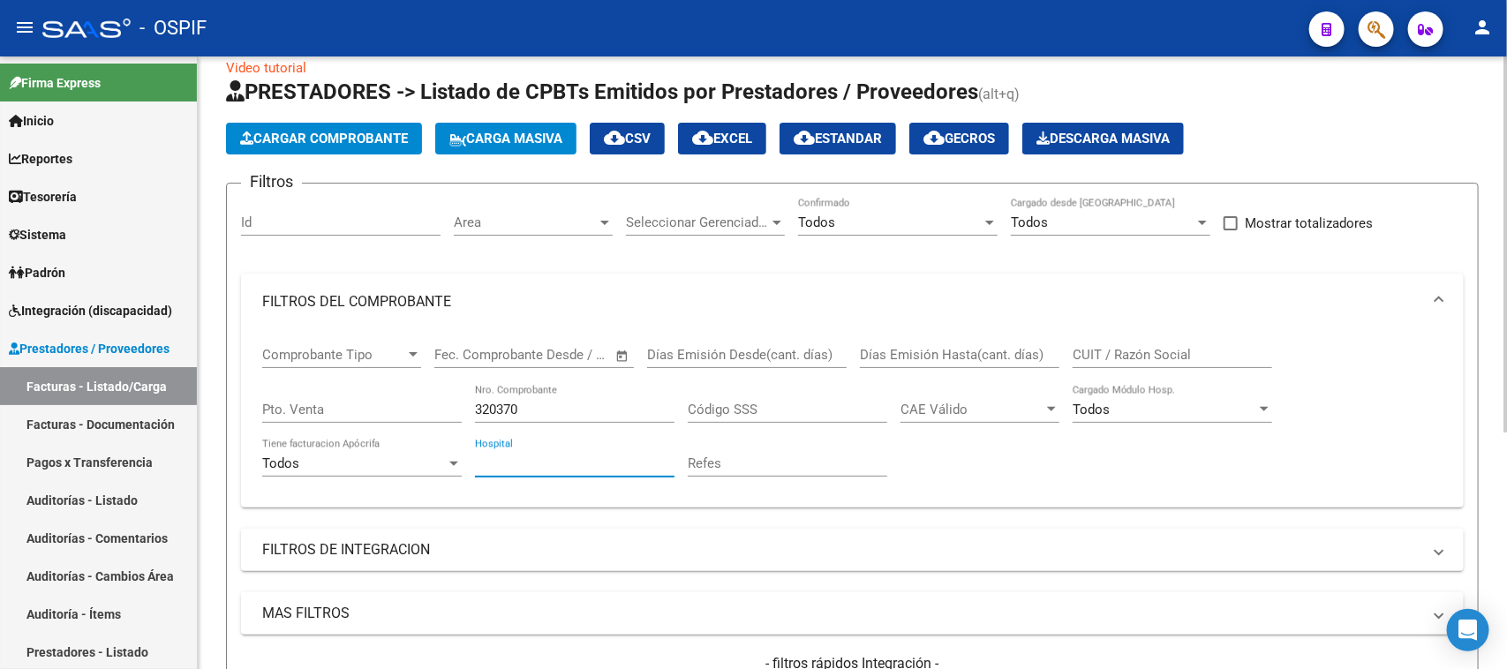
click at [558, 459] on input "Hospital" at bounding box center [575, 464] width 200 height 16
click at [1436, 300] on span at bounding box center [1439, 301] width 7 height 19
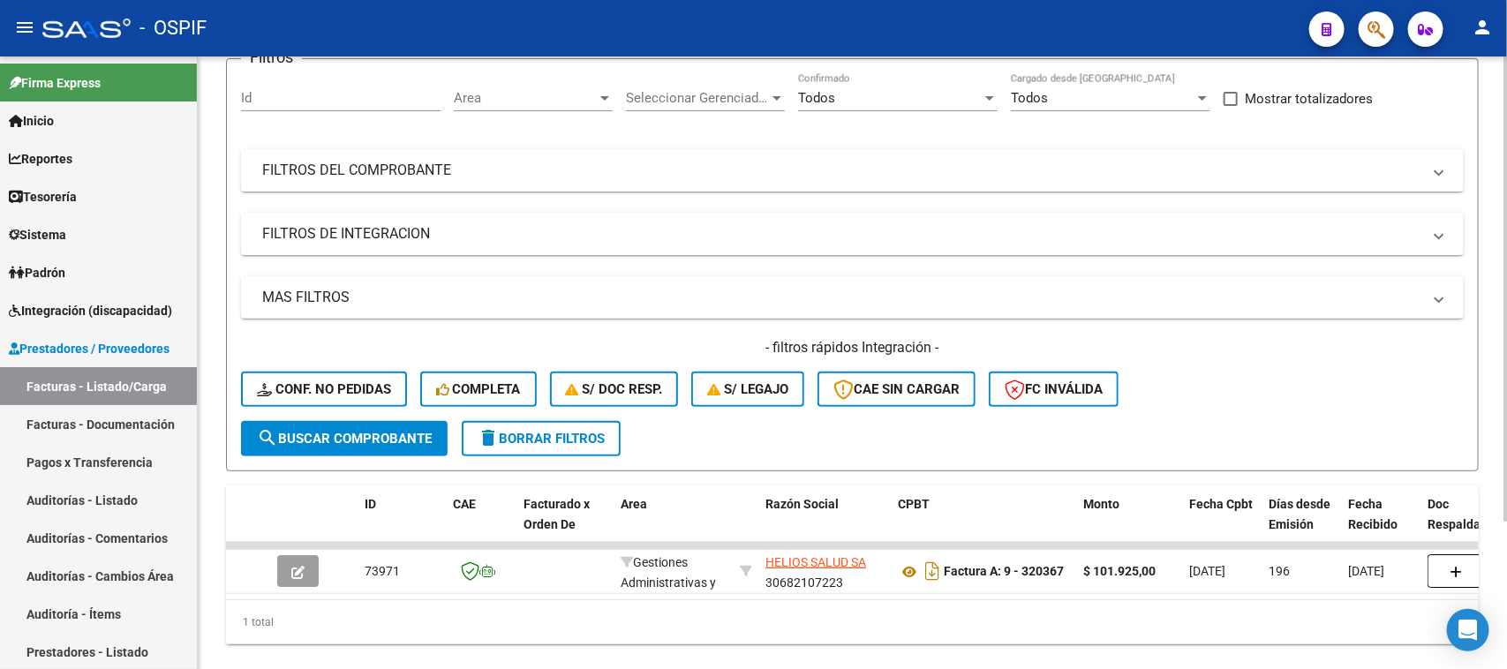
scroll to position [196, 0]
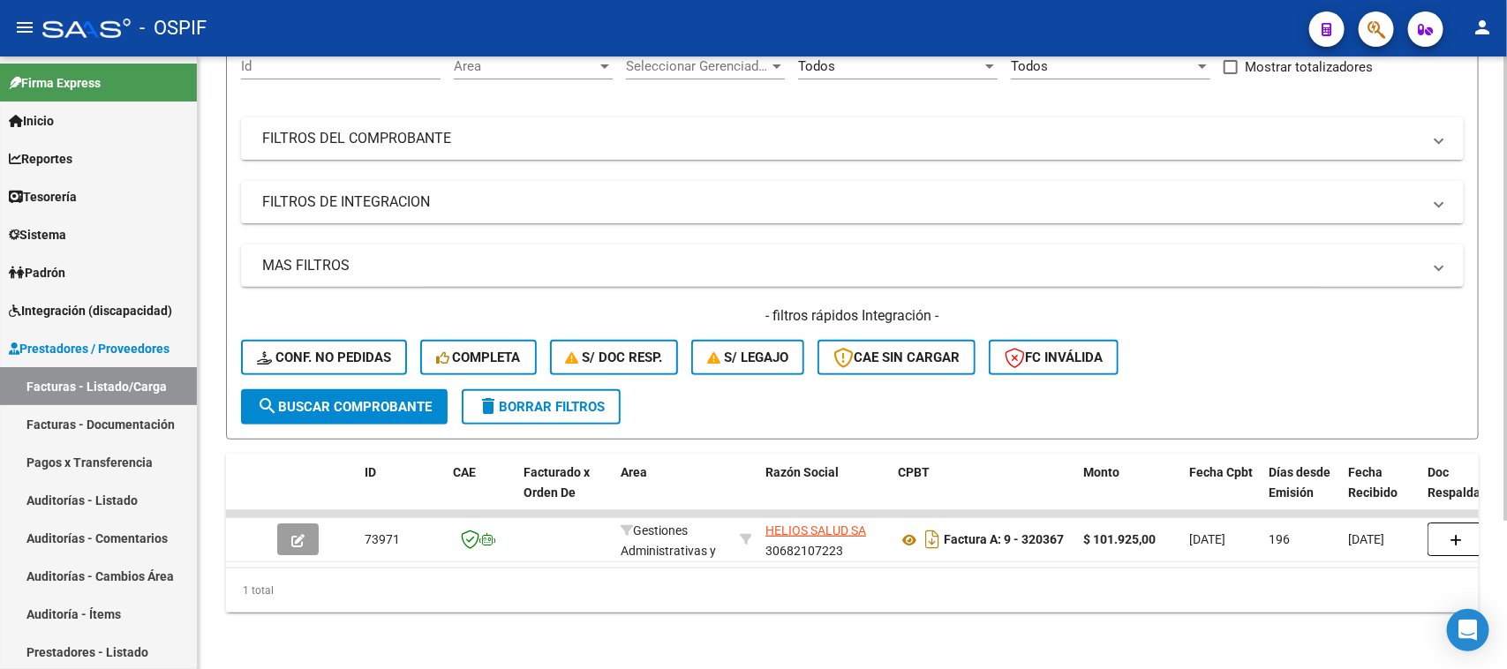
click at [1506, 443] on div at bounding box center [1506, 436] width 4 height 465
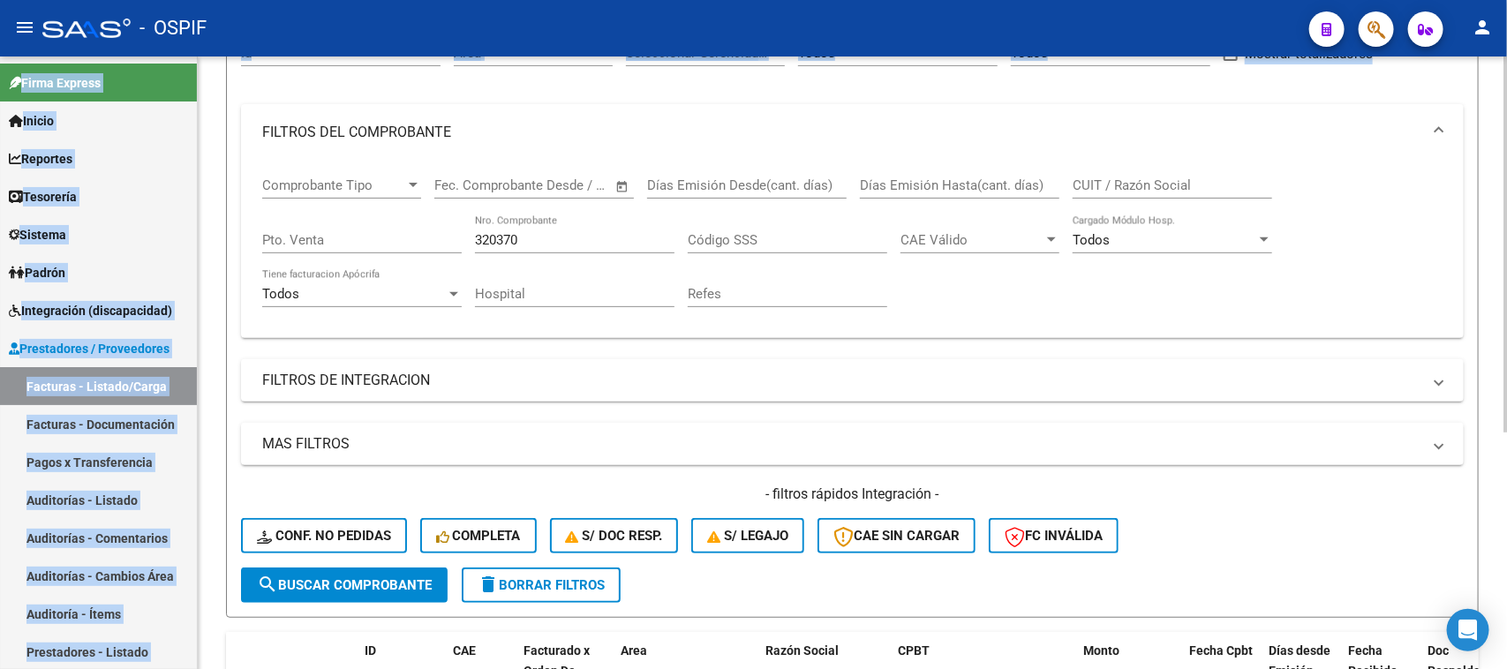
scroll to position [187, 0]
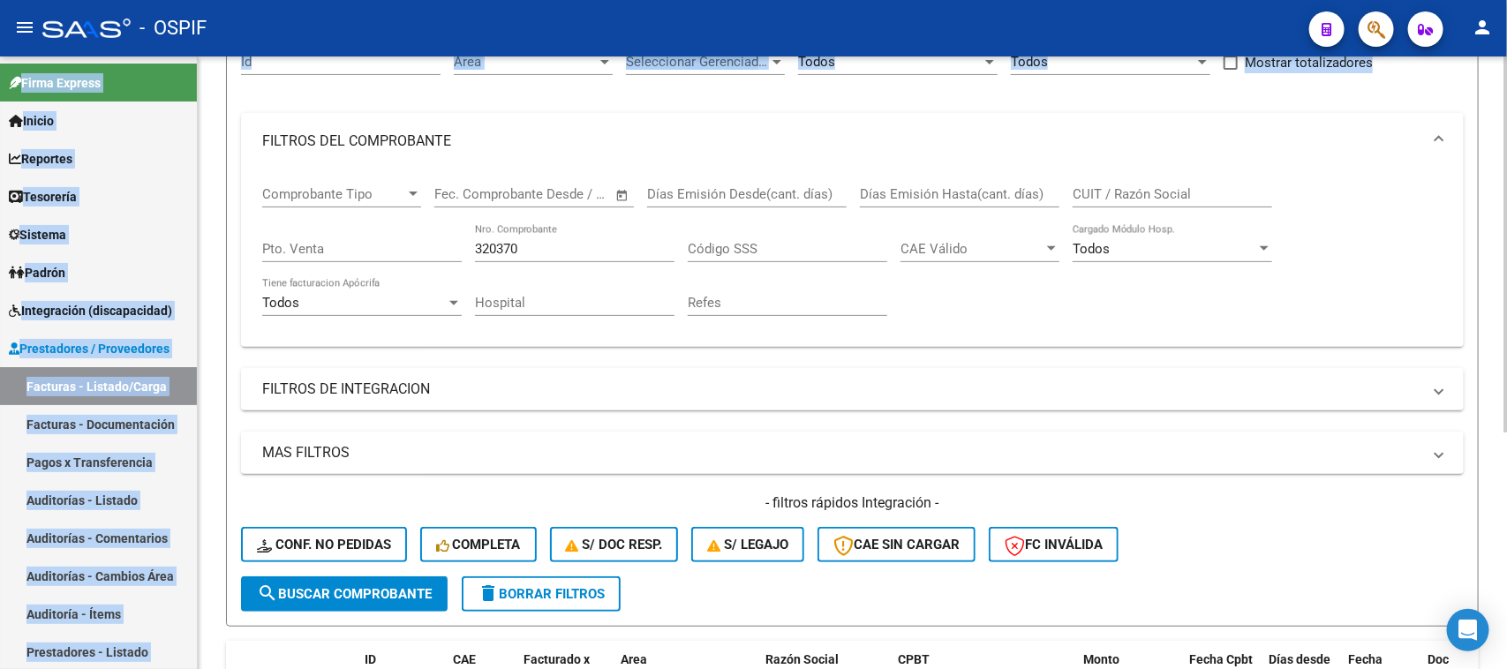
drag, startPoint x: 1506, startPoint y: 7, endPoint x: 1413, endPoint y: 358, distance: 363.7
click at [1413, 358] on div "menu - OSPIF person Firma Express Inicio Calendario SSS Instructivos Contacto O…" at bounding box center [753, 334] width 1507 height 669
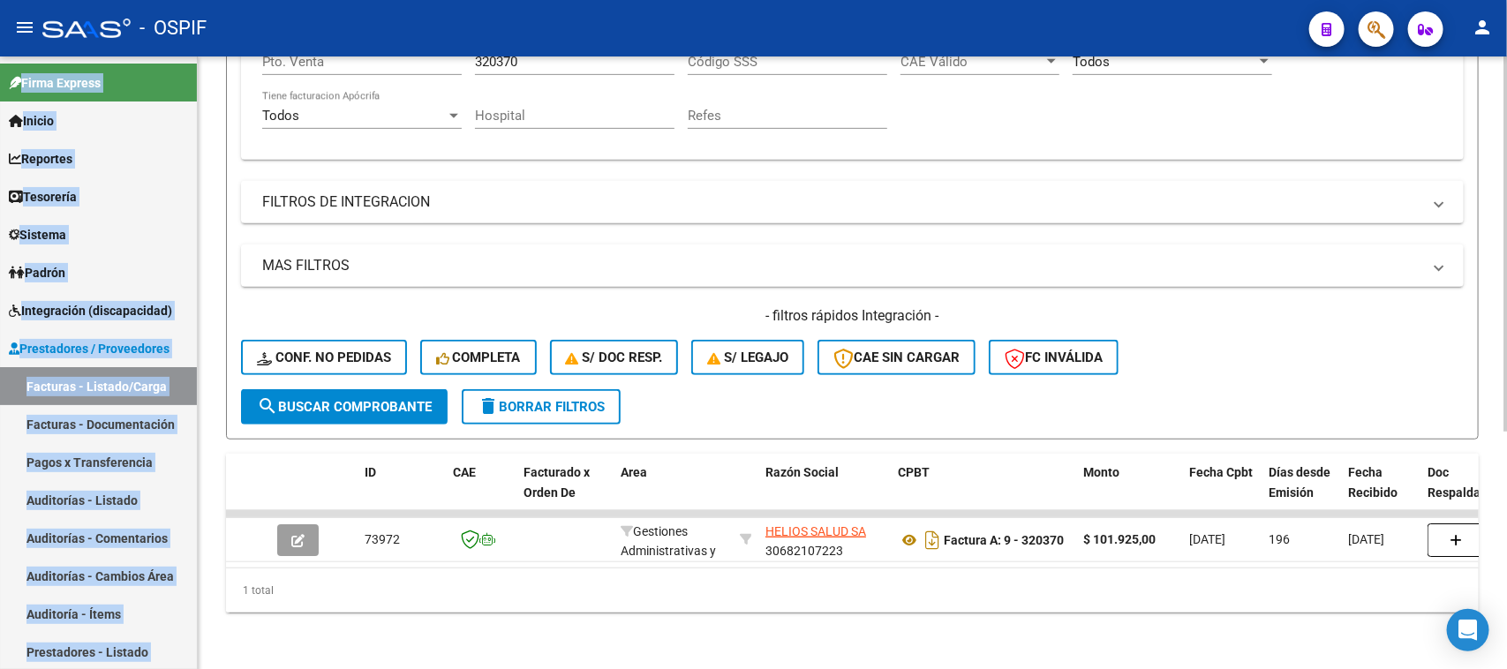
scroll to position [385, 0]
click at [1477, 322] on div "Video tutorial PRESTADORES -> Listado de CPBTs Emitidos por Prestadores / Prove…" at bounding box center [855, 175] width 1314 height 987
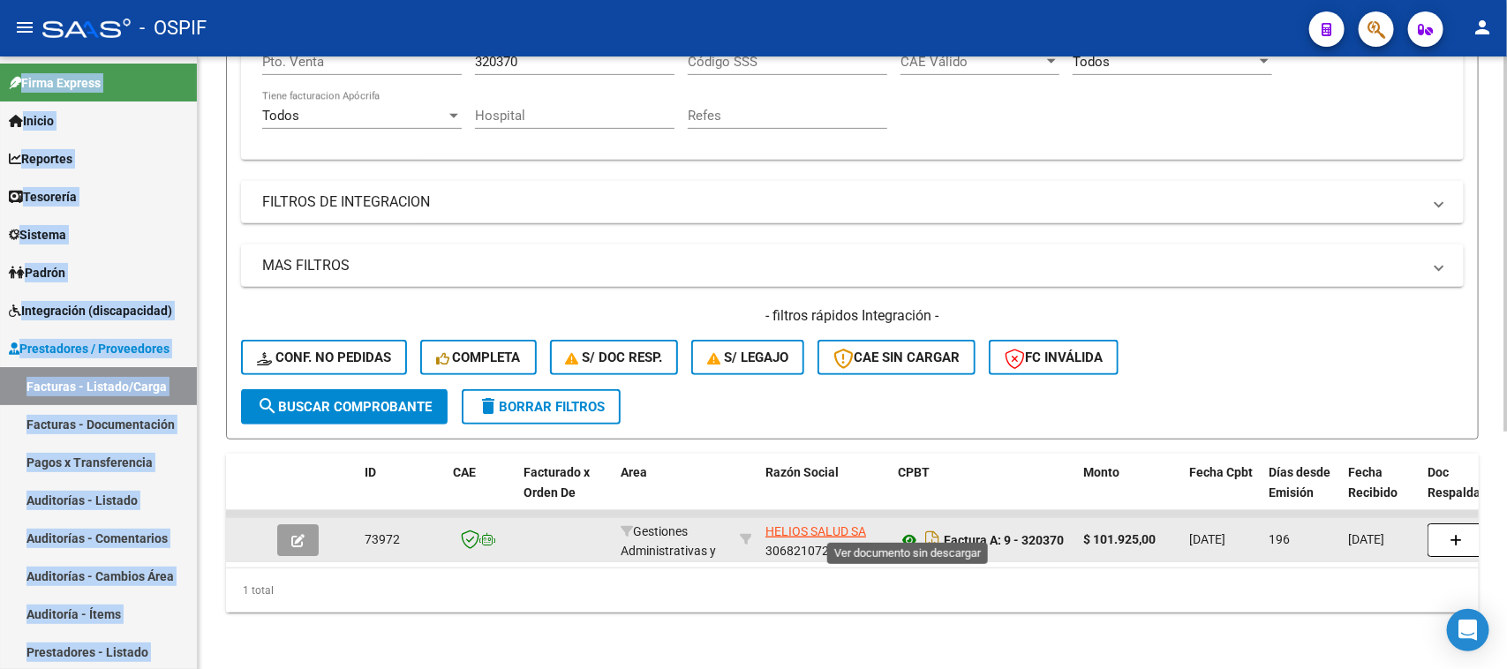
click at [901, 530] on icon at bounding box center [909, 540] width 23 height 21
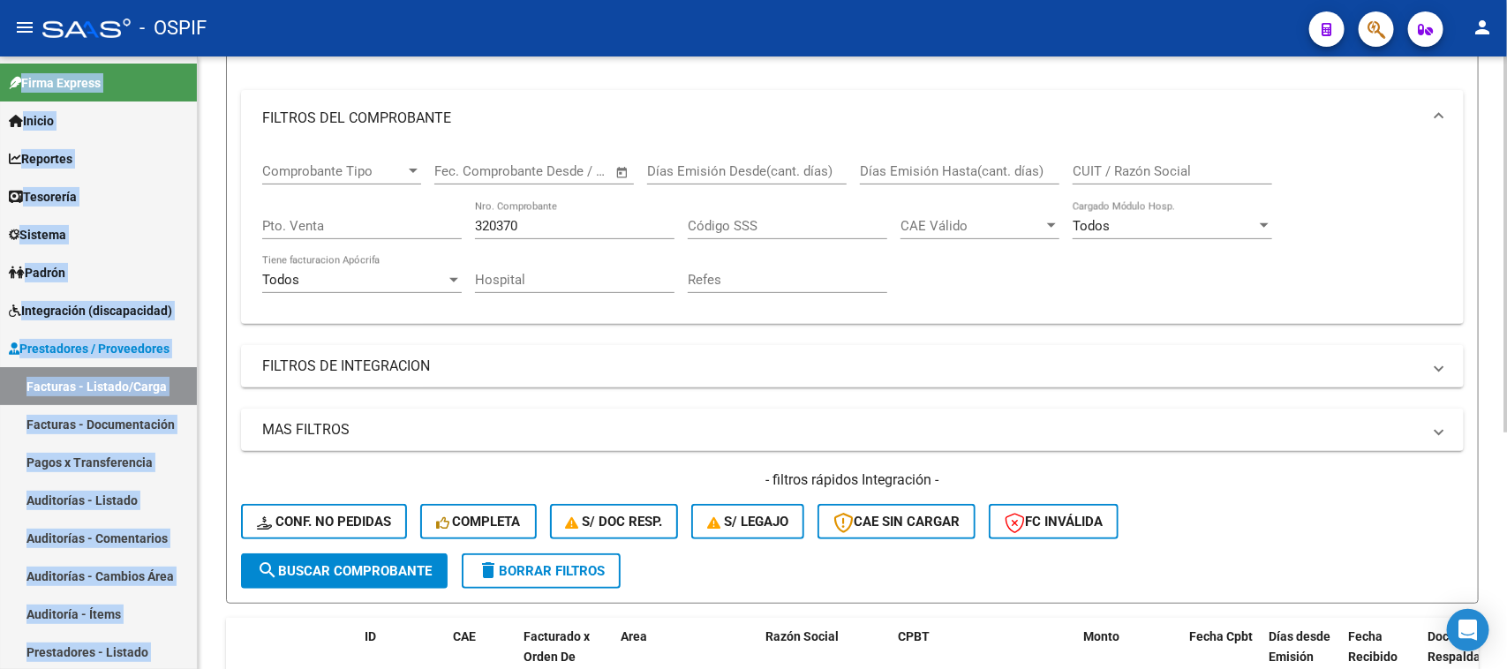
scroll to position [125, 0]
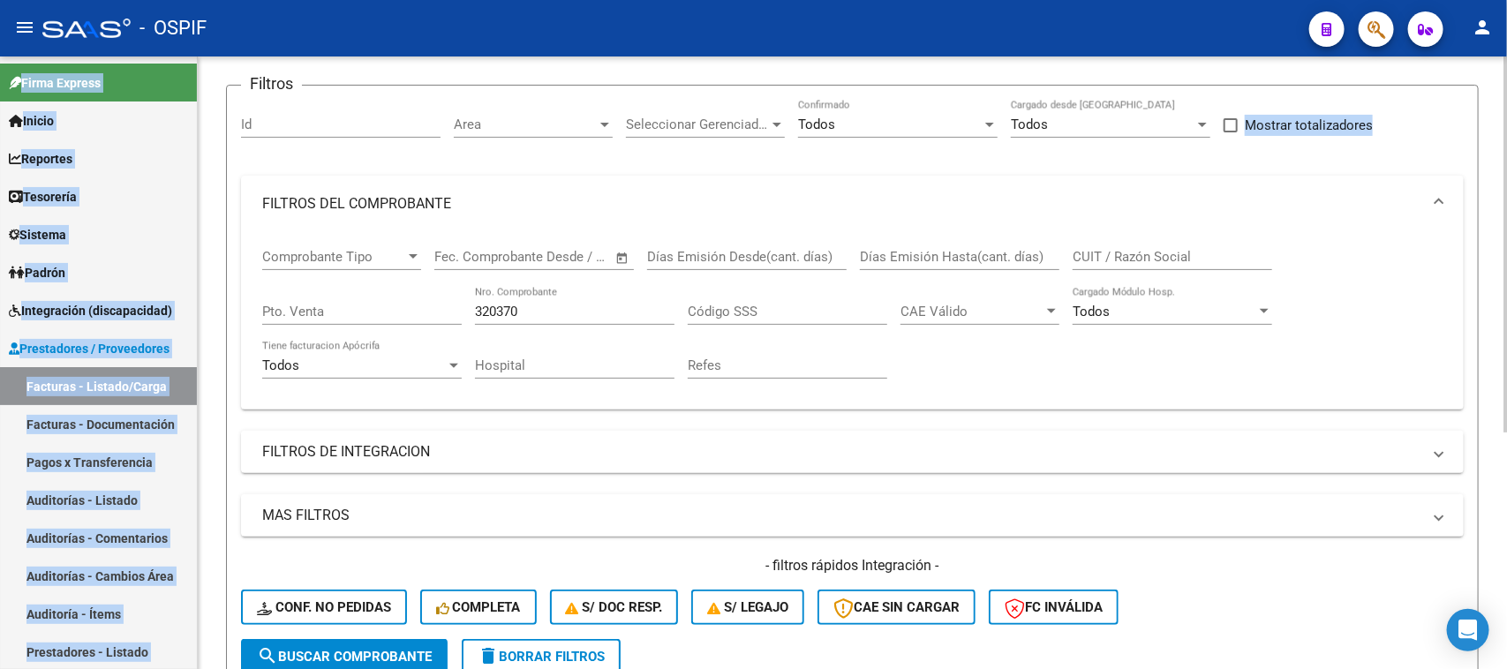
click at [1490, 147] on div "Video tutorial PRESTADORES -> Listado de CPBTs Emitidos por Prestadores / Prove…" at bounding box center [855, 425] width 1314 height 987
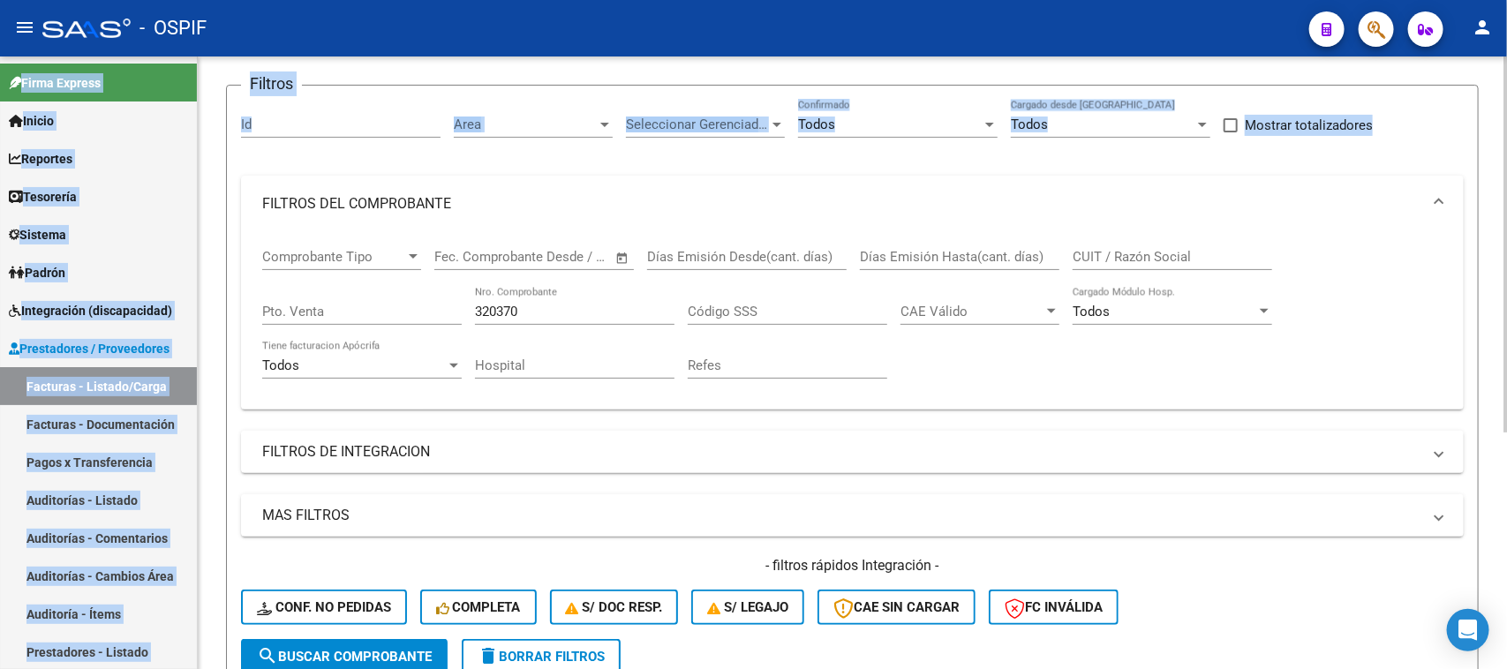
click at [583, 297] on div "320370 Nro. Comprobante" at bounding box center [575, 306] width 200 height 38
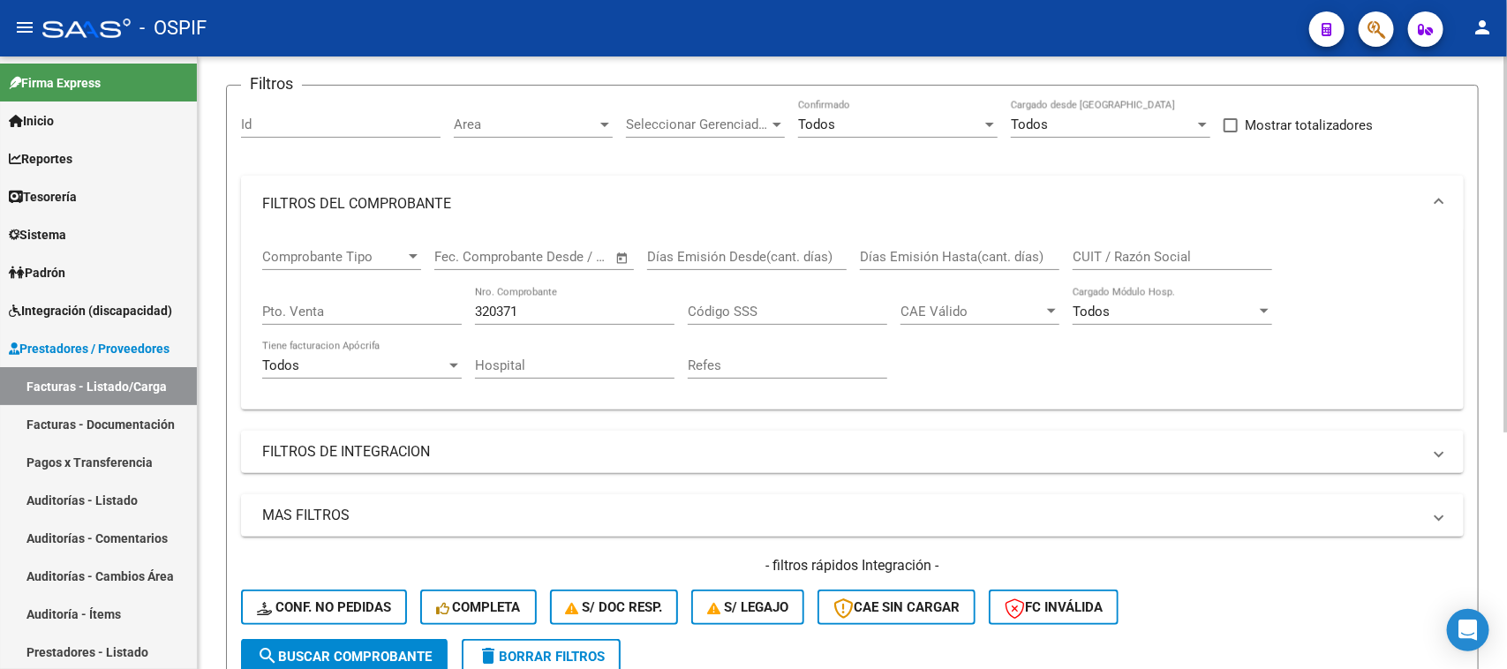
click at [1432, 200] on span "FILTROS DEL COMPROBANTE" at bounding box center [848, 203] width 1173 height 19
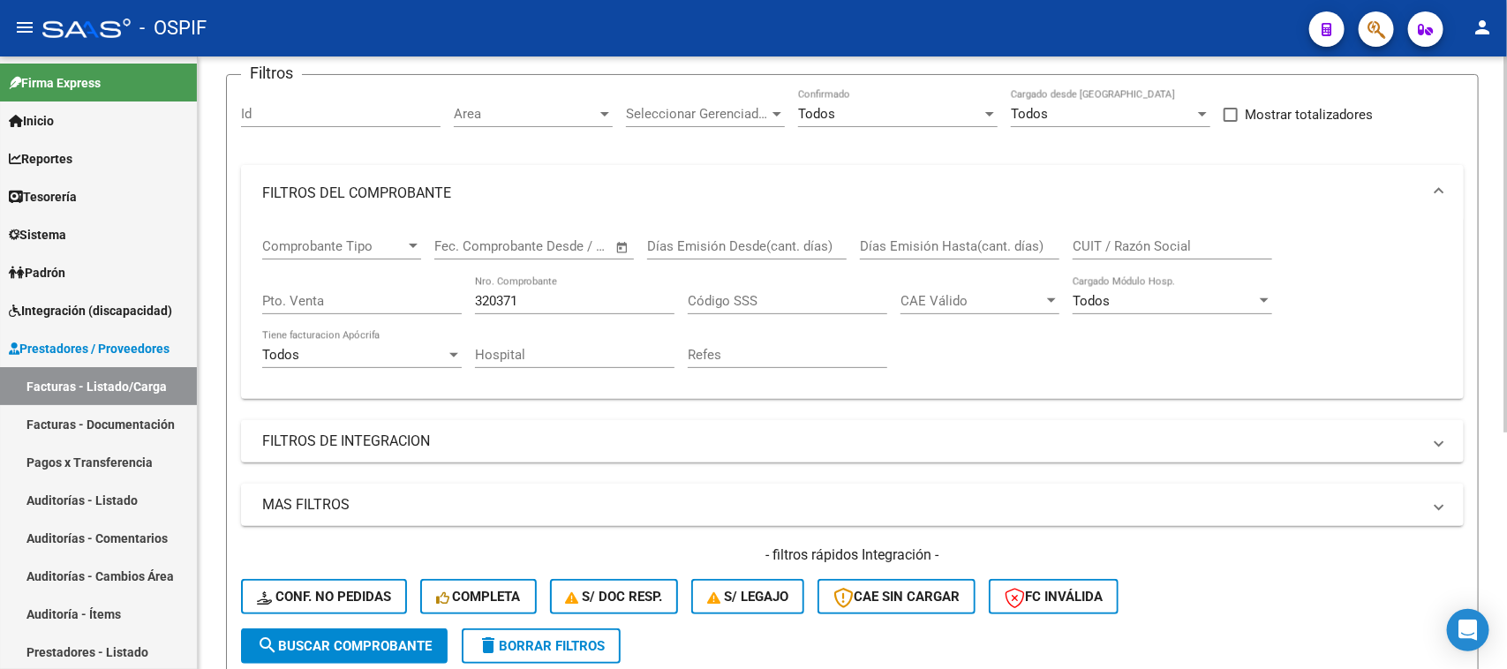
click at [1506, 503] on div at bounding box center [1506, 330] width 4 height 376
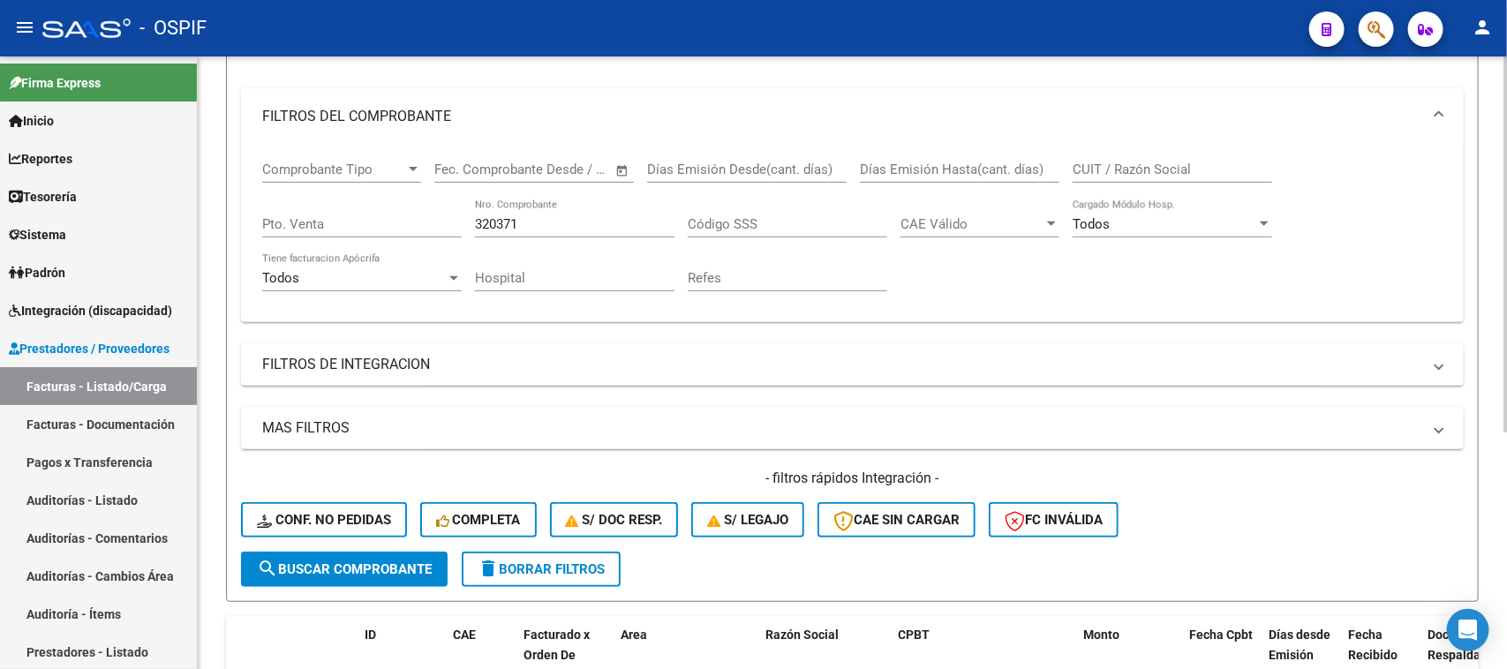
scroll to position [386, 0]
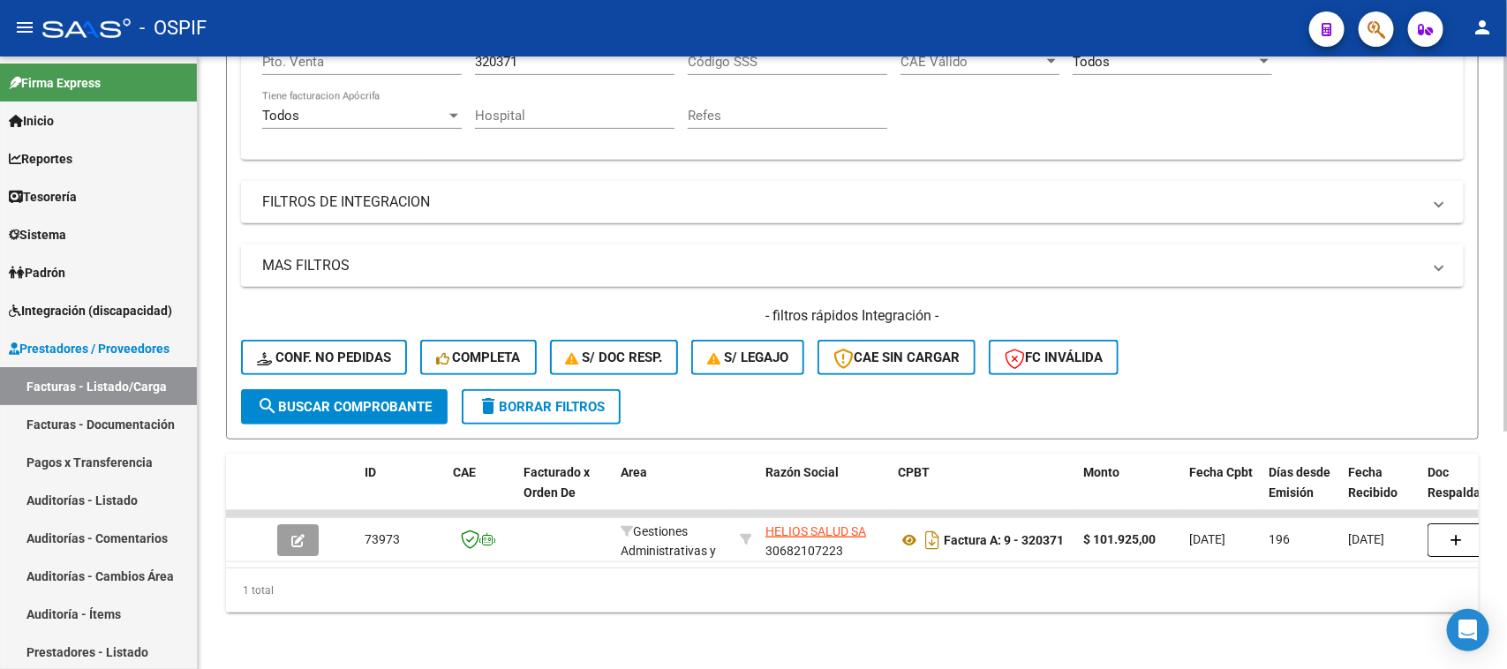
click at [1506, 404] on div at bounding box center [1506, 481] width 4 height 376
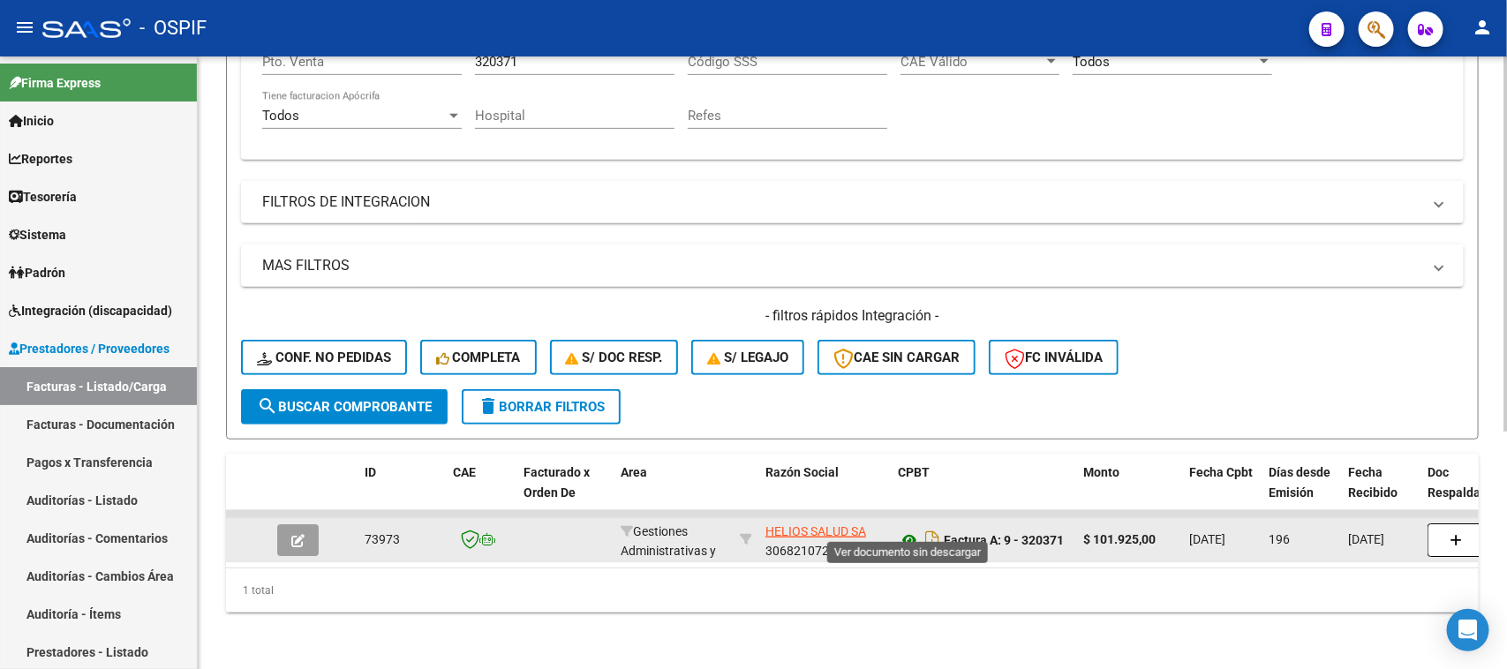
click at [915, 530] on icon at bounding box center [909, 540] width 23 height 21
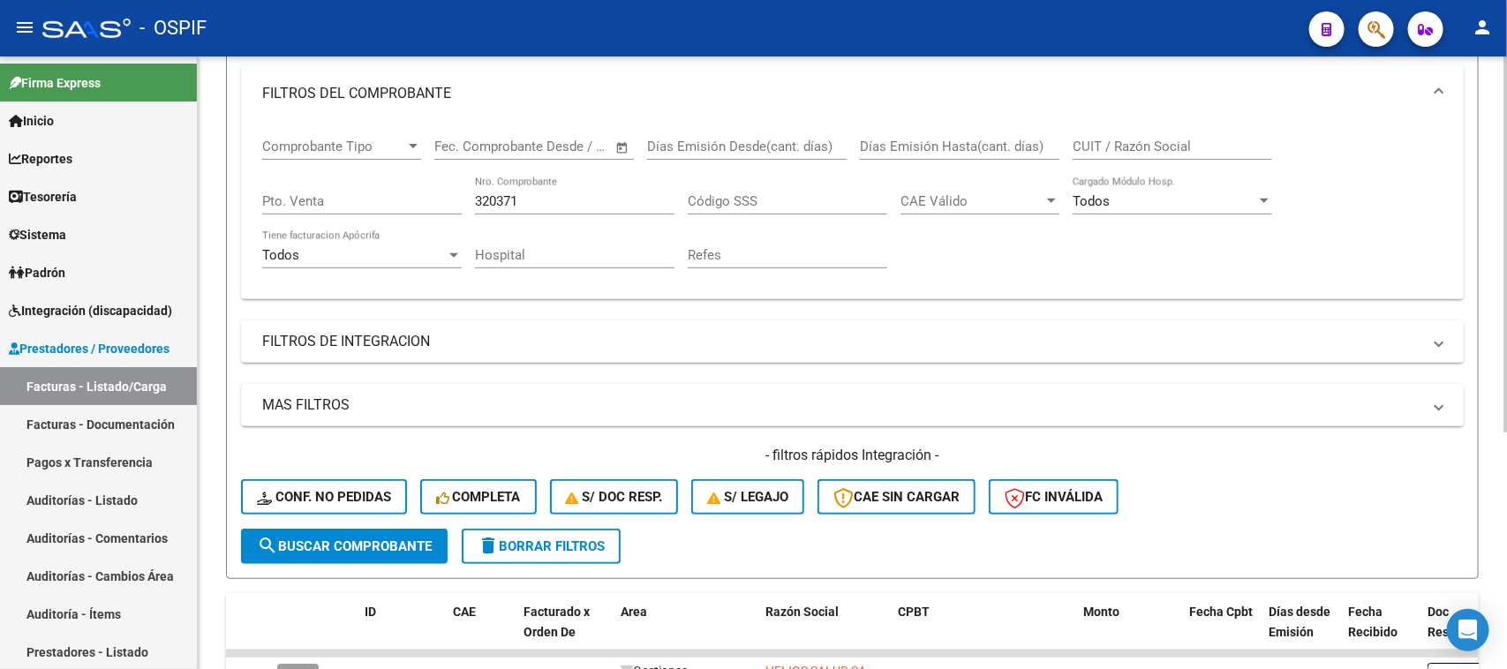
scroll to position [140, 0]
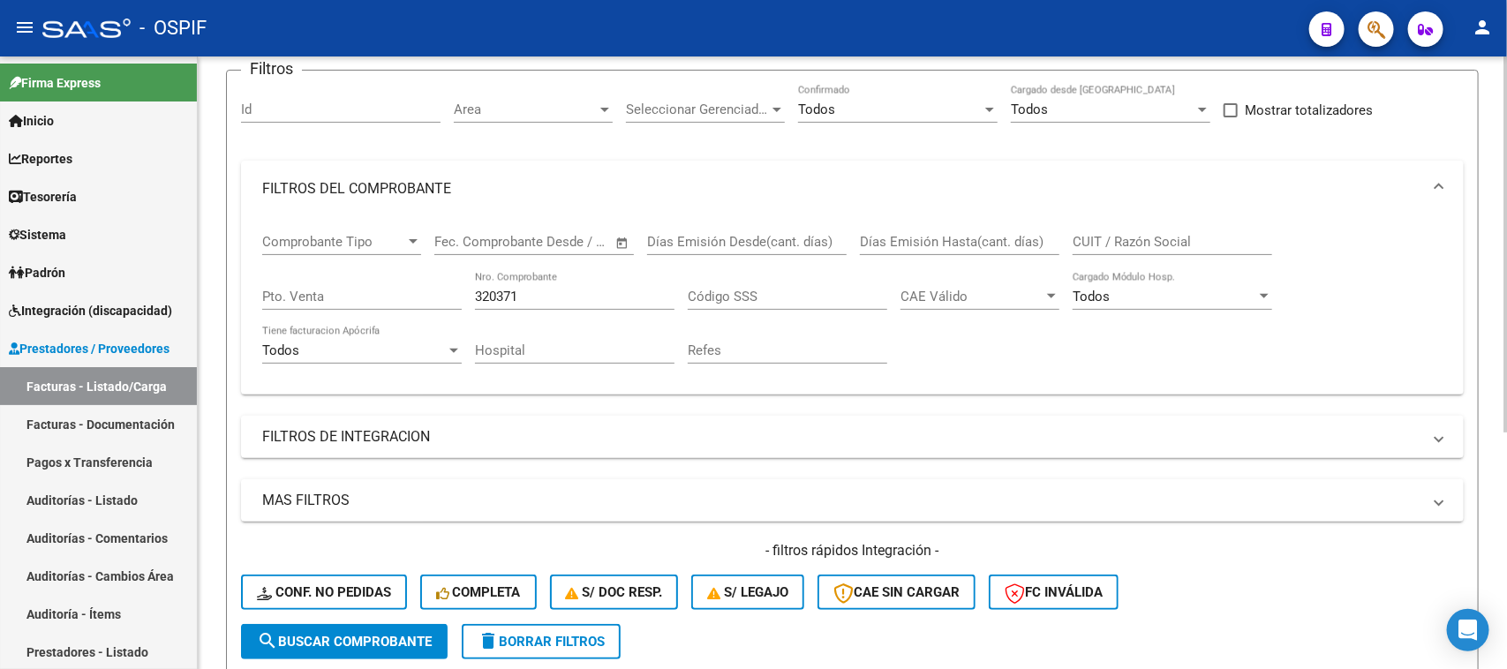
click at [1479, 248] on div "Video tutorial PRESTADORES -> Listado de CPBTs Emitidos por Prestadores / Prove…" at bounding box center [855, 410] width 1314 height 987
drag, startPoint x: 577, startPoint y: 287, endPoint x: 260, endPoint y: 197, distance: 328.7
click at [260, 197] on mat-expansion-panel "FILTROS DEL COMPROBANTE Comprobante Tipo Comprobante Tipo Fecha inicio – Fecha …" at bounding box center [852, 278] width 1223 height 234
click at [1448, 188] on mat-expansion-panel-header "FILTROS DEL COMPROBANTE" at bounding box center [852, 189] width 1223 height 57
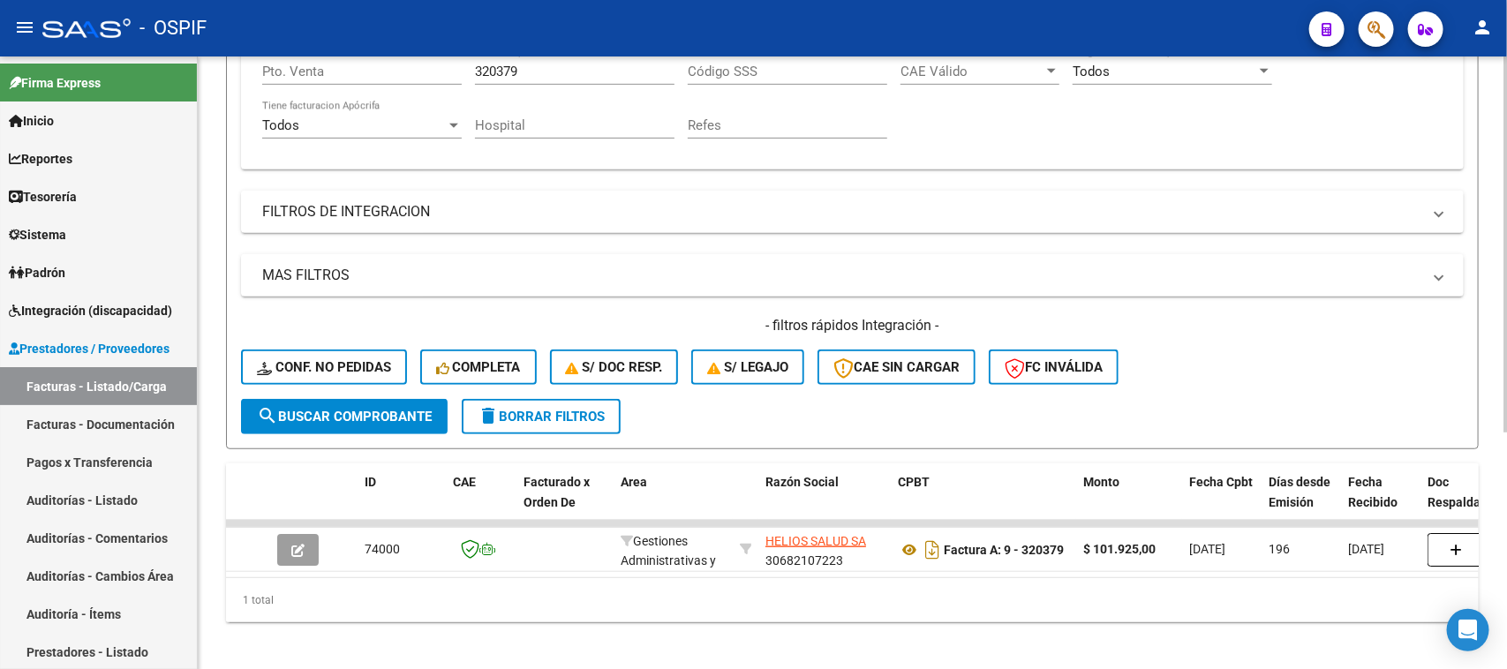
scroll to position [386, 0]
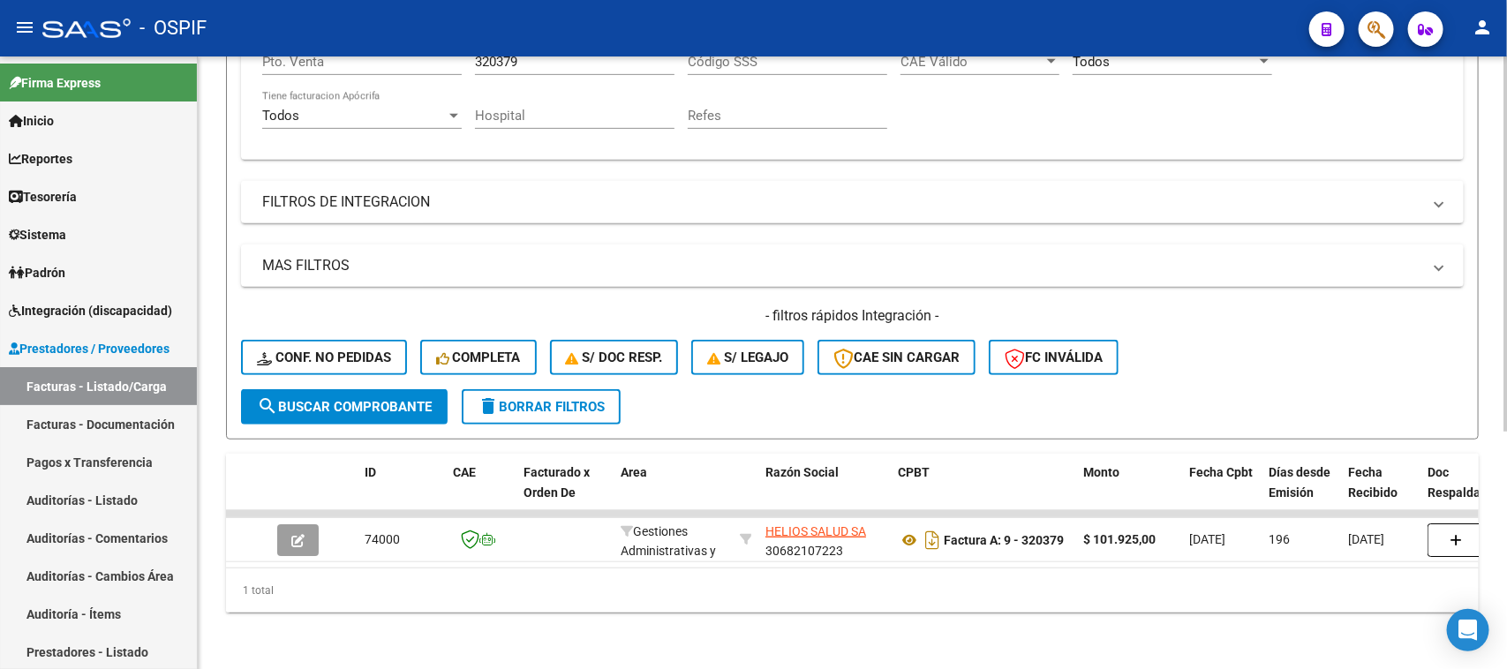
click at [1458, 437] on div "Video tutorial PRESTADORES -> Listado de CPBTs Emitidos por Prestadores / Prove…" at bounding box center [855, 175] width 1314 height 987
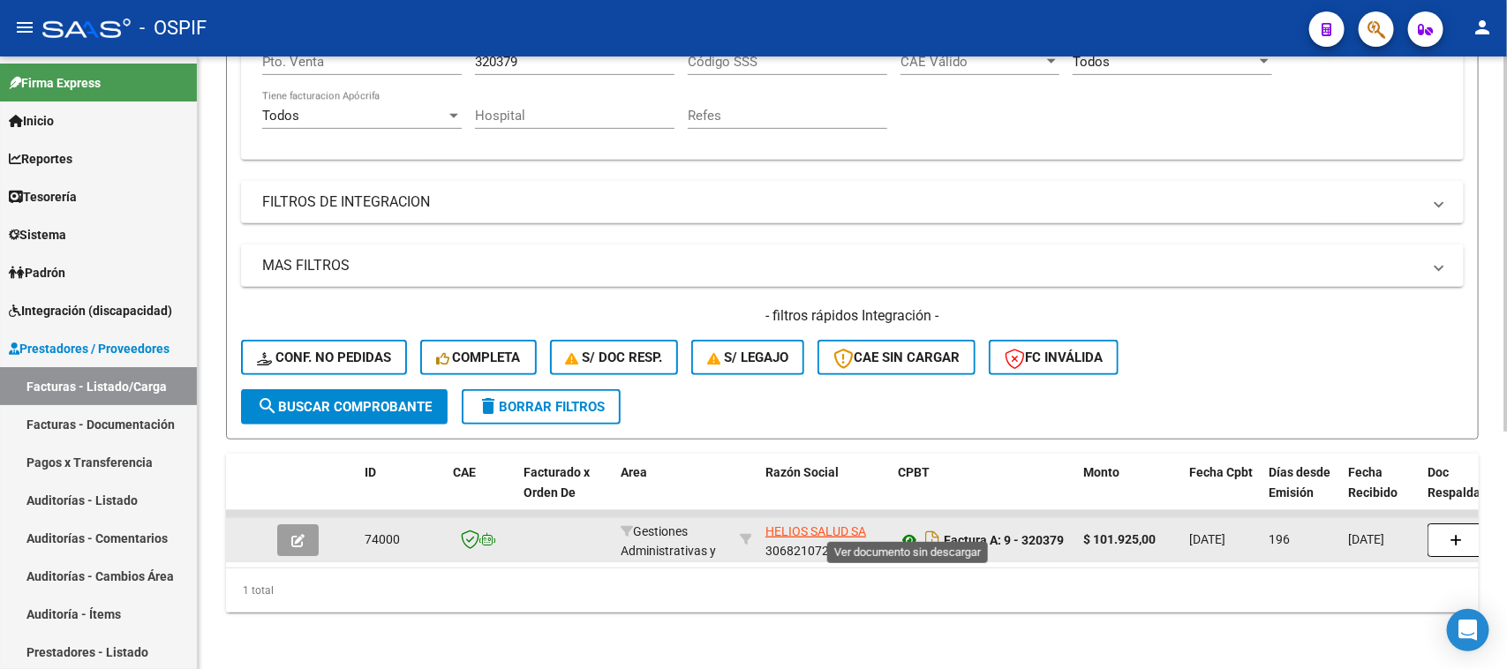
click at [905, 530] on icon at bounding box center [909, 540] width 23 height 21
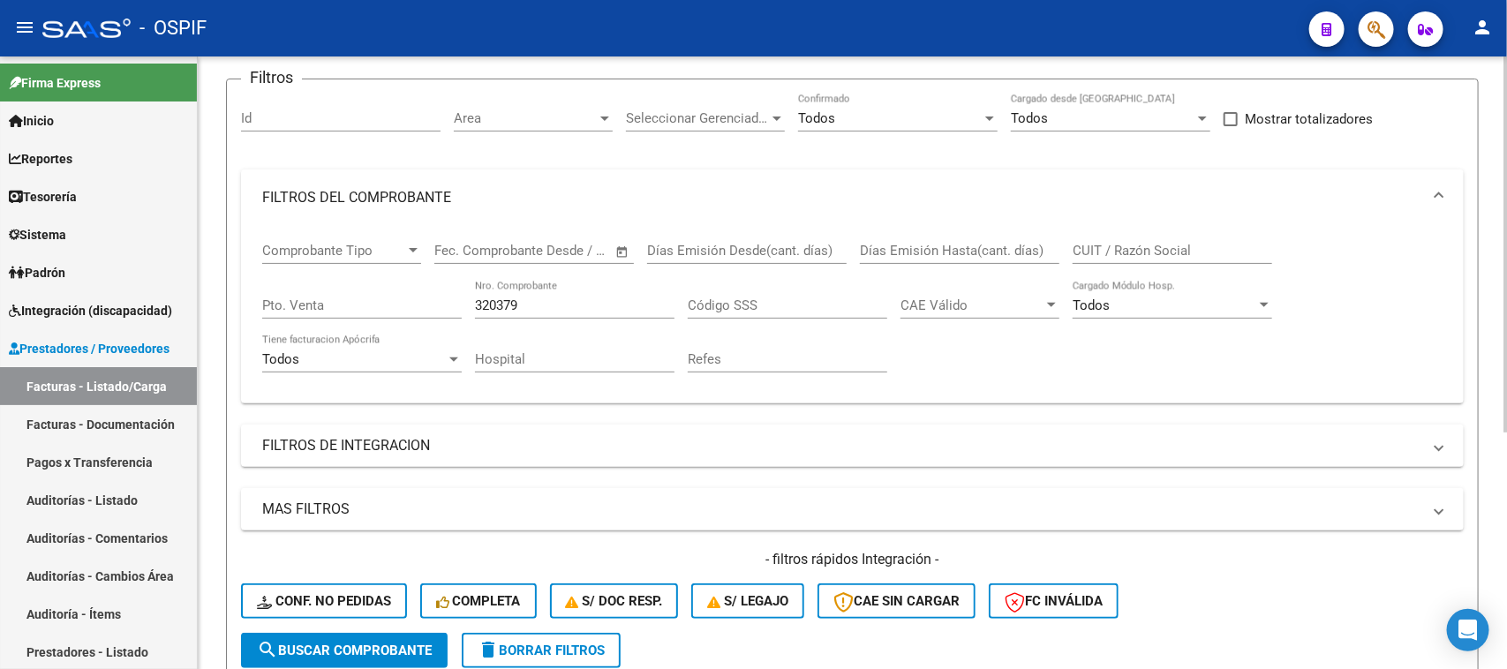
click at [1493, 166] on div "Video tutorial PRESTADORES -> Listado de CPBTs Emitidos por Prestadores / Prove…" at bounding box center [855, 419] width 1314 height 987
click at [535, 301] on input "320379" at bounding box center [575, 307] width 200 height 16
click at [1453, 194] on mat-expansion-panel-header "FILTROS DEL COMPROBANTE" at bounding box center [852, 199] width 1223 height 57
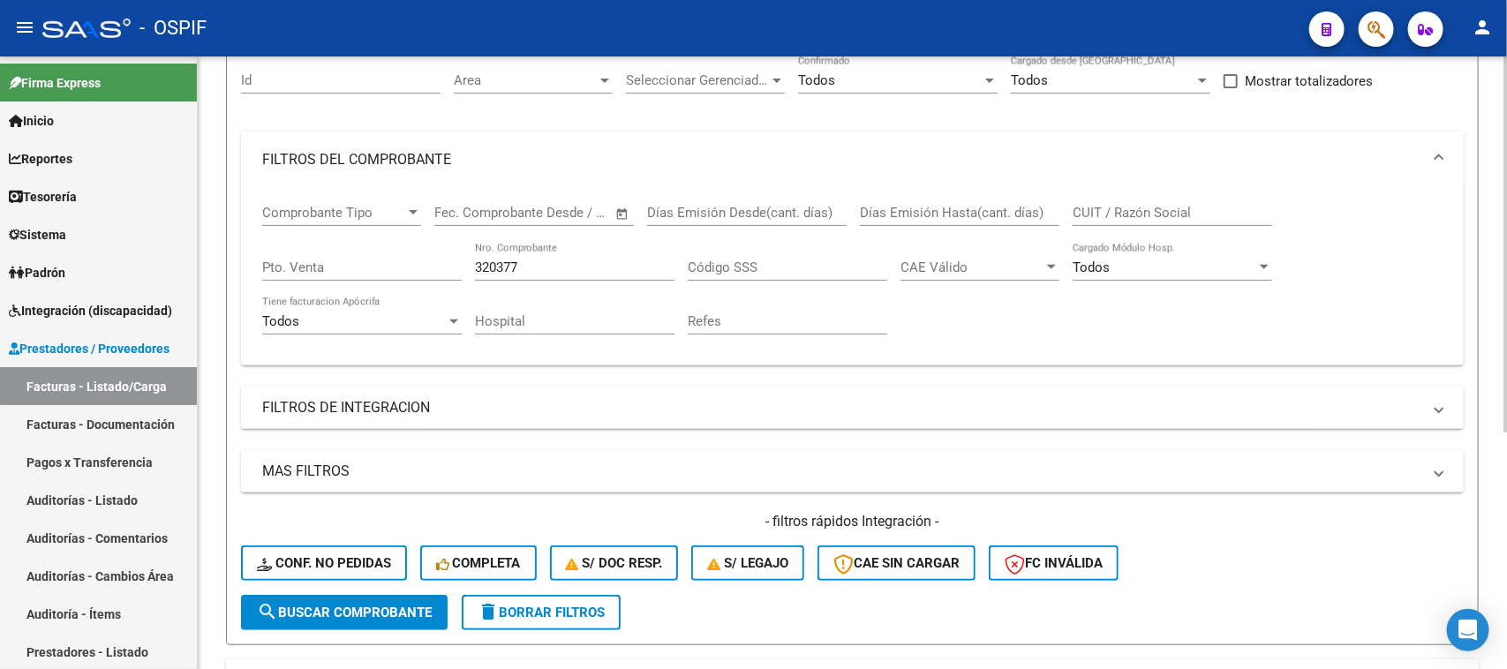
scroll to position [386, 0]
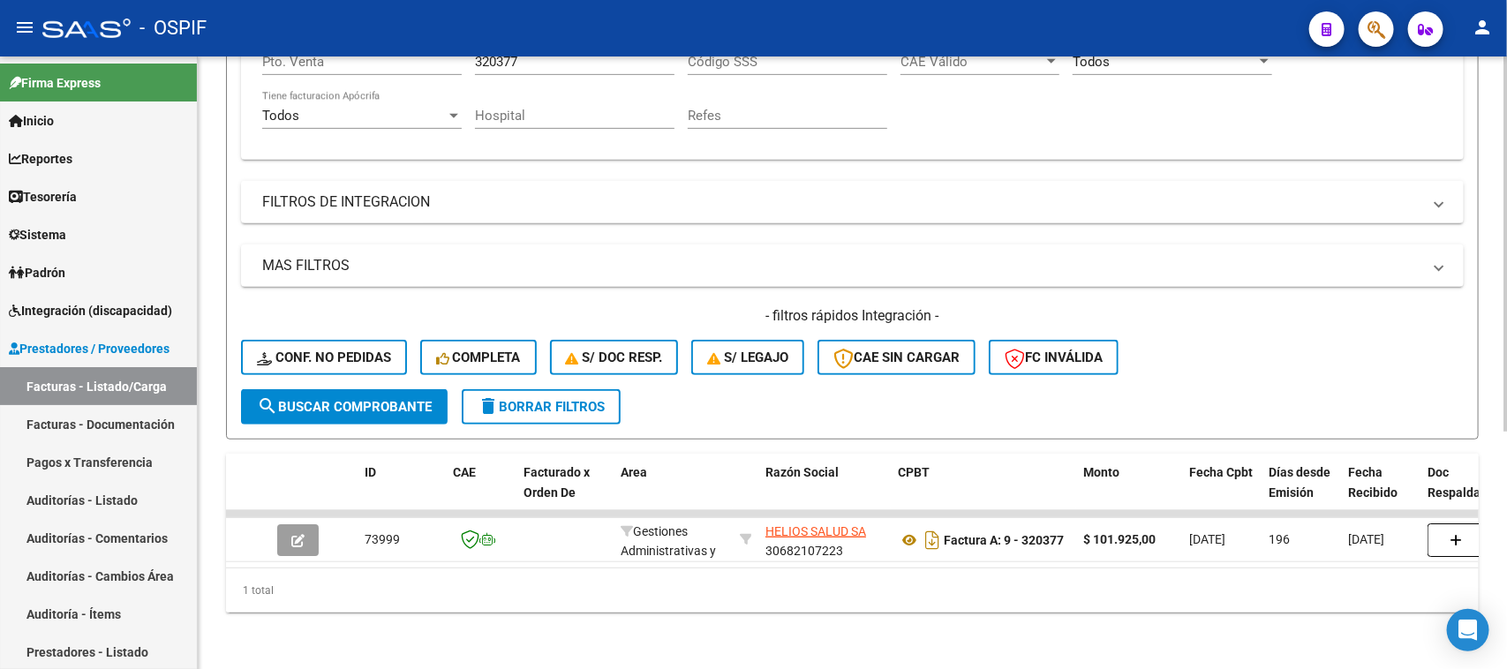
click at [1407, 638] on div "Video tutorial PRESTADORES -> Listado de CPBTs Emitidos por Prestadores / Prove…" at bounding box center [855, 175] width 1314 height 987
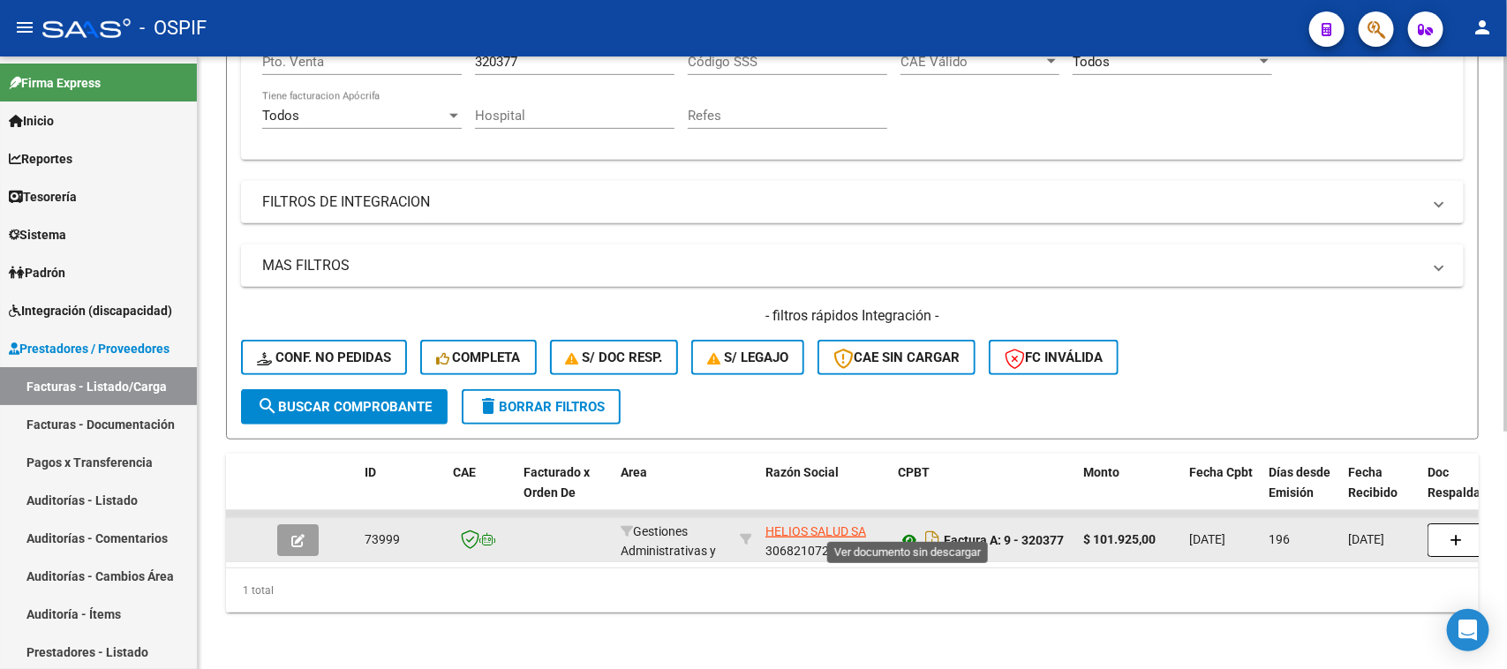
click at [909, 530] on icon at bounding box center [909, 540] width 23 height 21
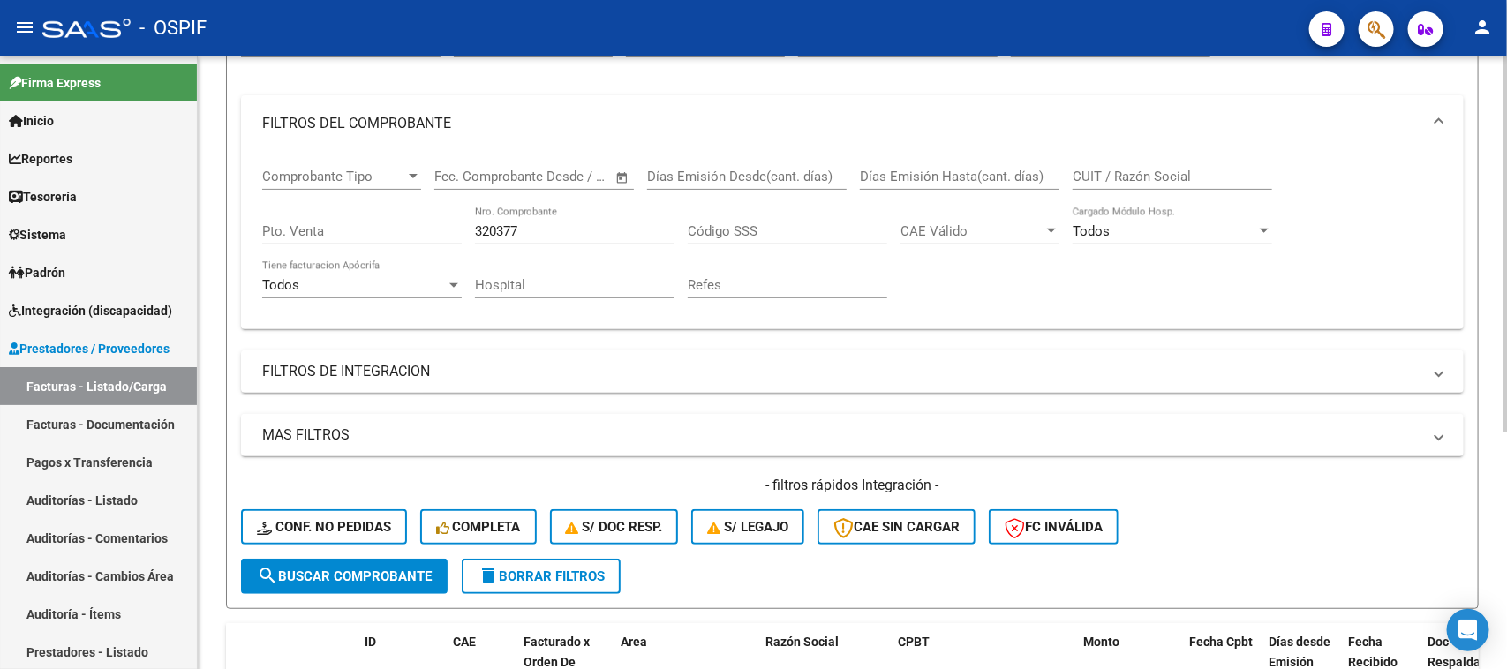
scroll to position [186, 0]
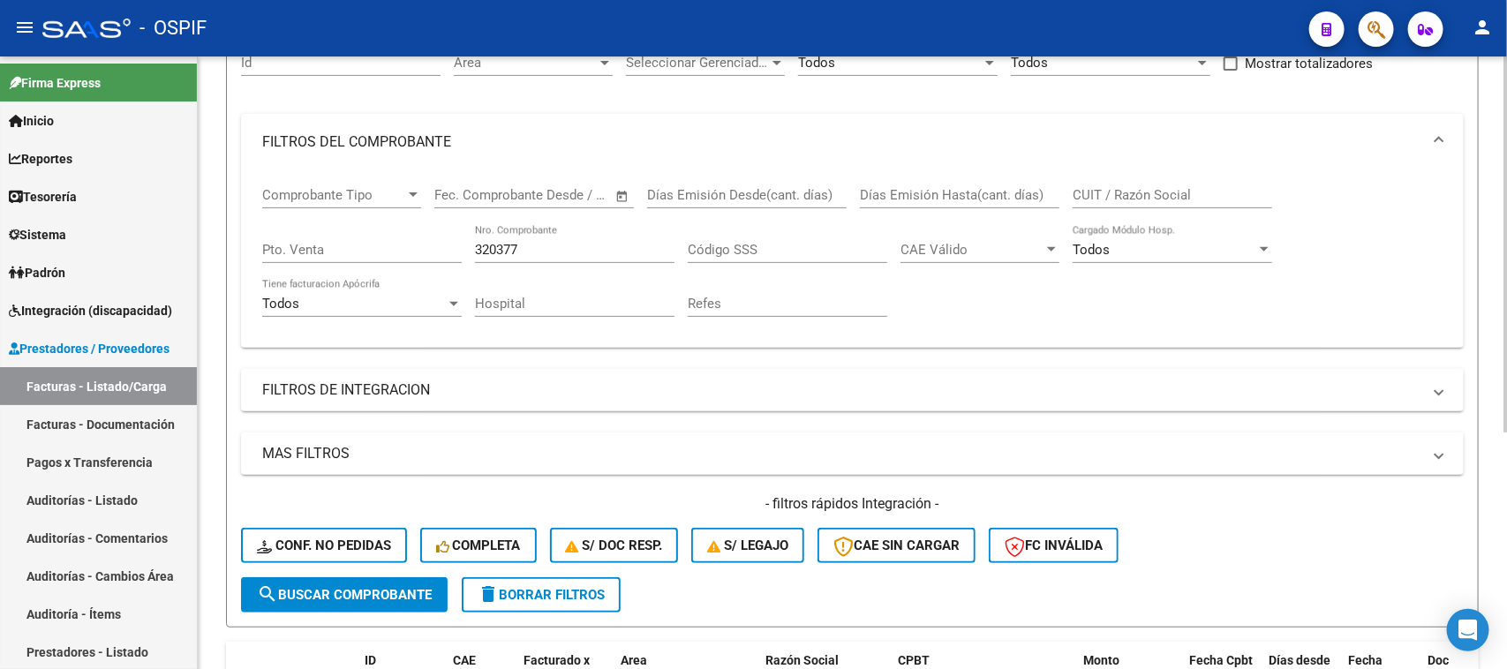
click at [1506, 309] on div at bounding box center [1506, 363] width 4 height 376
click at [562, 250] on input "320377" at bounding box center [575, 250] width 200 height 16
click at [1438, 128] on mat-expansion-panel-header "FILTROS DEL COMPROBANTE" at bounding box center [852, 142] width 1223 height 57
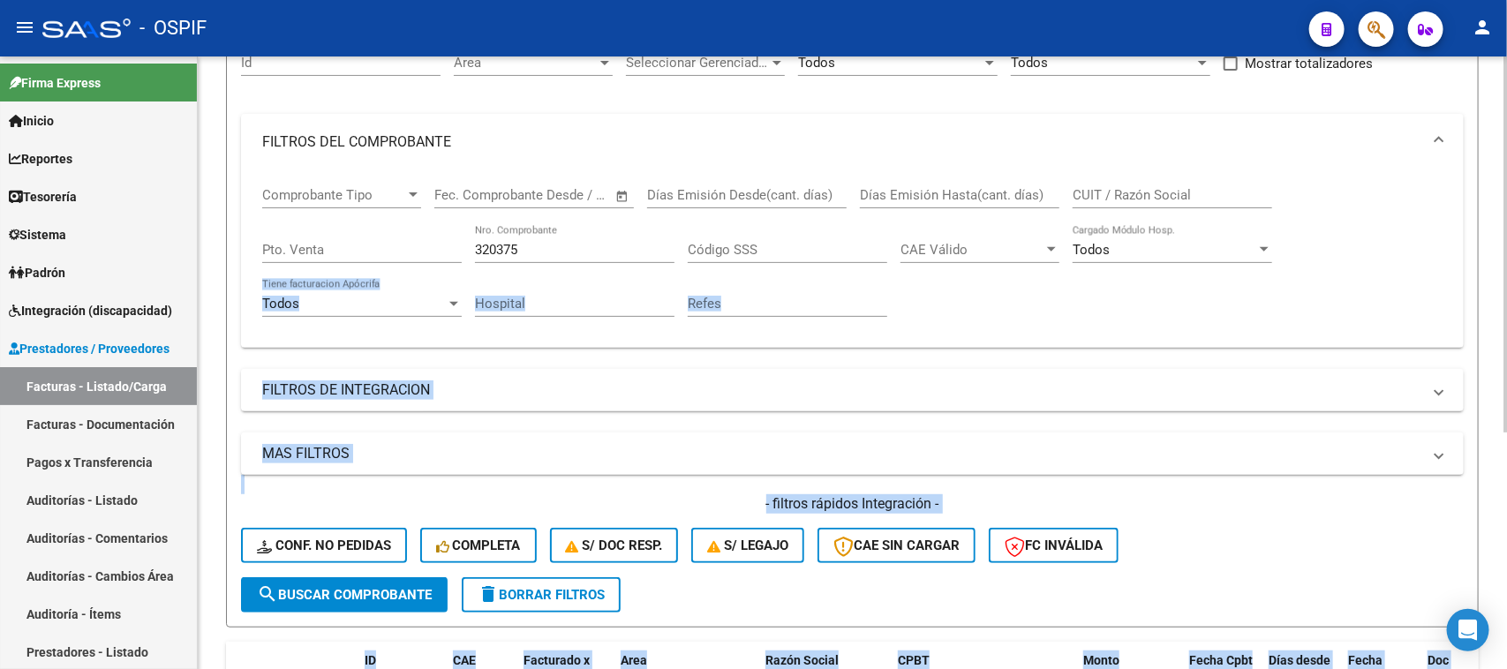
drag, startPoint x: 1499, startPoint y: 243, endPoint x: 1506, endPoint y: 310, distance: 67.4
click at [1506, 310] on div "Video tutorial PRESTADORES -> Listado de CPBTs Emitidos por Prestadores / Prove…" at bounding box center [855, 363] width 1314 height 987
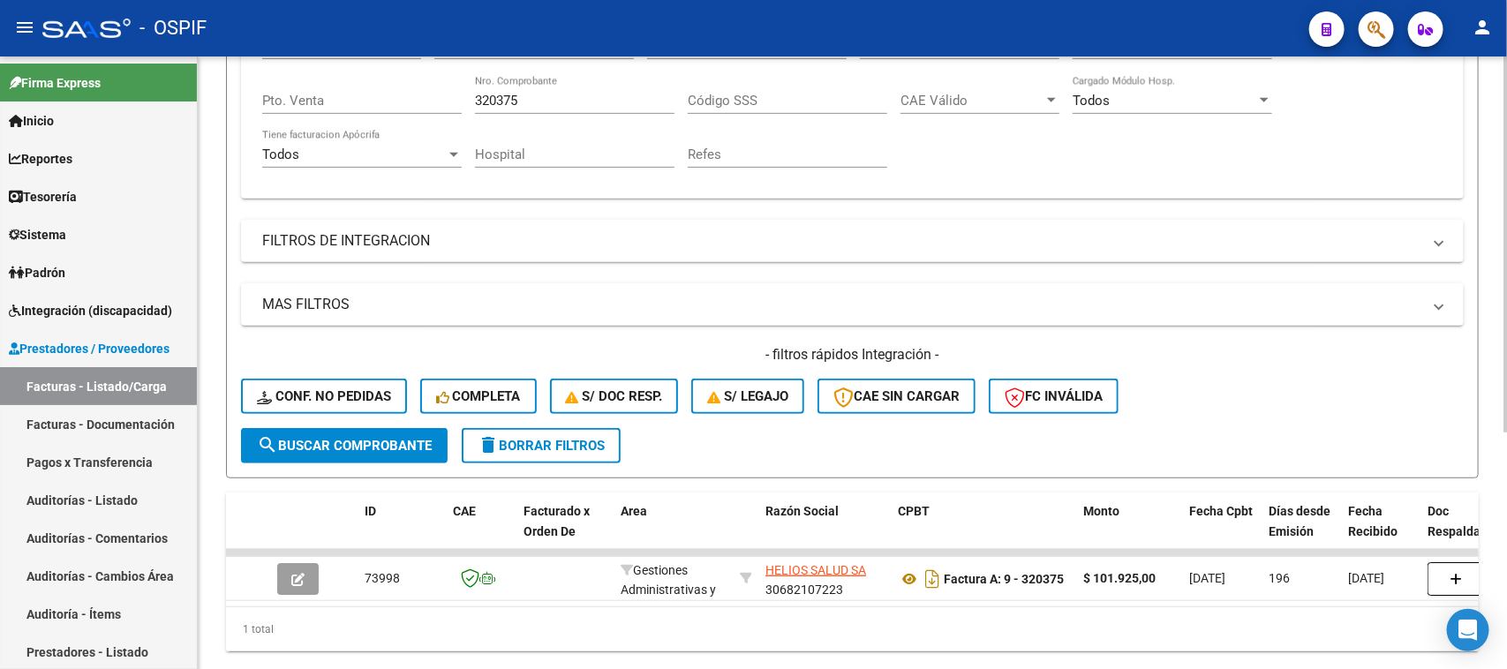
scroll to position [386, 0]
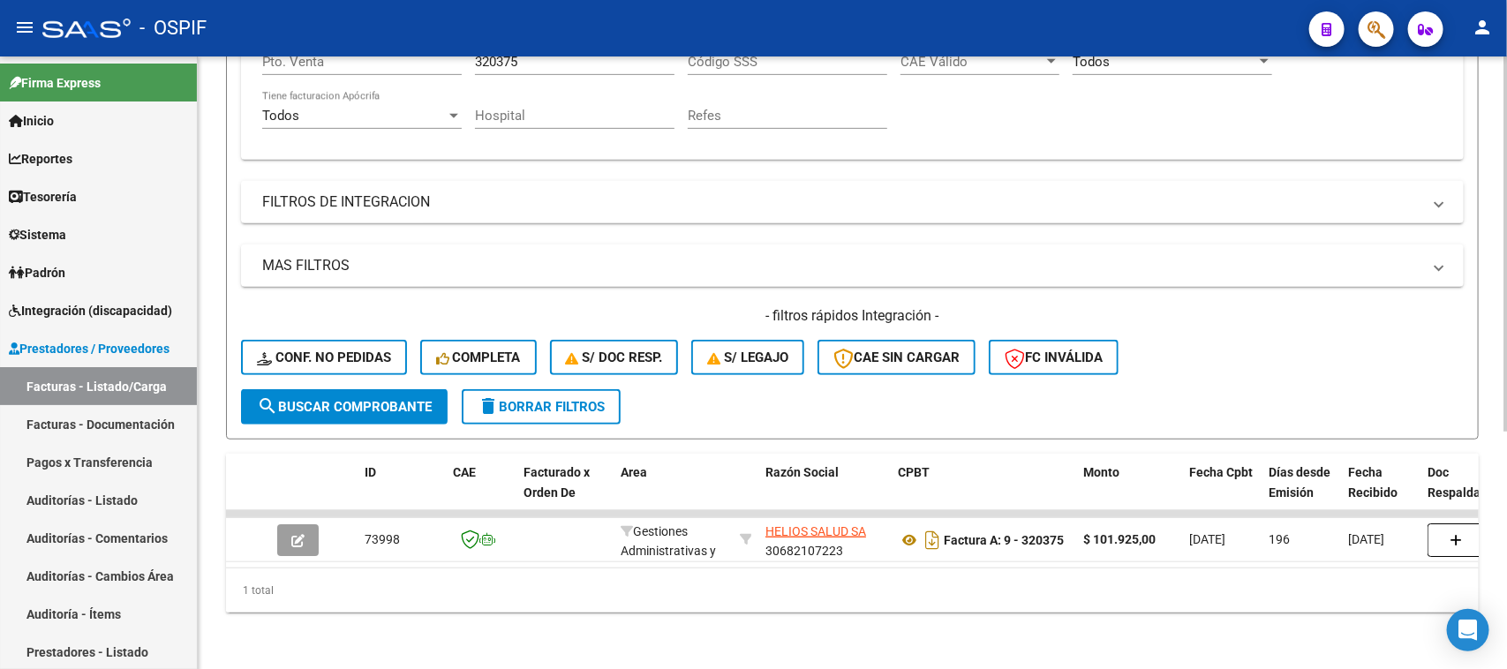
click at [1497, 376] on div "Video tutorial PRESTADORES -> Listado de CPBTs Emitidos por Prestadores / Prove…" at bounding box center [855, 175] width 1314 height 987
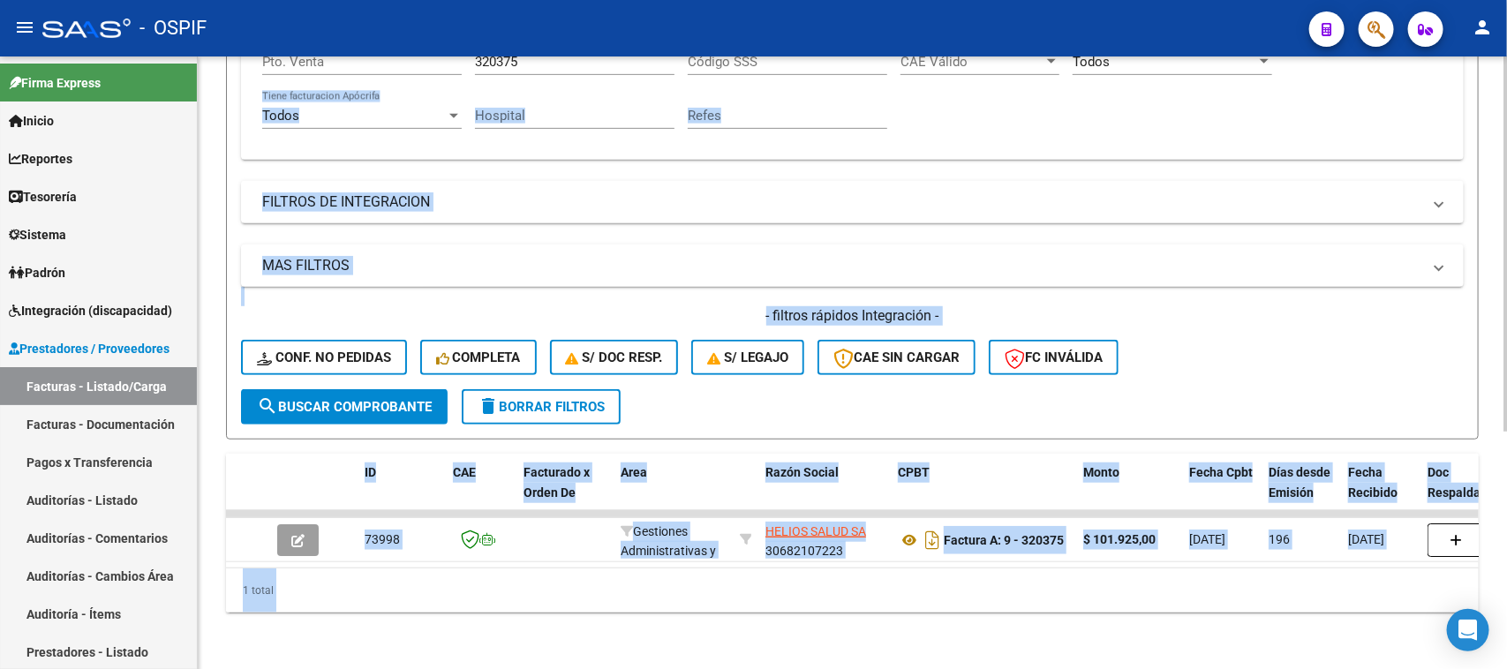
click at [870, 600] on div "1 total" at bounding box center [852, 591] width 1253 height 44
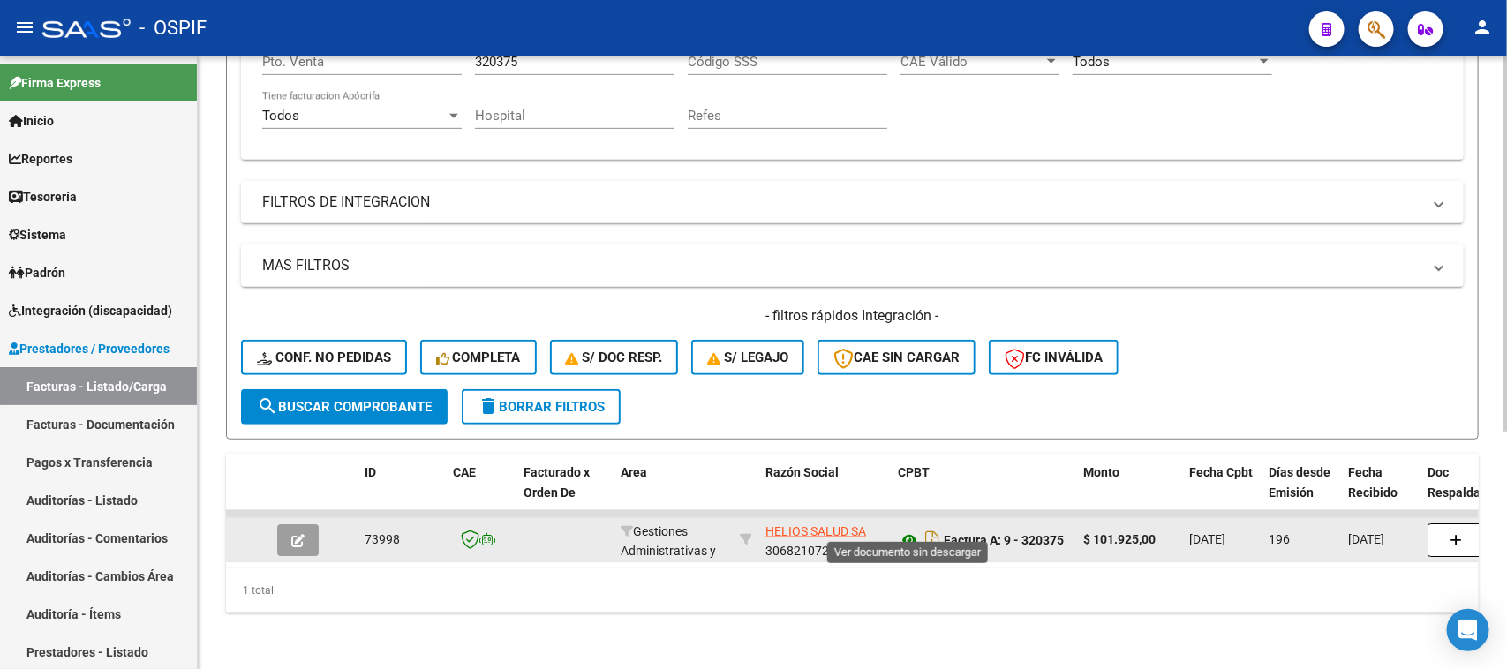
click at [899, 530] on icon at bounding box center [909, 540] width 23 height 21
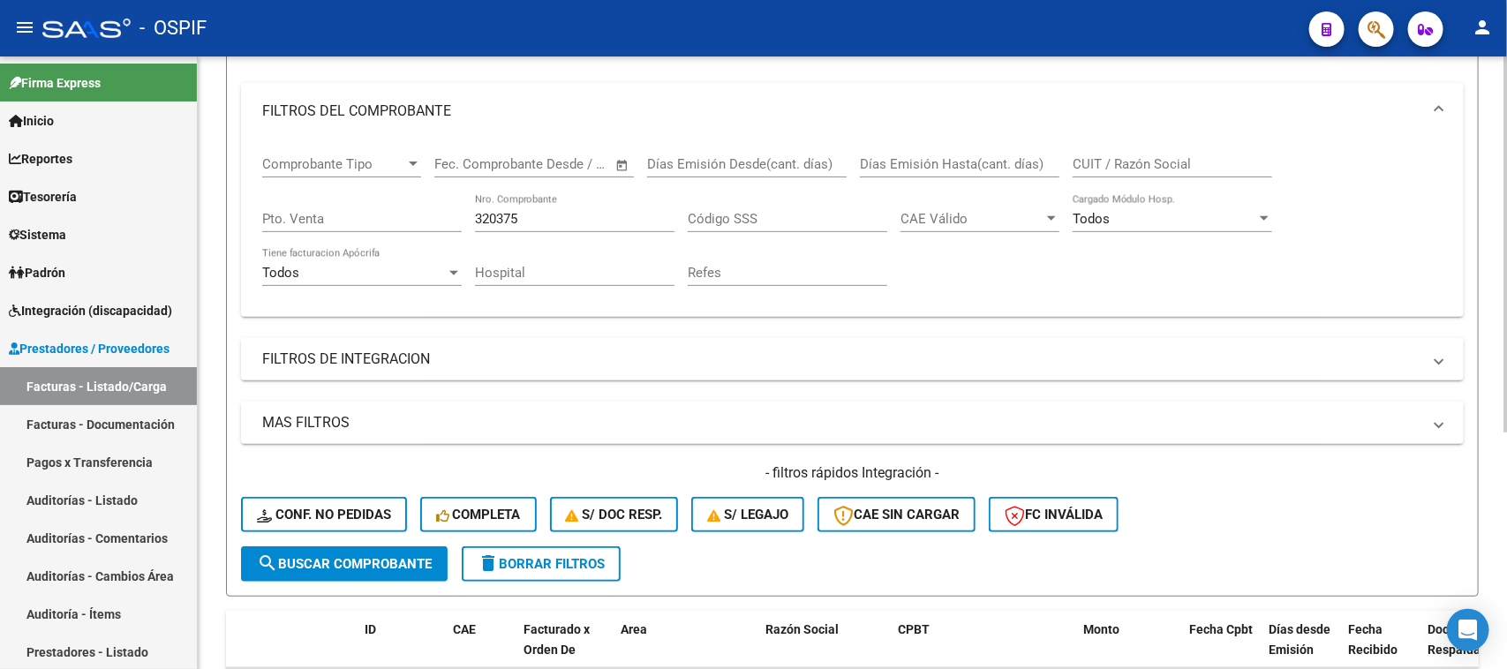
scroll to position [194, 0]
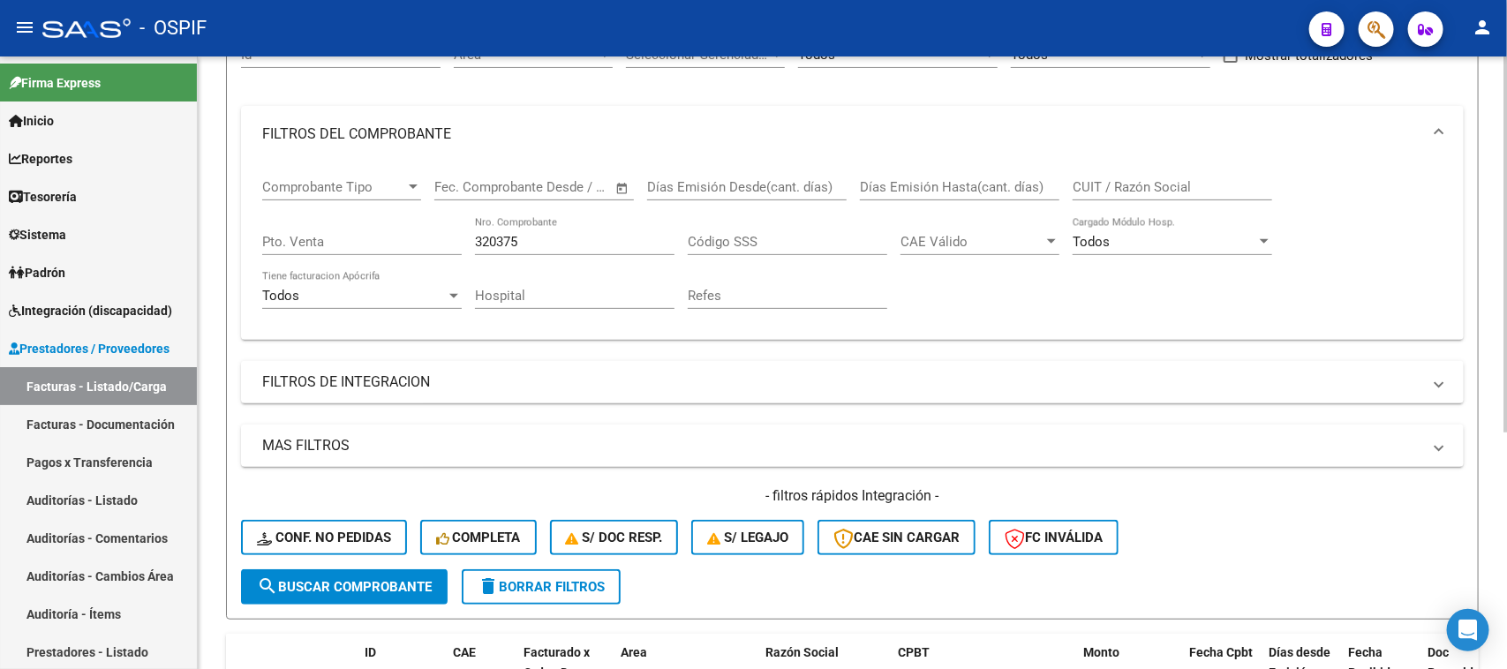
click at [1506, 192] on div at bounding box center [1506, 367] width 4 height 376
click at [532, 235] on input "320375" at bounding box center [575, 242] width 200 height 16
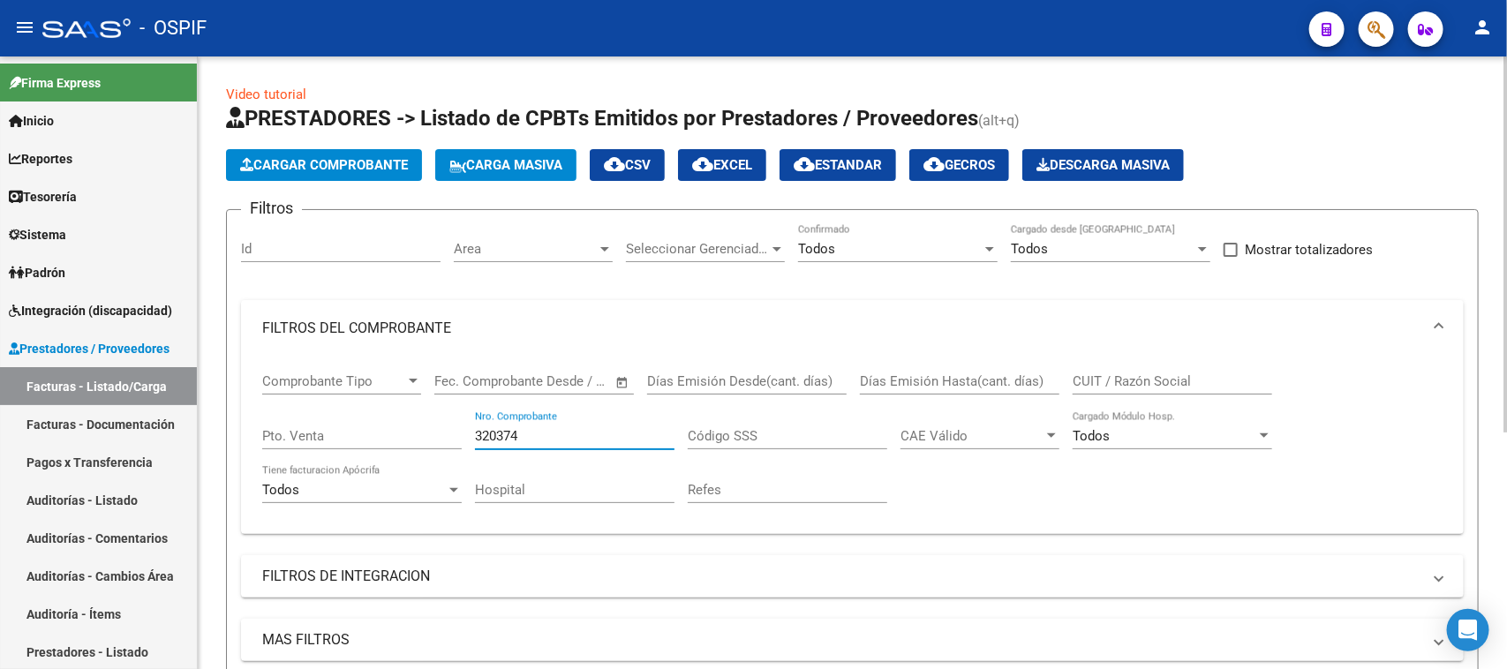
click at [1506, 175] on div at bounding box center [1506, 364] width 4 height 614
click at [1445, 331] on mat-expansion-panel-header "FILTROS DEL COMPROBANTE" at bounding box center [852, 328] width 1223 height 57
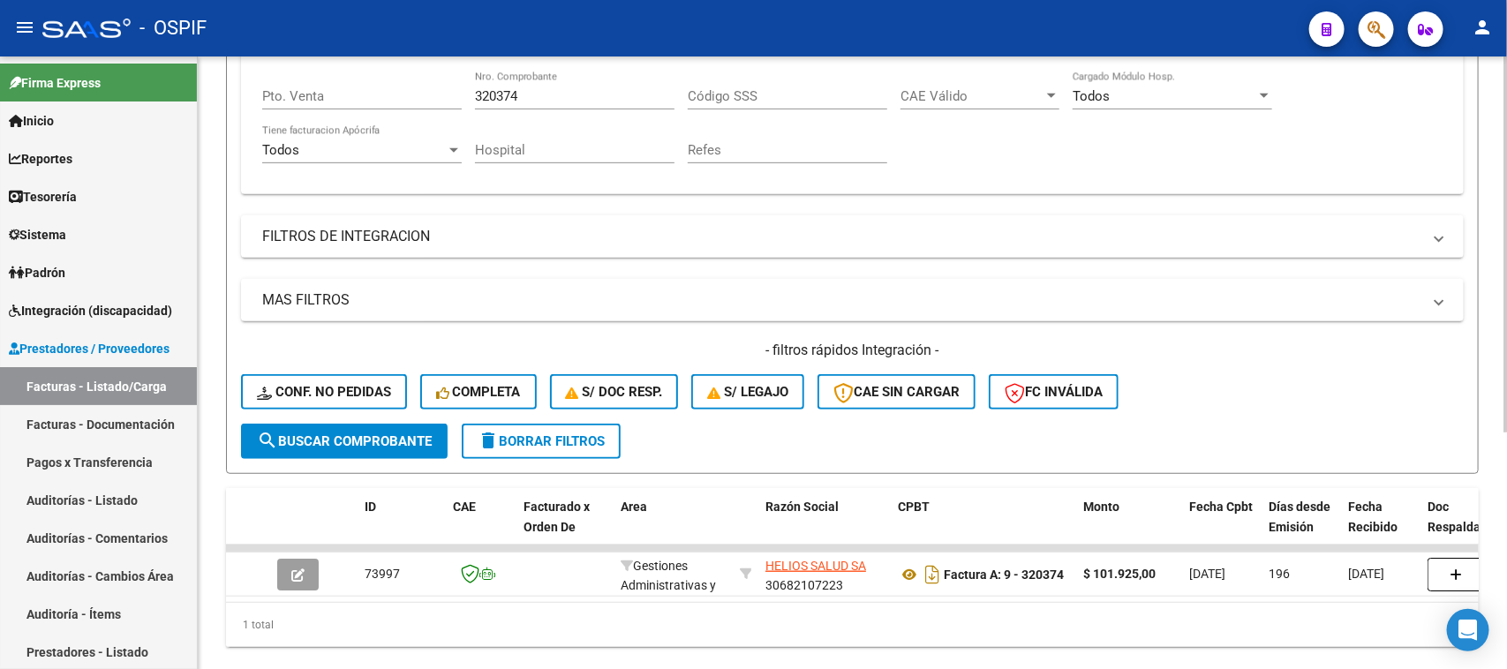
scroll to position [386, 0]
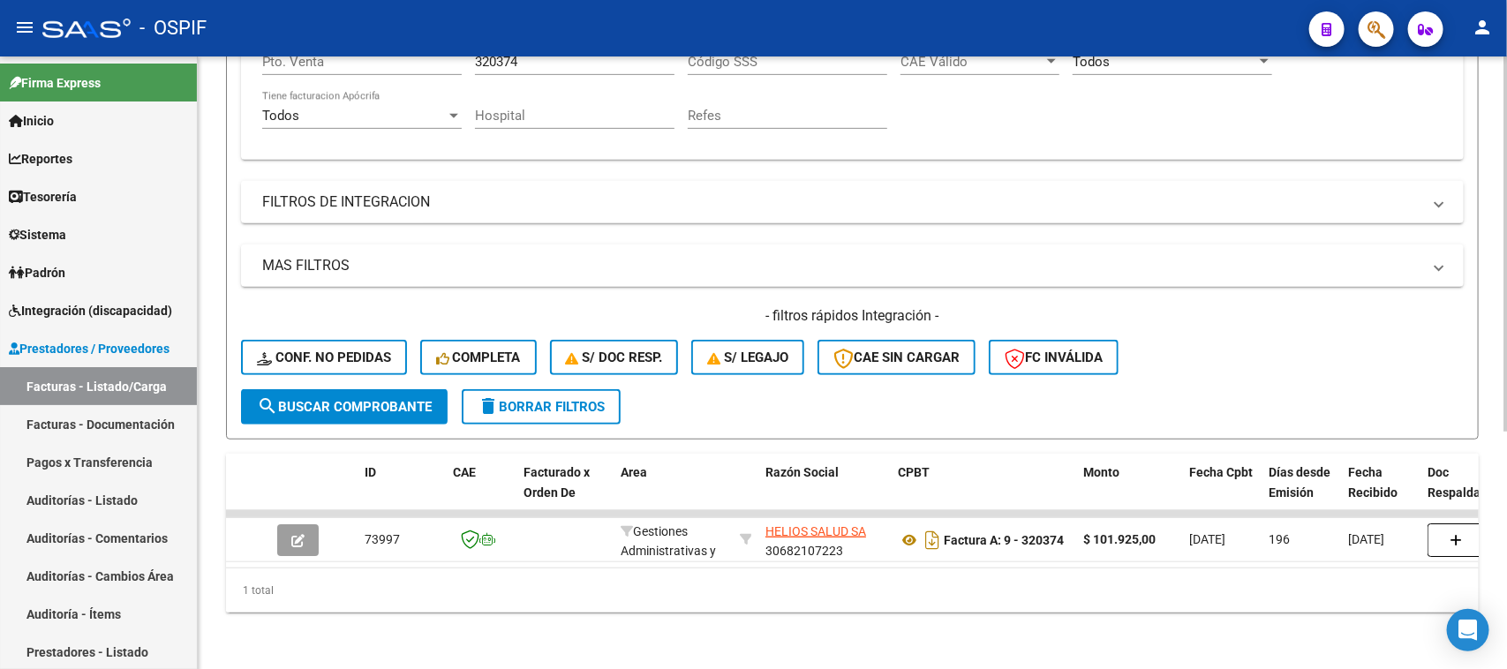
click at [1477, 534] on div "Video tutorial PRESTADORES -> Listado de CPBTs Emitidos por Prestadores / Prove…" at bounding box center [855, 175] width 1314 height 987
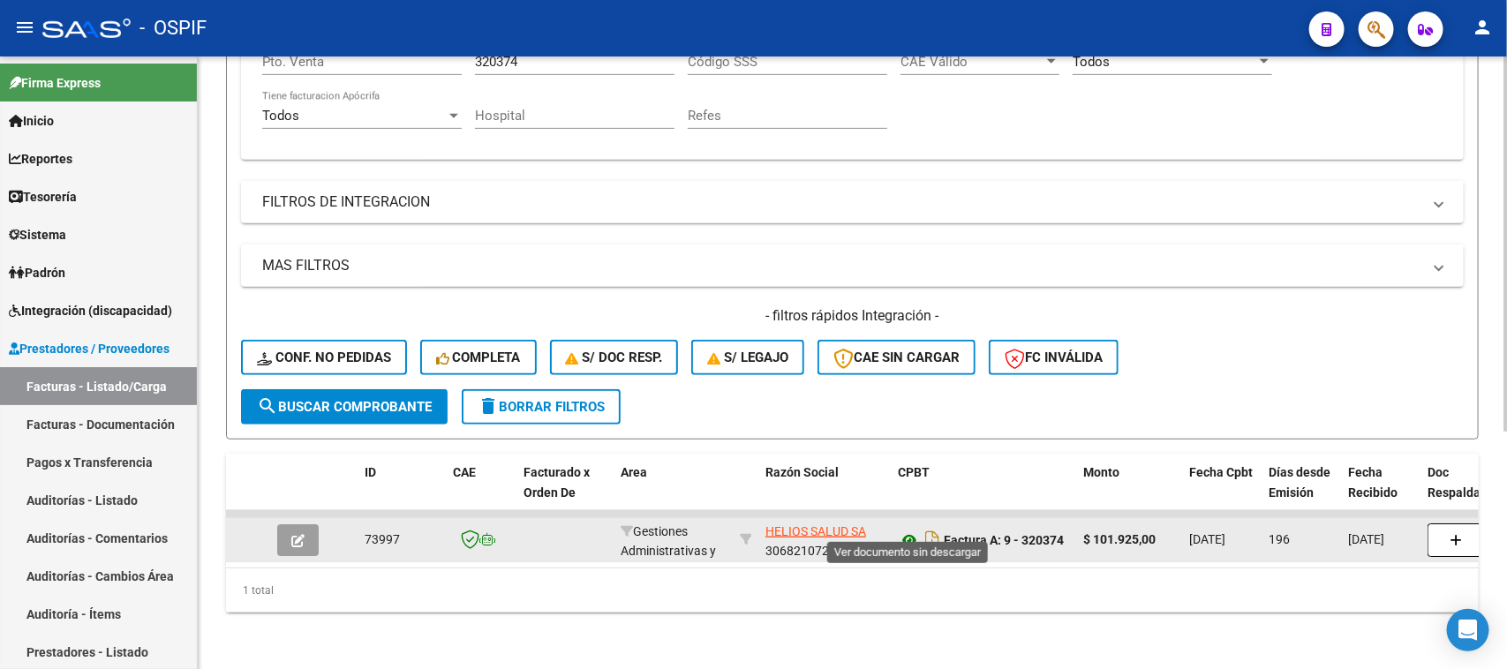
click at [911, 530] on icon at bounding box center [909, 540] width 23 height 21
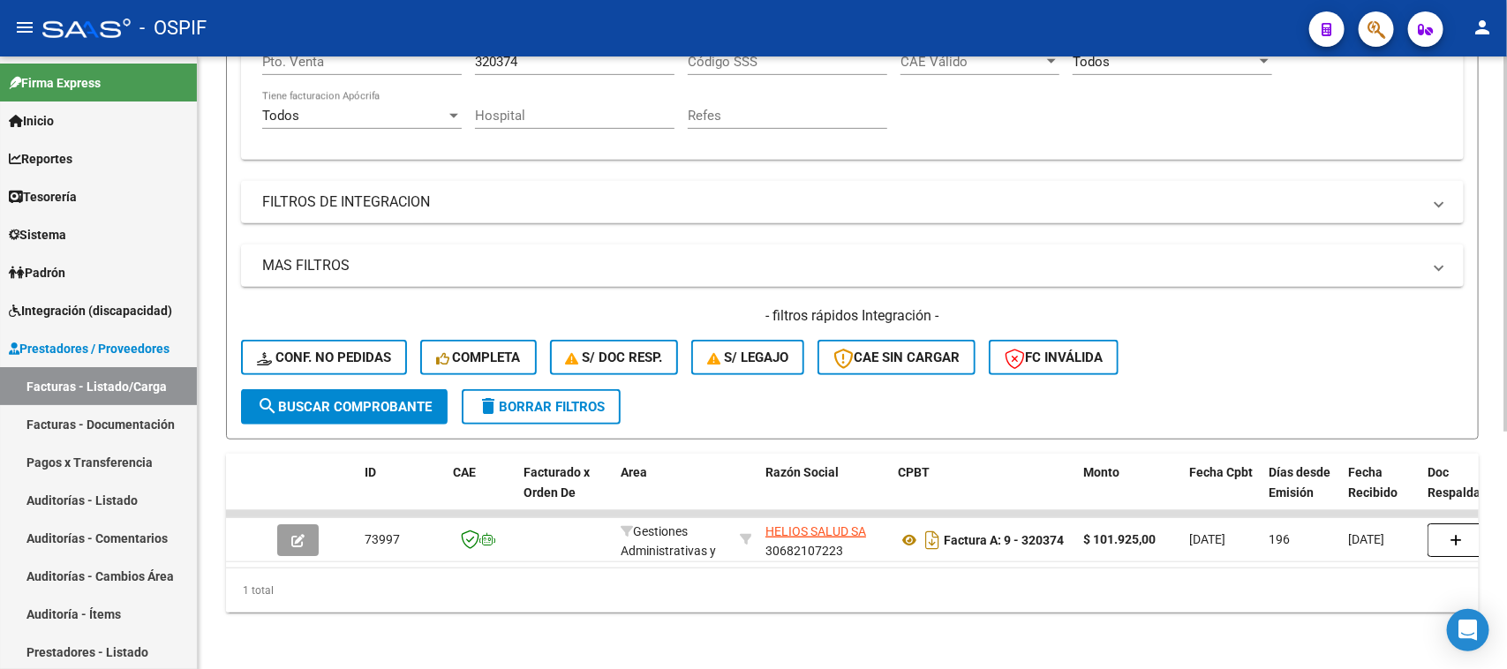
scroll to position [243, 0]
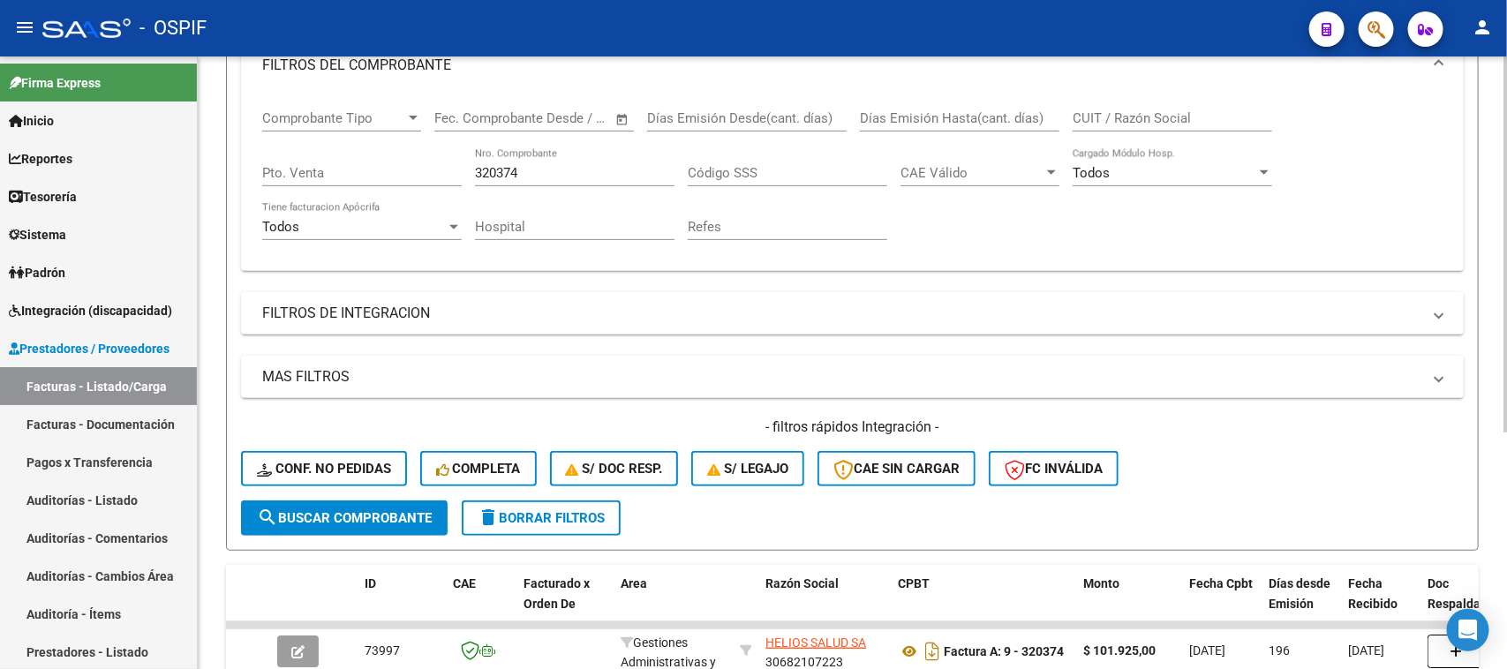
click at [1488, 245] on div "Video tutorial PRESTADORES -> Listado de CPBTs Emitidos por Prestadores / Prove…" at bounding box center [855, 286] width 1314 height 987
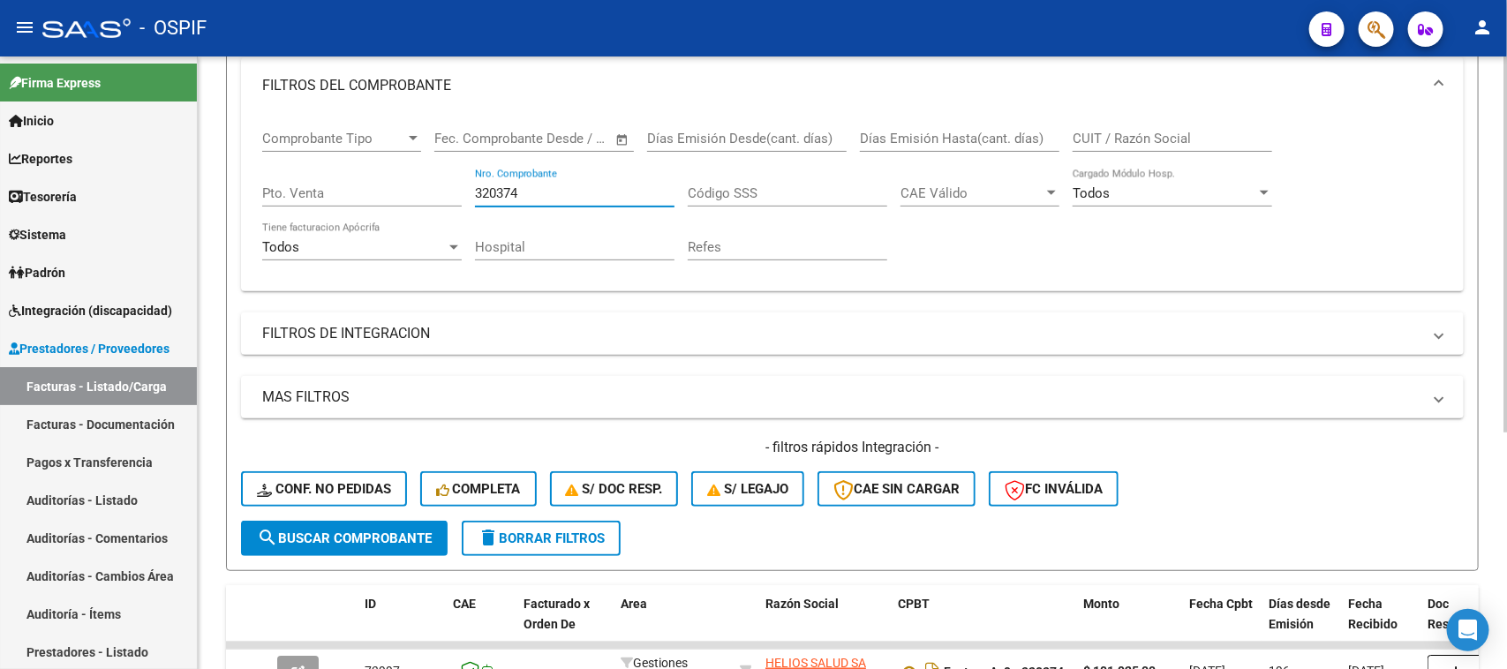
click at [537, 190] on input "320374" at bounding box center [575, 193] width 200 height 16
type input "320372"
click at [1440, 93] on span at bounding box center [1439, 85] width 7 height 19
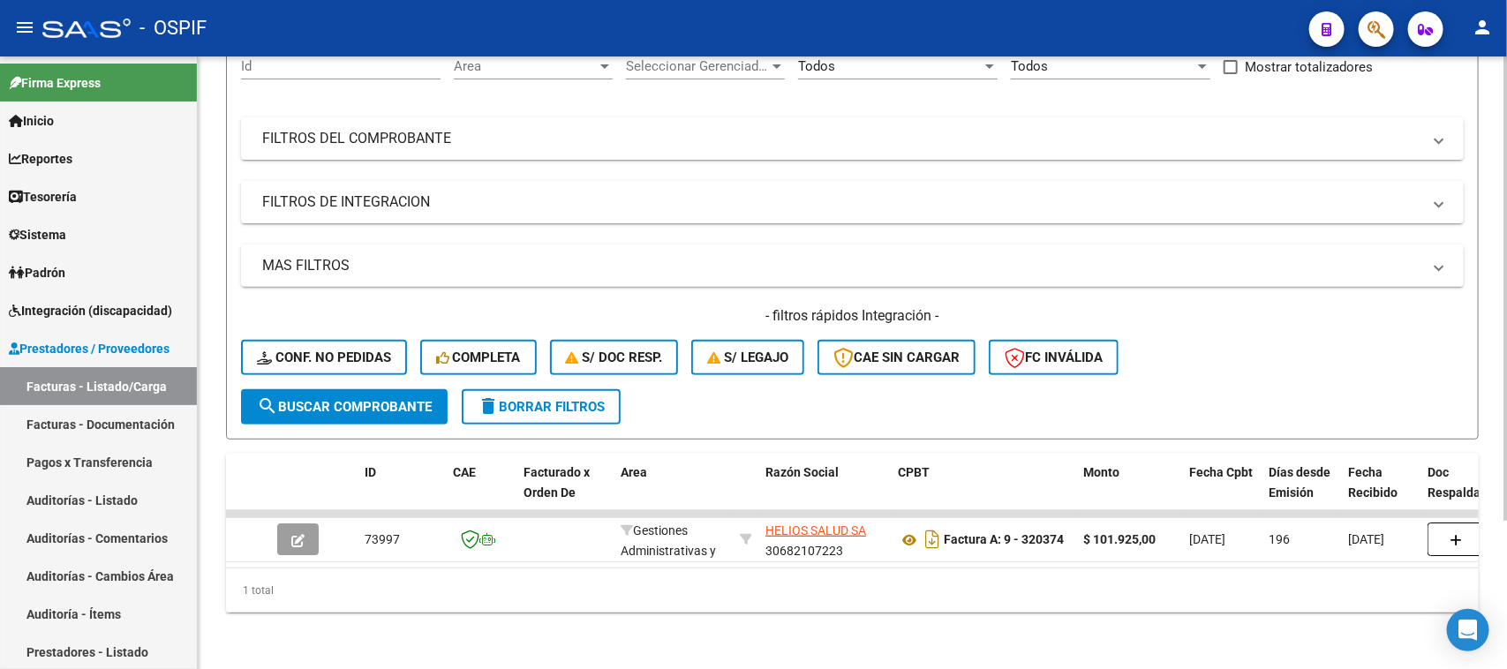
scroll to position [0, 0]
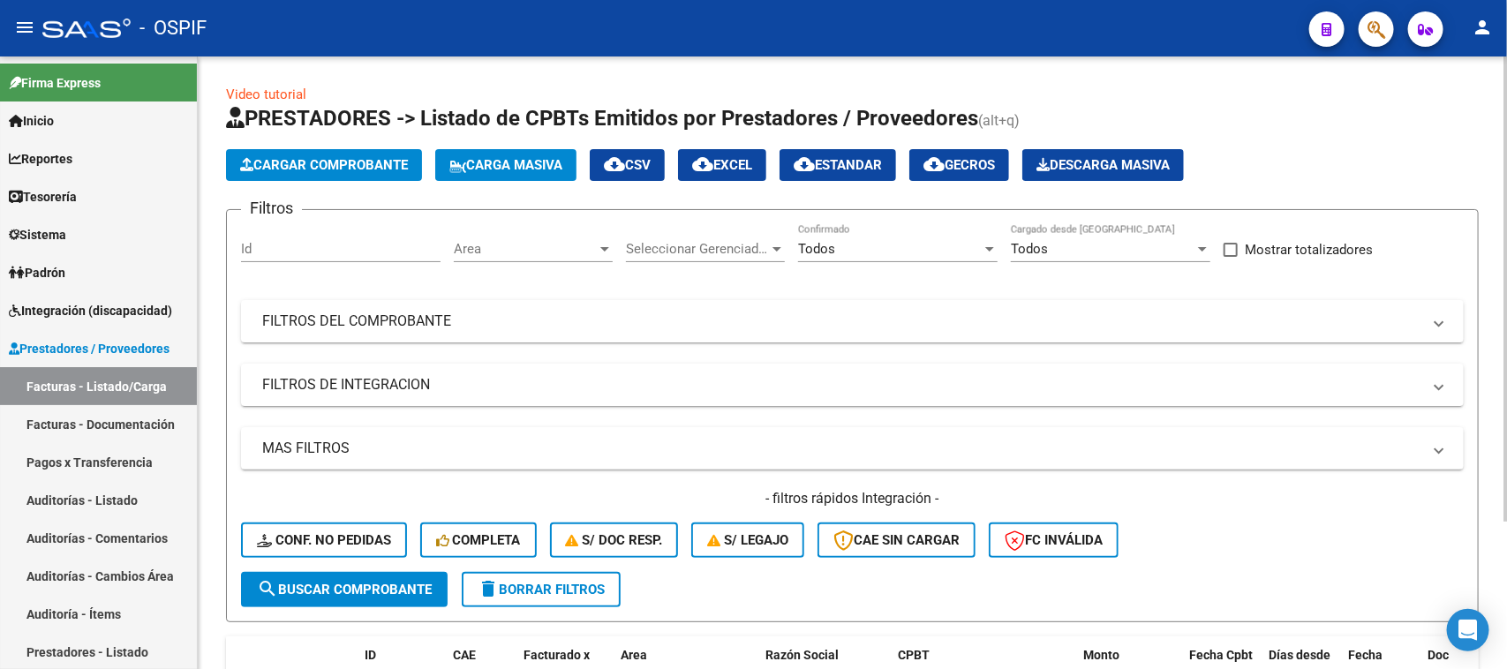
click at [1506, 248] on div at bounding box center [1506, 364] width 4 height 614
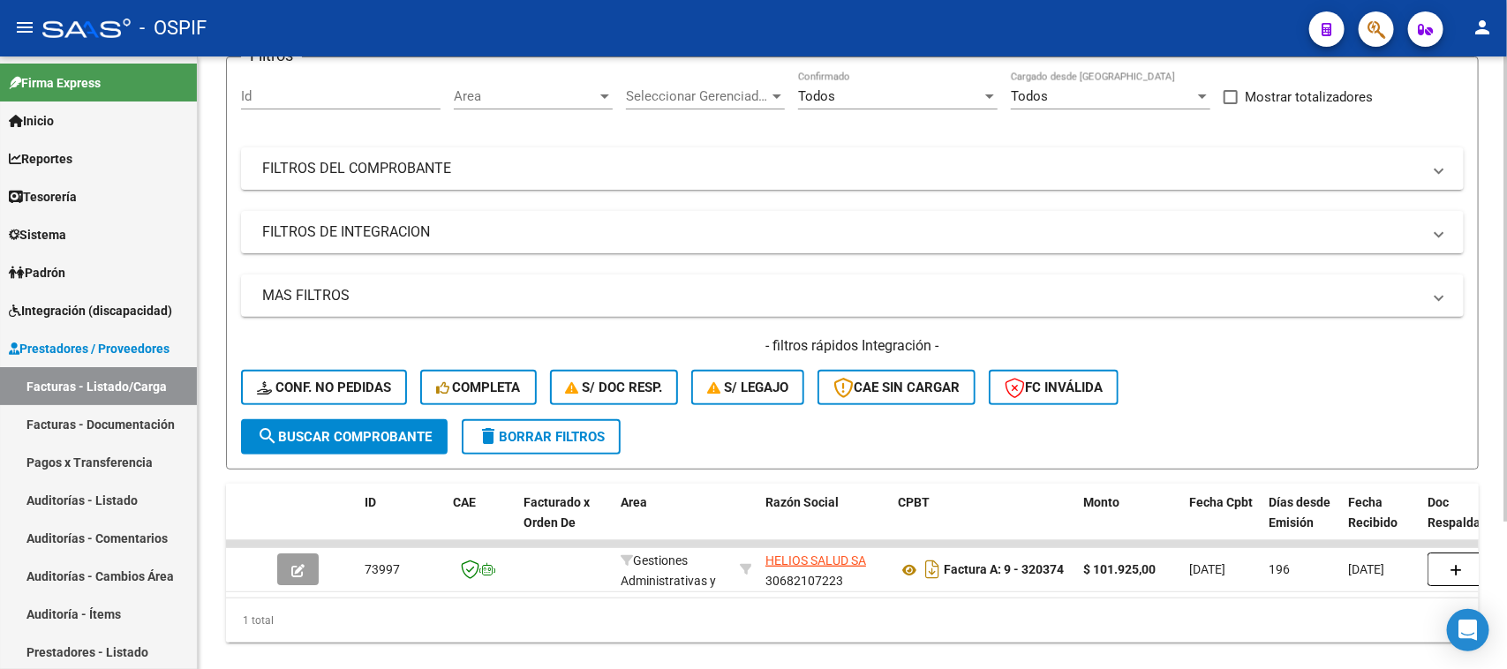
scroll to position [196, 0]
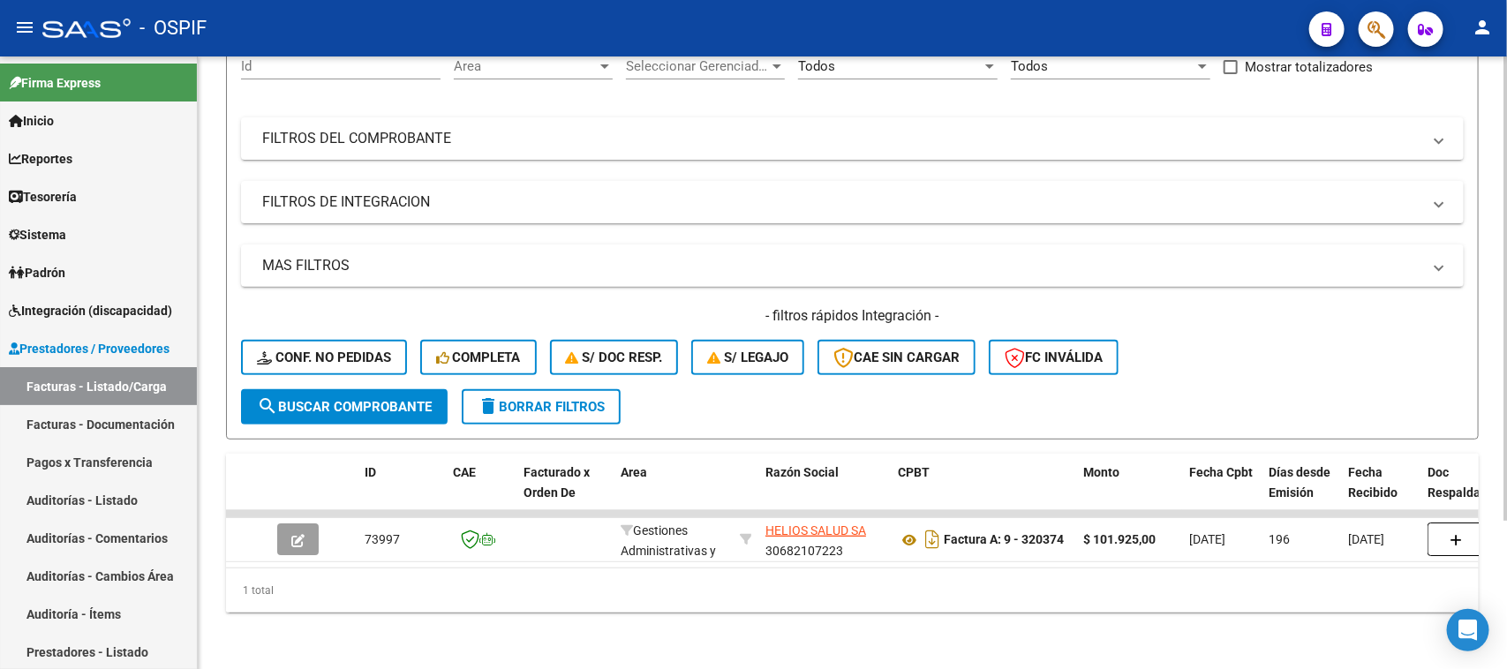
click at [1494, 409] on div "Video tutorial PRESTADORES -> Listado de CPBTs Emitidos por Prestadores / Prove…" at bounding box center [855, 272] width 1314 height 796
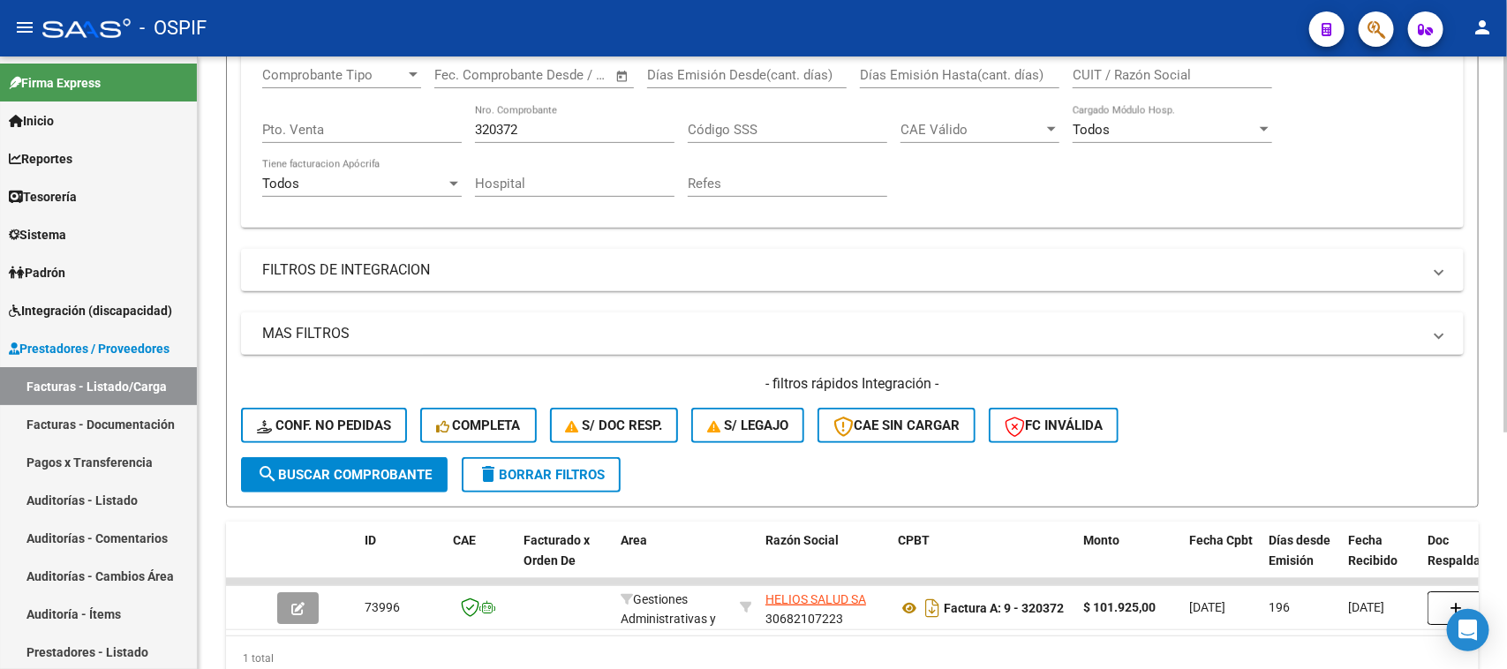
scroll to position [386, 0]
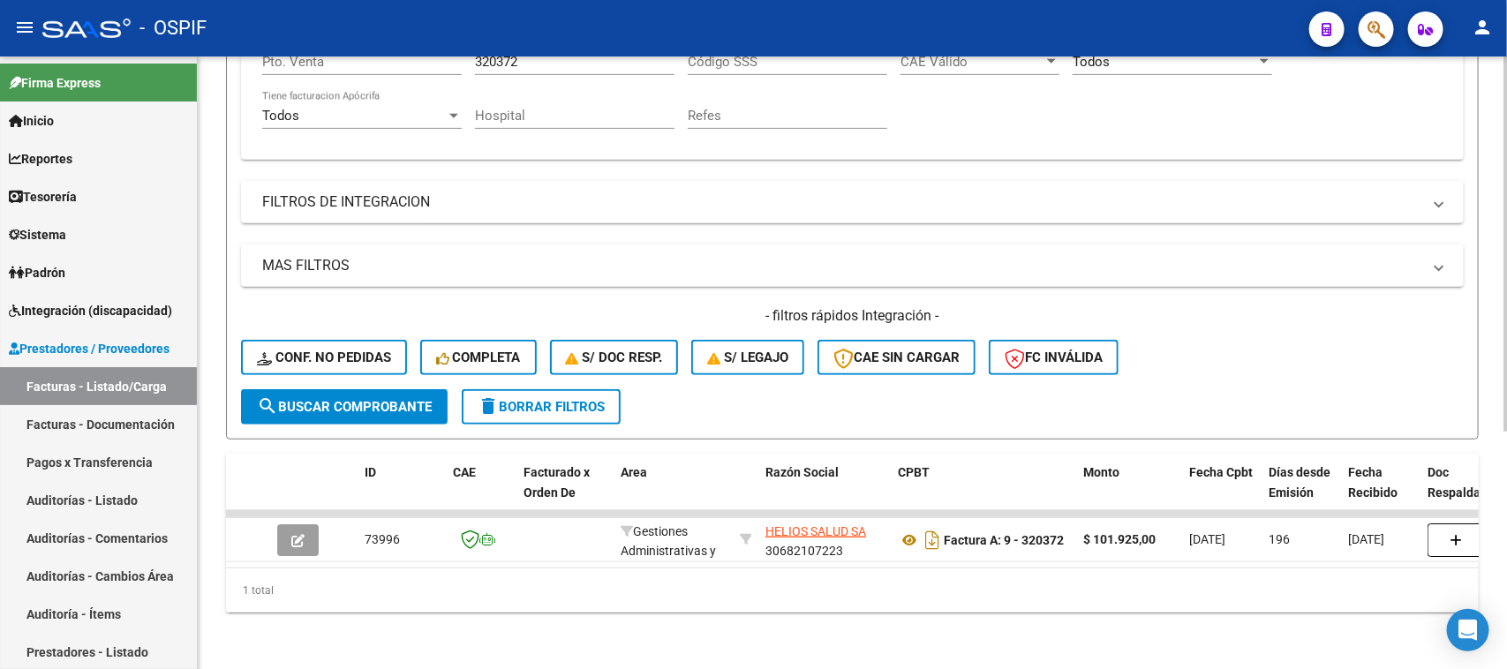
click at [1498, 385] on div "Video tutorial PRESTADORES -> Listado de CPBTs Emitidos por Prestadores / Prove…" at bounding box center [855, 175] width 1314 height 987
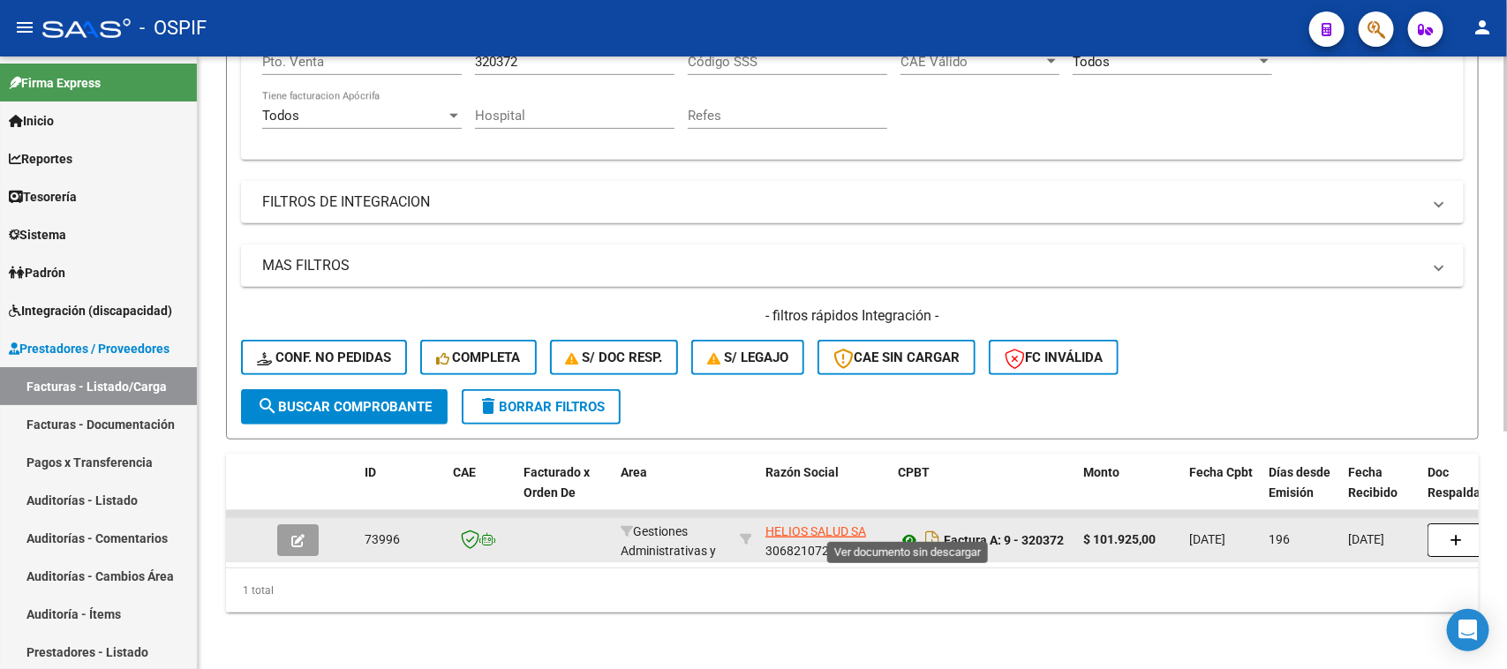
click at [914, 530] on icon at bounding box center [909, 540] width 23 height 21
